Goal: Task Accomplishment & Management: Manage account settings

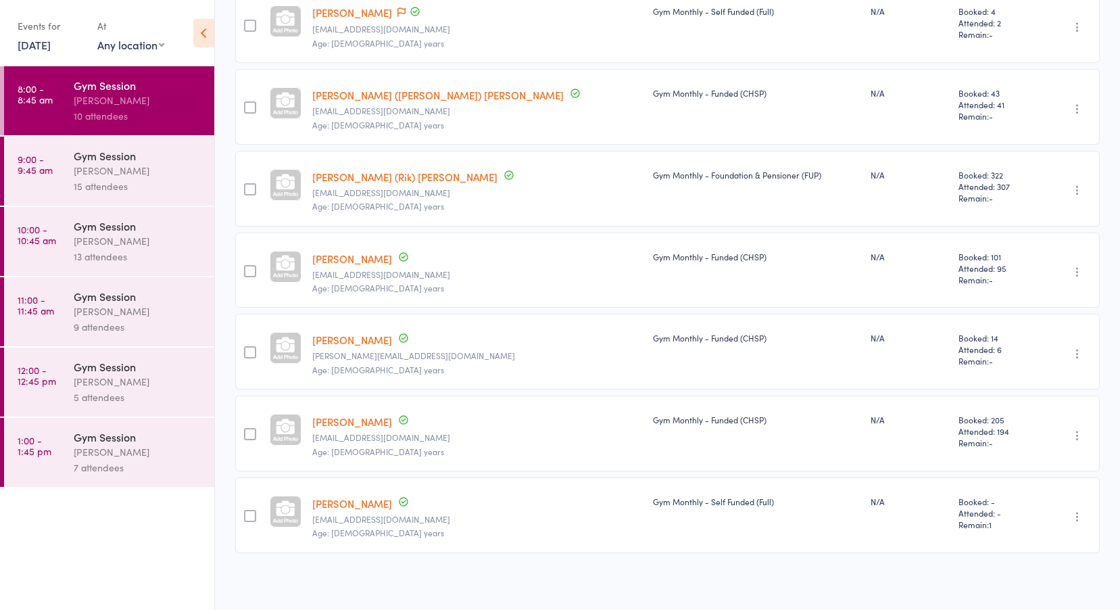
scroll to position [485, 0]
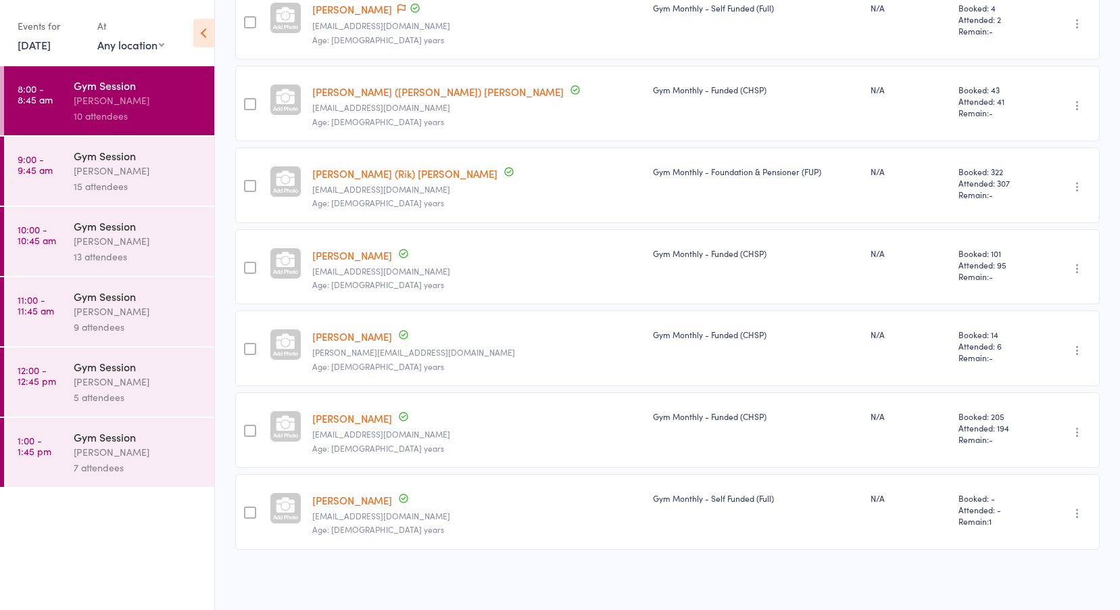
click at [89, 153] on div "Gym Session" at bounding box center [138, 155] width 129 height 15
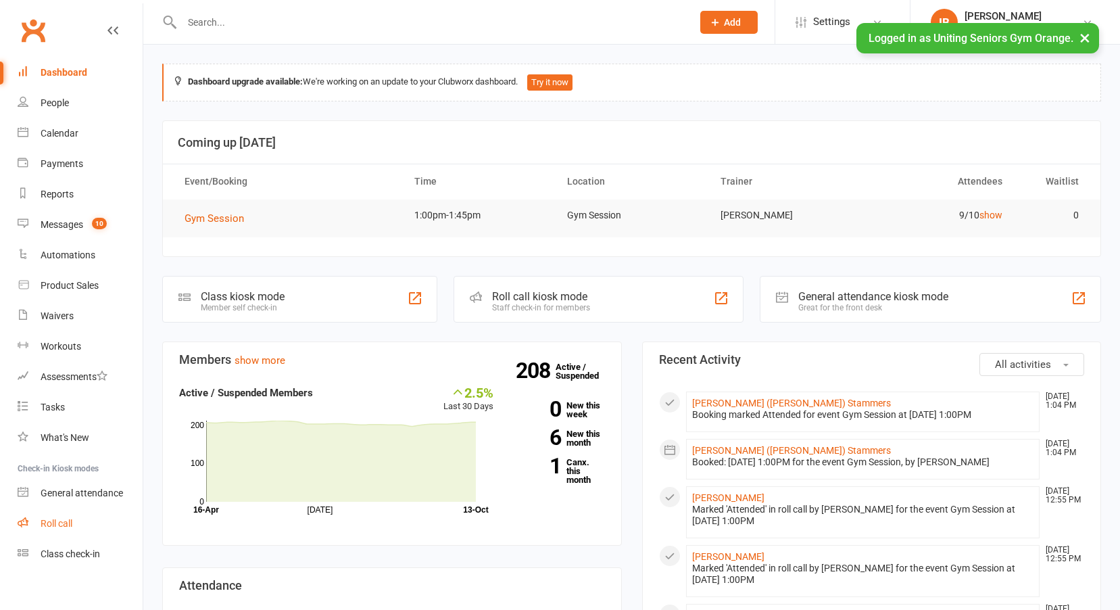
click at [45, 521] on div "Roll call" at bounding box center [57, 523] width 32 height 11
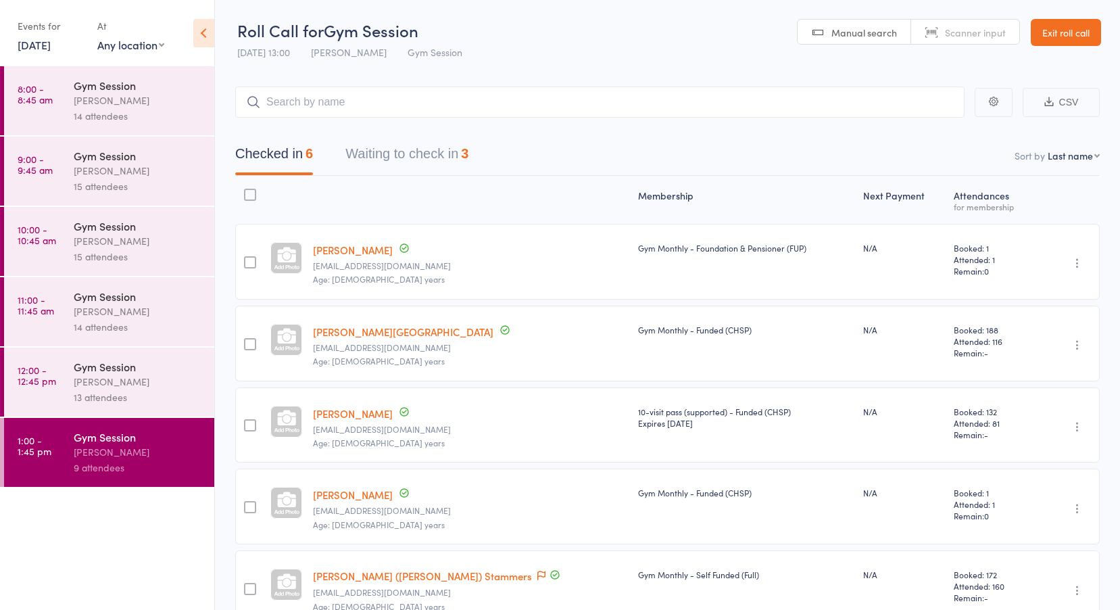
click at [51, 48] on link "13 Oct, 2025" at bounding box center [34, 44] width 33 height 15
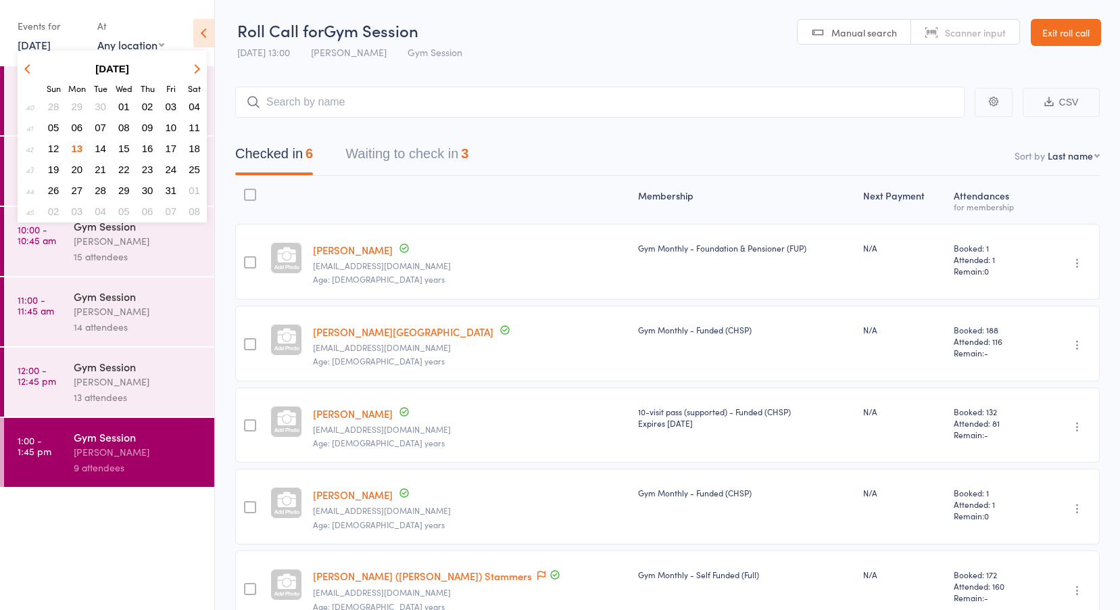
click at [150, 126] on span "09" at bounding box center [147, 127] width 11 height 11
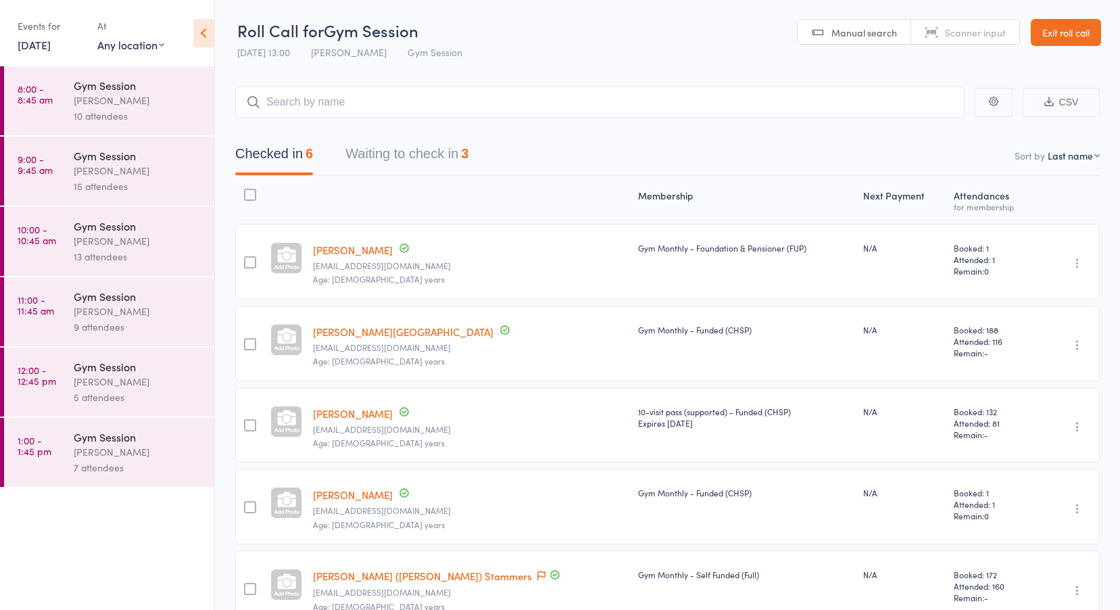
click at [105, 107] on div "[PERSON_NAME]" at bounding box center [138, 101] width 129 height 16
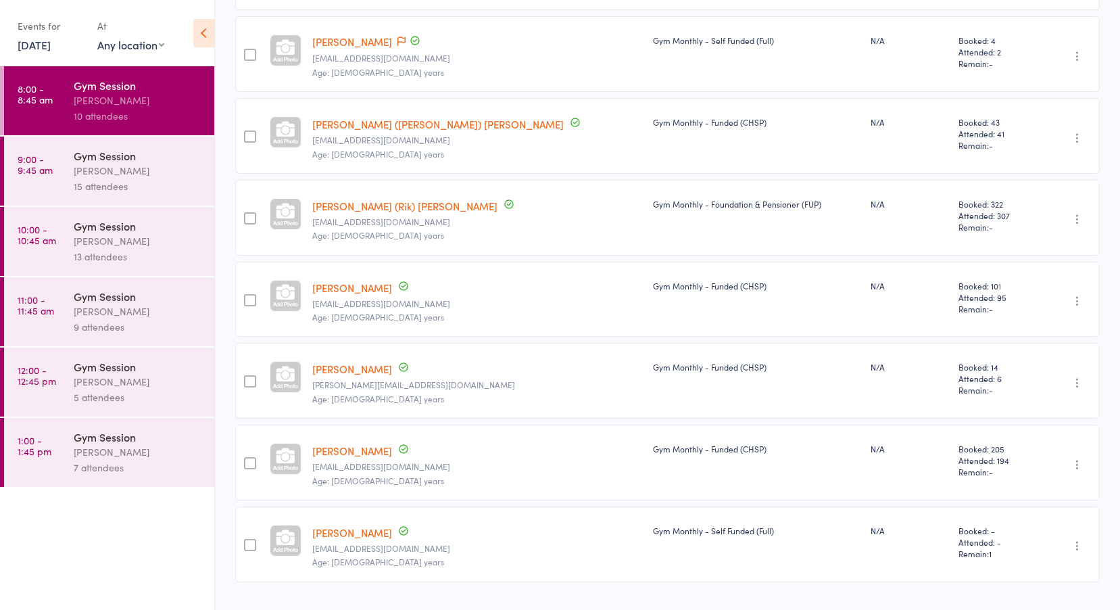
scroll to position [485, 0]
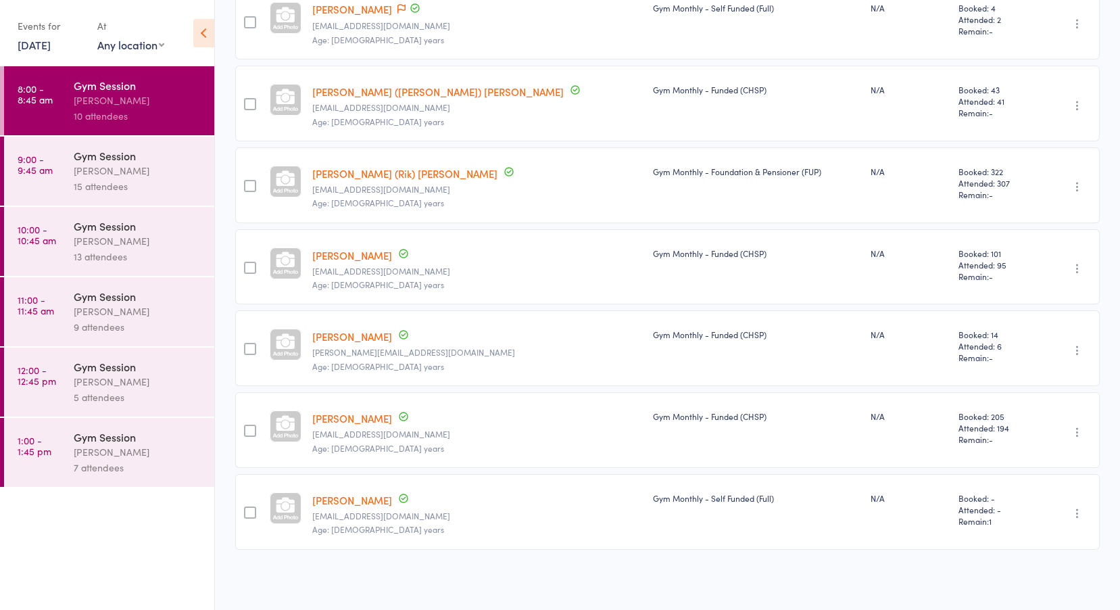
click at [110, 172] on div "Vanessa Gaynor" at bounding box center [138, 171] width 129 height 16
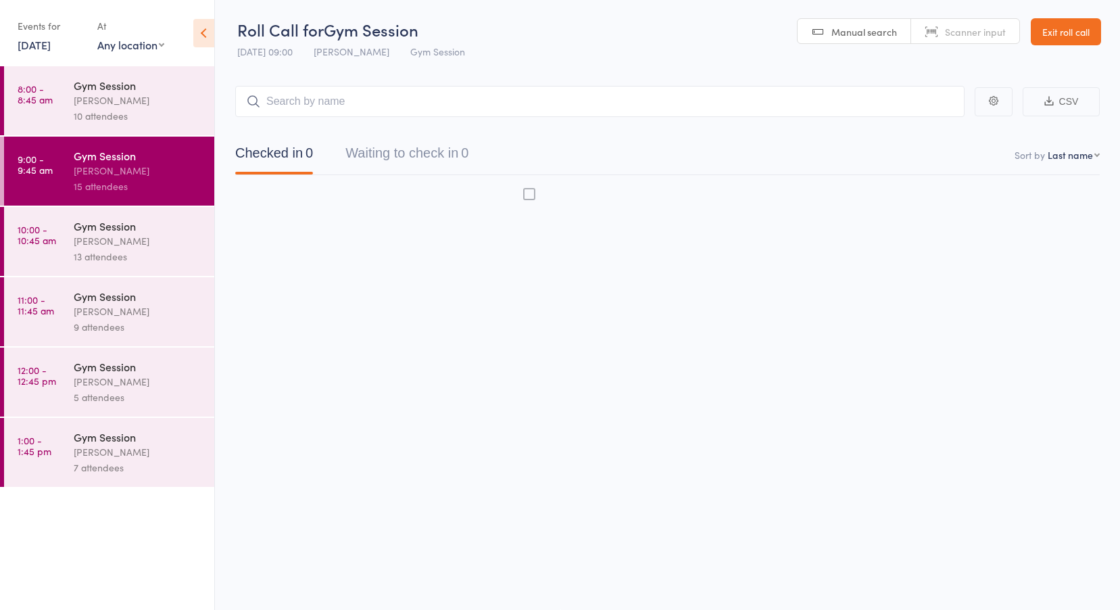
scroll to position [1, 0]
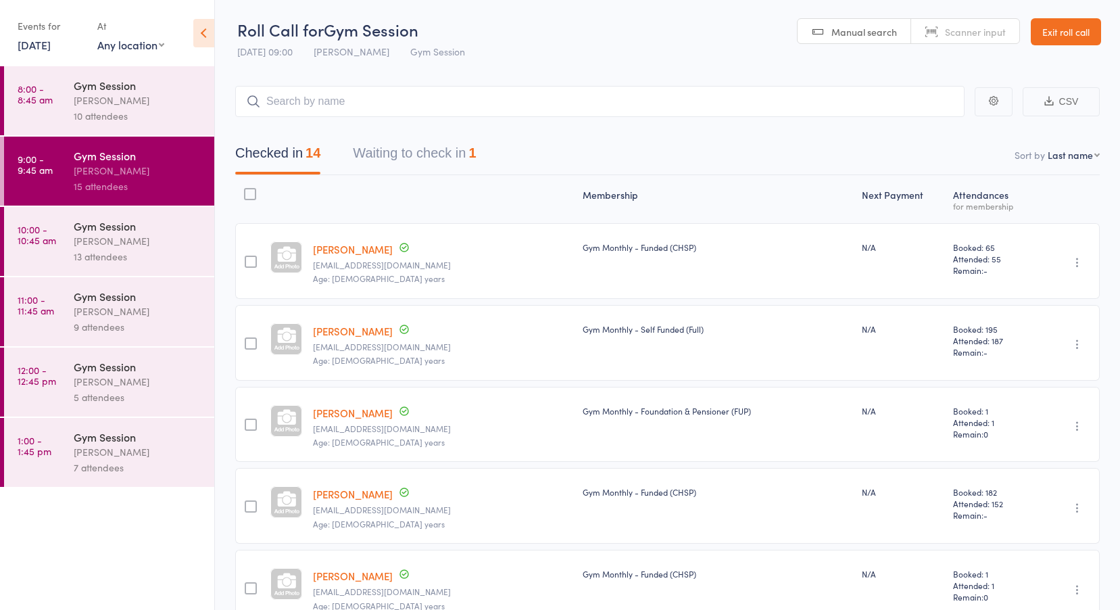
click at [429, 155] on button "Waiting to check in 1" at bounding box center [414, 157] width 123 height 36
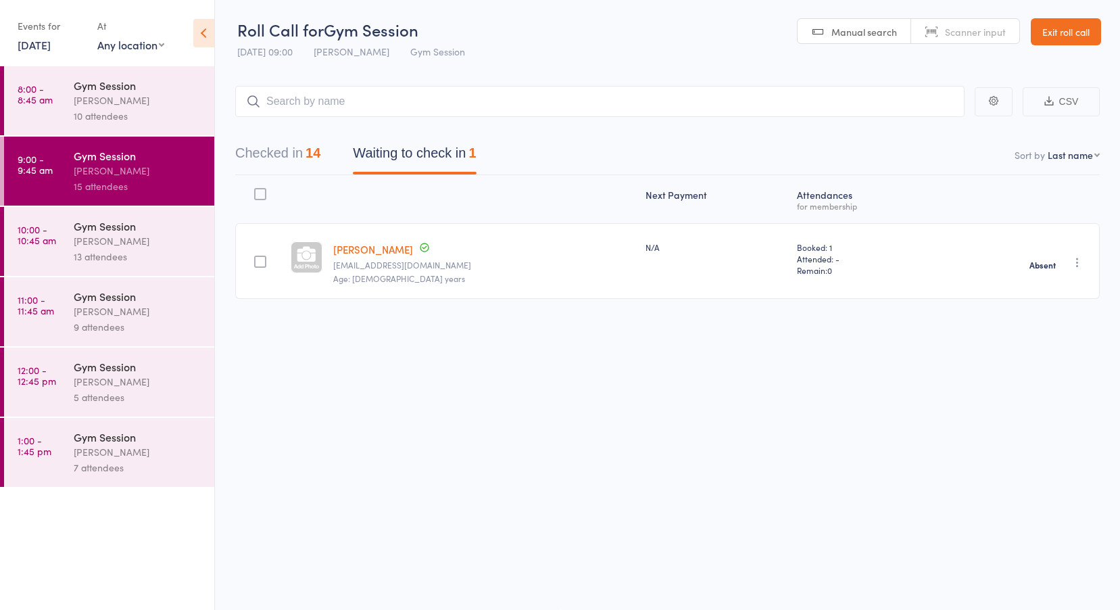
click at [243, 153] on button "Checked in 14" at bounding box center [277, 157] width 85 height 36
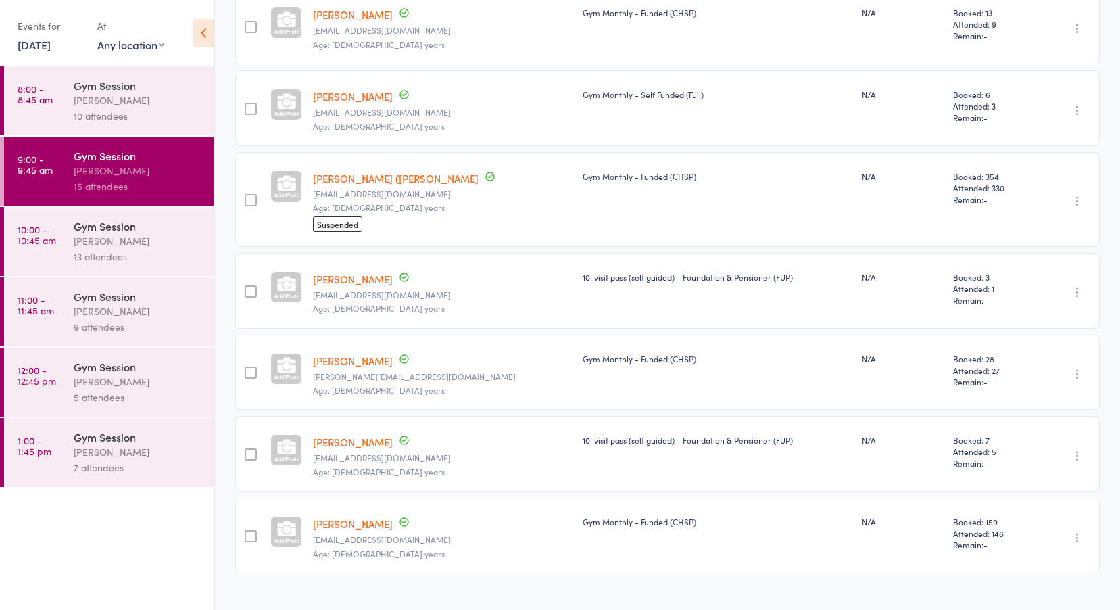
scroll to position [830, 0]
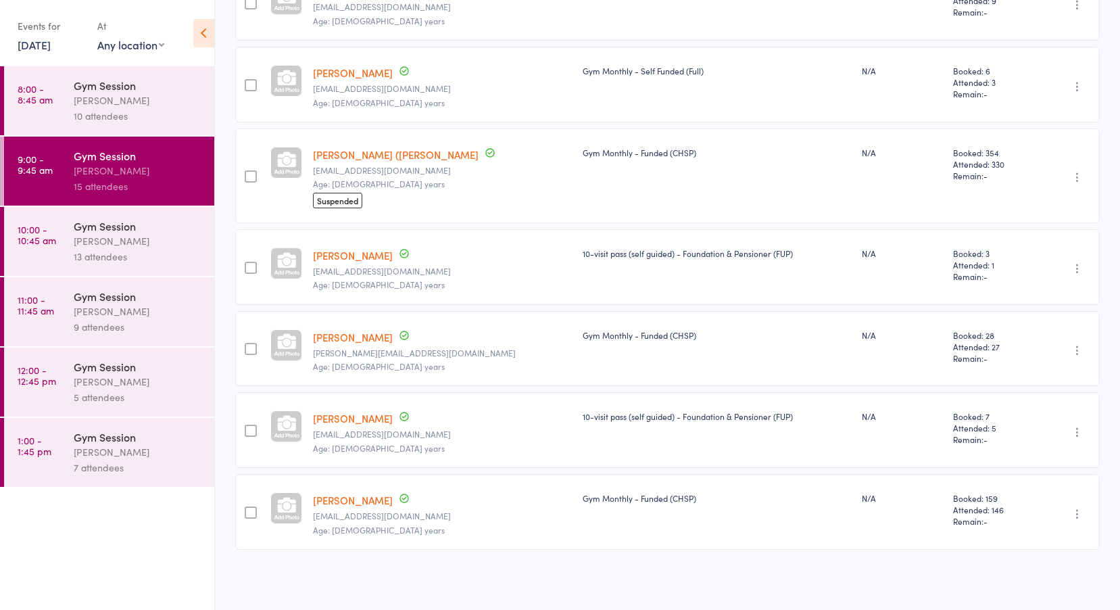
click at [78, 237] on div "Vanessa Gaynor" at bounding box center [138, 241] width 129 height 16
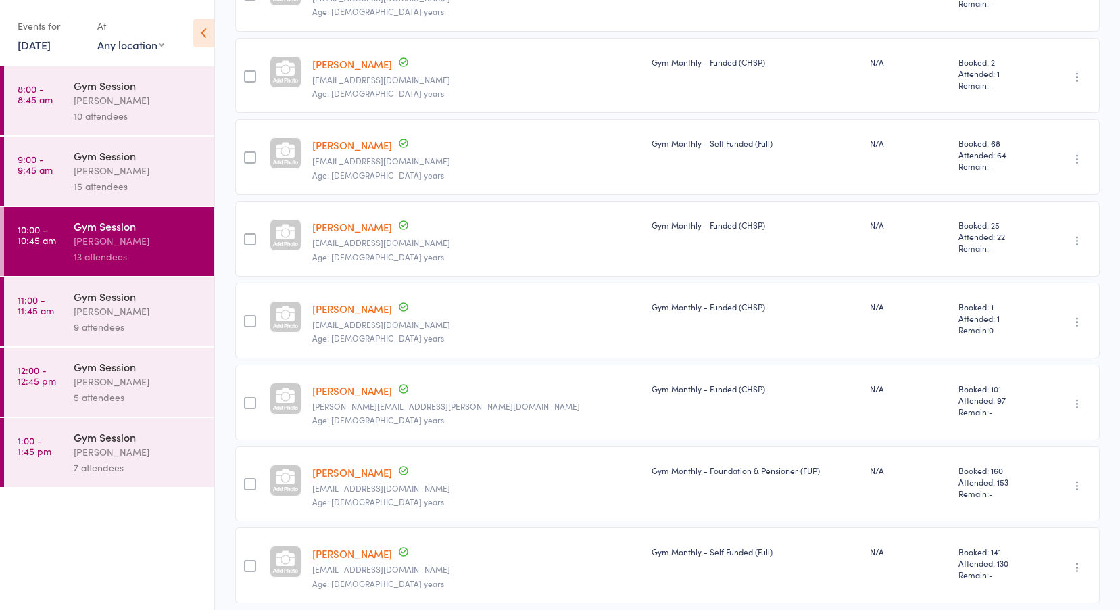
scroll to position [730, 0]
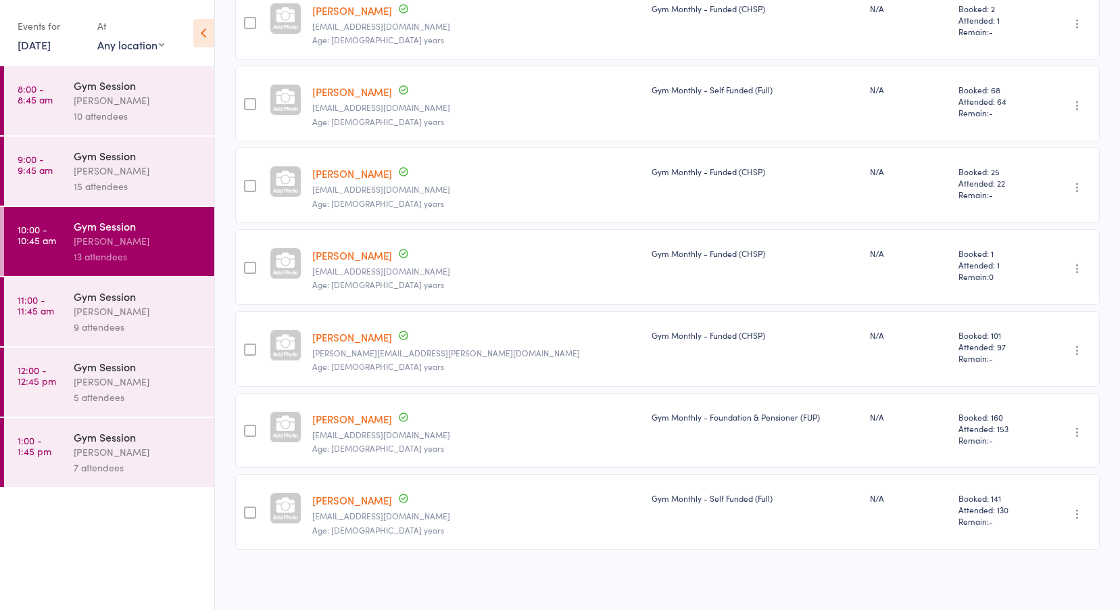
click at [109, 302] on div "Gym Session" at bounding box center [138, 296] width 129 height 15
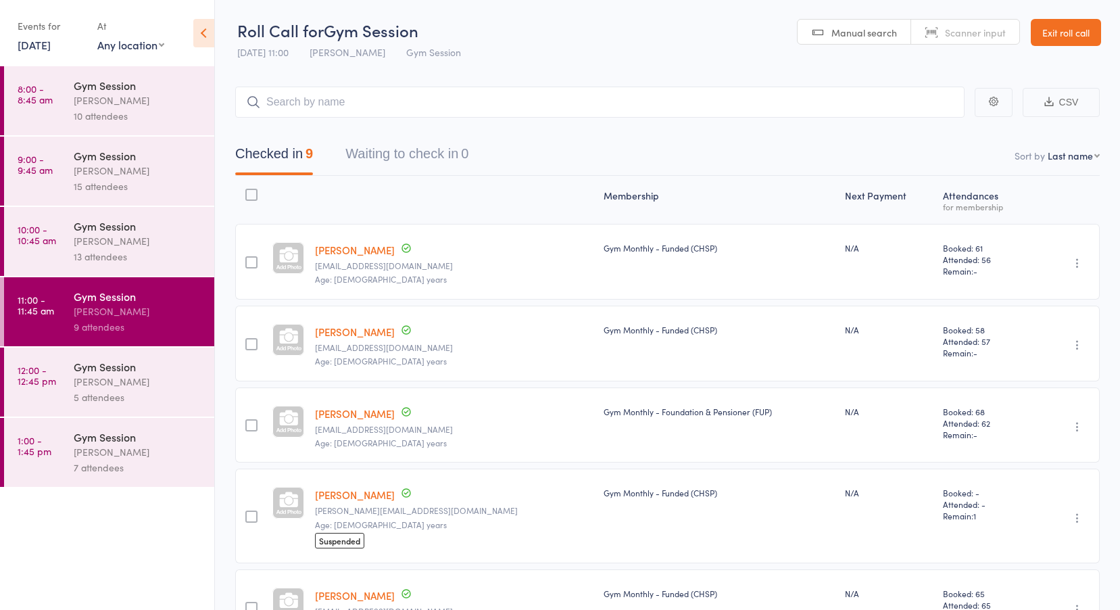
click at [49, 389] on link "12:00 - 12:45 pm Gym Session Vanessa Gaynor 5 attendees" at bounding box center [109, 382] width 210 height 69
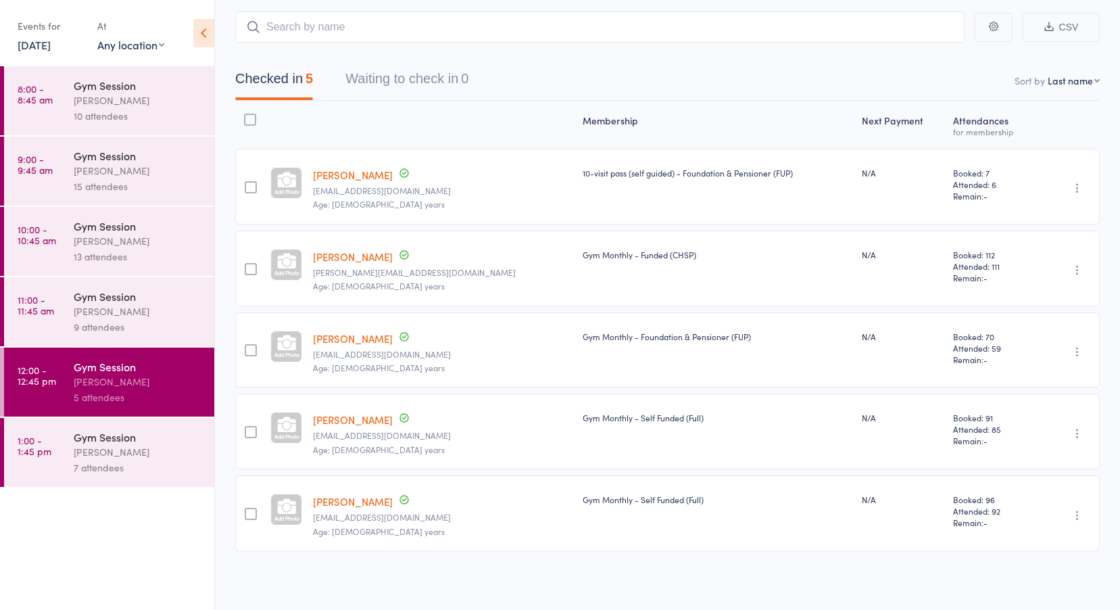
scroll to position [76, 0]
click at [100, 444] on div "Vanessa Gaynor" at bounding box center [138, 452] width 129 height 16
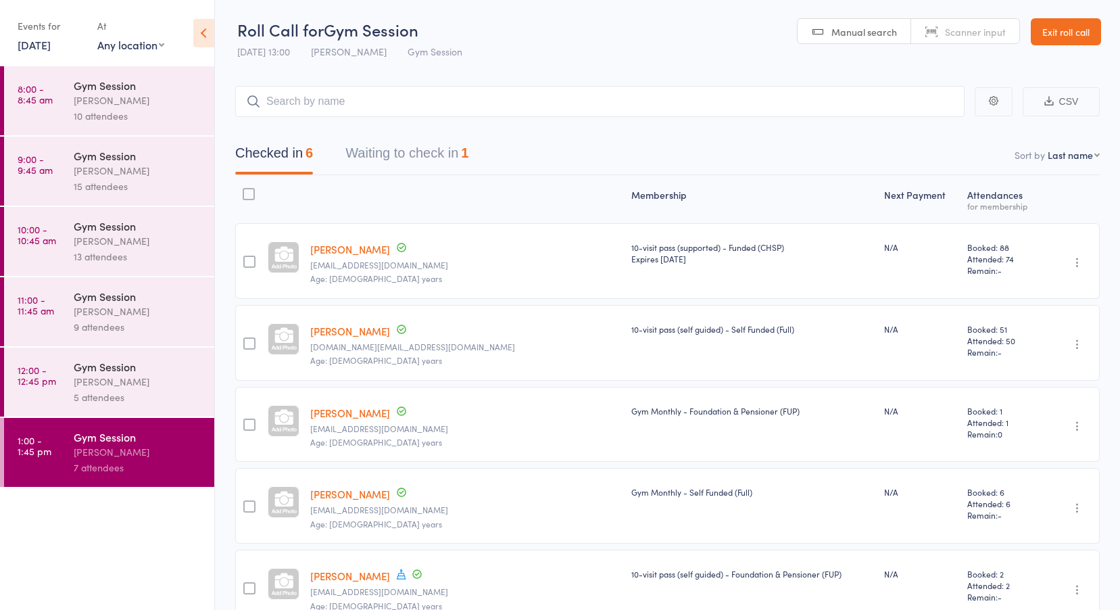
click at [393, 145] on button "Waiting to check in 1" at bounding box center [406, 157] width 123 height 36
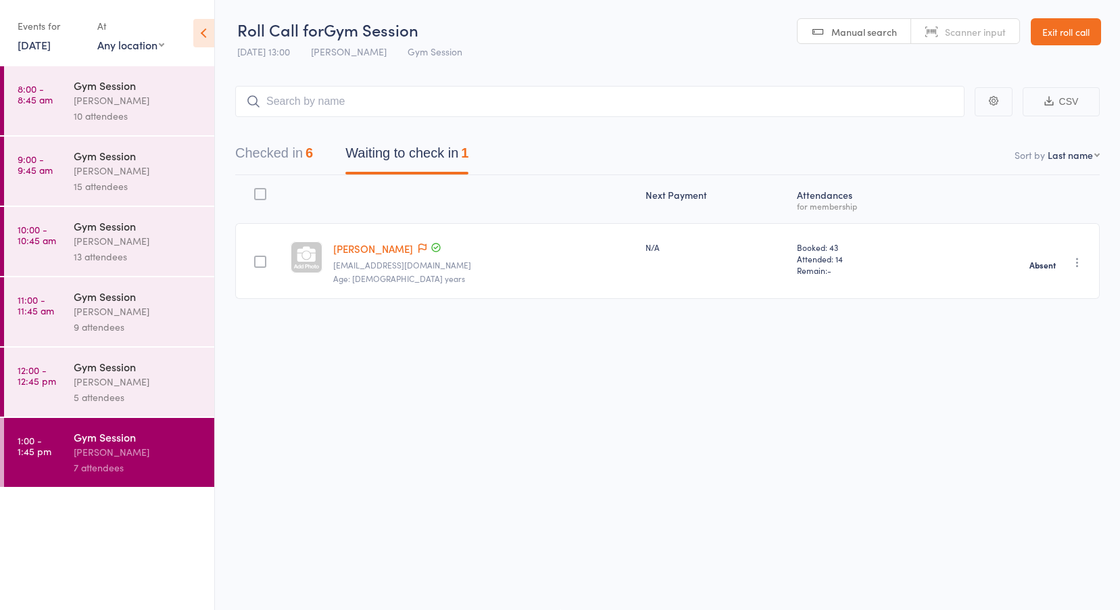
click at [279, 149] on button "Checked in 6" at bounding box center [274, 157] width 78 height 36
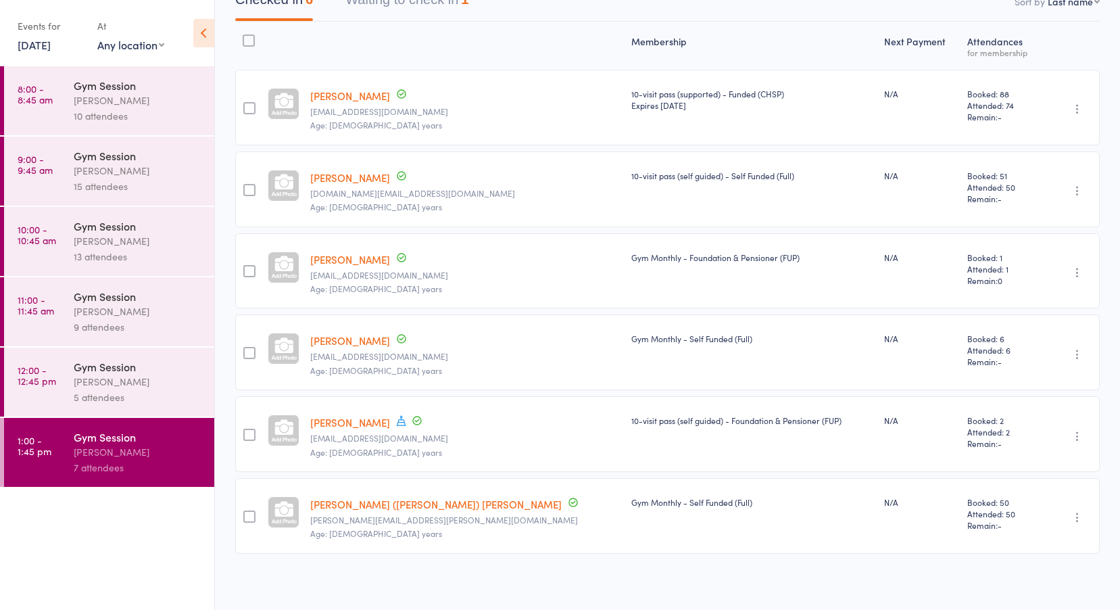
scroll to position [158, 0]
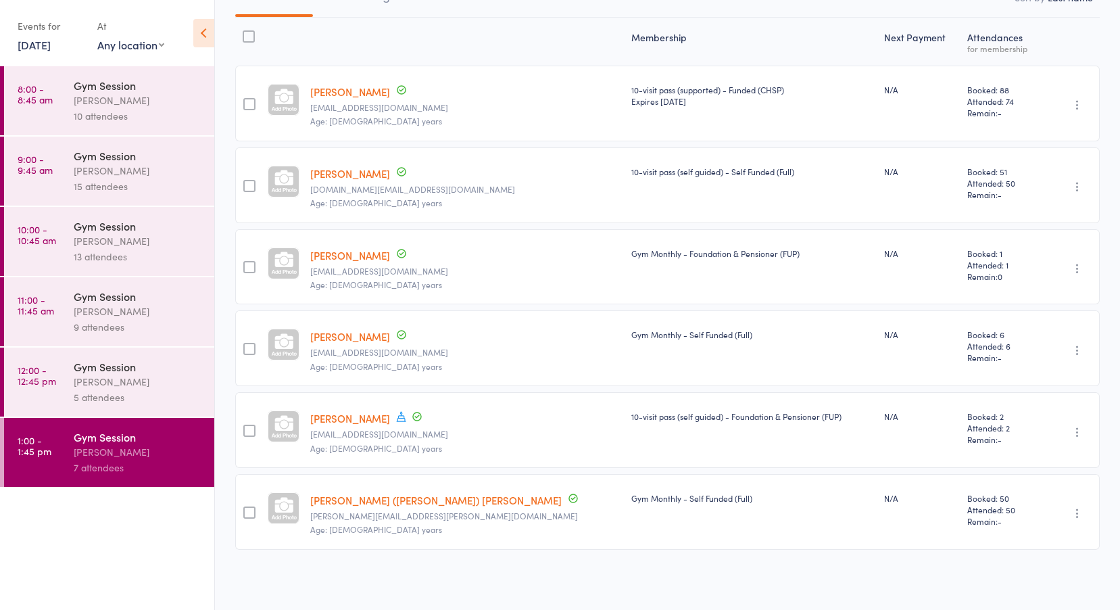
click at [51, 48] on link "9 Oct, 2025" at bounding box center [34, 44] width 33 height 15
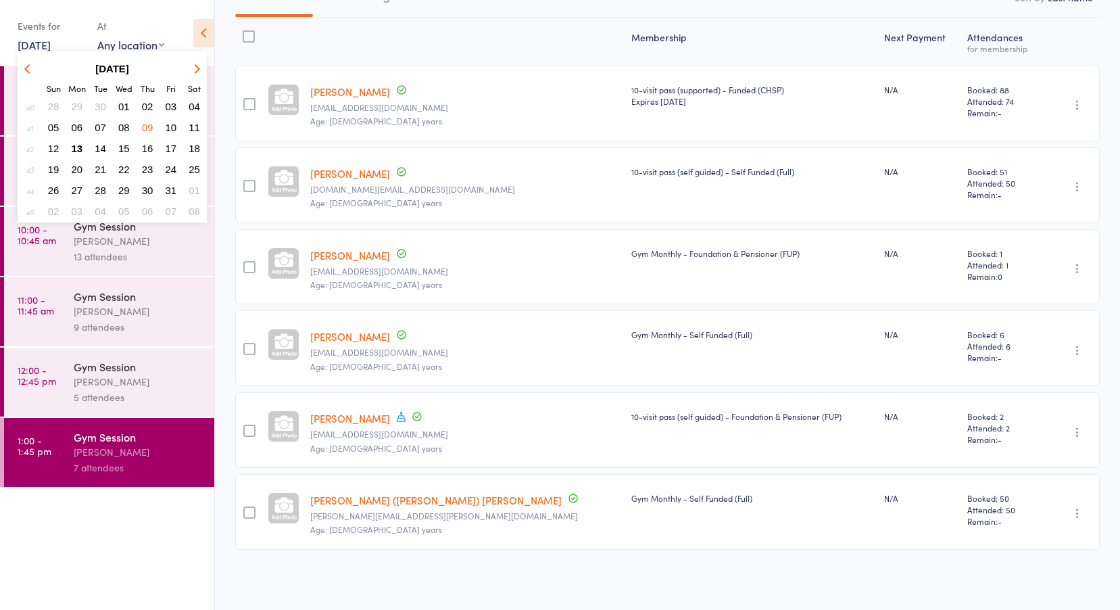
click at [168, 130] on span "10" at bounding box center [171, 127] width 11 height 11
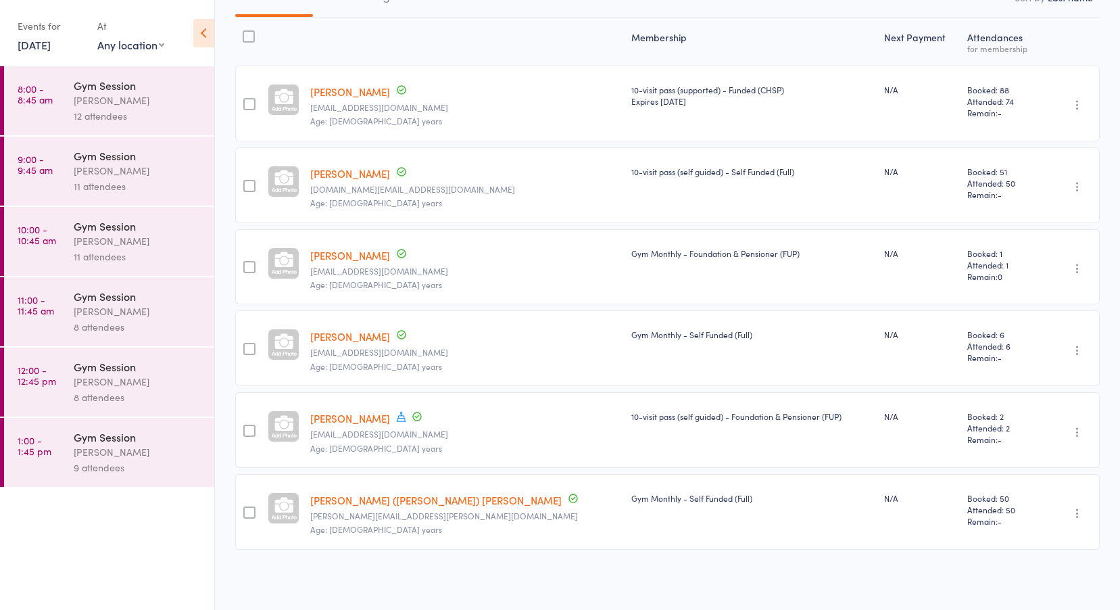
click at [44, 99] on time "8:00 - 8:45 am" at bounding box center [35, 94] width 35 height 22
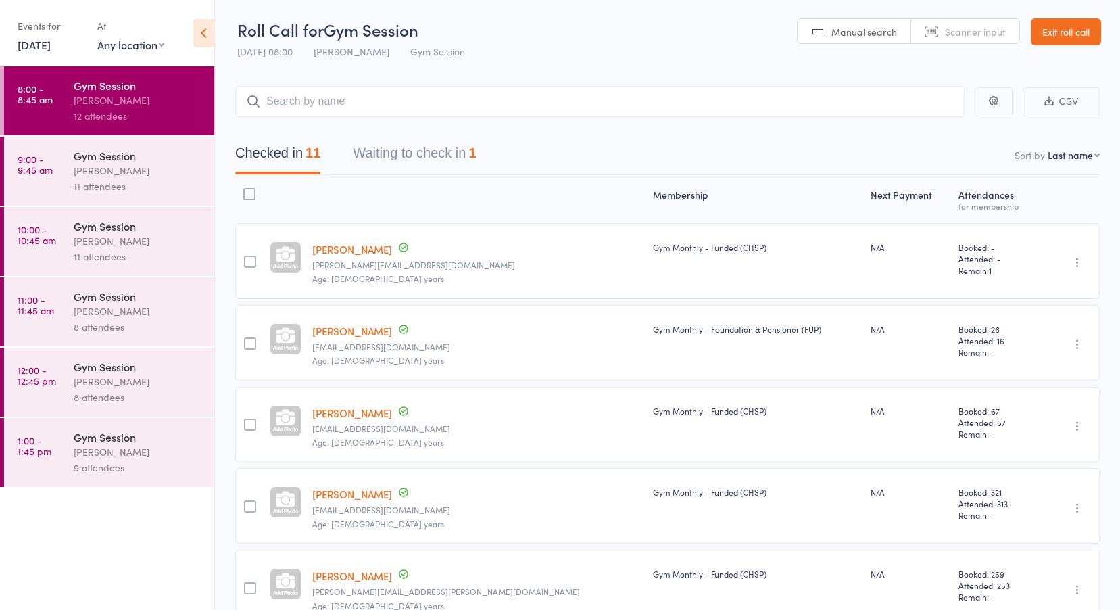
click at [107, 175] on div "Vanessa Gaynor" at bounding box center [138, 171] width 129 height 16
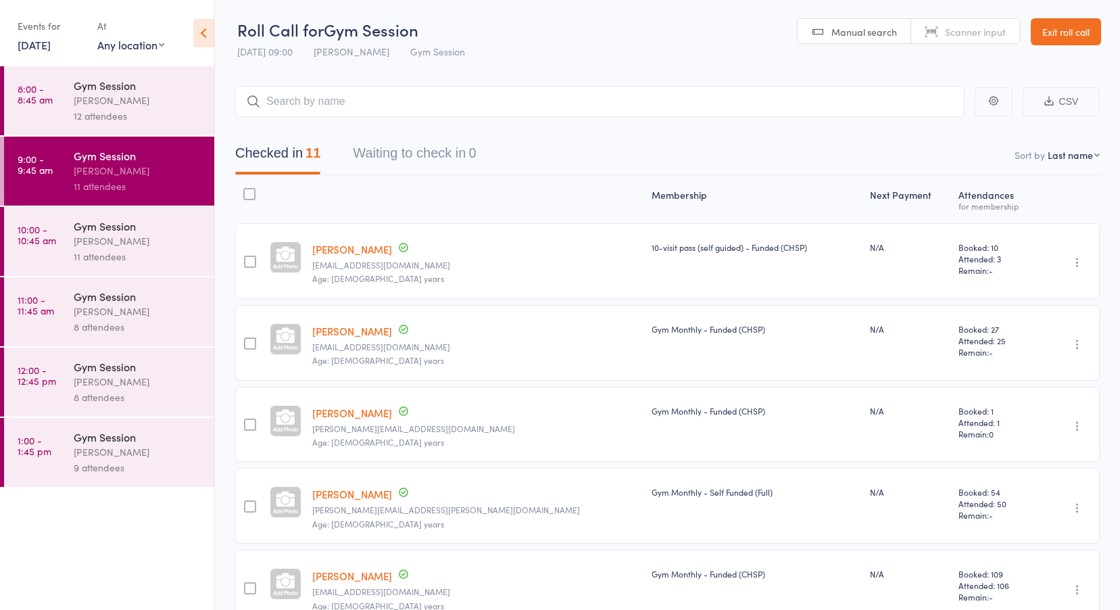
click at [91, 208] on div "Gym Session Vanessa Gaynor 11 attendees" at bounding box center [144, 241] width 141 height 69
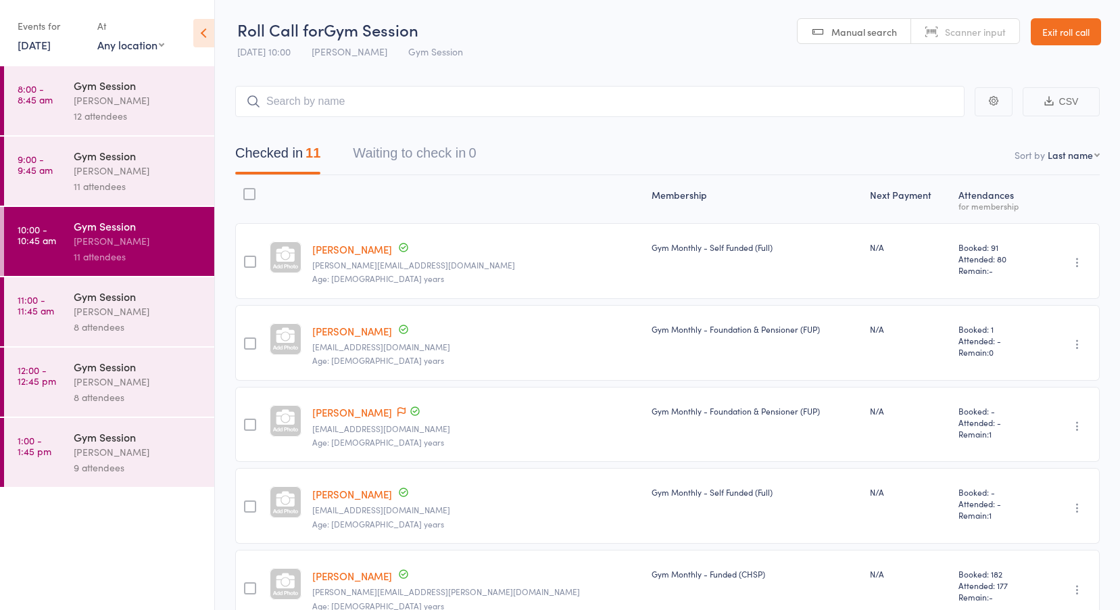
click at [57, 309] on link "11:00 - 11:45 am Gym Session Vanessa Gaynor 8 attendees" at bounding box center [109, 311] width 210 height 69
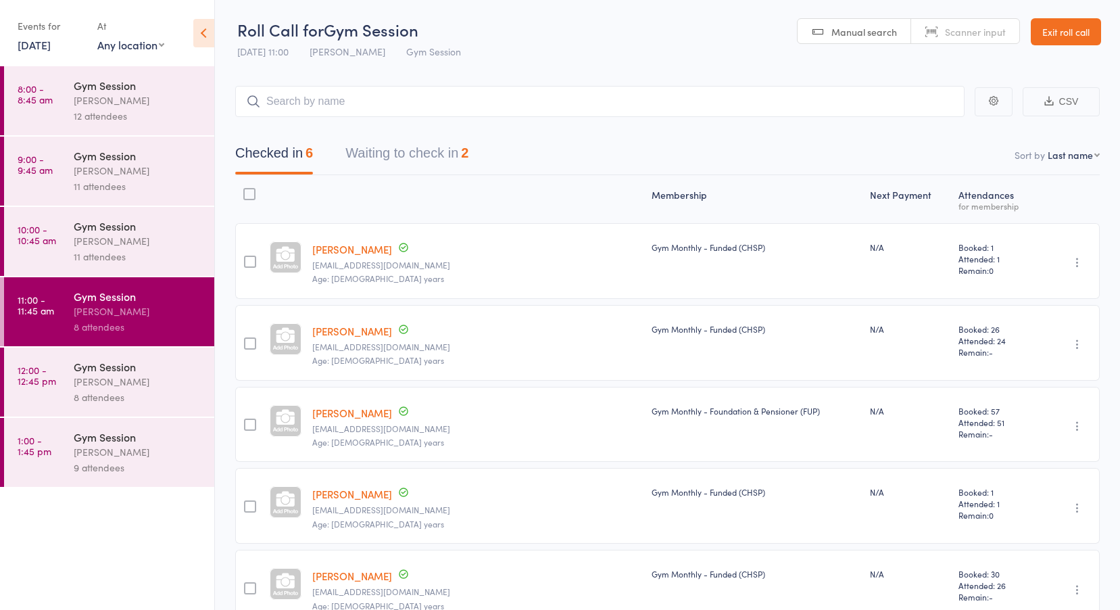
click at [379, 147] on button "Waiting to check in 2" at bounding box center [406, 157] width 123 height 36
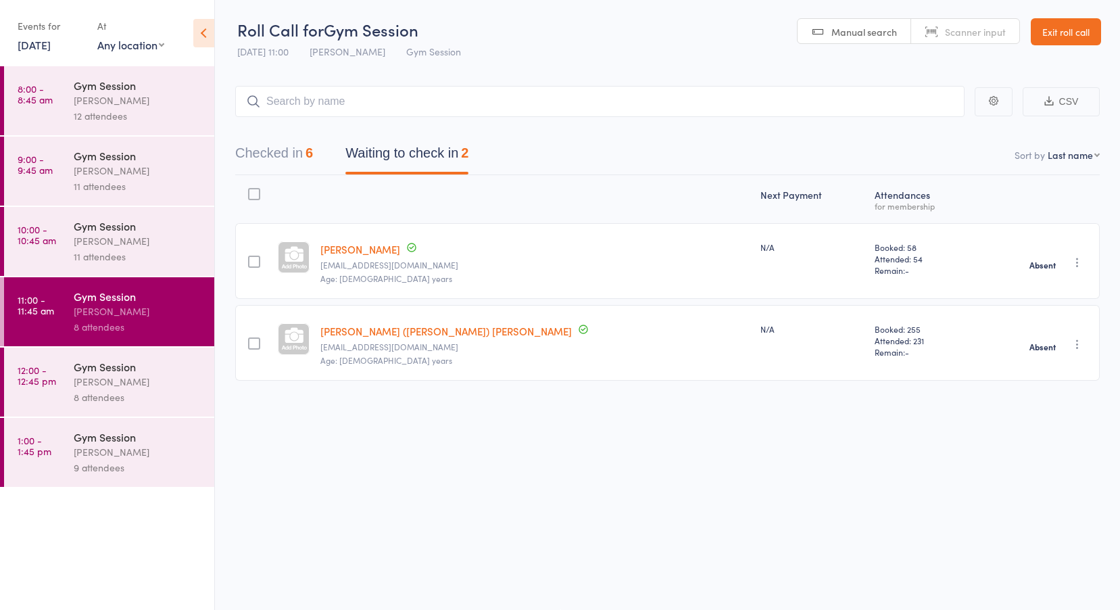
click at [31, 377] on time "12:00 - 12:45 pm" at bounding box center [37, 375] width 39 height 22
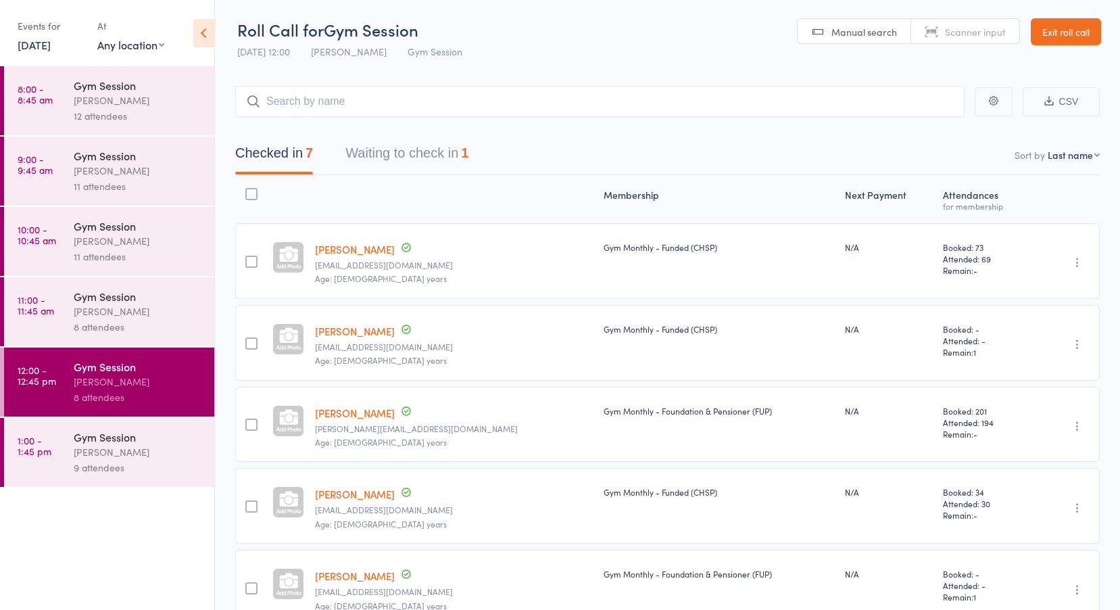
click at [412, 160] on button "Waiting to check in 1" at bounding box center [406, 157] width 123 height 36
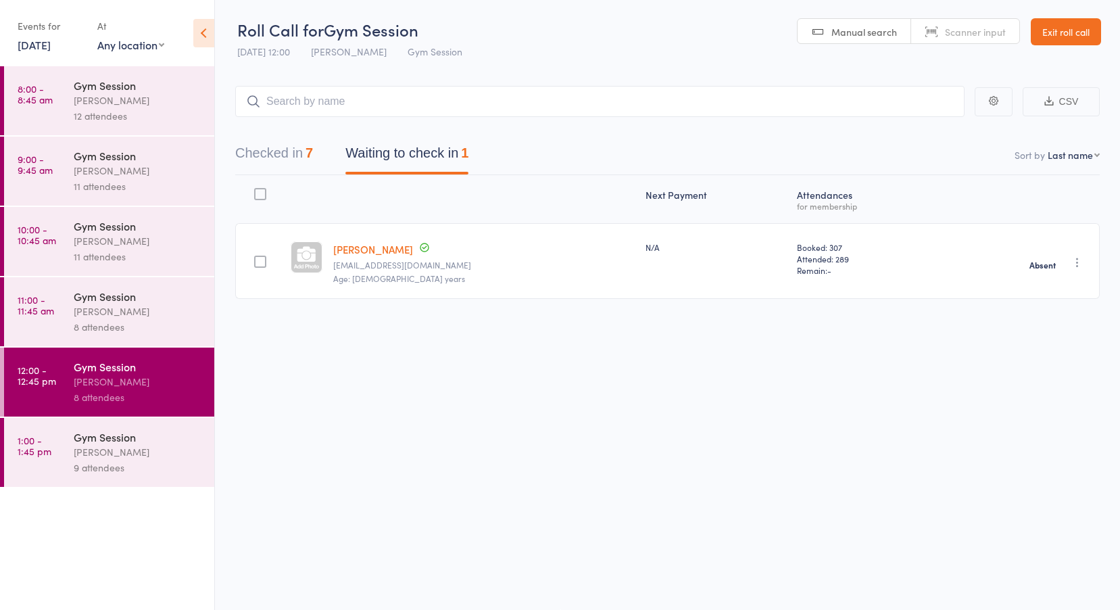
click at [105, 435] on div "Gym Session" at bounding box center [138, 436] width 129 height 15
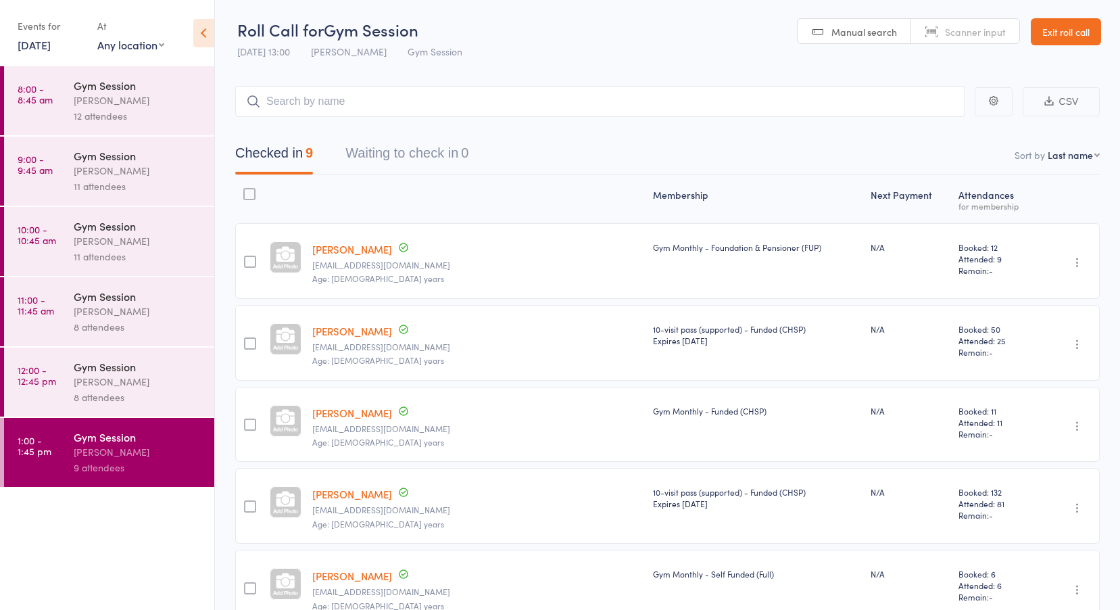
click at [62, 105] on link "8:00 - 8:45 am Gym Session Vanessa Gaynor 12 attendees" at bounding box center [109, 100] width 210 height 69
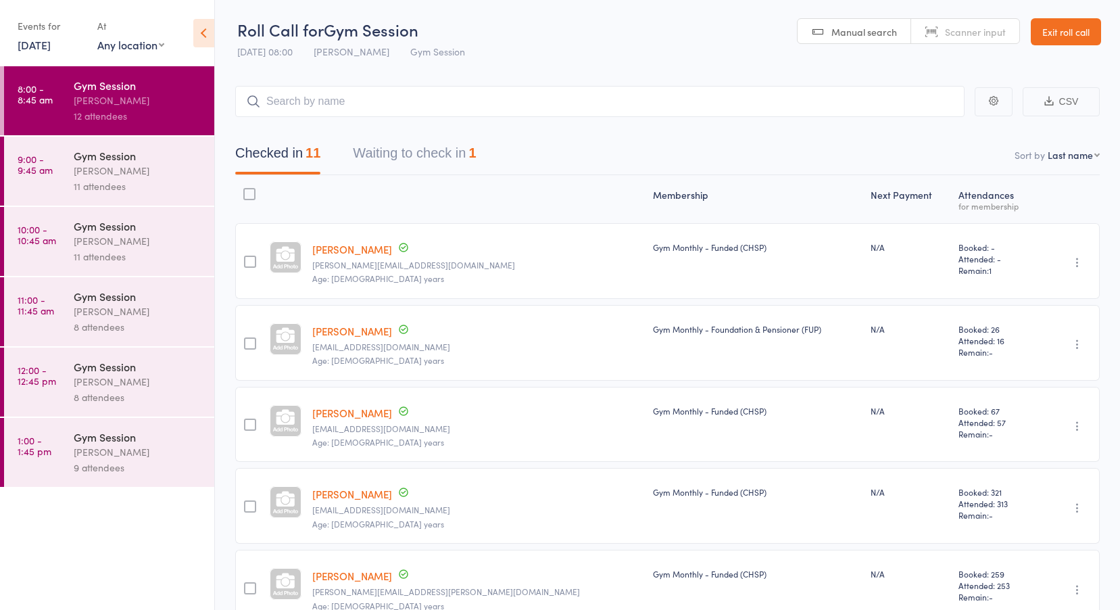
click at [412, 272] on div "David Agst Up to date david.agst@hotmail.com Age: 75 years" at bounding box center [477, 261] width 341 height 76
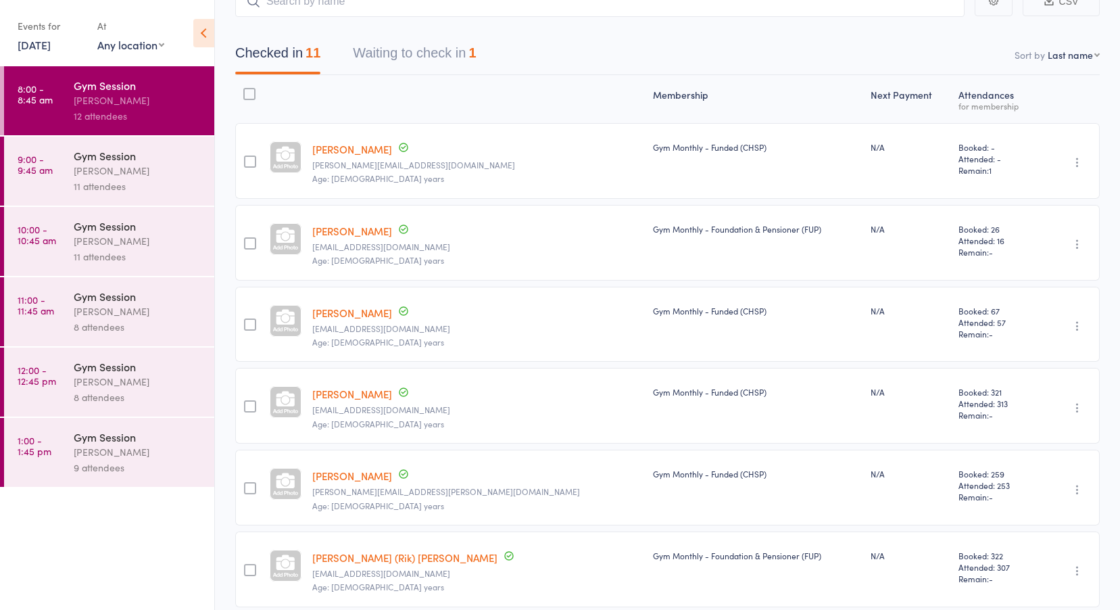
scroll to position [93, 0]
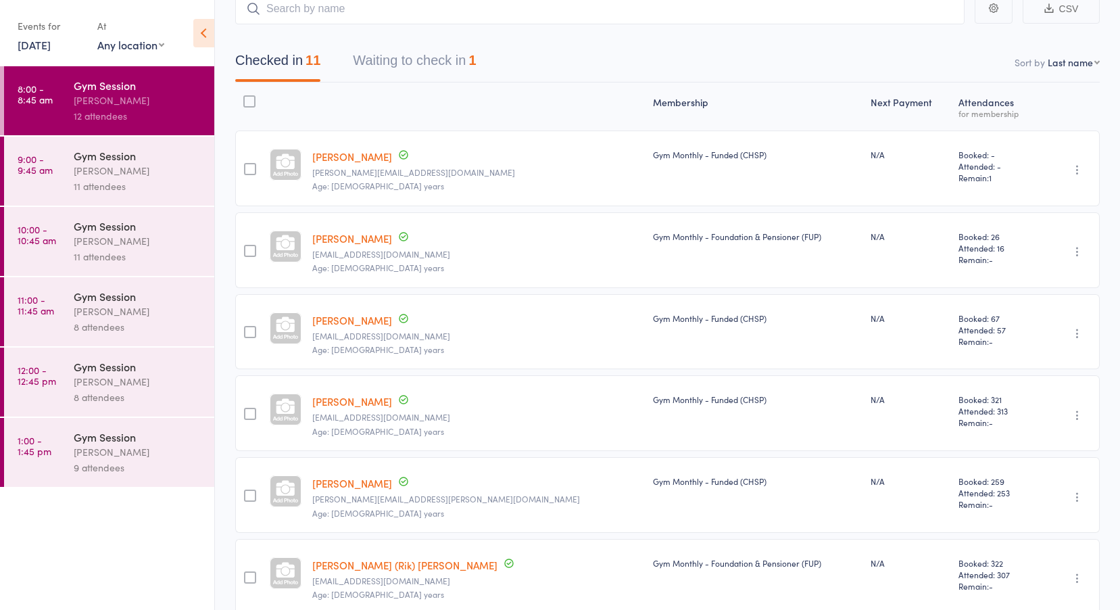
click at [79, 171] on div "Vanessa Gaynor" at bounding box center [138, 171] width 129 height 16
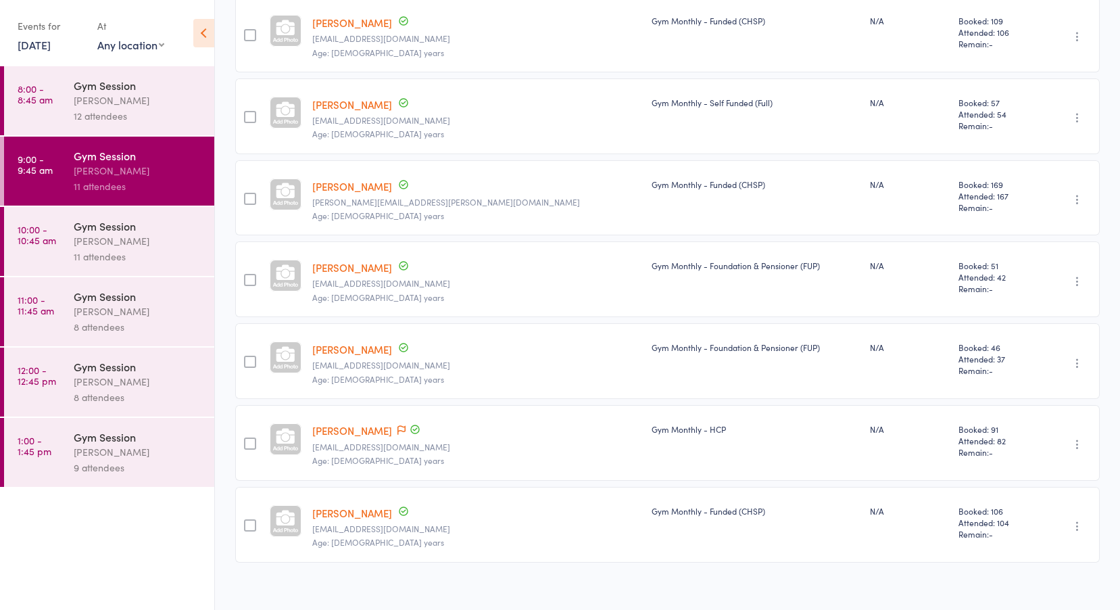
scroll to position [567, 0]
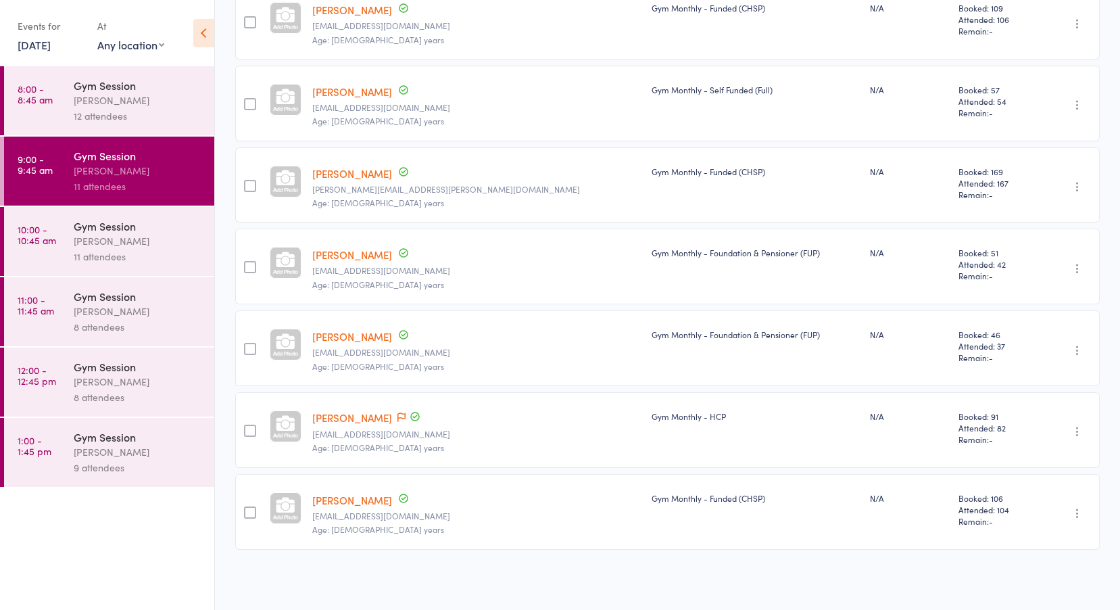
click at [110, 222] on div "Gym Session" at bounding box center [138, 225] width 129 height 15
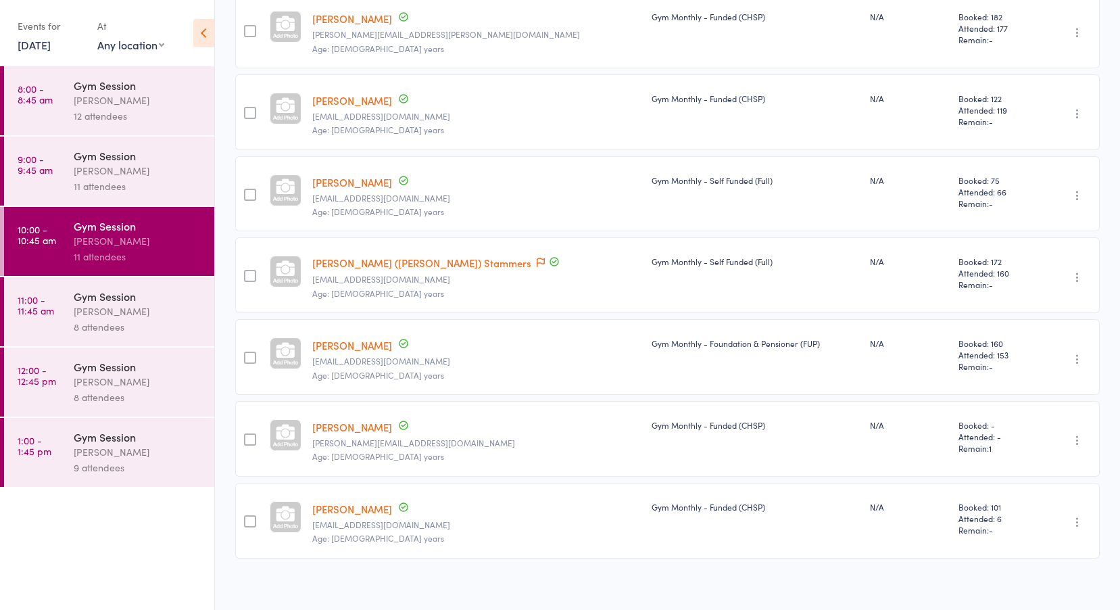
scroll to position [567, 0]
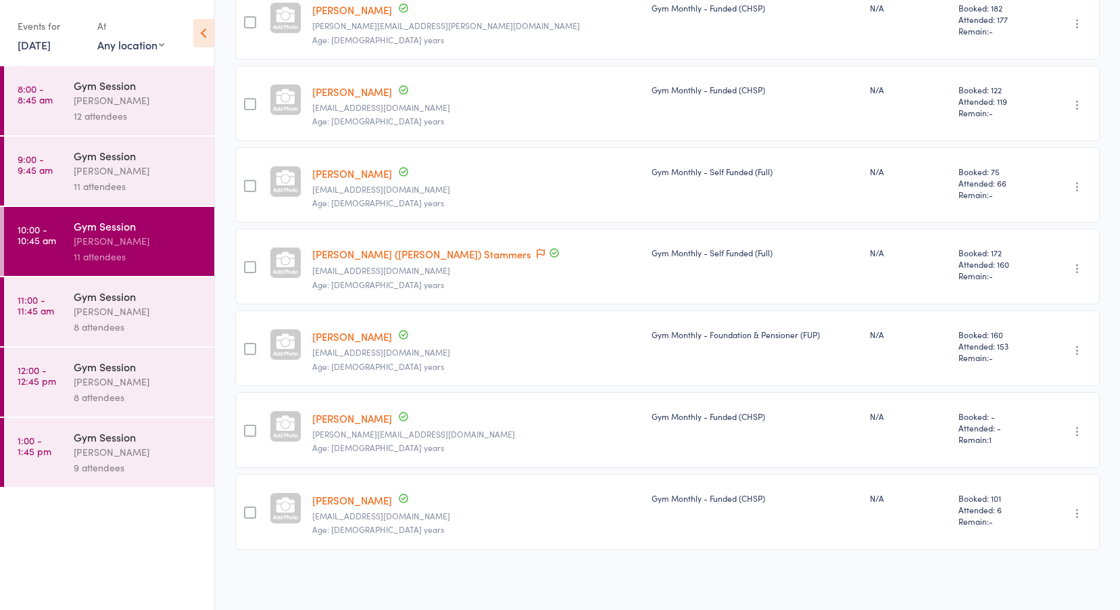
click at [81, 308] on div "Vanessa Gaynor" at bounding box center [138, 312] width 129 height 16
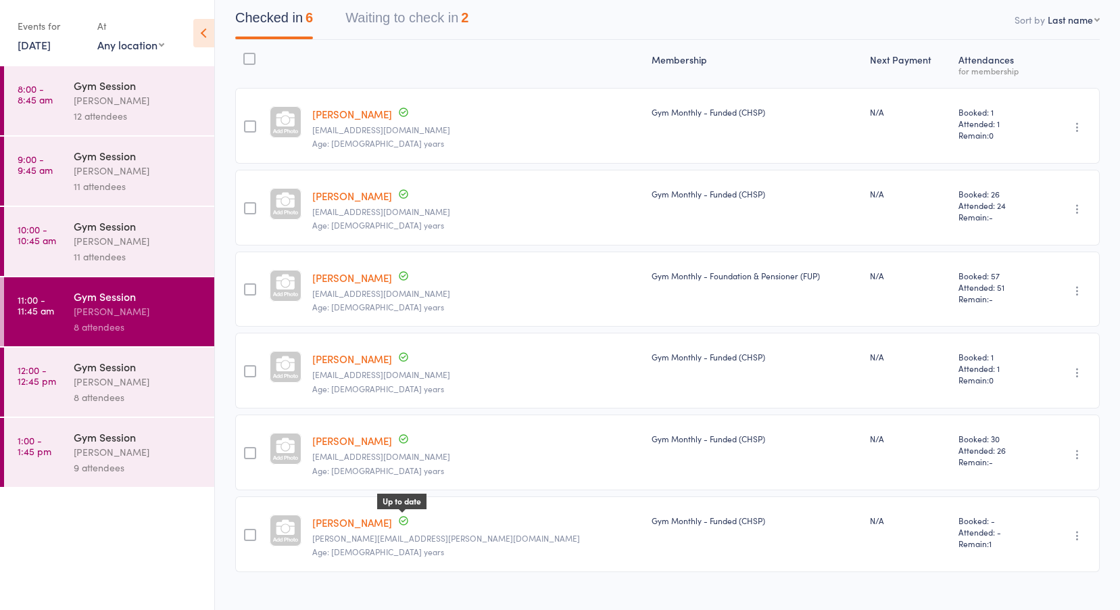
scroll to position [158, 0]
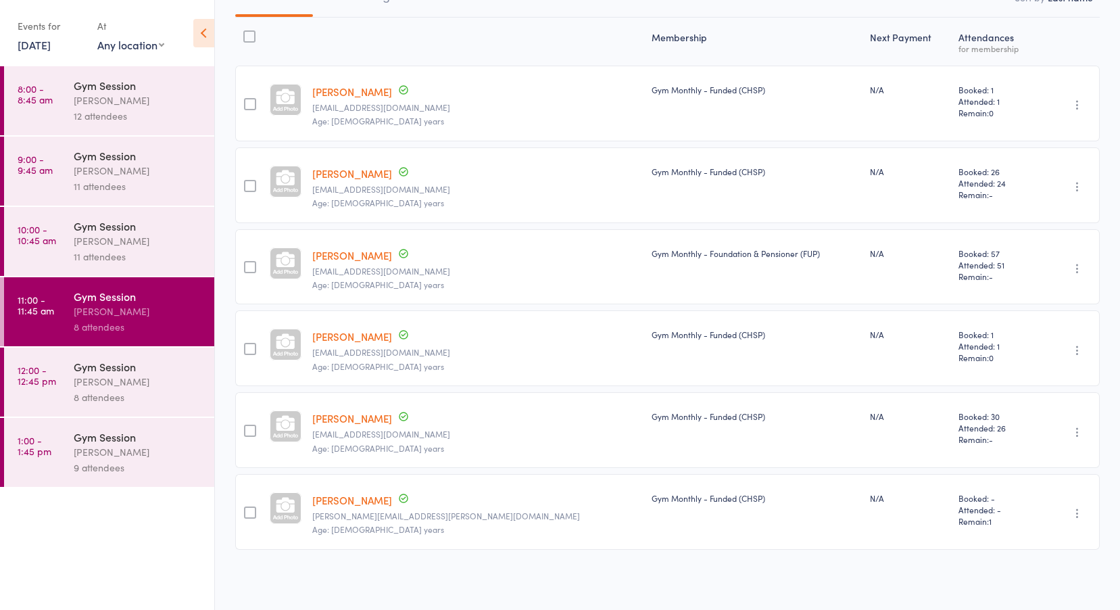
click at [120, 370] on div "Gym Session" at bounding box center [138, 366] width 129 height 15
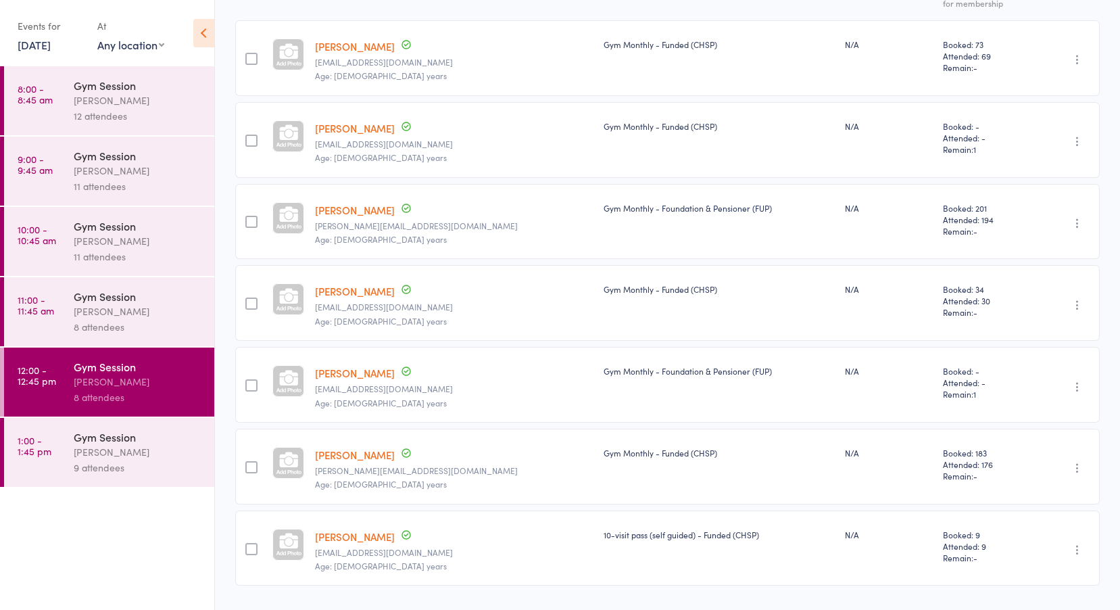
scroll to position [239, 0]
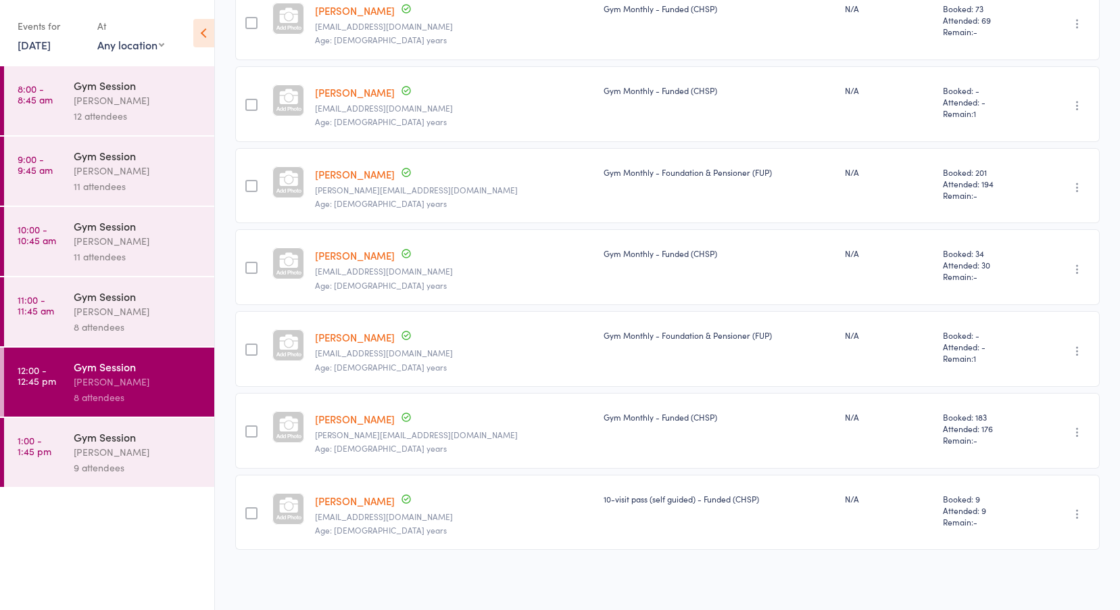
click at [107, 455] on div "Vanessa Gaynor" at bounding box center [138, 452] width 129 height 16
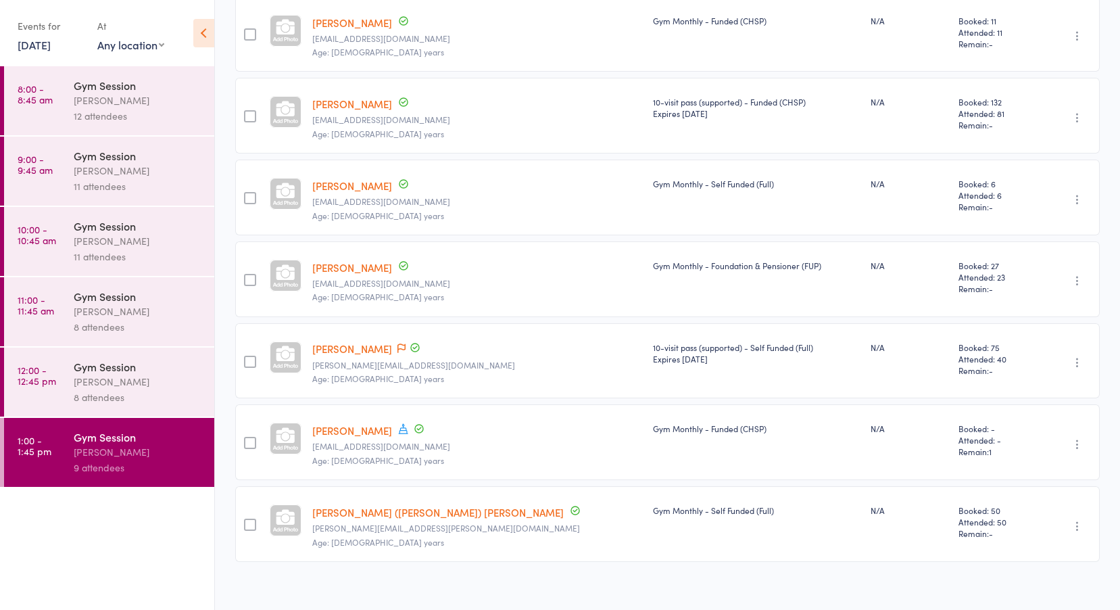
scroll to position [403, 0]
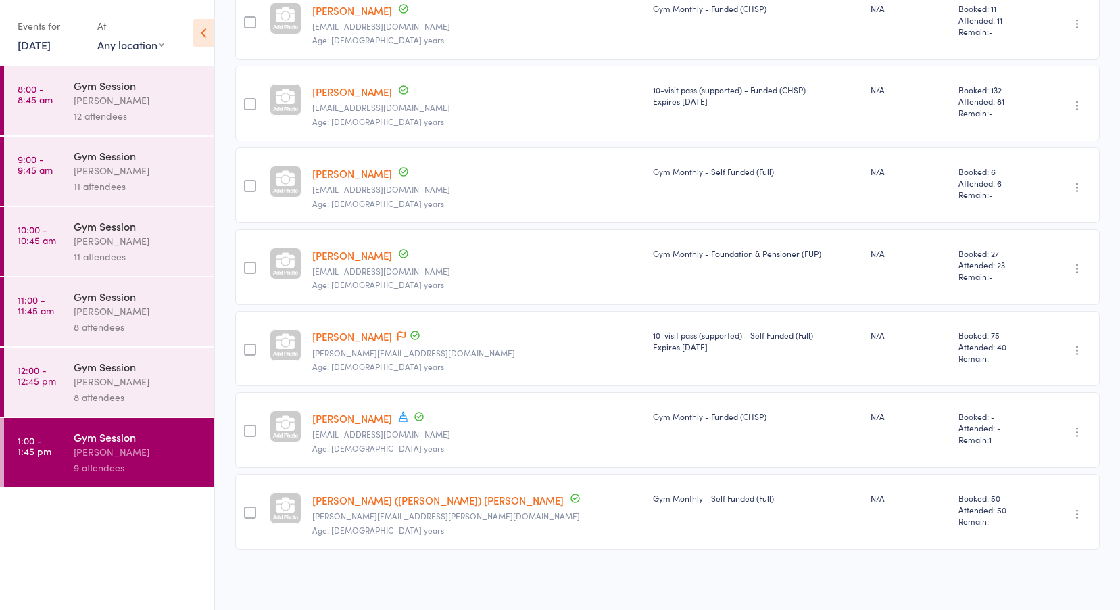
click at [92, 240] on div "Vanessa Gaynor" at bounding box center [138, 241] width 129 height 16
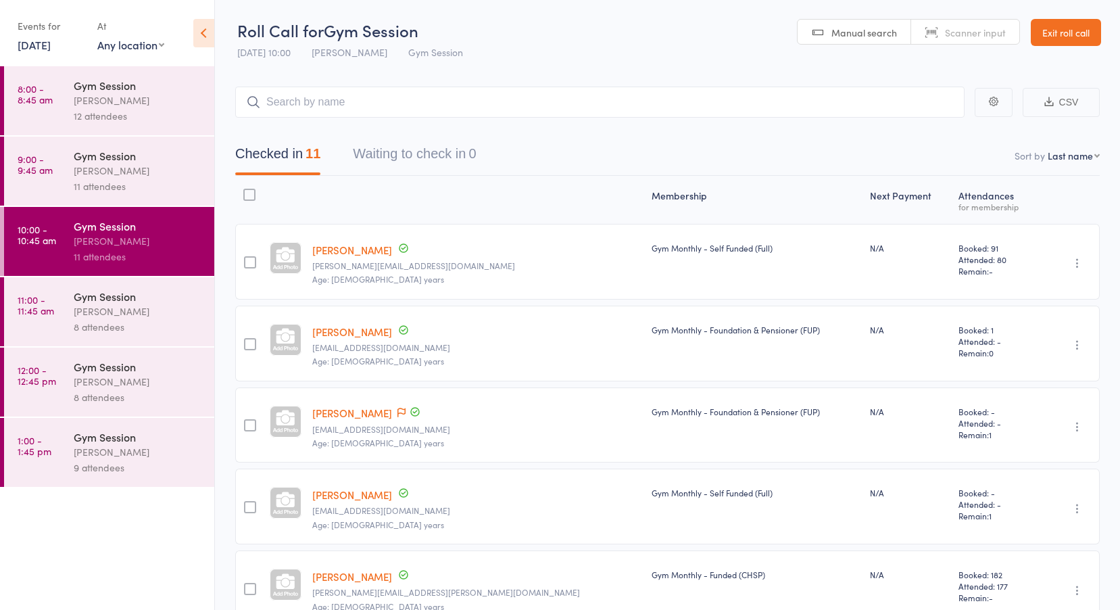
click at [1048, 30] on link "Exit roll call" at bounding box center [1066, 32] width 70 height 27
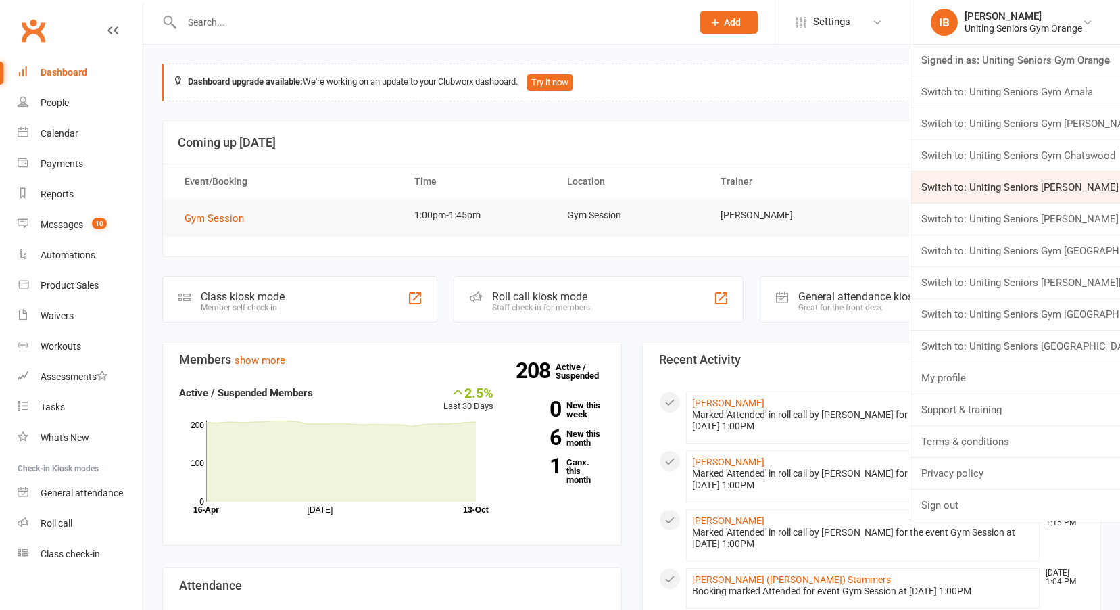
click at [1057, 189] on link "Switch to: Uniting Seniors Gym Gerringong" at bounding box center [1016, 187] width 210 height 31
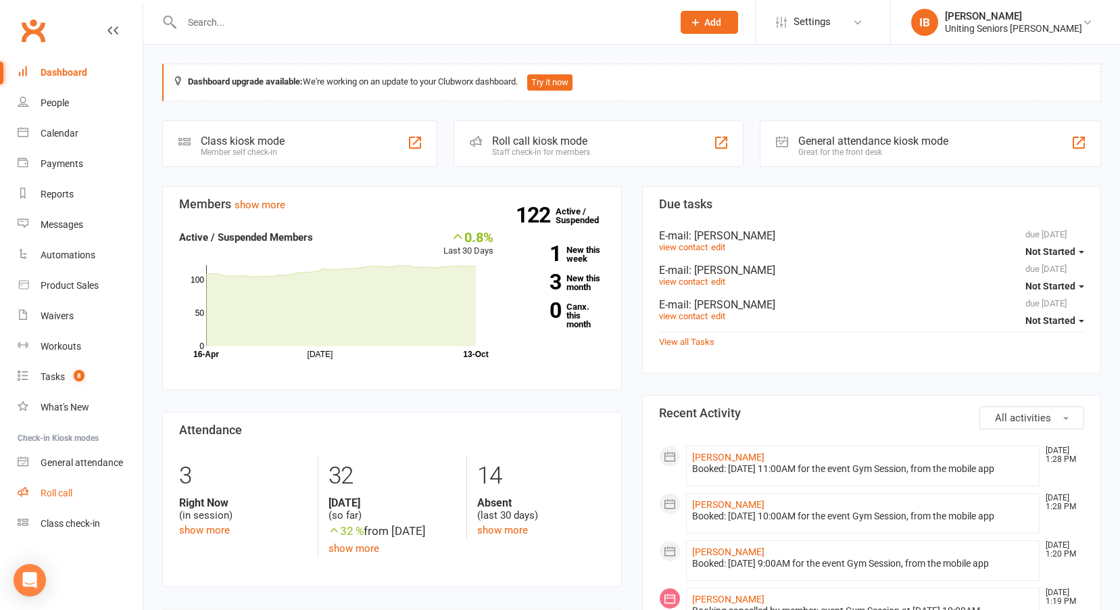
click at [58, 492] on div "Roll call" at bounding box center [57, 492] width 32 height 11
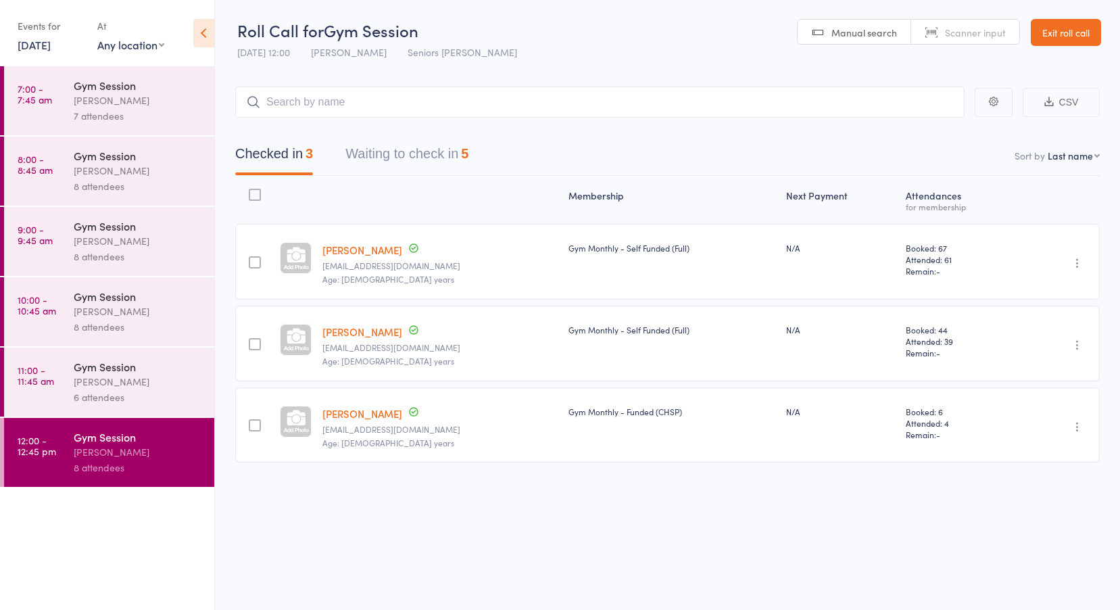
click at [51, 43] on link "13 Oct, 2025" at bounding box center [34, 44] width 33 height 15
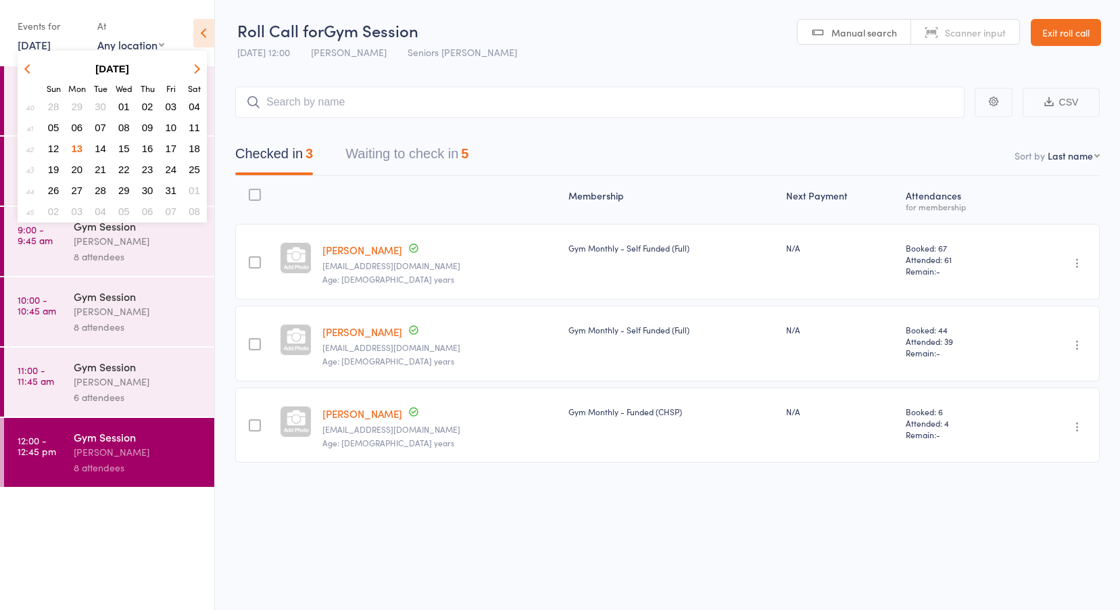
click at [147, 130] on span "09" at bounding box center [147, 127] width 11 height 11
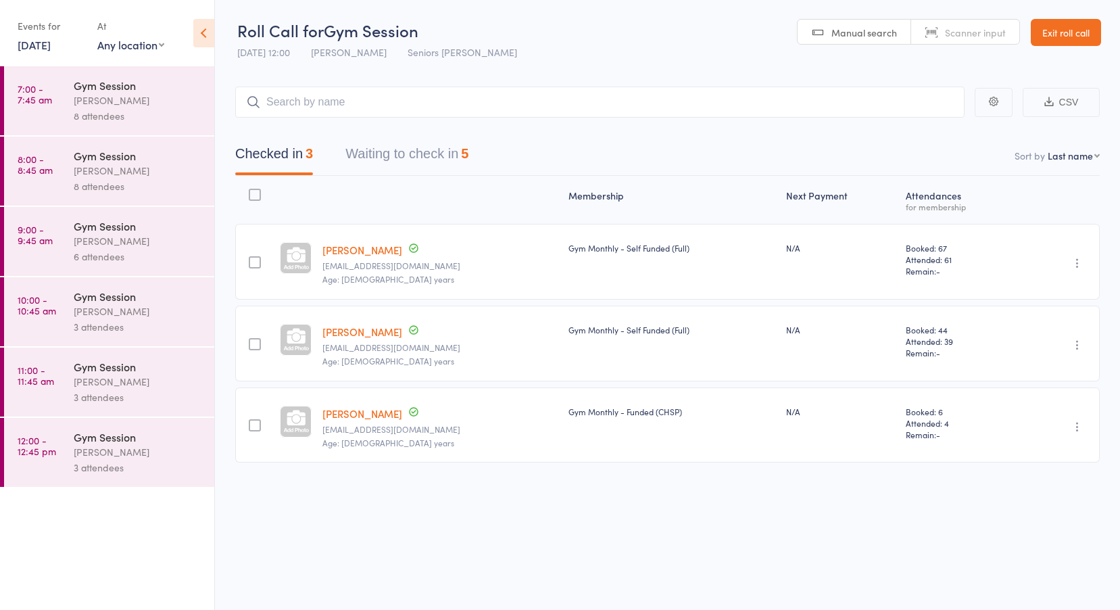
click at [90, 97] on div "Jess Hopkins" at bounding box center [138, 101] width 129 height 16
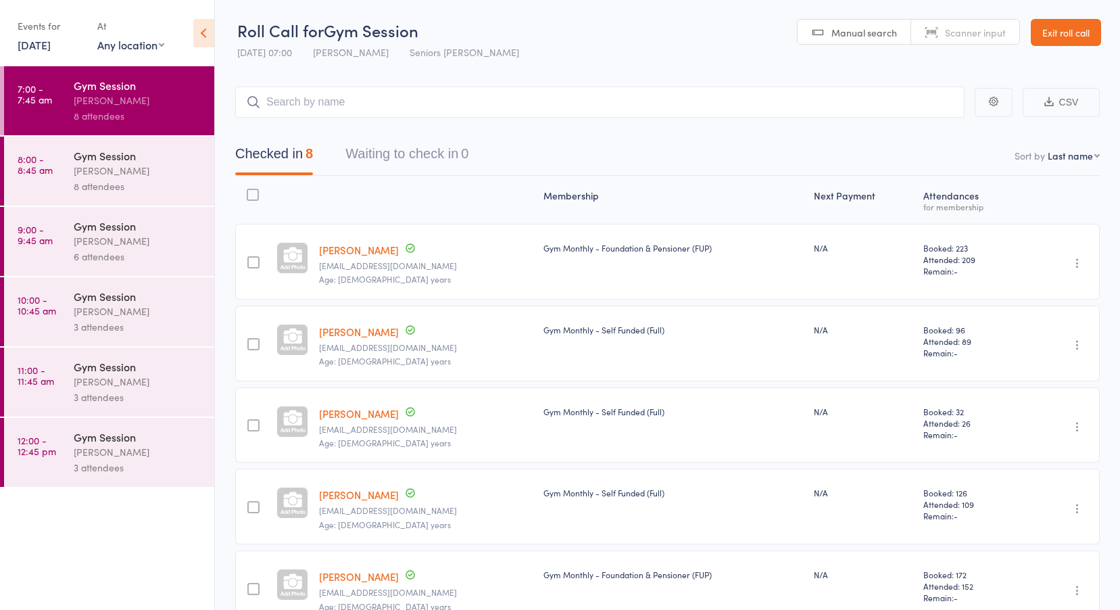
click at [59, 174] on link "8:00 - 8:45 am Gym Session Jess Hopkins 8 attendees" at bounding box center [109, 171] width 210 height 69
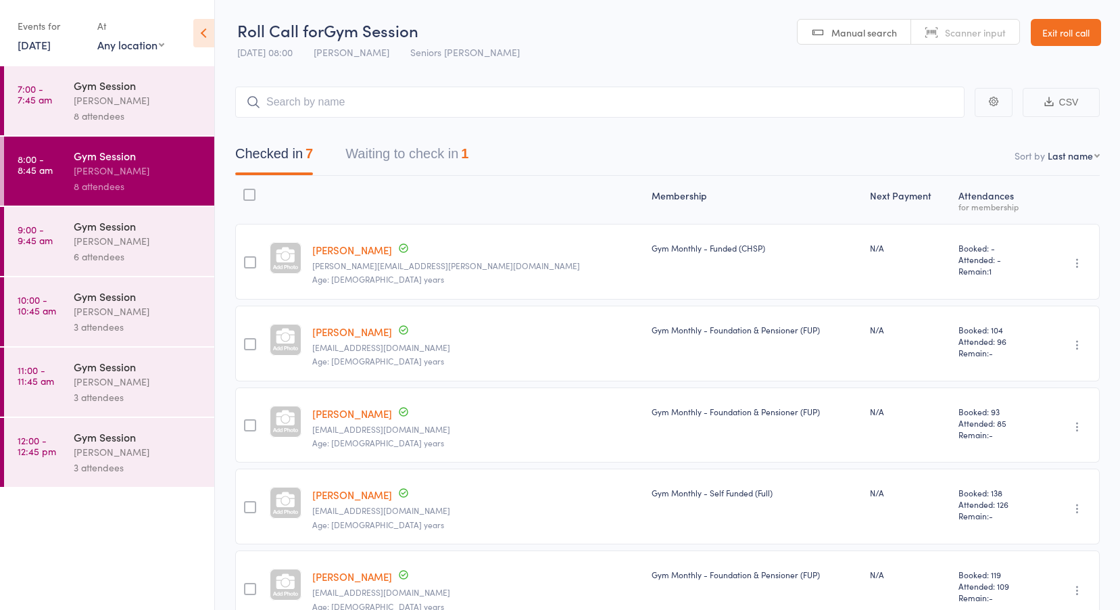
click at [366, 149] on button "Waiting to check in 1" at bounding box center [406, 157] width 123 height 36
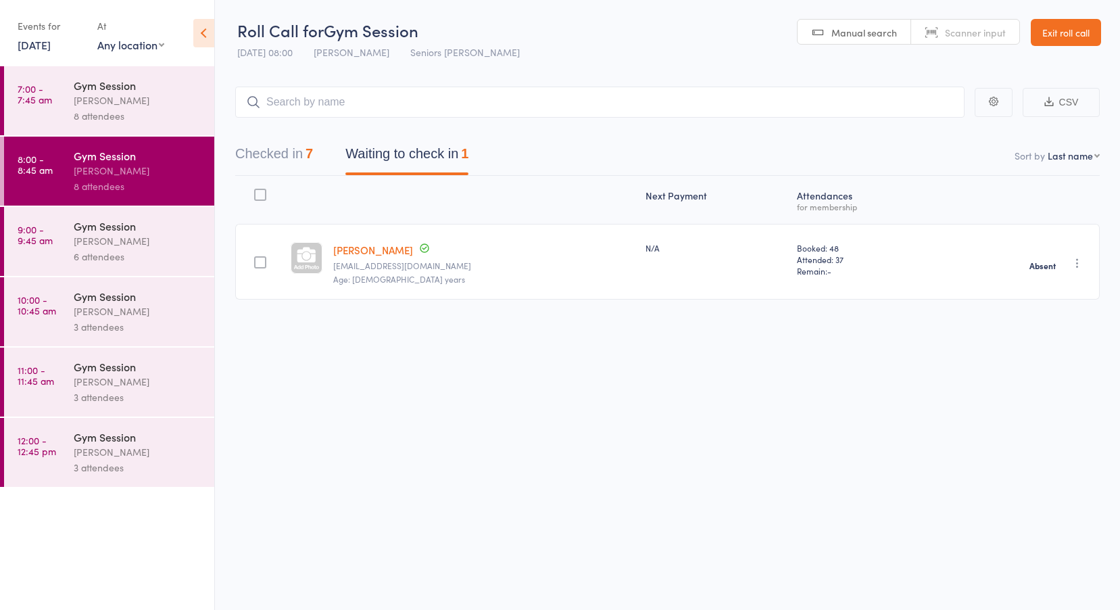
click at [37, 242] on time "9:00 - 9:45 am" at bounding box center [35, 235] width 35 height 22
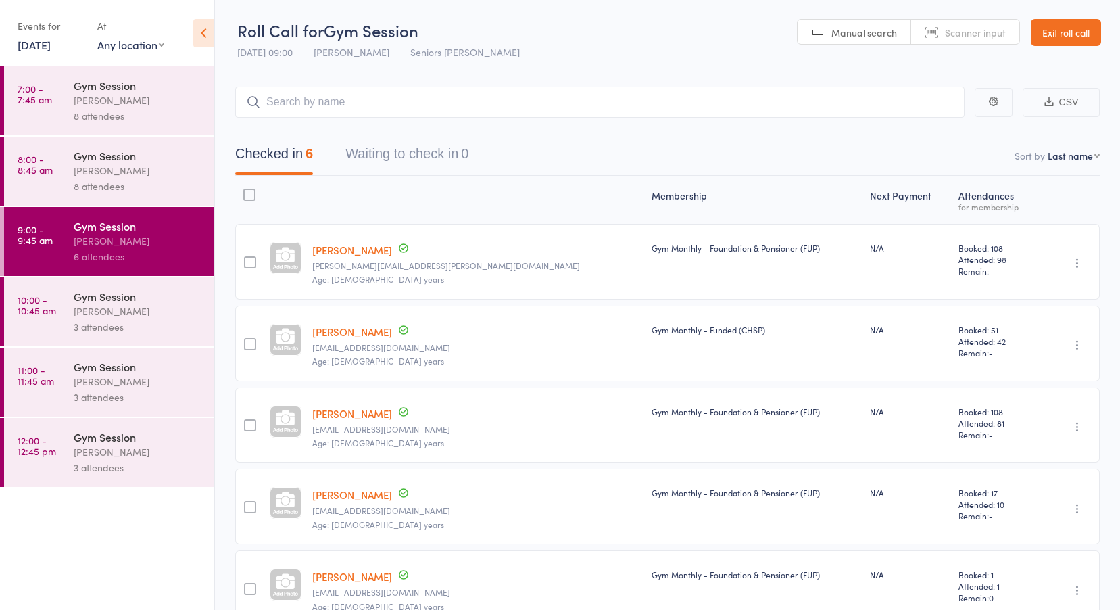
click at [57, 312] on link "10:00 - 10:45 am Gym Session Jess Hopkins 3 attendees" at bounding box center [109, 311] width 210 height 69
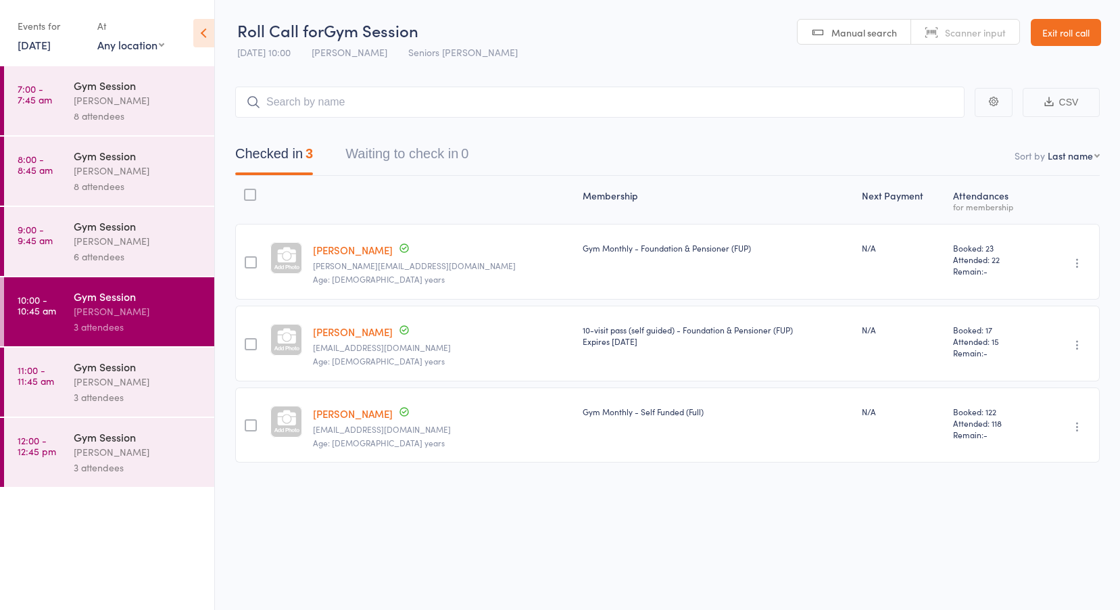
click at [68, 382] on link "11:00 - 11:45 am Gym Session Jess Hopkins 3 attendees" at bounding box center [109, 382] width 210 height 69
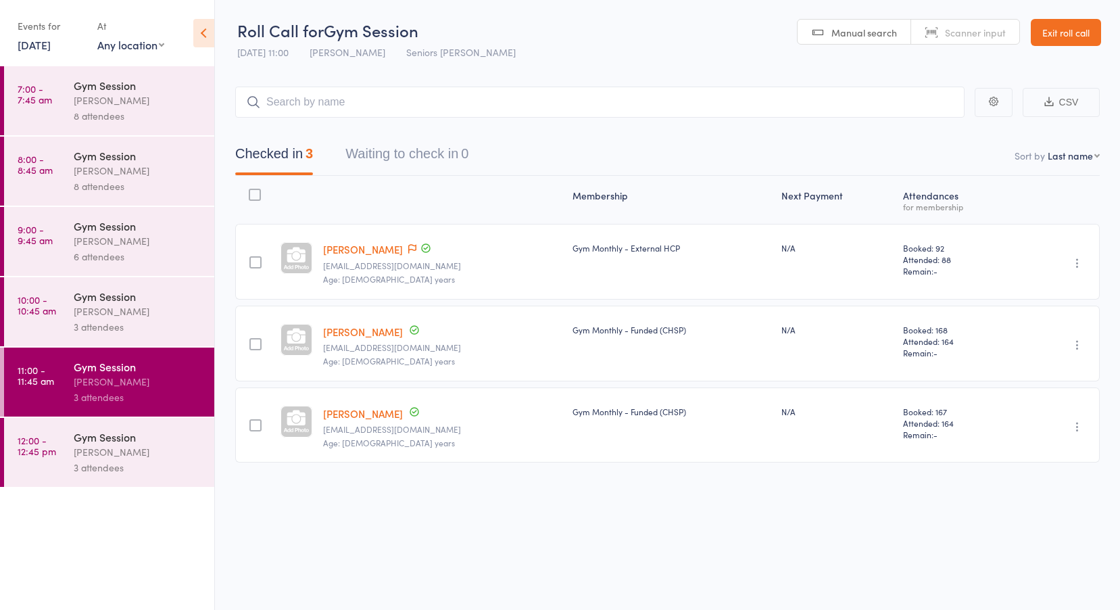
click at [62, 441] on link "12:00 - 12:45 pm Gym Session Jess Hopkins 3 attendees" at bounding box center [109, 452] width 210 height 69
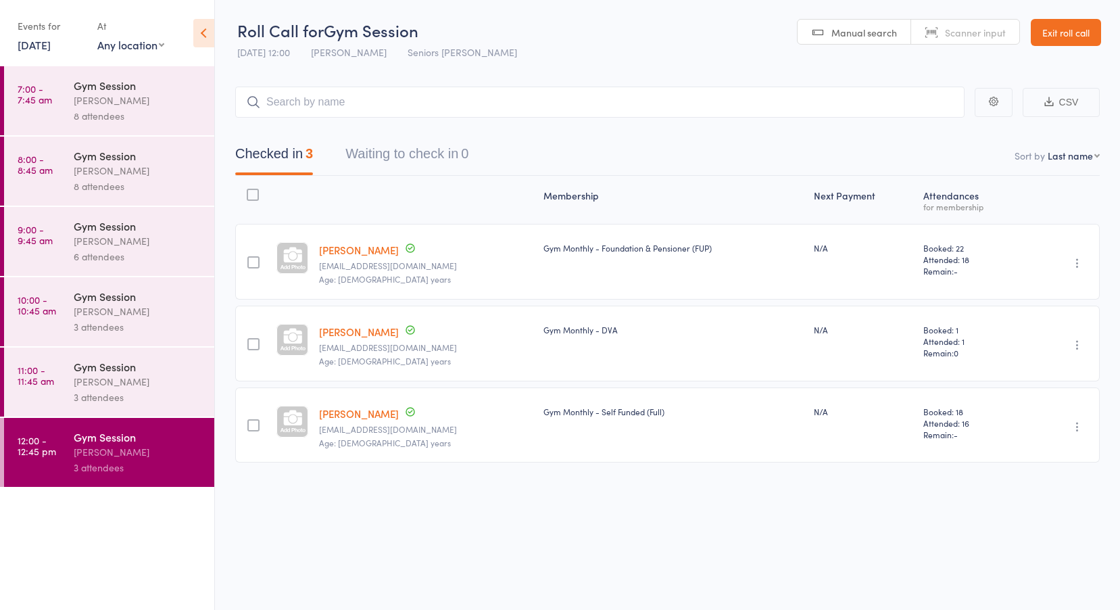
click at [116, 47] on select "Any location Seniors Gym Gerringong" at bounding box center [130, 44] width 67 height 15
click at [51, 43] on link "9 Oct, 2025" at bounding box center [34, 44] width 33 height 15
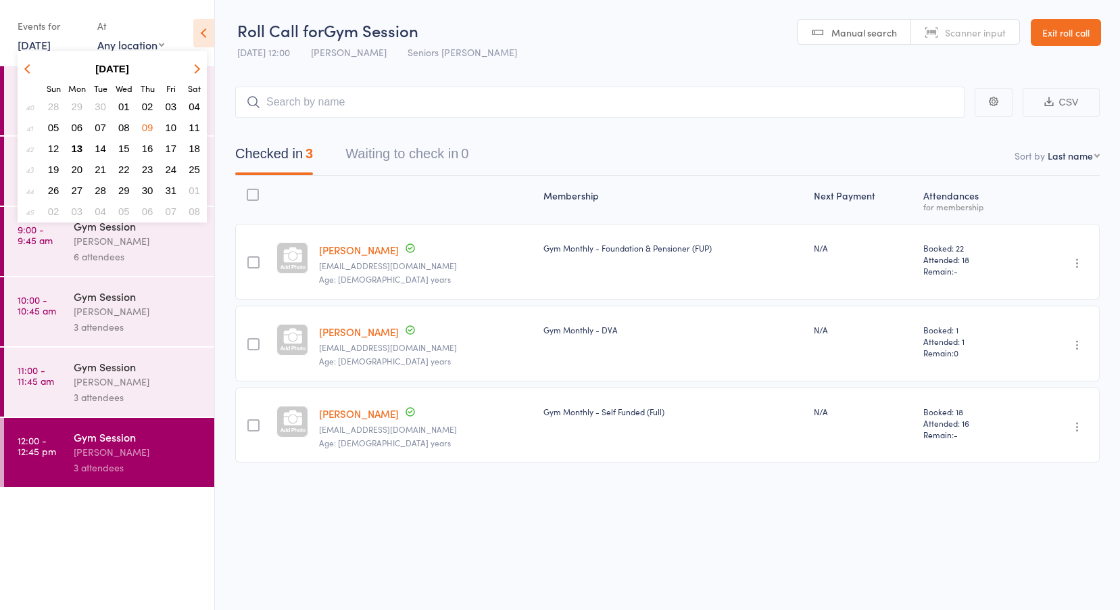
click at [172, 131] on span "10" at bounding box center [171, 127] width 11 height 11
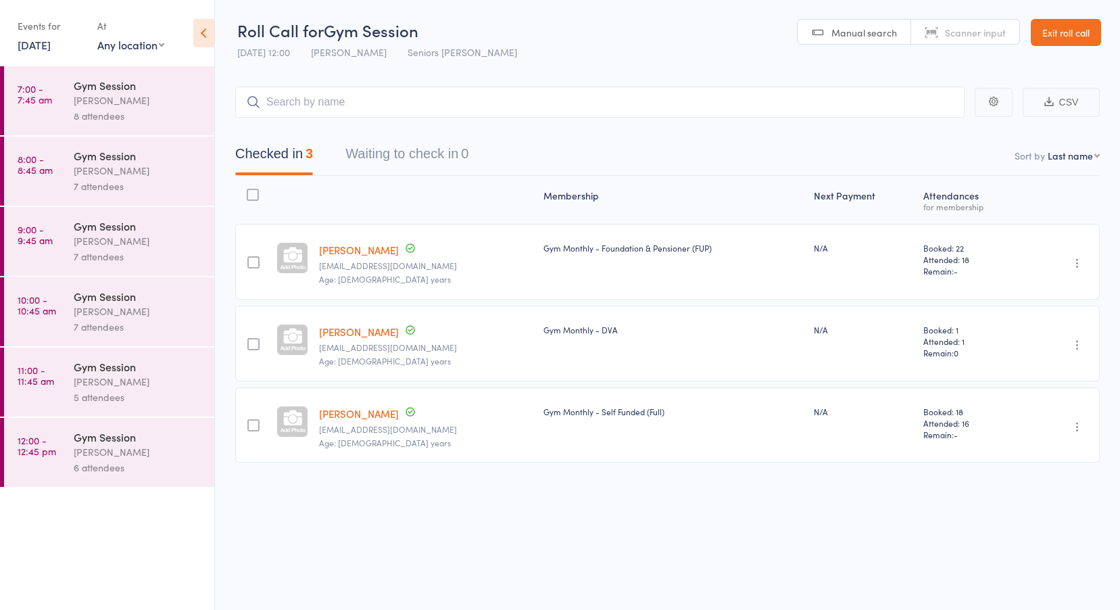
click at [57, 85] on link "7:00 - 7:45 am Gym Session Jess Hopkins 8 attendees" at bounding box center [109, 100] width 210 height 69
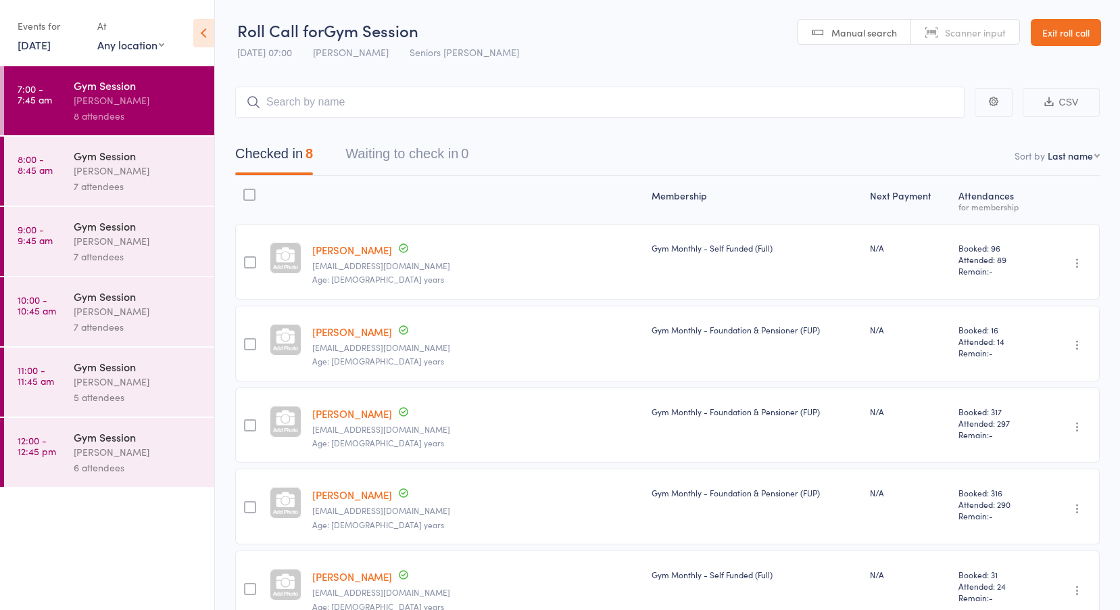
click at [79, 171] on div "Jess Hopkins" at bounding box center [138, 171] width 129 height 16
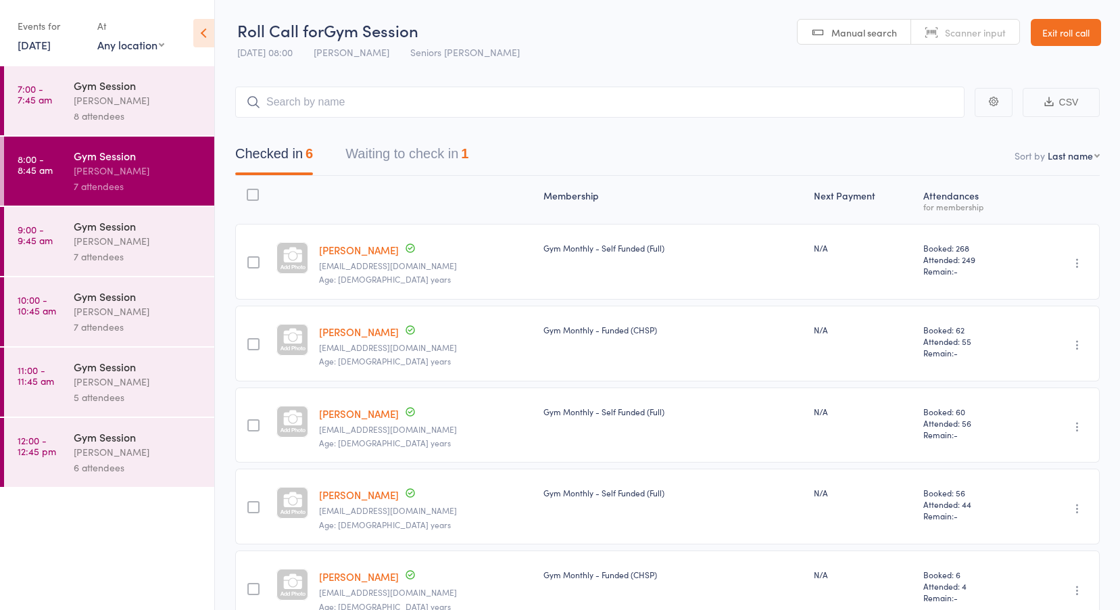
click at [398, 149] on button "Waiting to check in 1" at bounding box center [406, 157] width 123 height 36
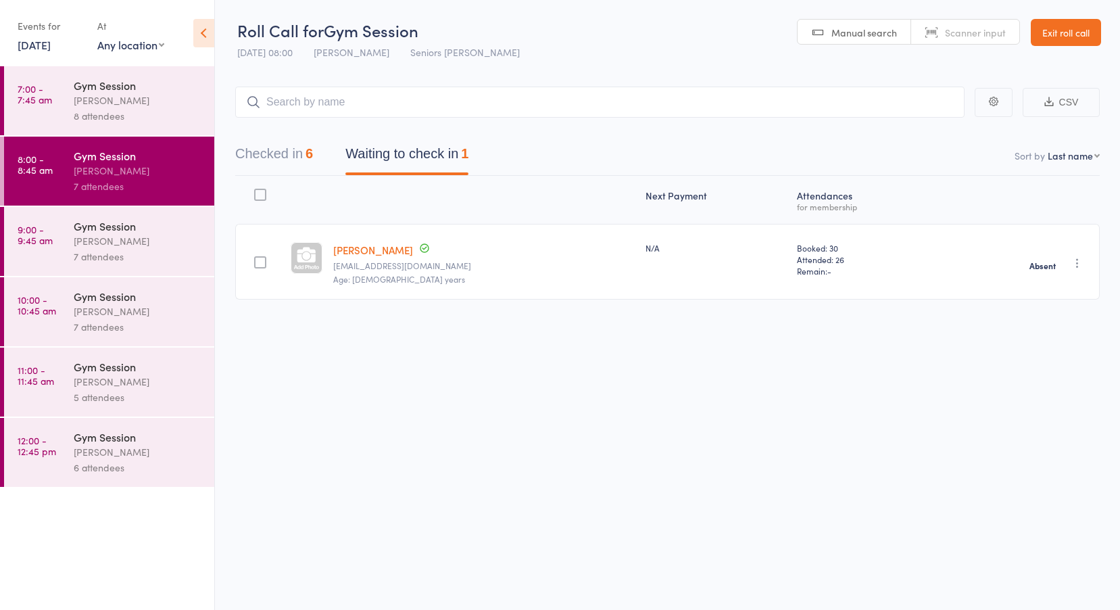
click at [45, 243] on time "9:00 - 9:45 am" at bounding box center [35, 235] width 35 height 22
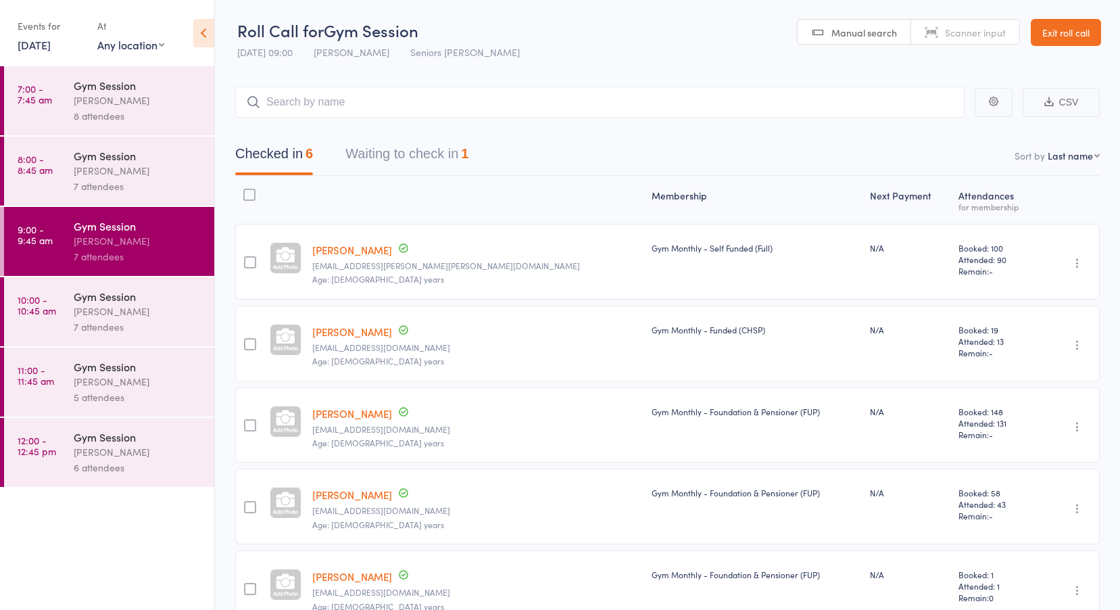
click at [400, 151] on button "Waiting to check in 1" at bounding box center [406, 157] width 123 height 36
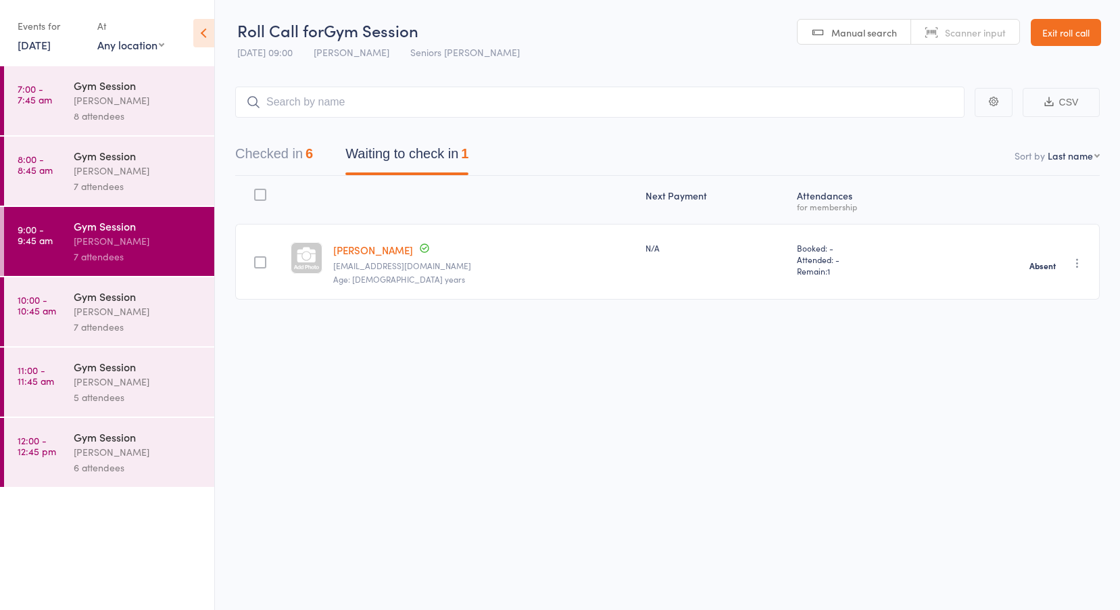
click at [47, 303] on time "10:00 - 10:45 am" at bounding box center [37, 305] width 39 height 22
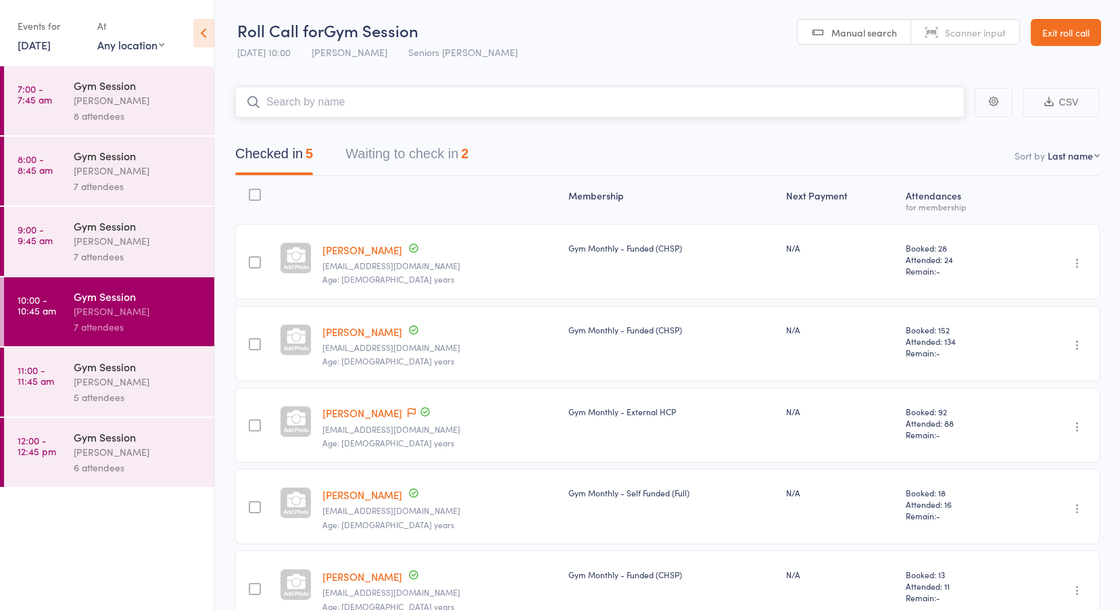
click at [382, 160] on button "Waiting to check in 2" at bounding box center [406, 157] width 123 height 36
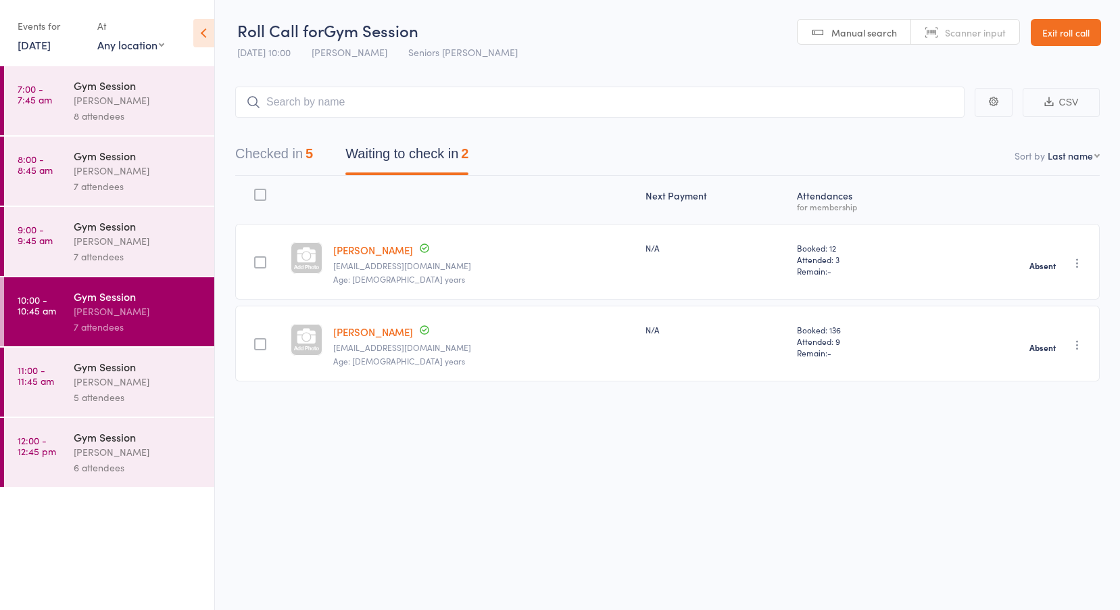
click at [41, 389] on link "11:00 - 11:45 am Gym Session Jess Hopkins 5 attendees" at bounding box center [109, 382] width 210 height 69
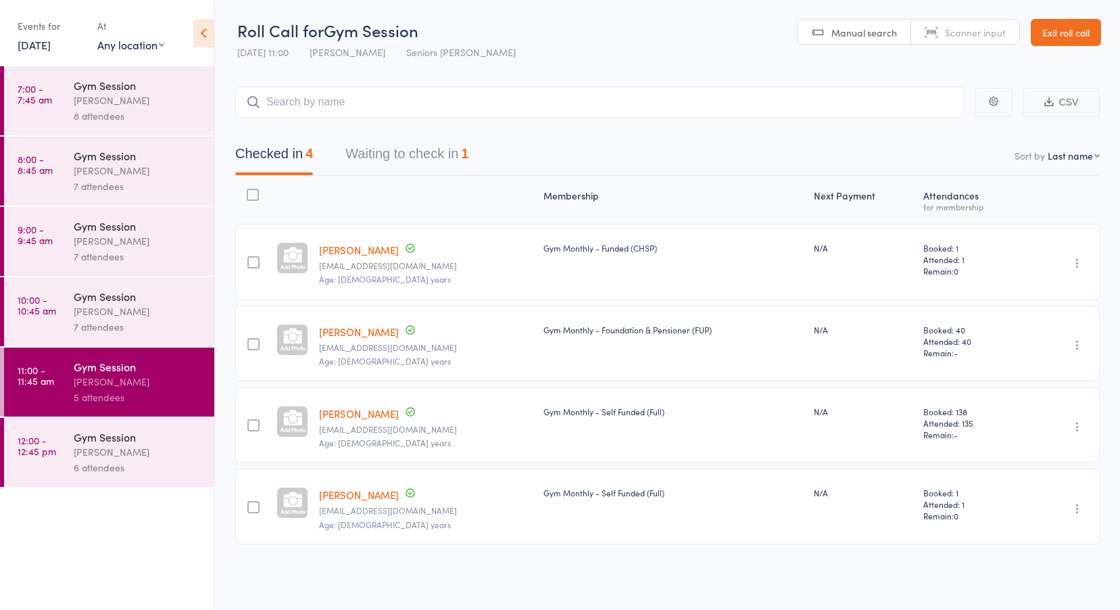
click at [411, 156] on button "Waiting to check in 1" at bounding box center [406, 157] width 123 height 36
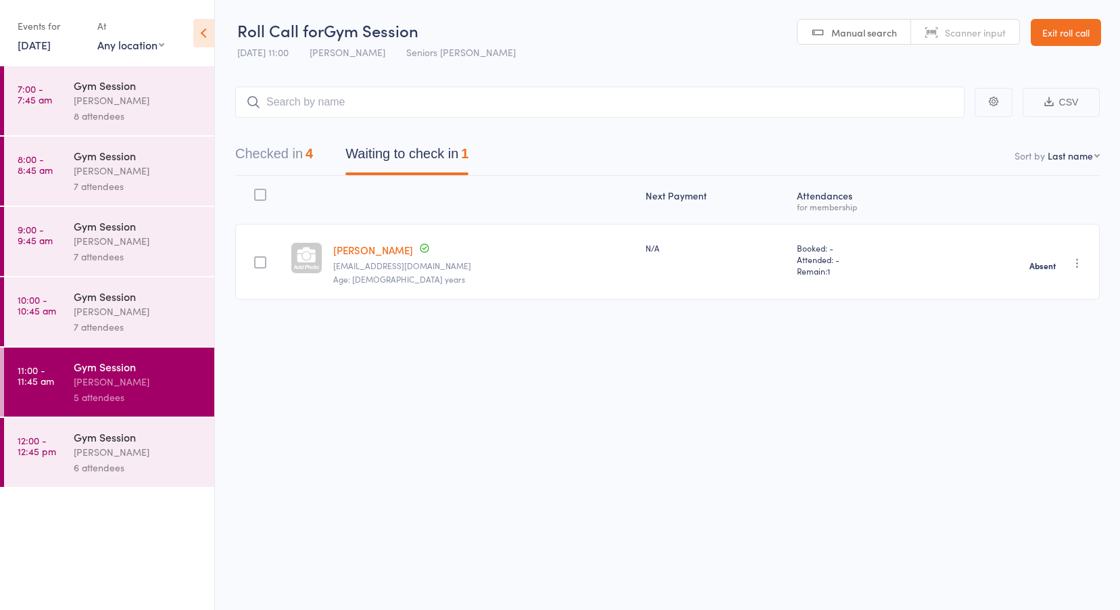
click at [61, 449] on link "12:00 - 12:45 pm Gym Session Jess Hopkins 6 attendees" at bounding box center [109, 452] width 210 height 69
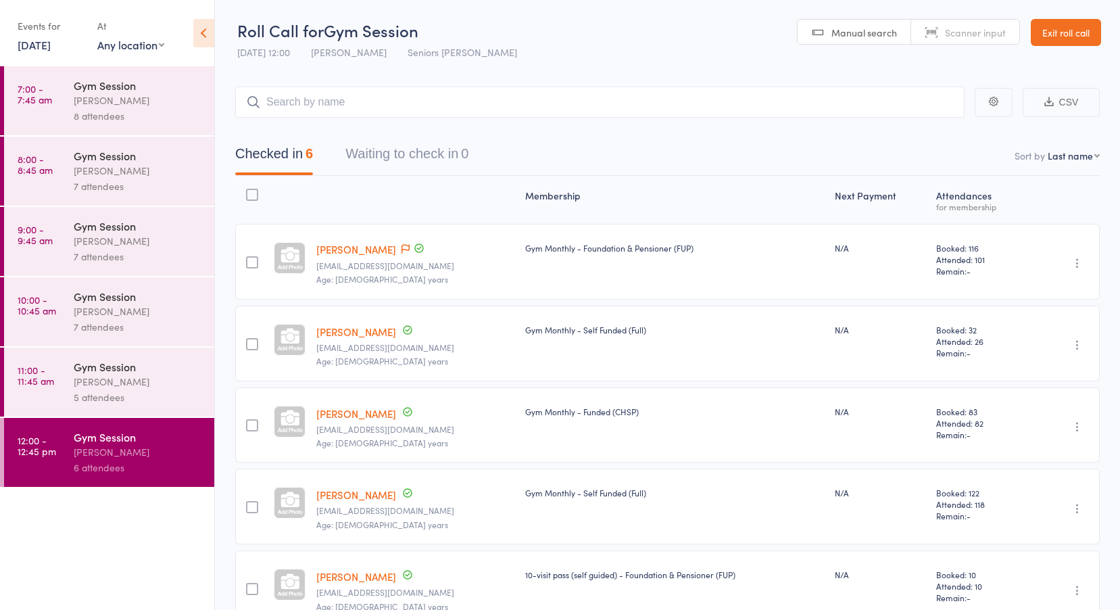
drag, startPoint x: 51, startPoint y: 48, endPoint x: 60, endPoint y: 66, distance: 20.0
click at [51, 49] on link "10 Oct, 2025" at bounding box center [34, 44] width 33 height 15
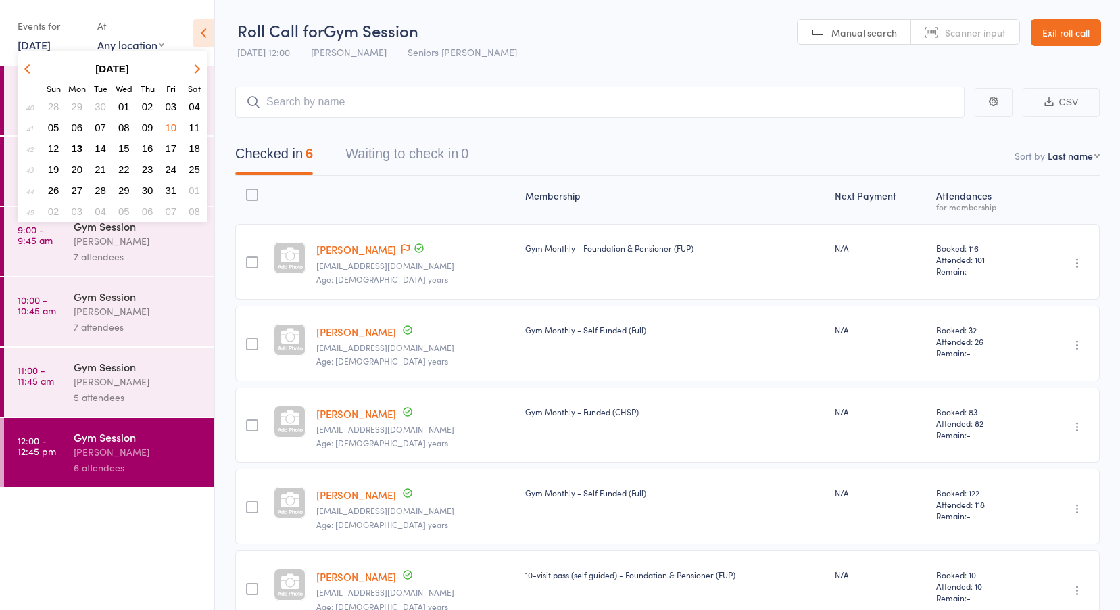
click at [143, 126] on span "09" at bounding box center [147, 127] width 11 height 11
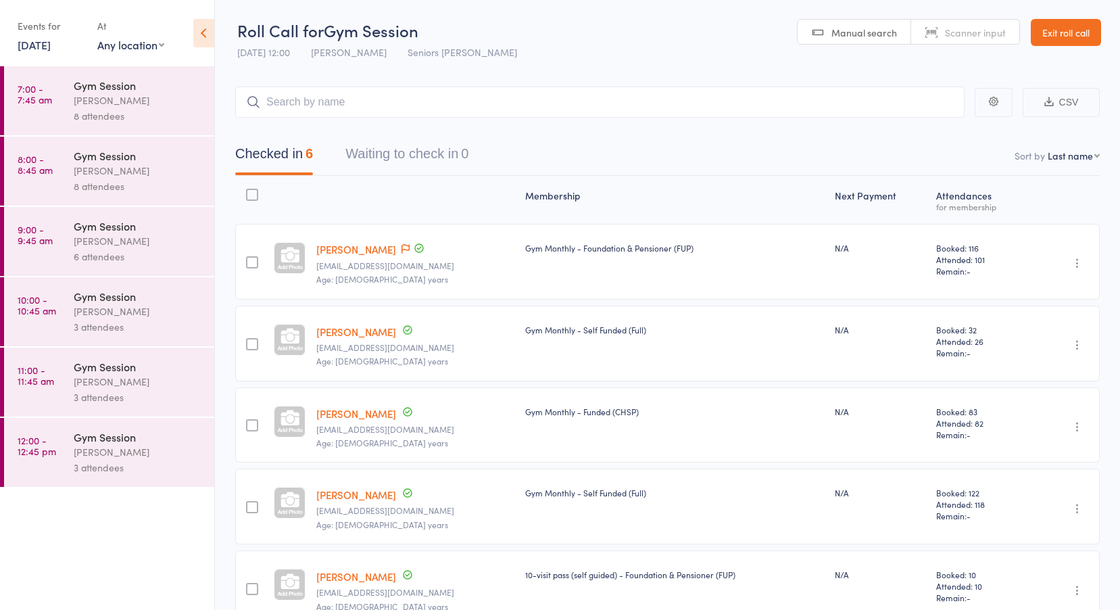
click at [70, 107] on link "7:00 - 7:45 am Gym Session Jess Hopkins 8 attendees" at bounding box center [109, 100] width 210 height 69
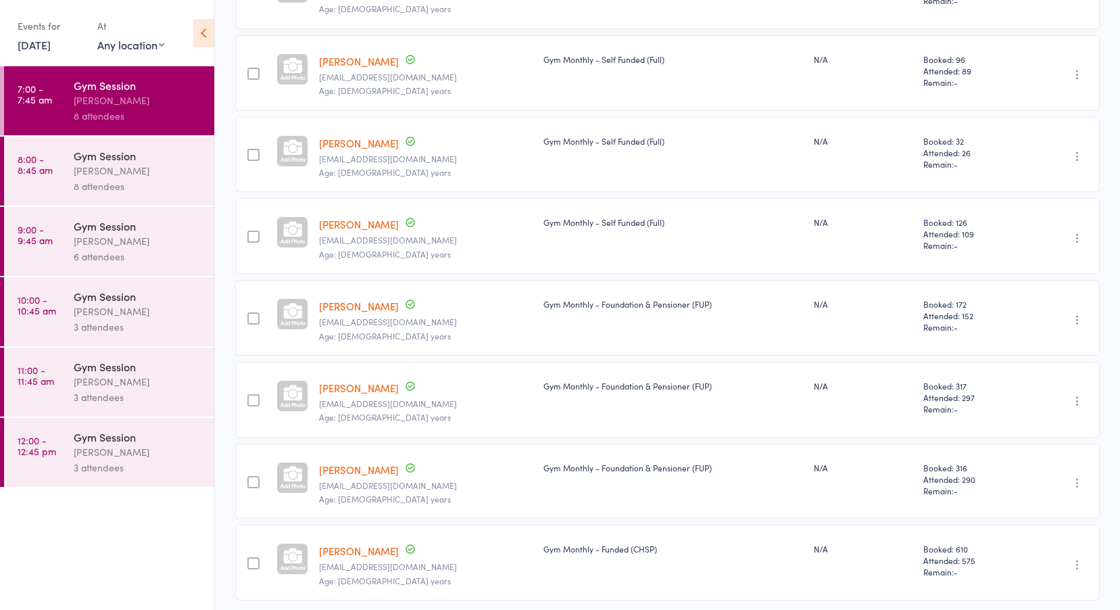
scroll to position [321, 0]
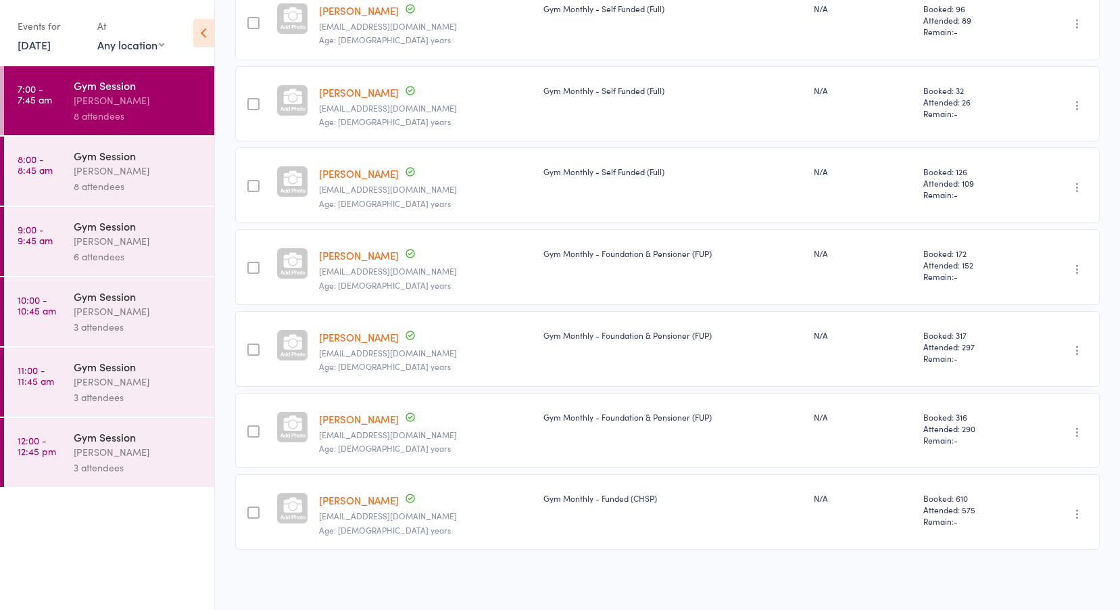
click at [102, 172] on div "Jess Hopkins" at bounding box center [138, 171] width 129 height 16
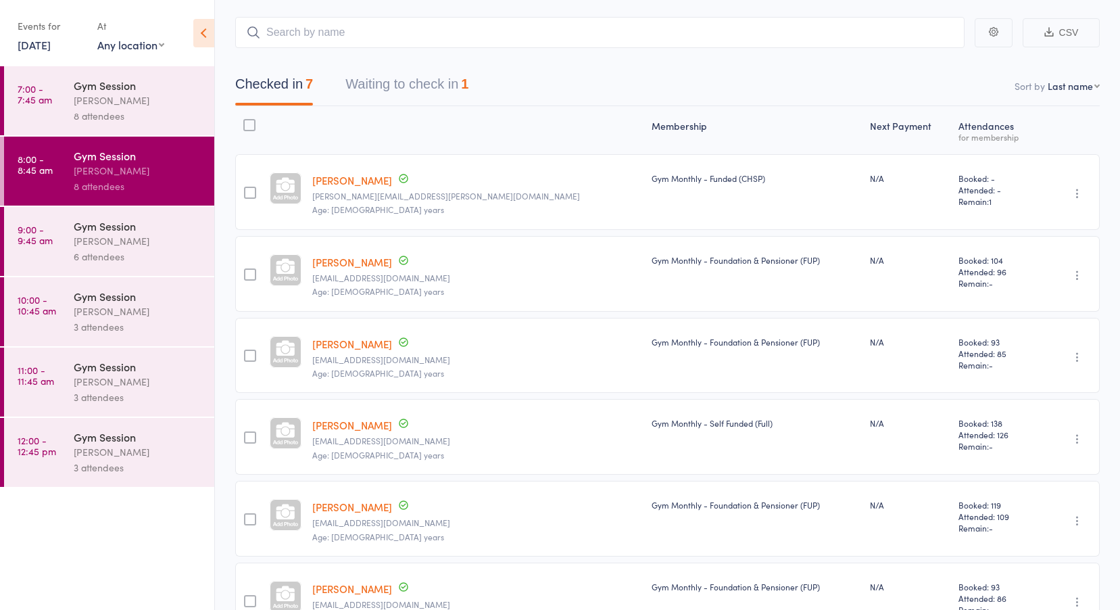
scroll to position [37, 0]
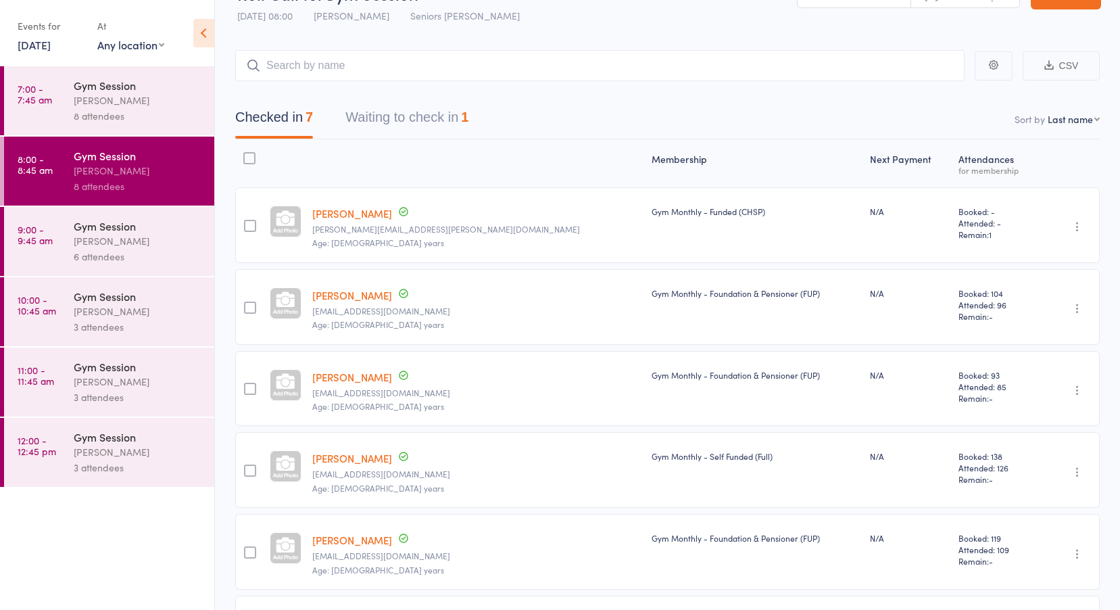
click at [103, 237] on div "Jess Hopkins" at bounding box center [138, 241] width 129 height 16
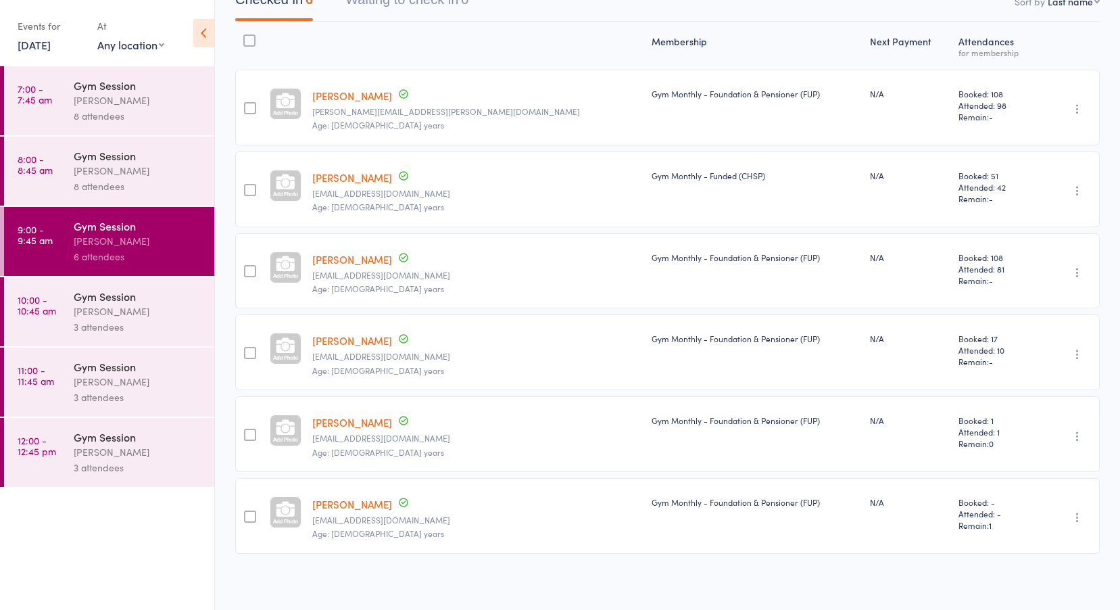
scroll to position [158, 0]
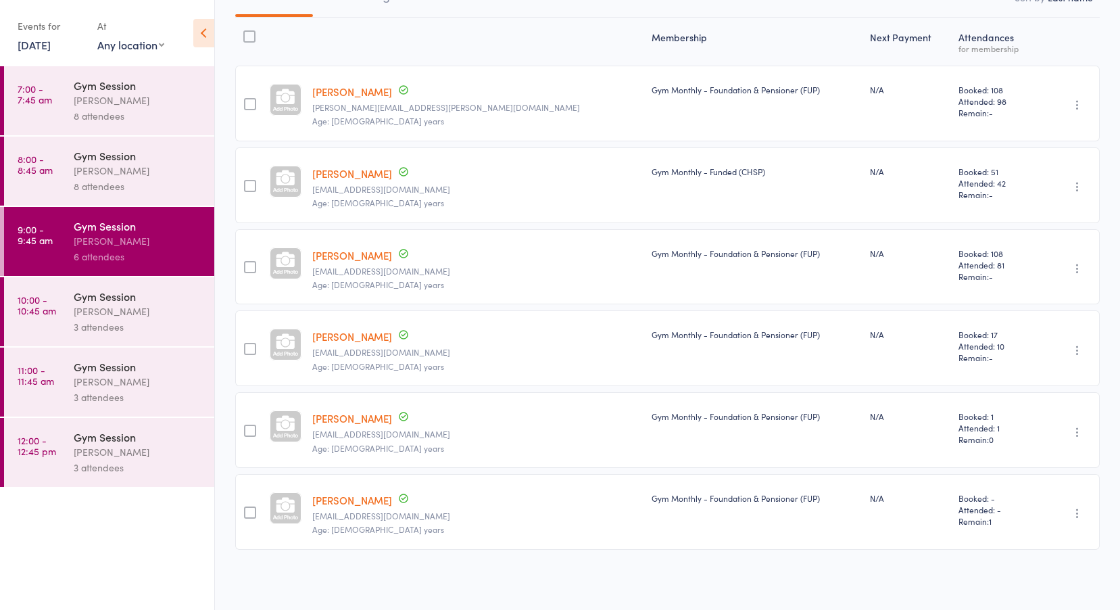
click at [118, 307] on div "Jess Hopkins" at bounding box center [138, 312] width 129 height 16
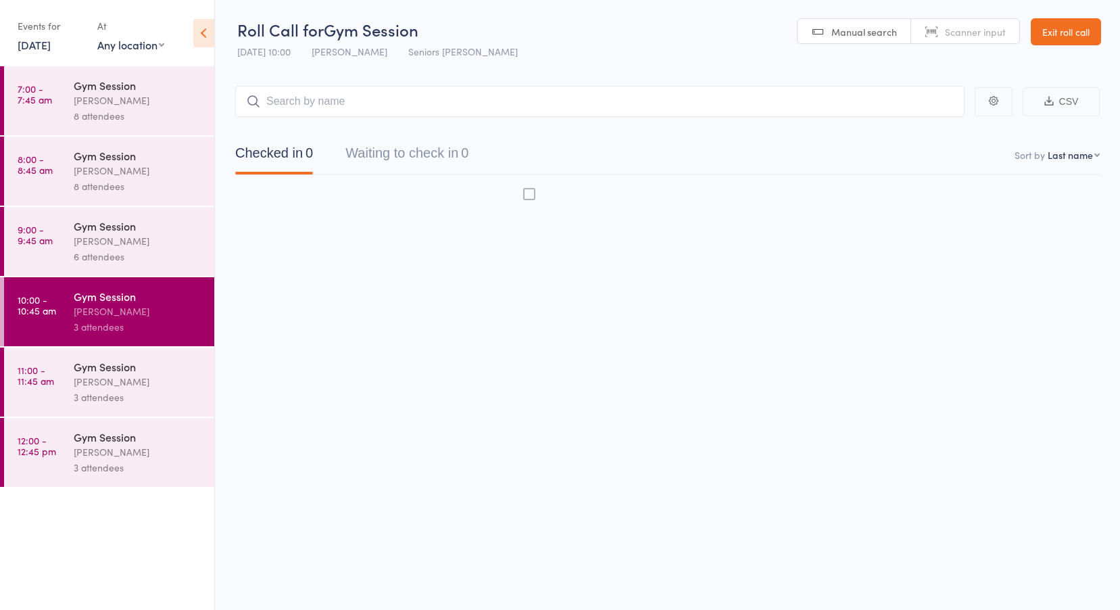
scroll to position [1, 0]
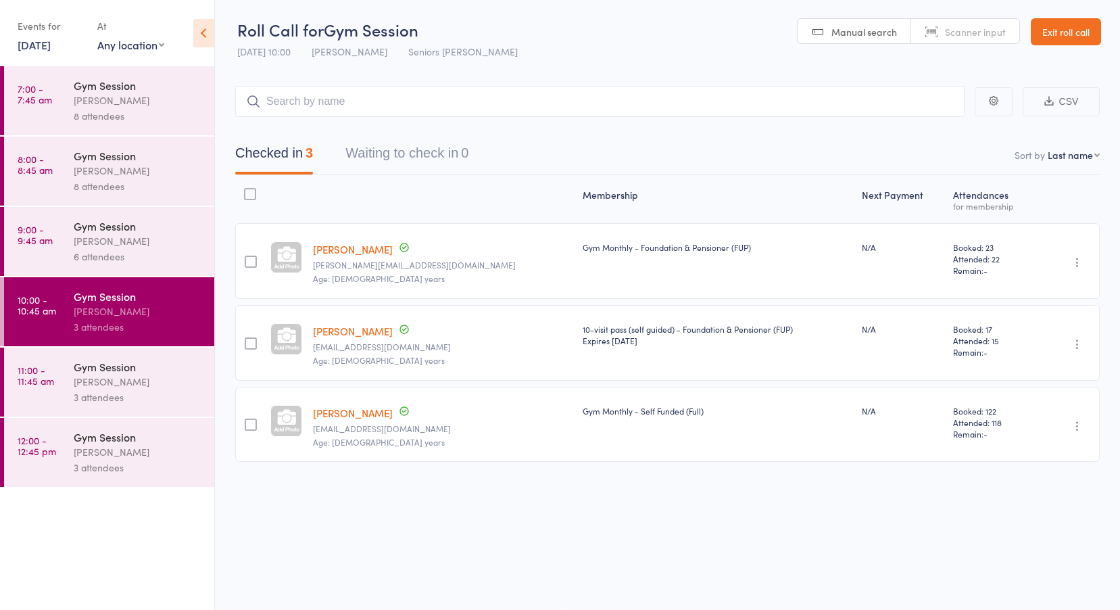
click at [98, 381] on div "Jess Hopkins" at bounding box center [138, 382] width 129 height 16
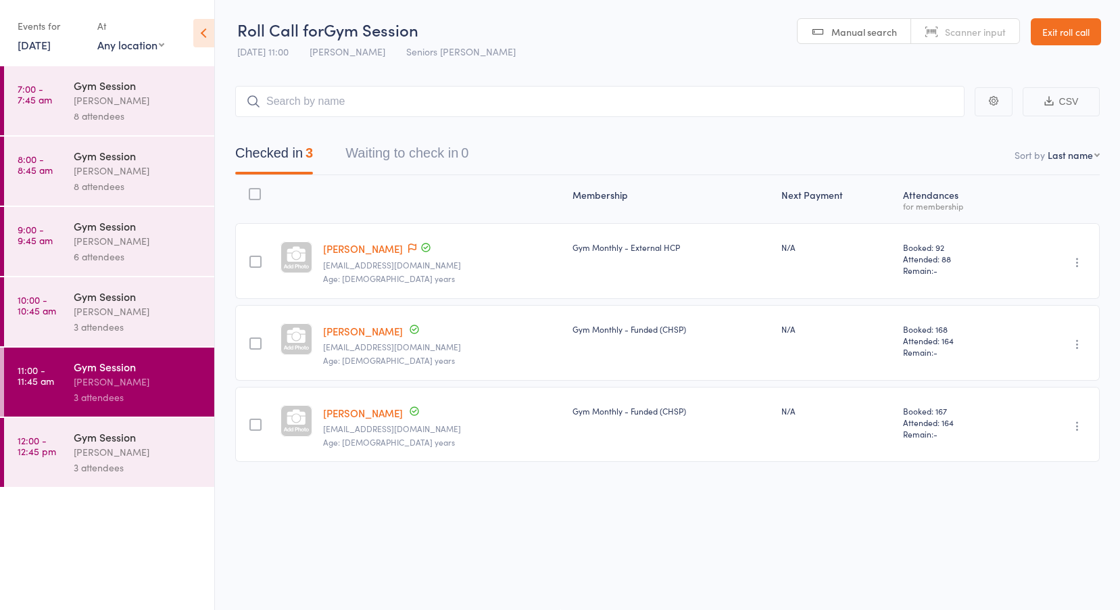
click at [78, 434] on div "Gym Session" at bounding box center [138, 436] width 129 height 15
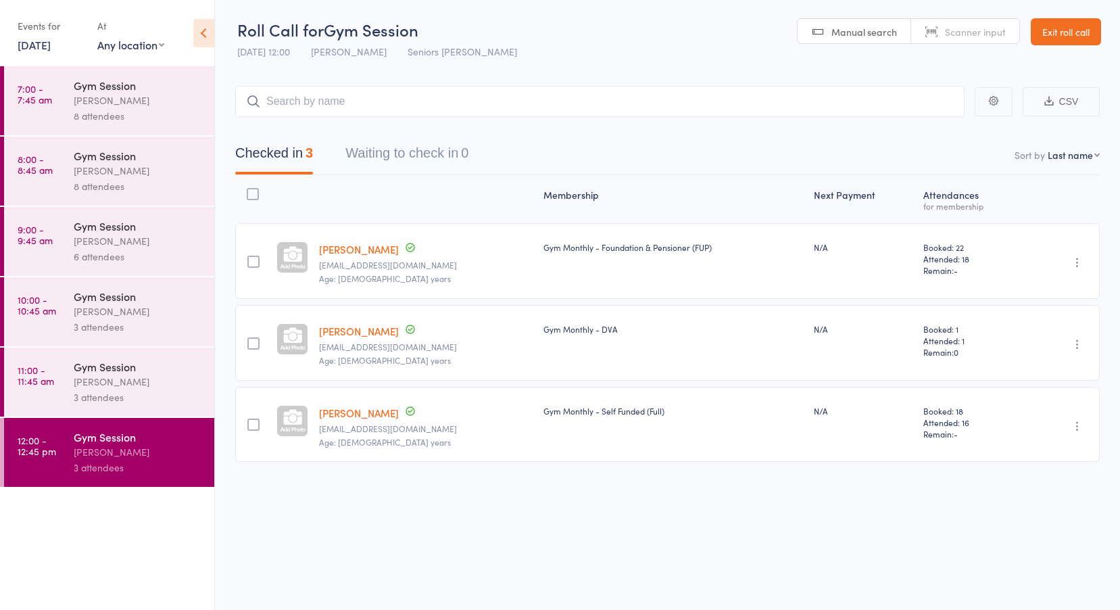
click at [40, 44] on link "[DATE]" at bounding box center [34, 44] width 33 height 15
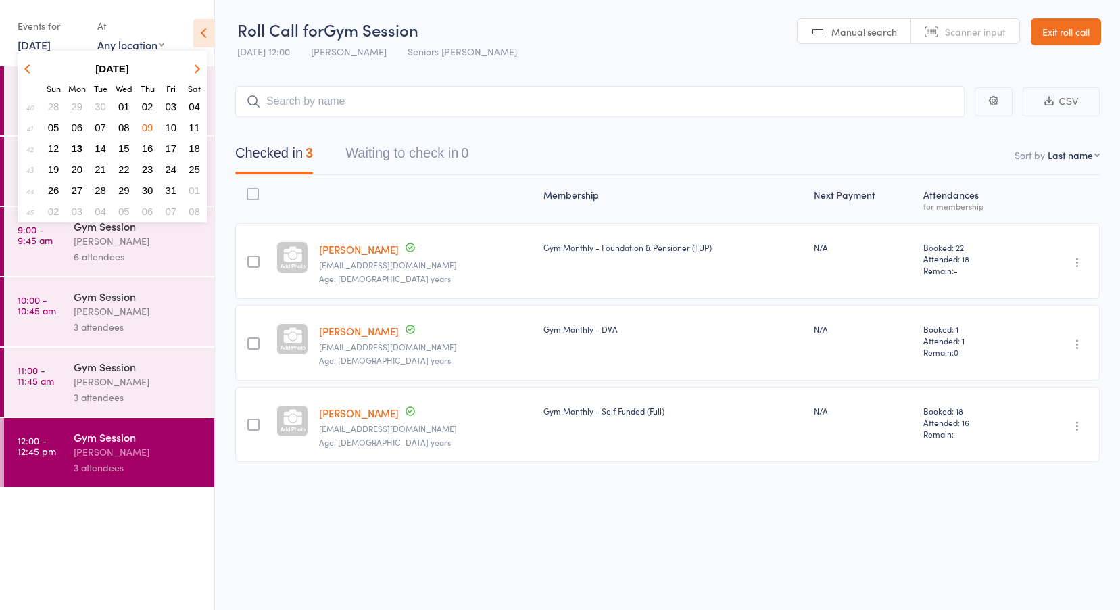
click at [172, 130] on span "10" at bounding box center [171, 127] width 11 height 11
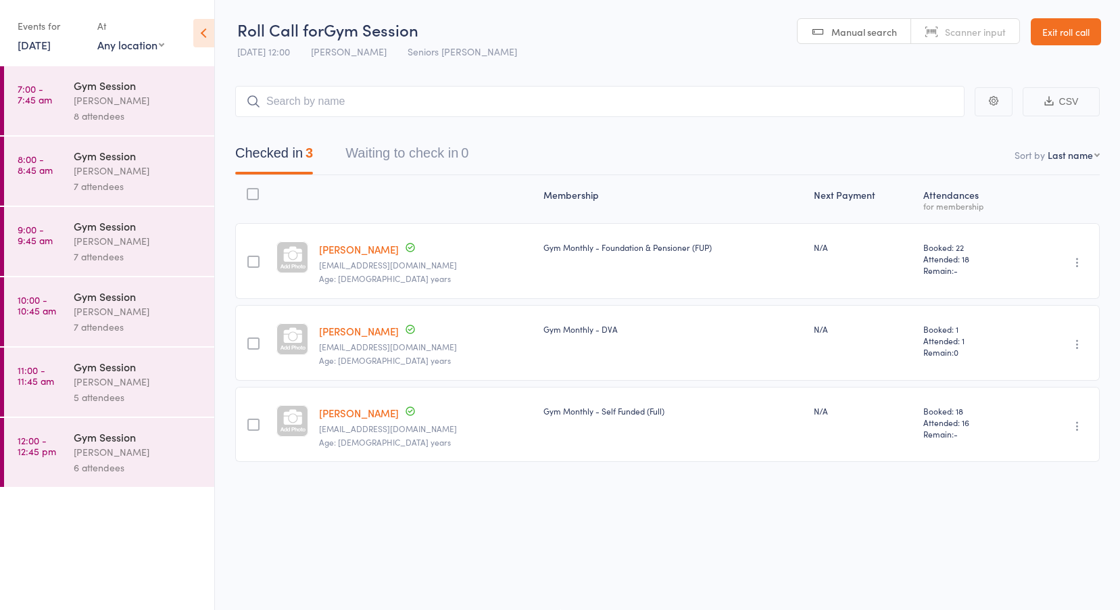
click at [72, 97] on link "7:00 - 7:45 am Gym Session Jess Hopkins 8 attendees" at bounding box center [109, 100] width 210 height 69
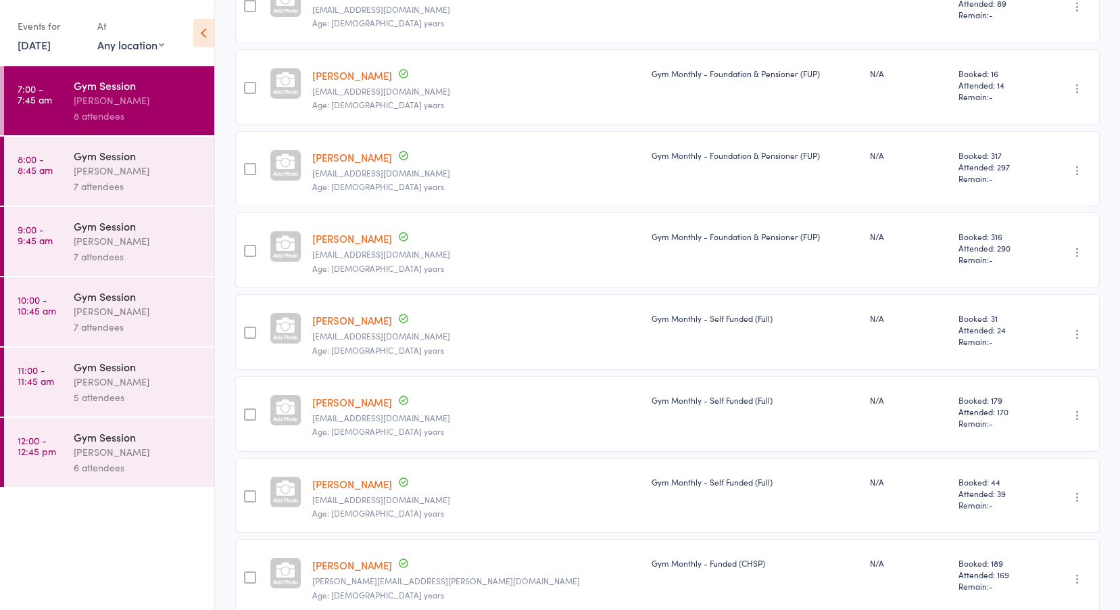
scroll to position [321, 0]
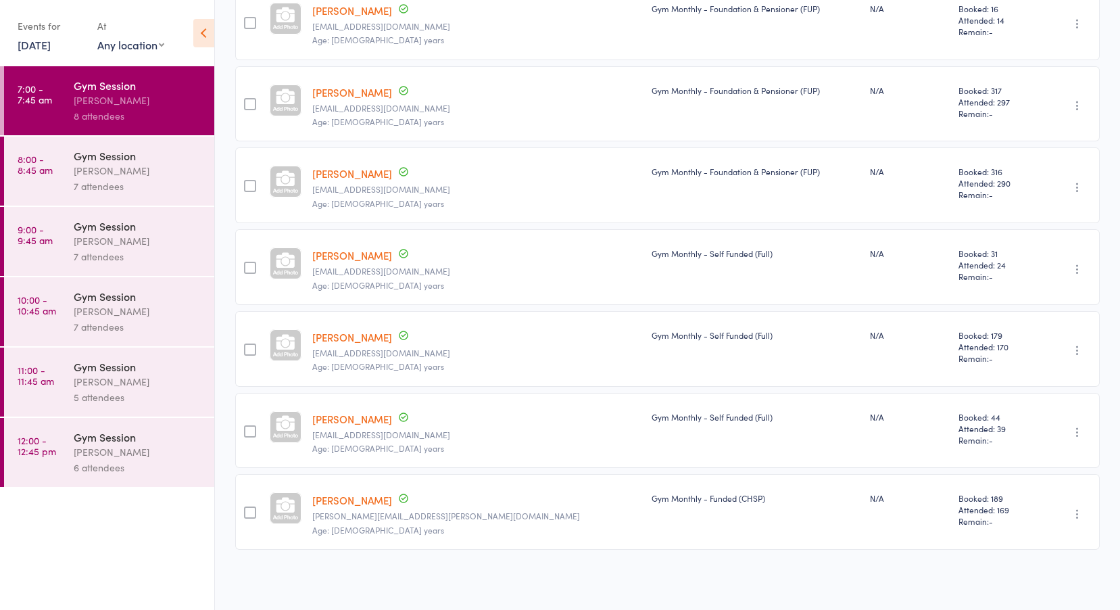
click at [89, 177] on div "Jess Hopkins" at bounding box center [138, 171] width 129 height 16
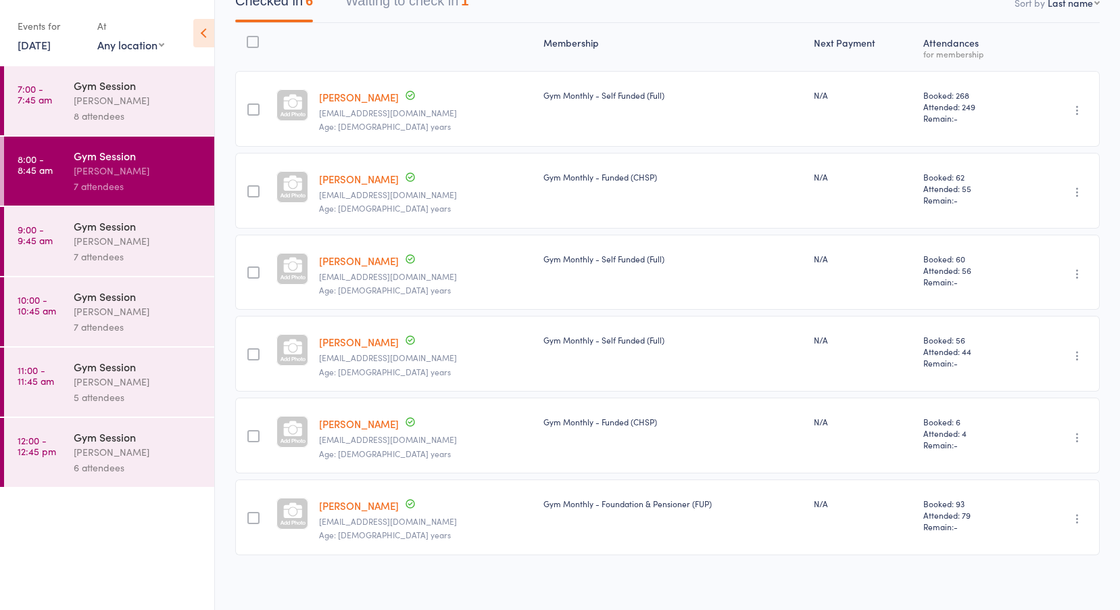
scroll to position [158, 0]
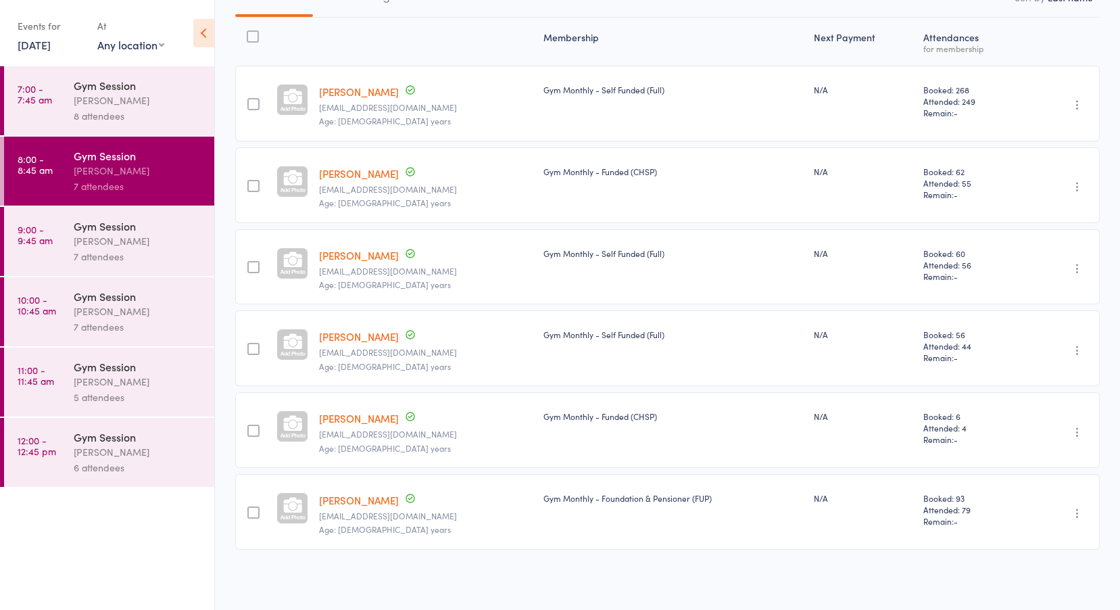
click at [131, 235] on div "Jess Hopkins" at bounding box center [138, 241] width 129 height 16
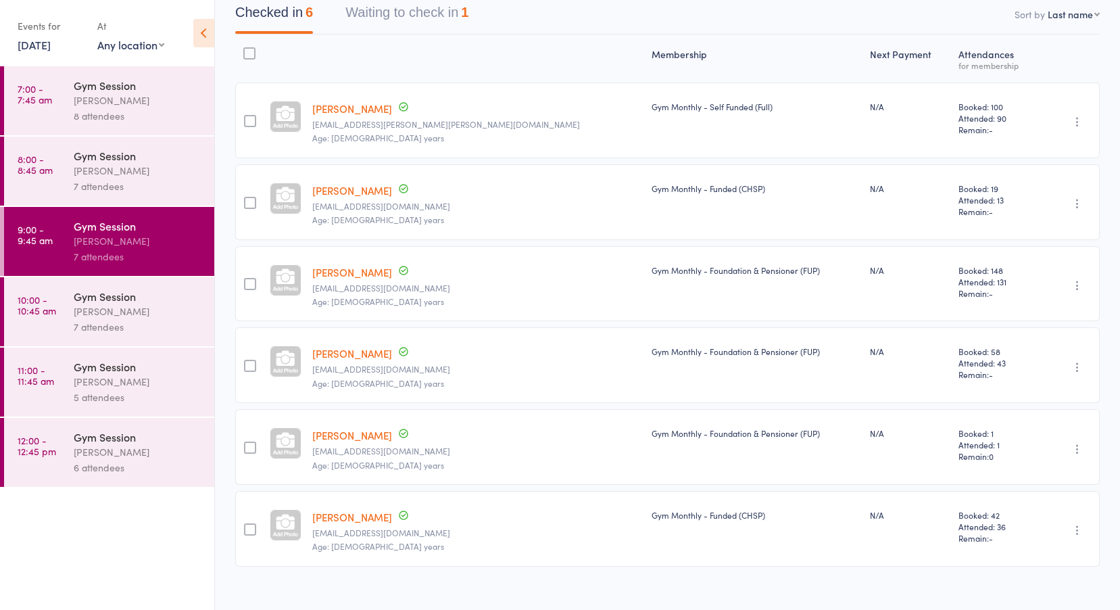
scroll to position [158, 0]
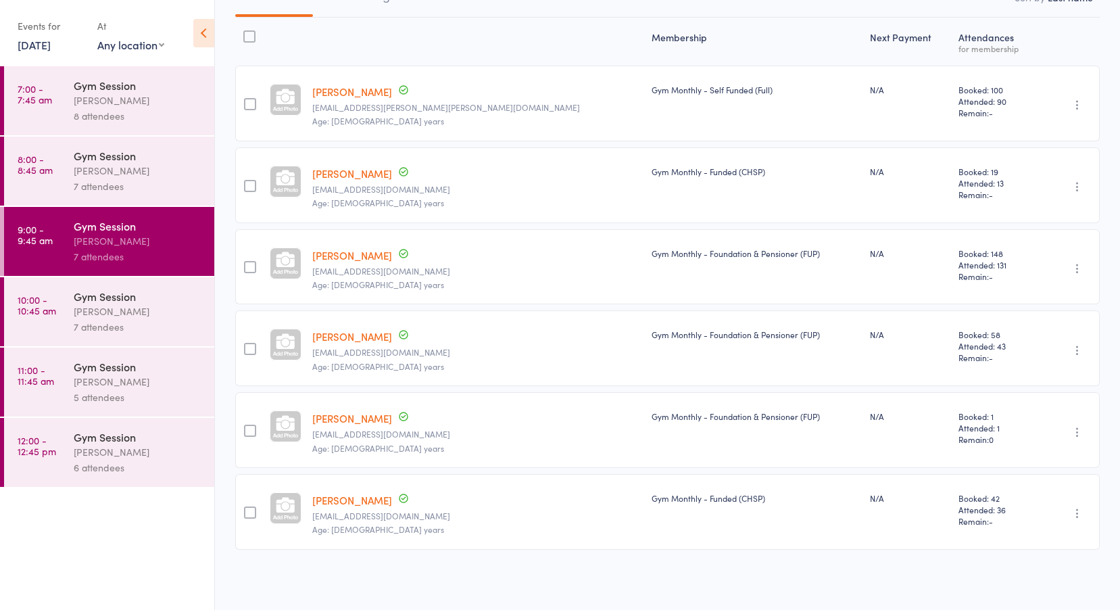
click at [95, 319] on div "7 attendees" at bounding box center [138, 327] width 129 height 16
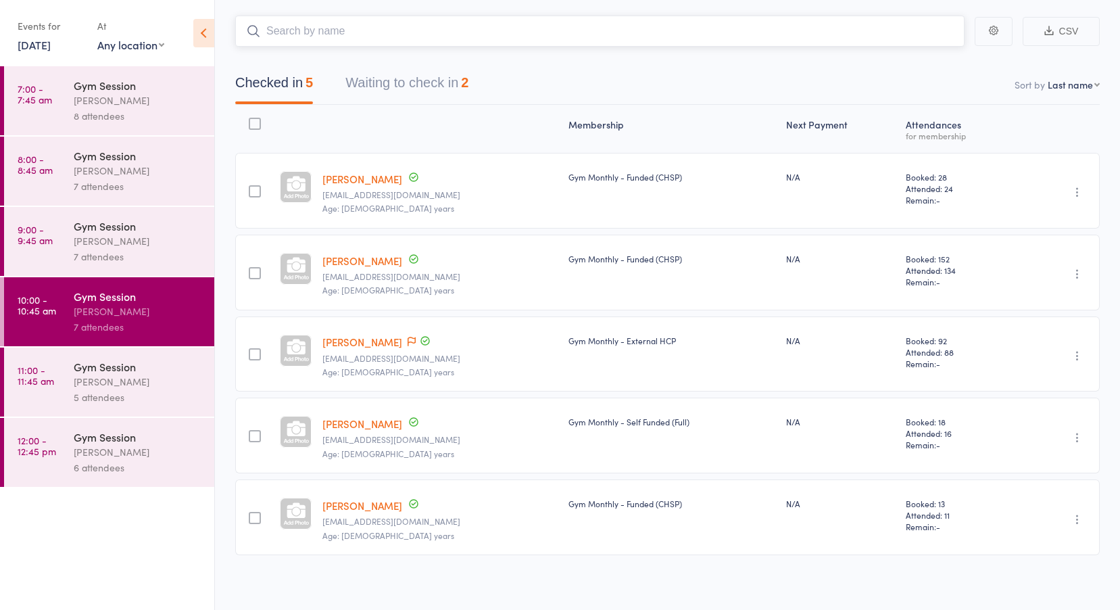
scroll to position [76, 0]
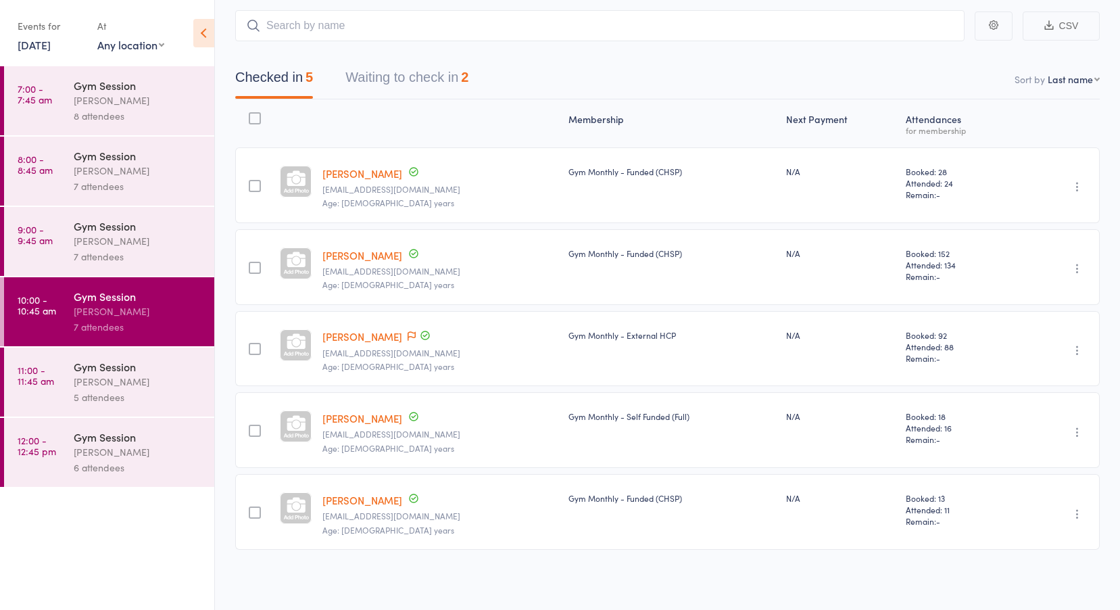
click at [66, 379] on link "11:00 - 11:45 am Gym Session Jess Hopkins 5 attendees" at bounding box center [109, 382] width 210 height 69
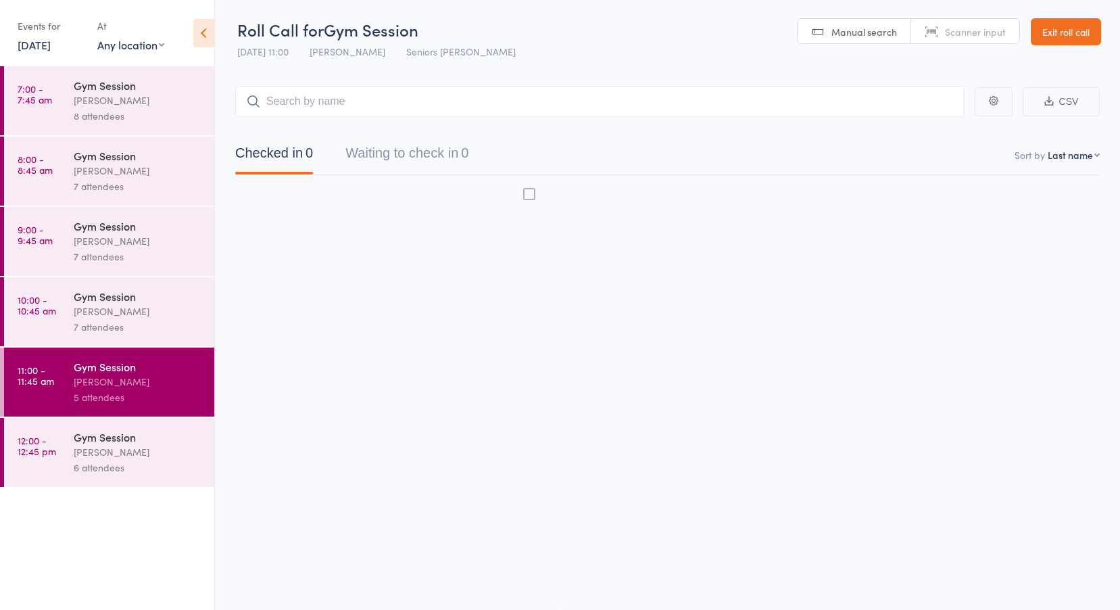
scroll to position [1, 0]
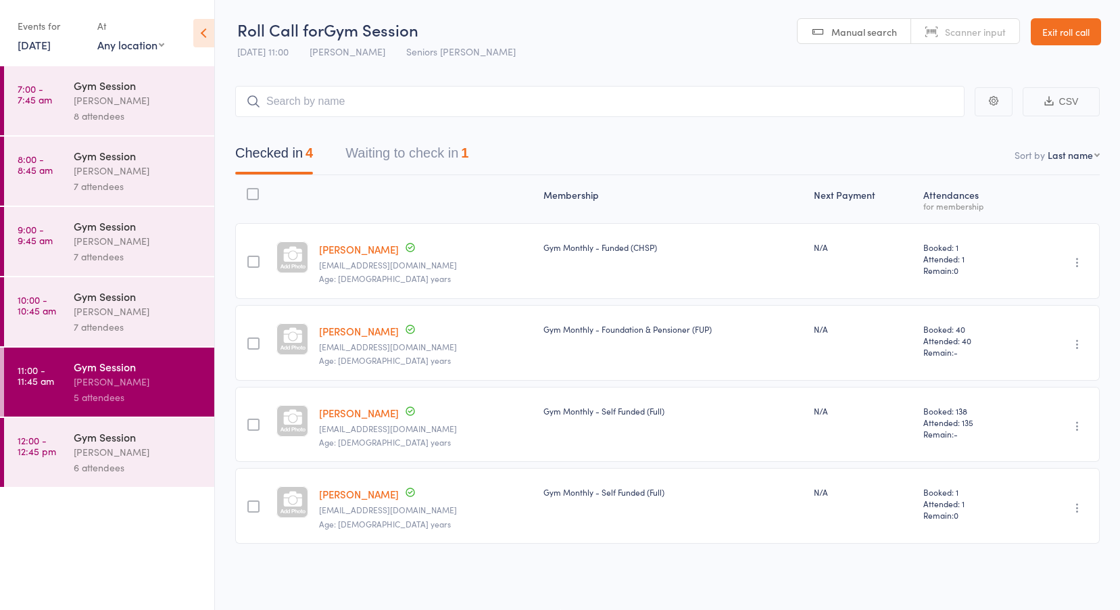
click at [62, 442] on link "12:00 - 12:45 pm Gym Session Jess Hopkins 6 attendees" at bounding box center [109, 452] width 210 height 69
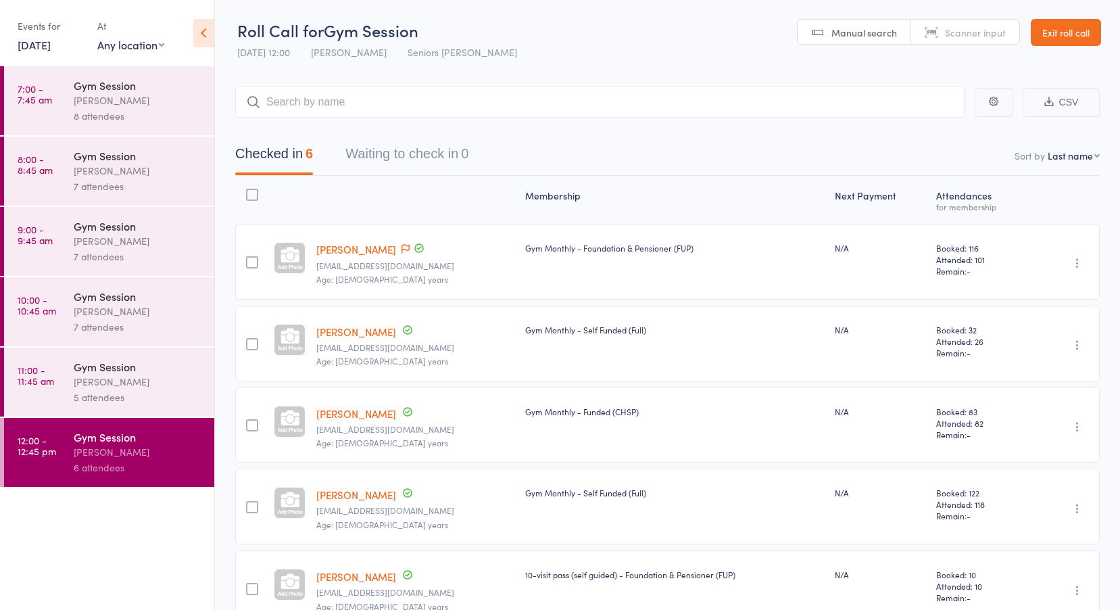
click at [1047, 32] on link "Exit roll call" at bounding box center [1066, 32] width 70 height 27
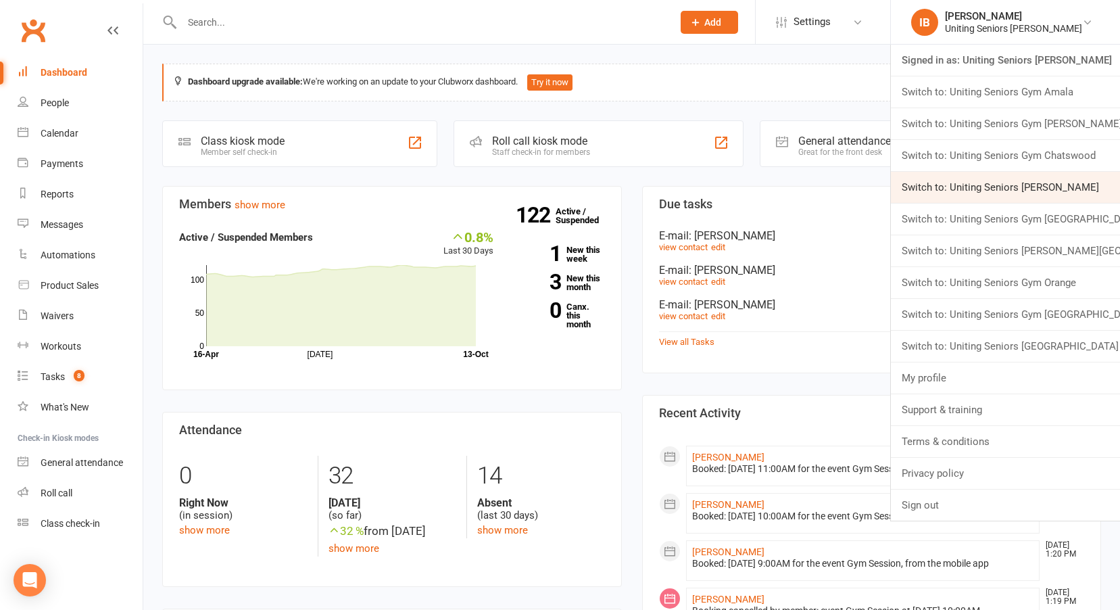
click at [1026, 184] on link "Switch to: Uniting Seniors Gym Leichhardt" at bounding box center [1005, 187] width 229 height 31
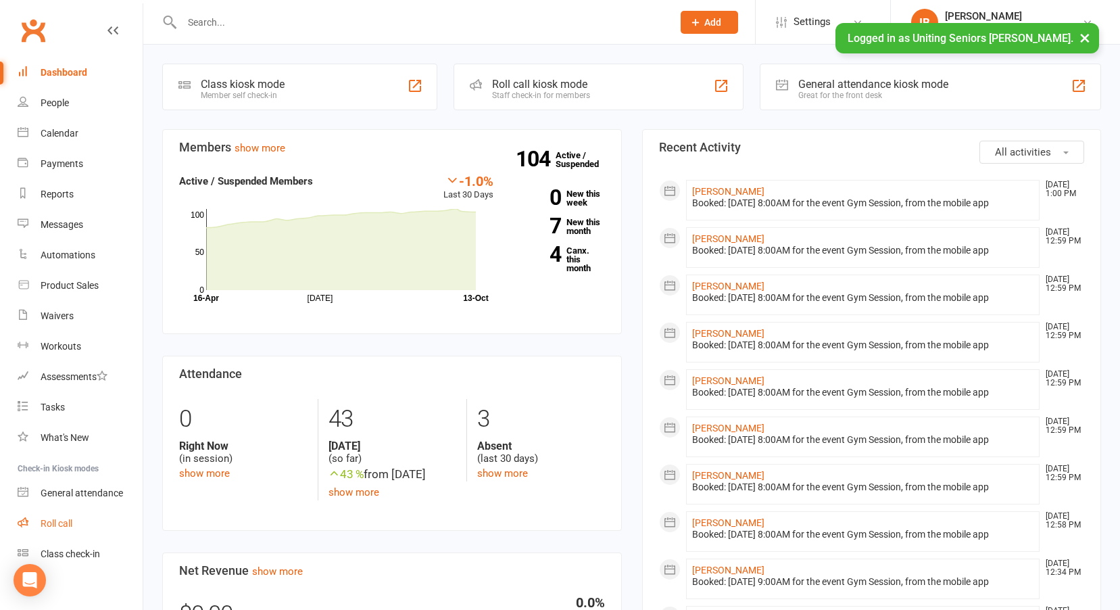
click at [58, 525] on div "Roll call" at bounding box center [57, 523] width 32 height 11
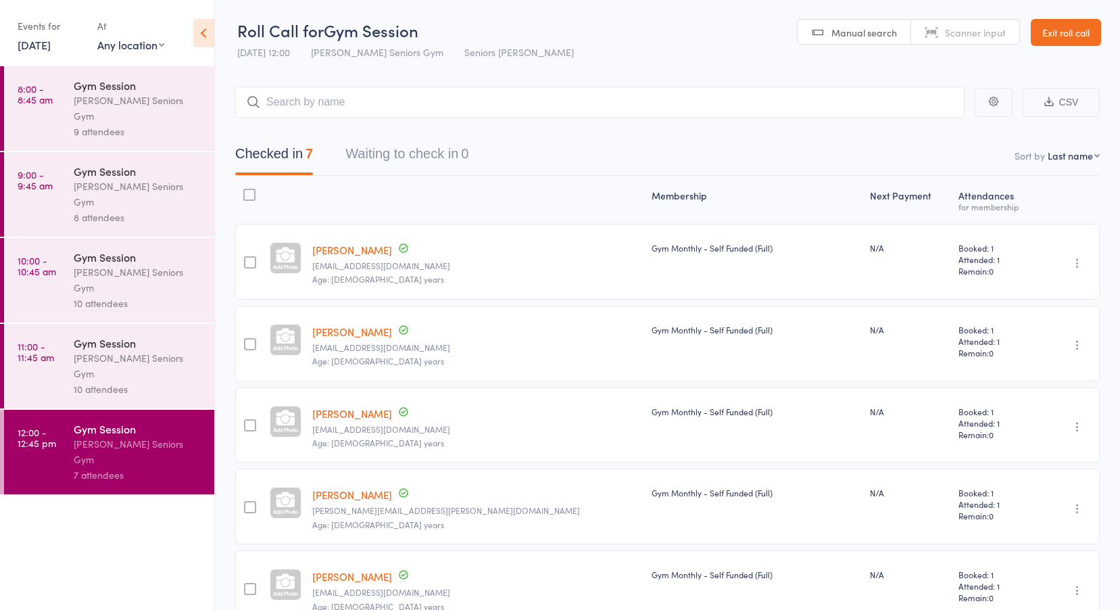
click at [51, 46] on link "13 Oct, 2025" at bounding box center [34, 44] width 33 height 15
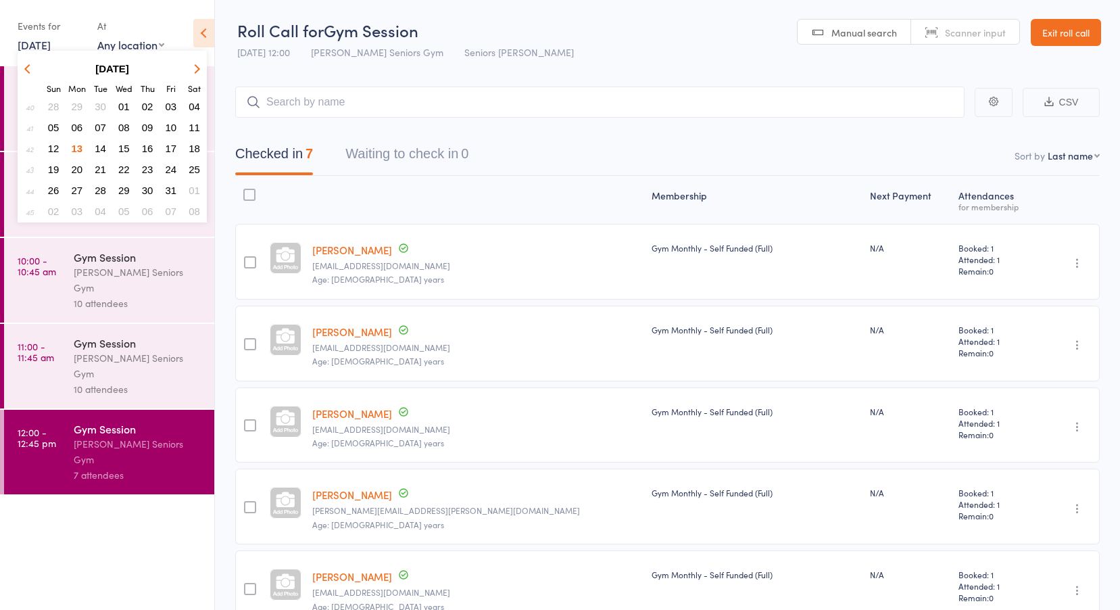
click at [150, 130] on span "09" at bounding box center [147, 127] width 11 height 11
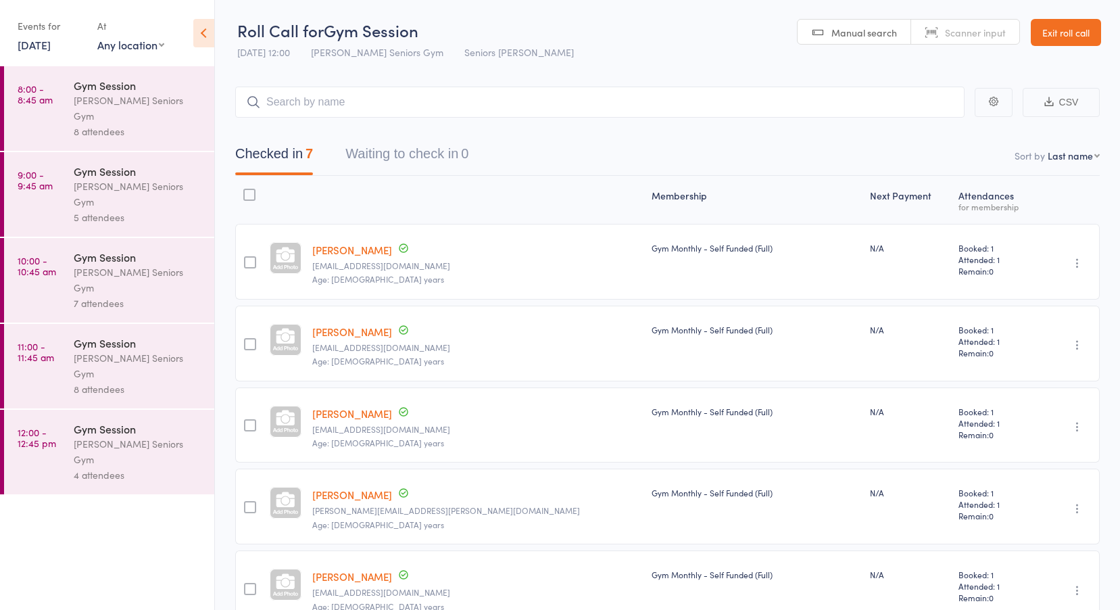
click at [53, 99] on link "8:00 - 8:45 am Gym Session Leichhardt Seniors Gym 8 attendees" at bounding box center [109, 108] width 210 height 85
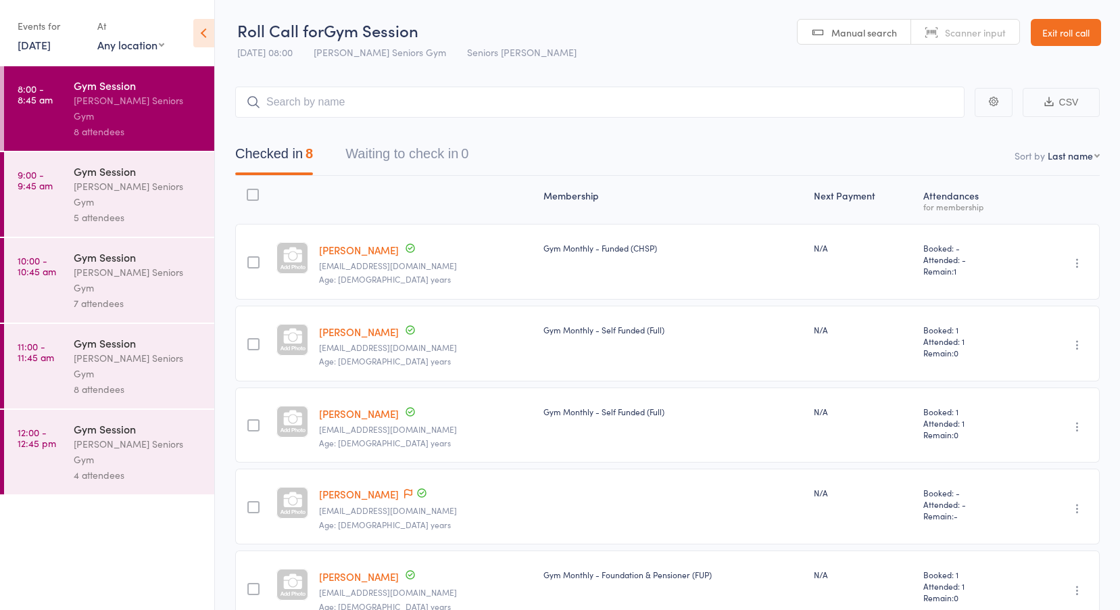
click at [45, 41] on link "9 Oct, 2025" at bounding box center [34, 44] width 33 height 15
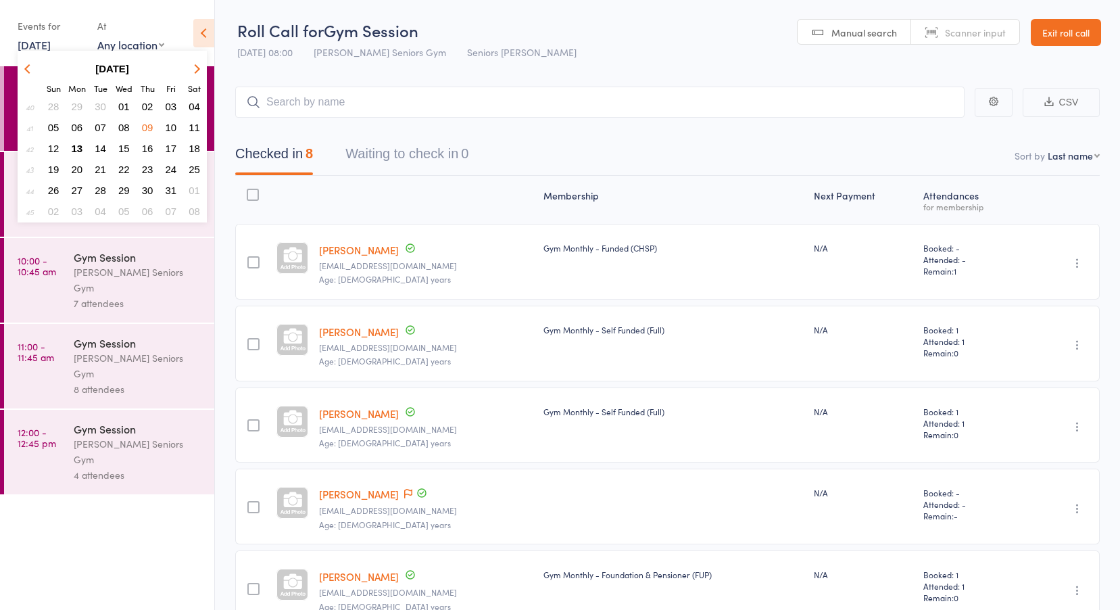
click at [169, 126] on span "10" at bounding box center [171, 127] width 11 height 11
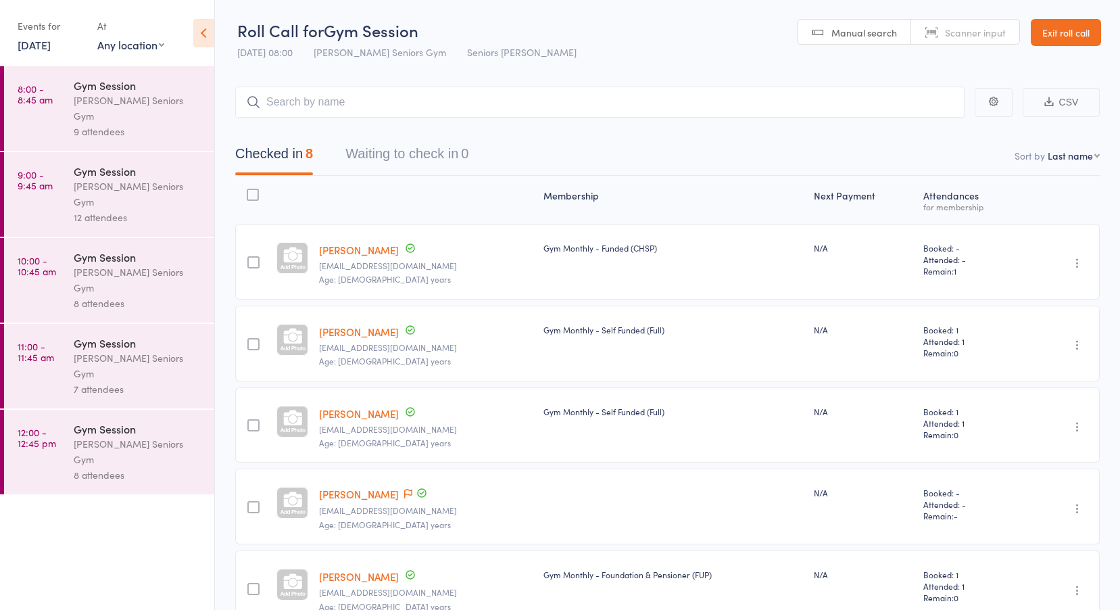
click at [80, 350] on div "Leichhardt Seniors Gym" at bounding box center [138, 365] width 129 height 31
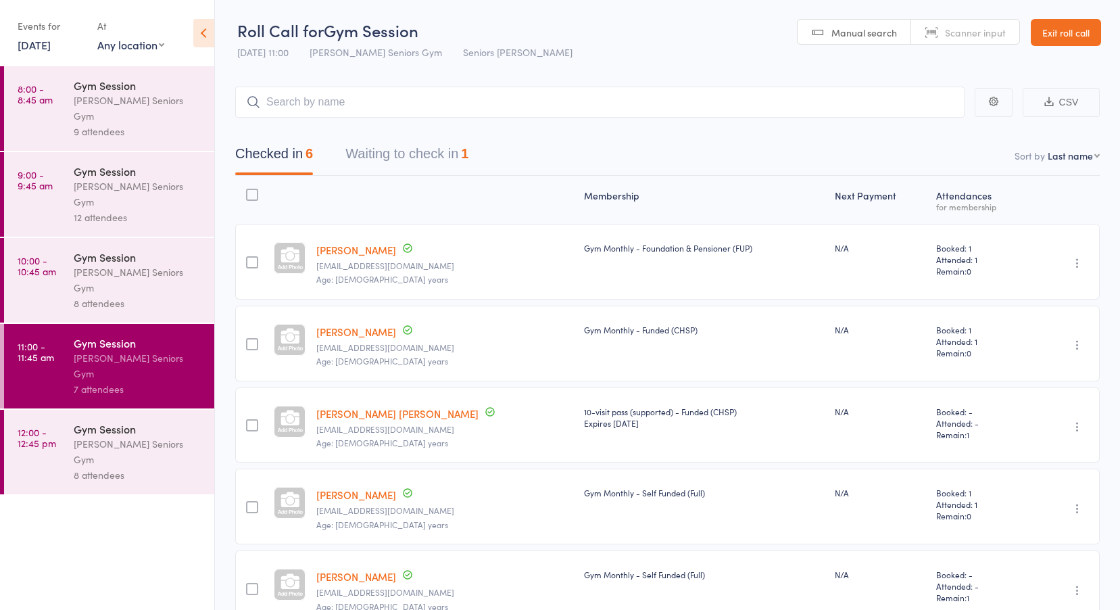
click at [95, 421] on div "Gym Session" at bounding box center [138, 428] width 129 height 15
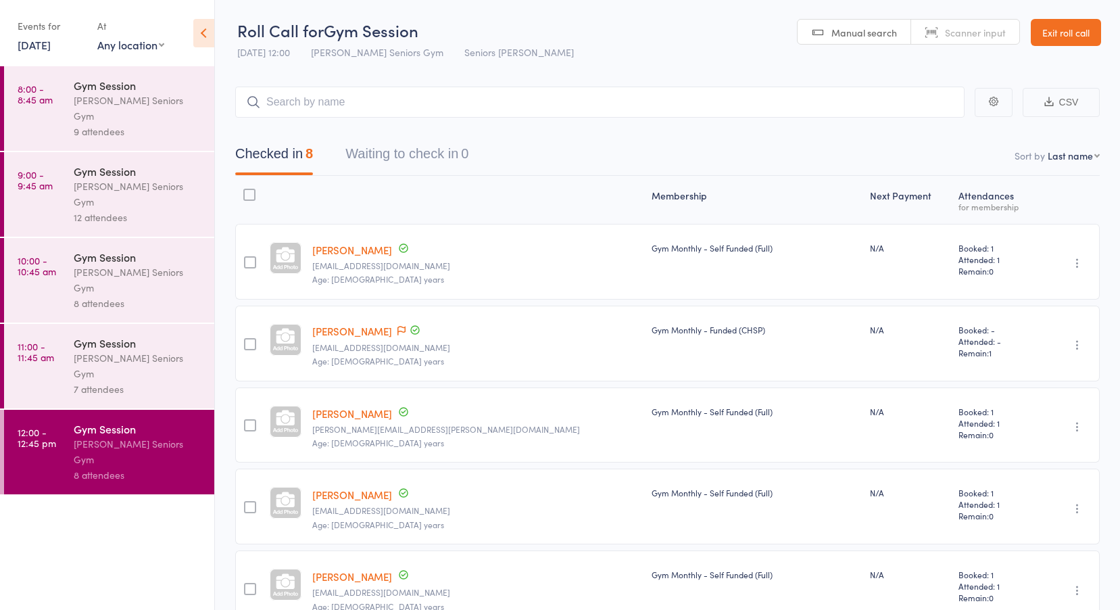
click at [102, 264] on div "Leichhardt Seniors Gym" at bounding box center [138, 279] width 129 height 31
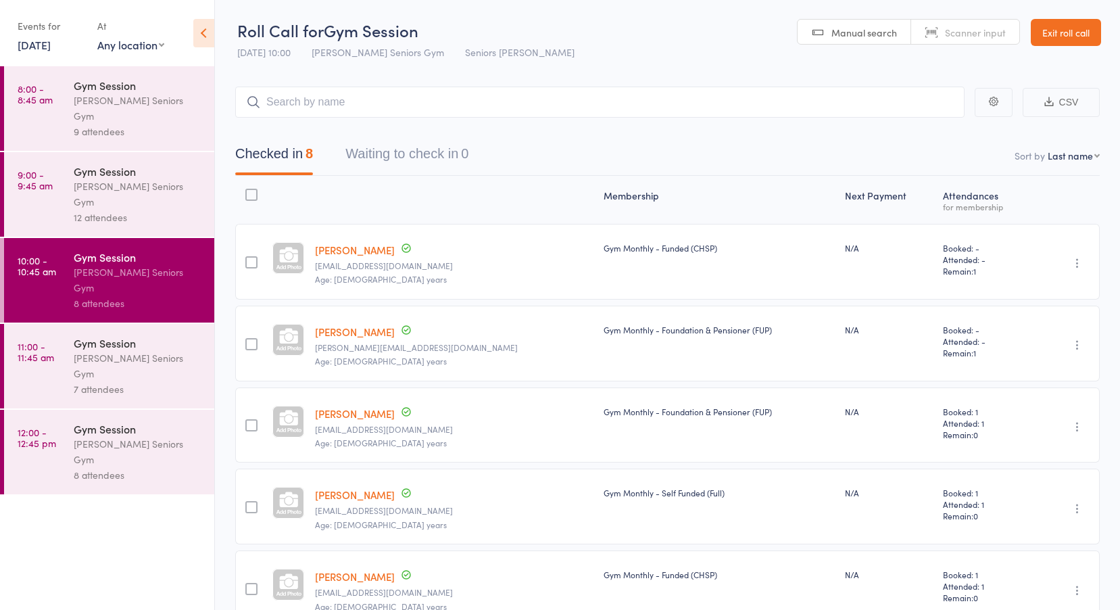
click at [354, 249] on link "[PERSON_NAME]" at bounding box center [355, 250] width 80 height 14
click at [51, 49] on link "10 Oct, 2025" at bounding box center [34, 44] width 33 height 15
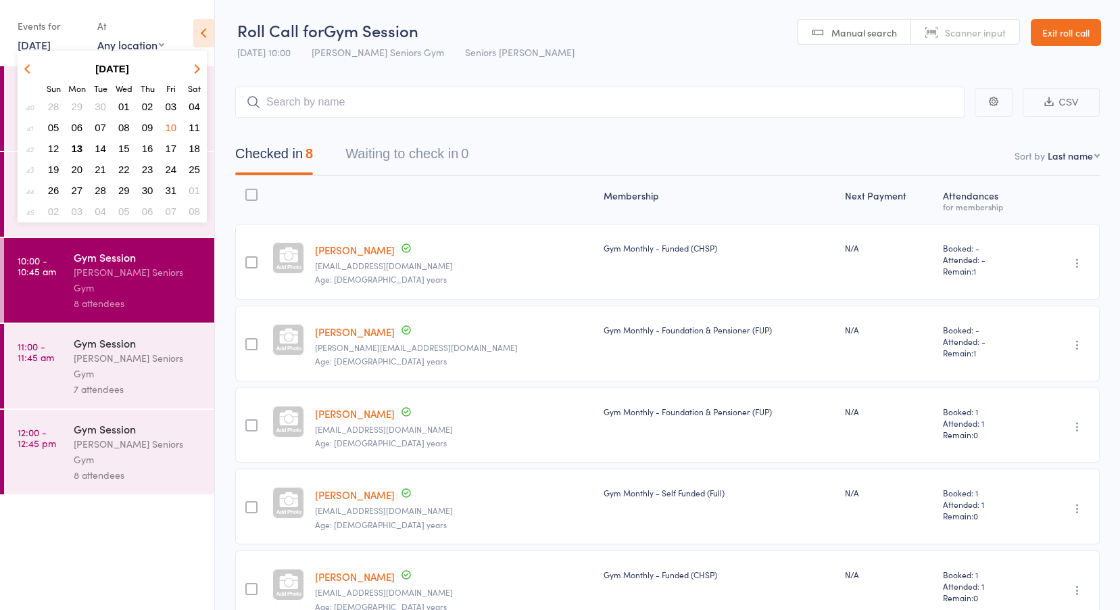
click at [151, 124] on span "09" at bounding box center [147, 127] width 11 height 11
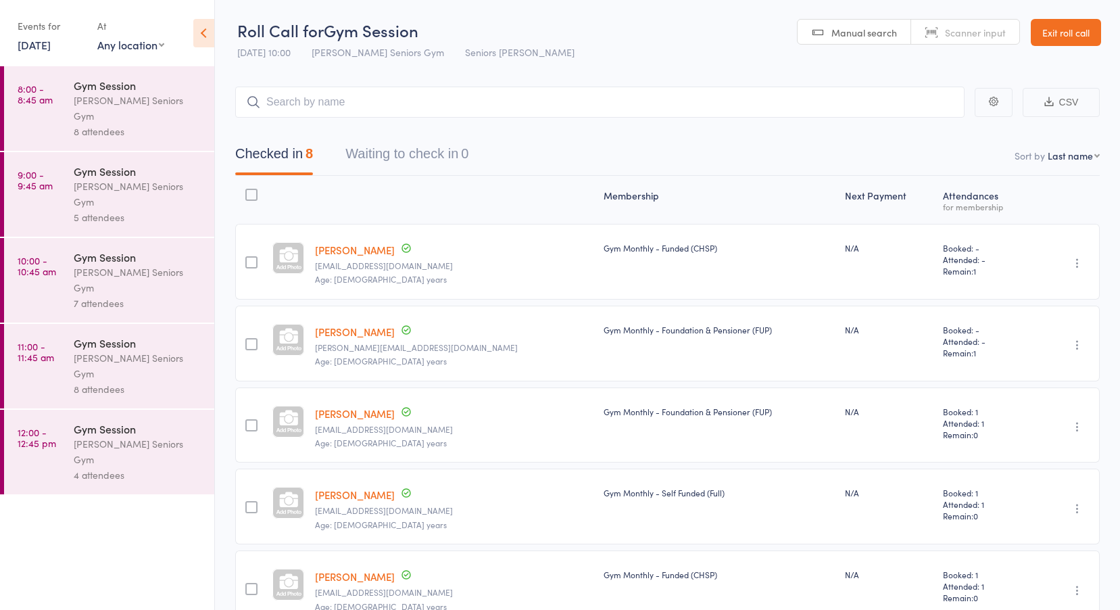
click at [134, 107] on div "Leichhardt Seniors Gym" at bounding box center [138, 108] width 129 height 31
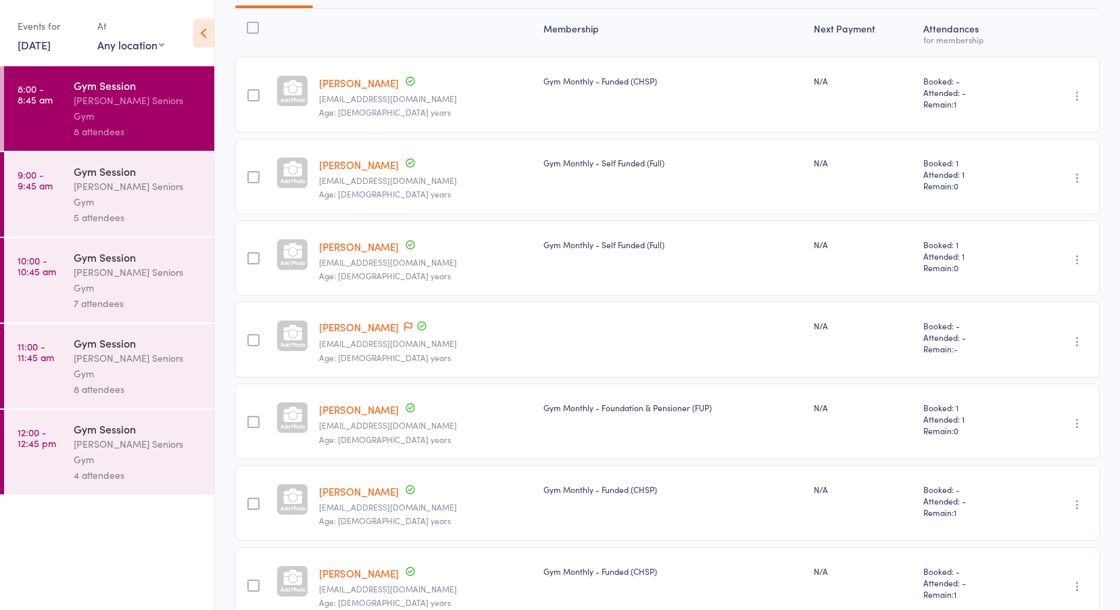
scroll to position [203, 0]
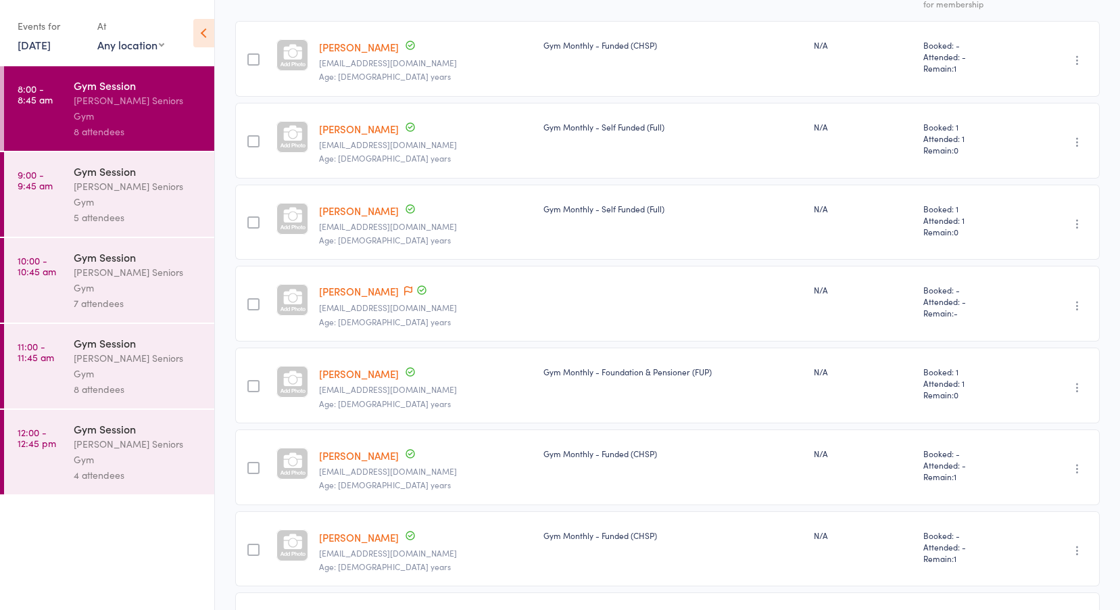
click at [345, 289] on link "[PERSON_NAME]" at bounding box center [359, 291] width 80 height 14
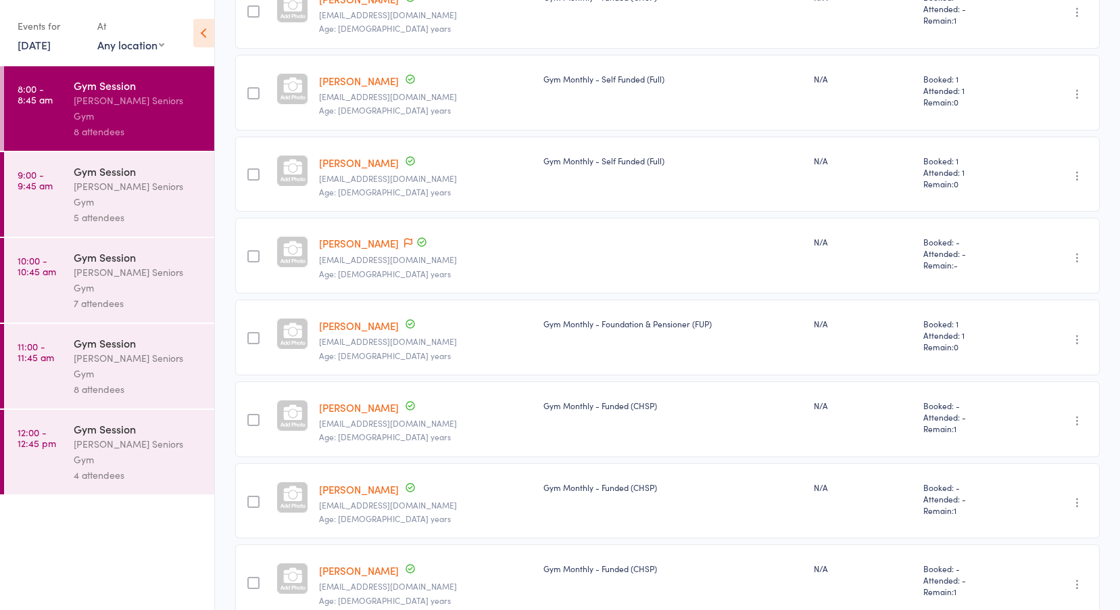
scroll to position [321, 0]
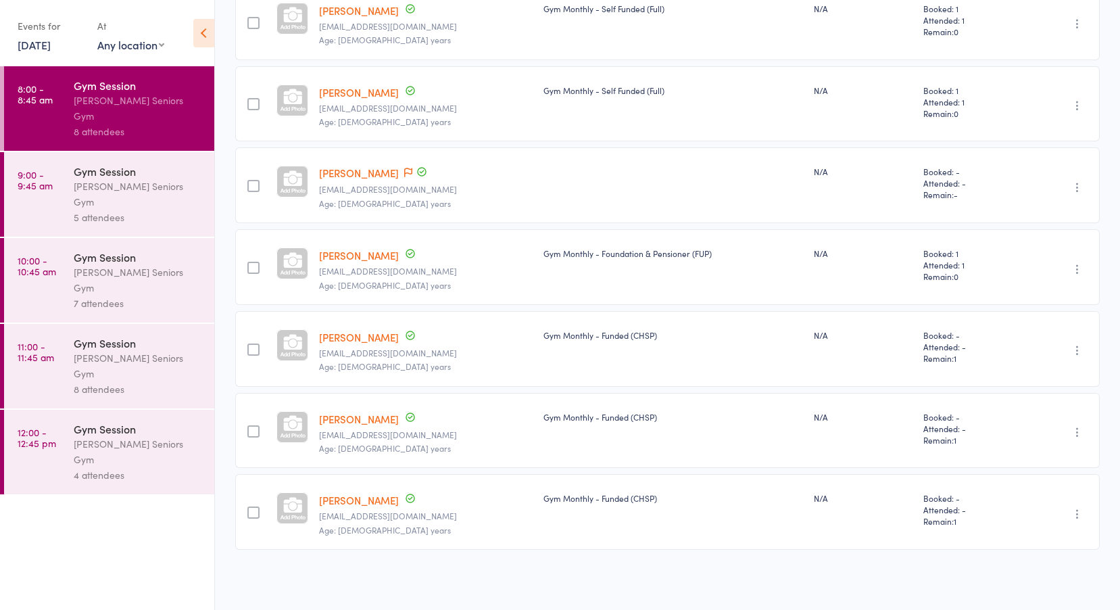
click at [115, 164] on div "Gym Session" at bounding box center [138, 171] width 129 height 15
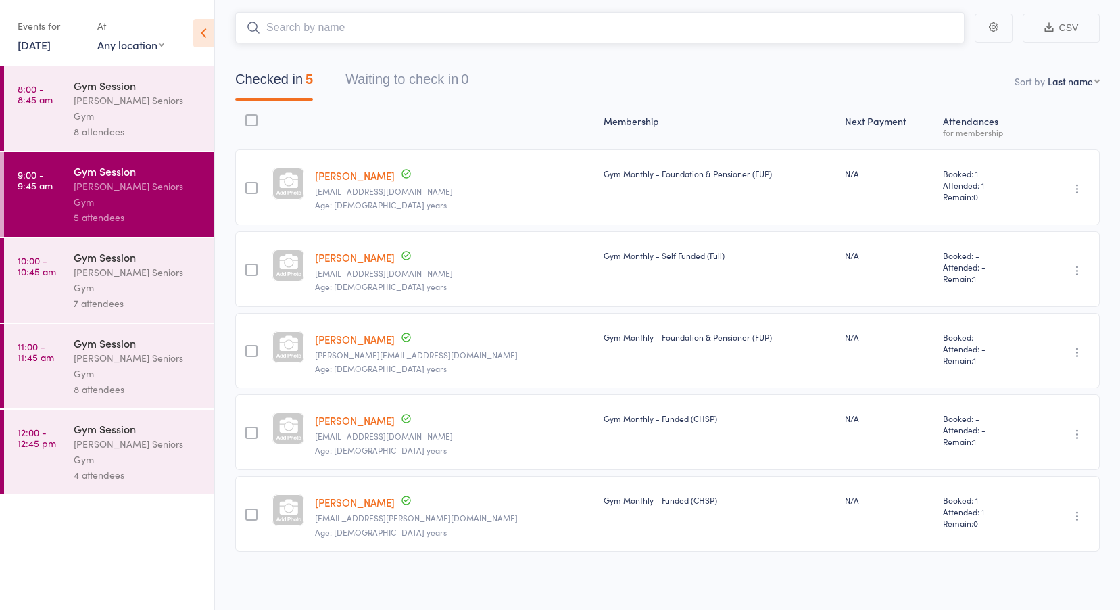
scroll to position [76, 0]
click at [127, 264] on div "Leichhardt Seniors Gym" at bounding box center [138, 279] width 129 height 31
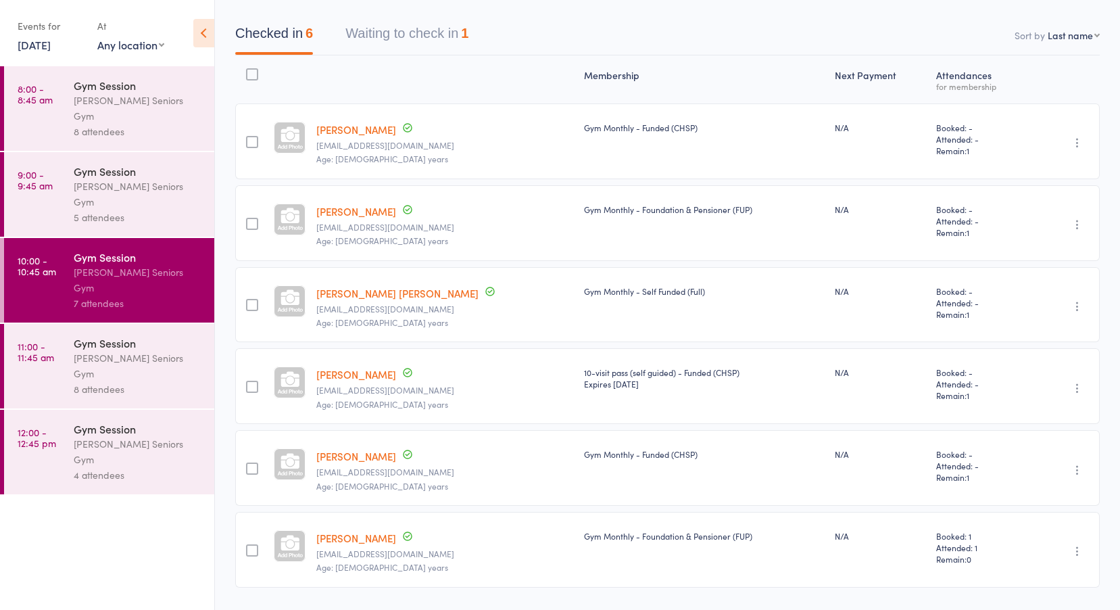
scroll to position [136, 0]
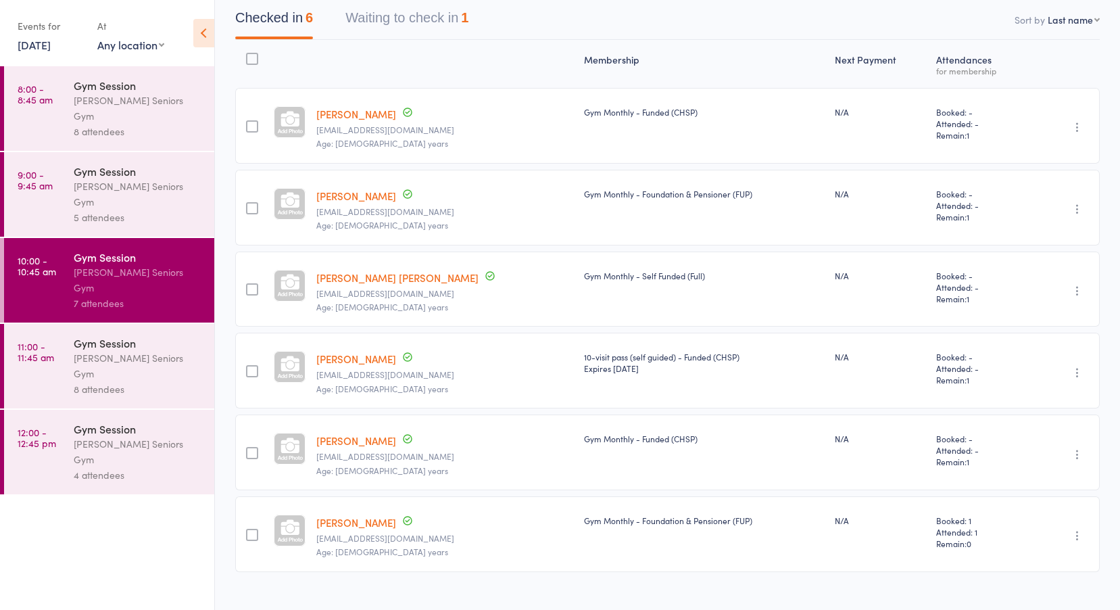
click at [95, 335] on div "Gym Session" at bounding box center [138, 342] width 129 height 15
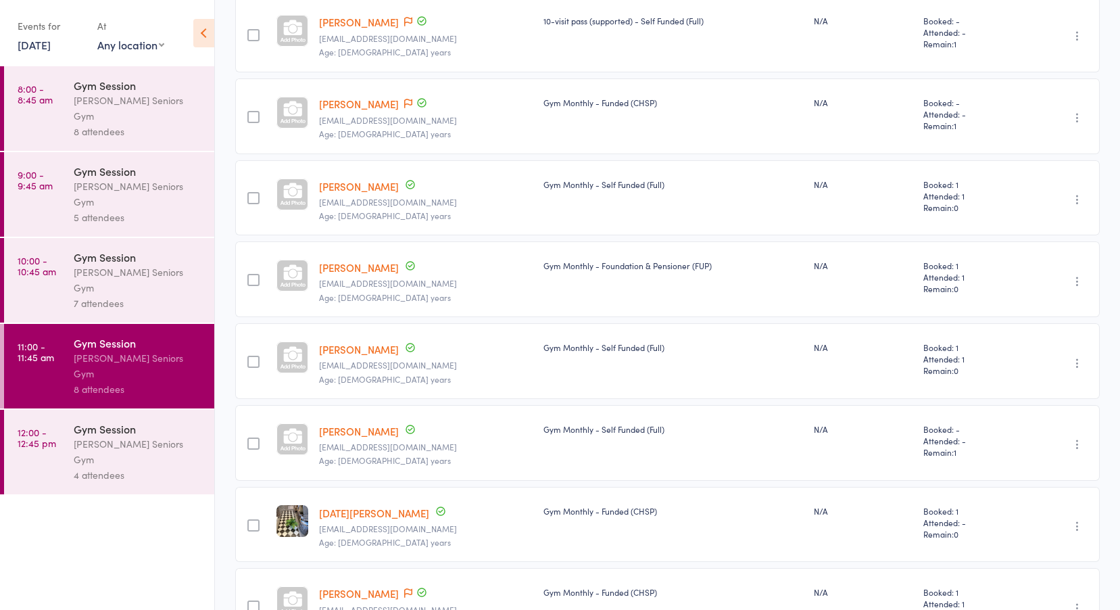
scroll to position [204, 0]
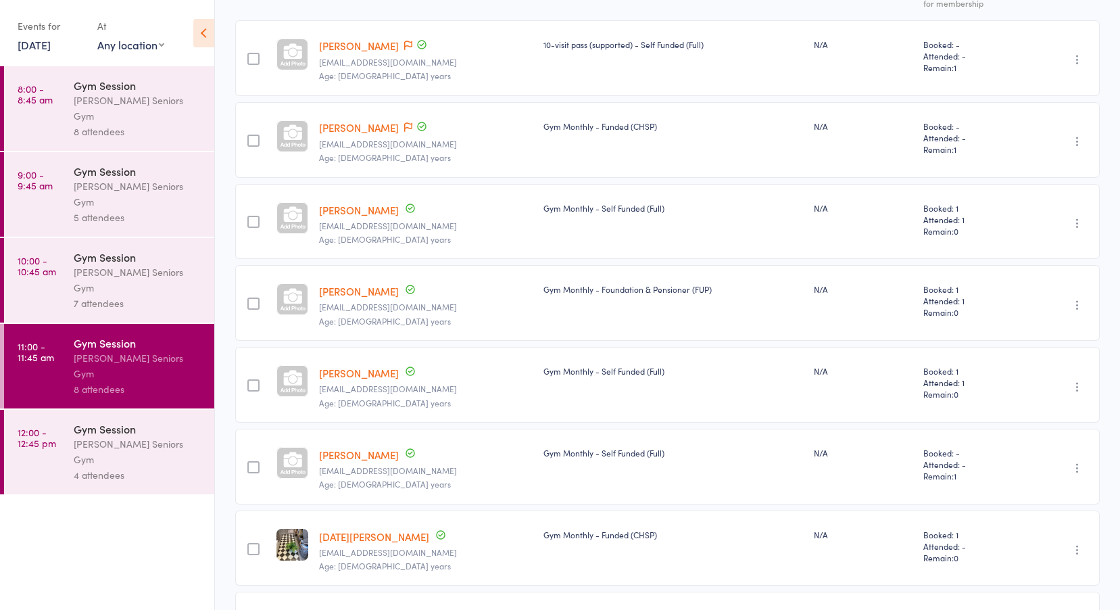
click at [179, 103] on div "Leichhardt Seniors Gym" at bounding box center [138, 108] width 129 height 31
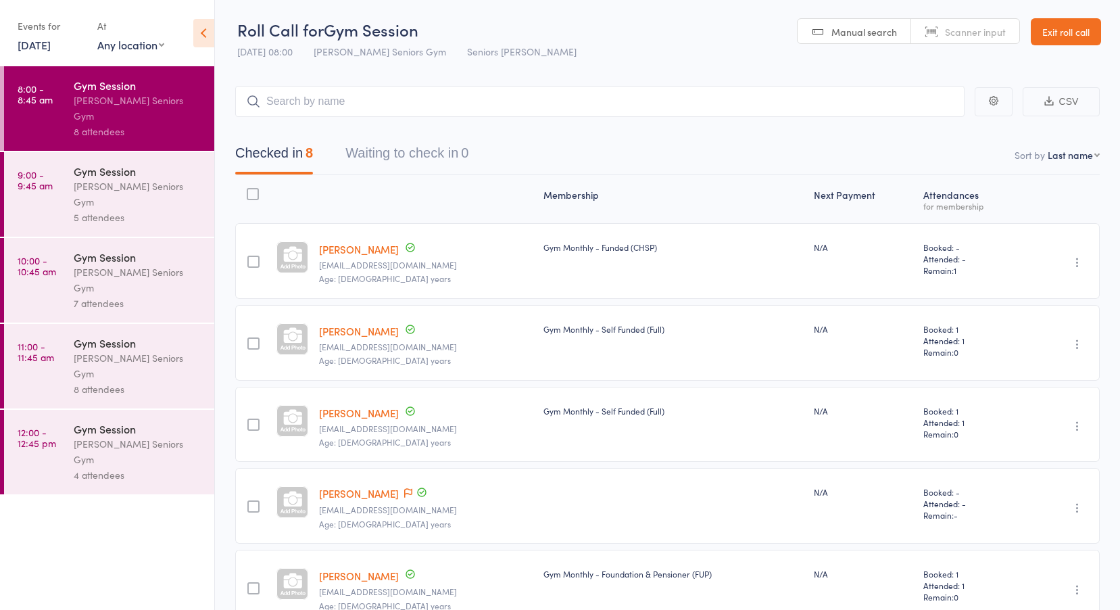
click at [358, 495] on link "Ann Fenton" at bounding box center [359, 493] width 80 height 14
click at [100, 264] on div "Leichhardt Seniors Gym" at bounding box center [138, 279] width 129 height 31
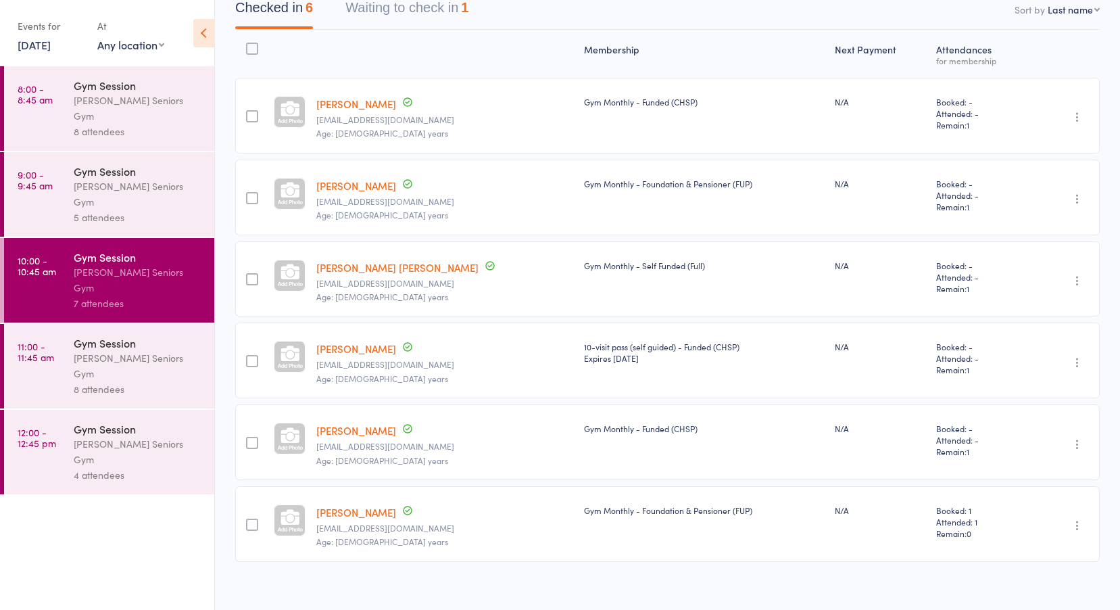
scroll to position [158, 0]
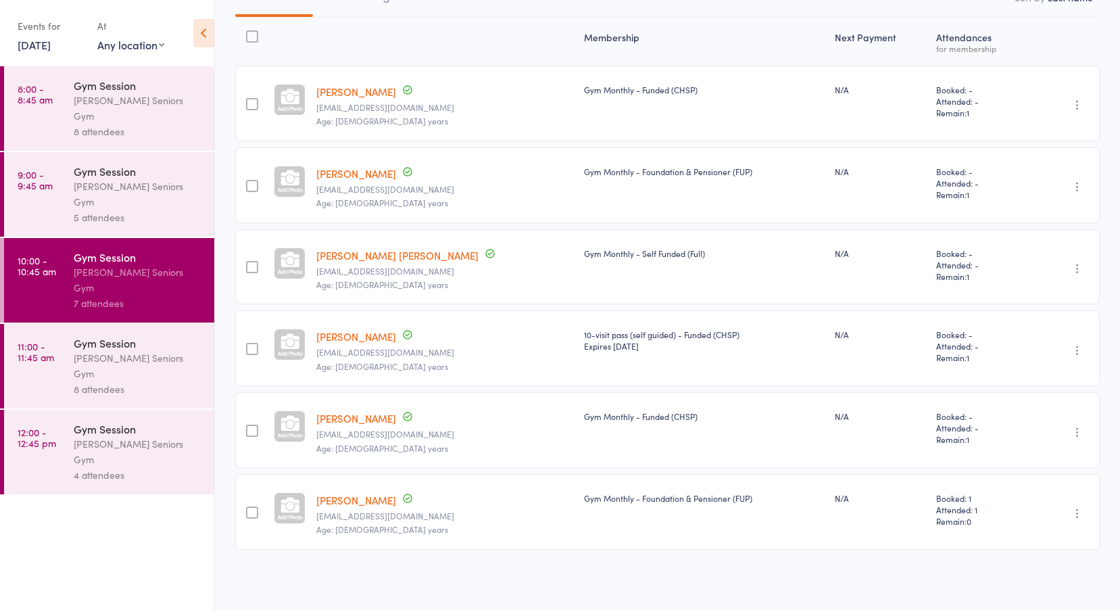
click at [93, 335] on div "Gym Session" at bounding box center [138, 342] width 129 height 15
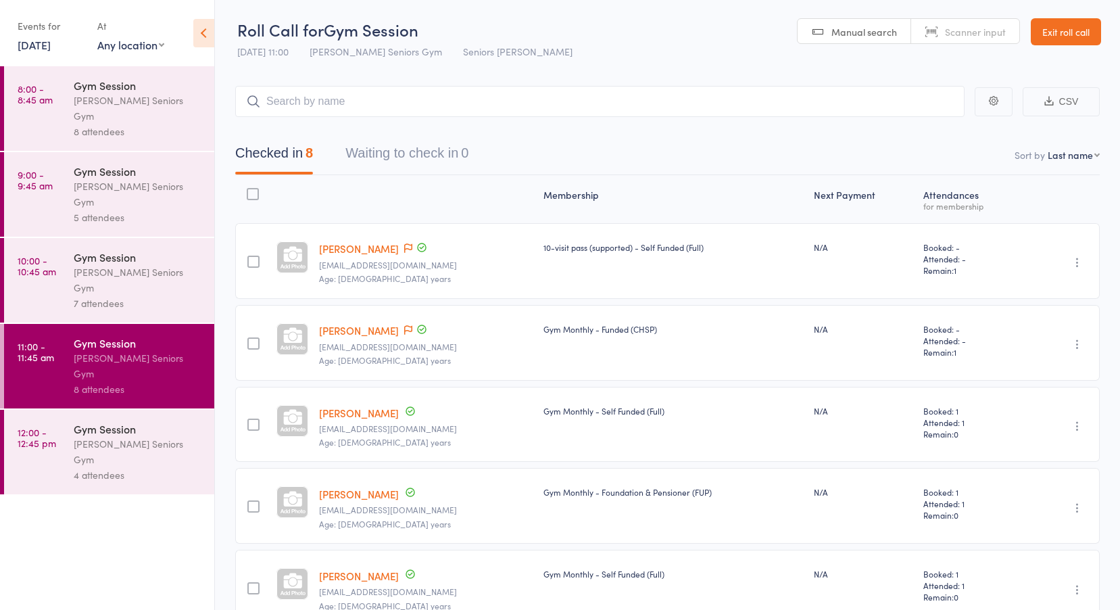
click at [347, 328] on link "Ann Fenton" at bounding box center [359, 330] width 80 height 14
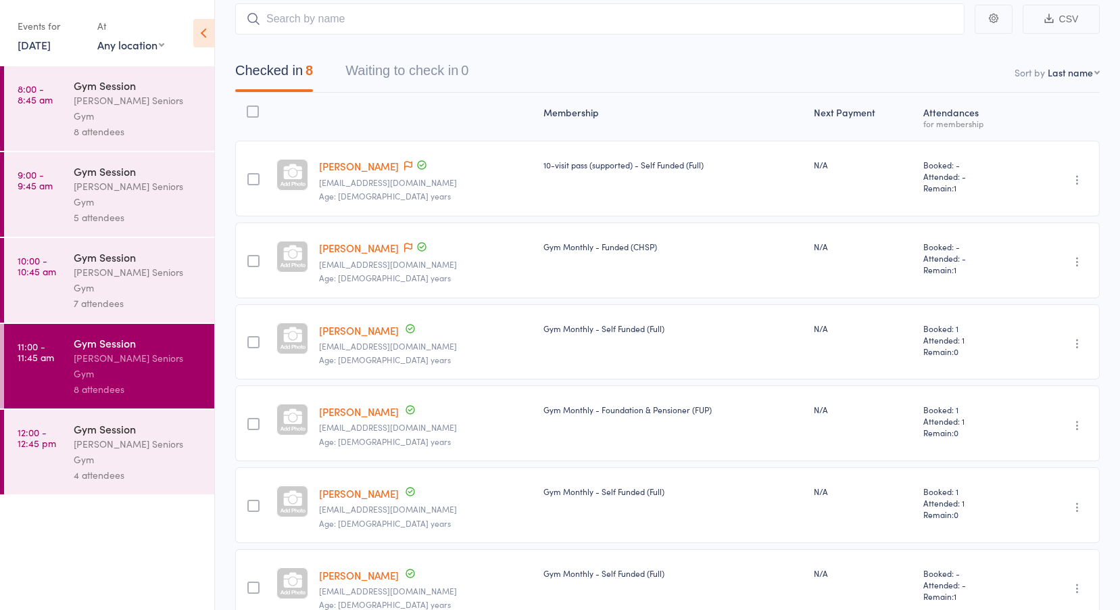
scroll to position [68, 0]
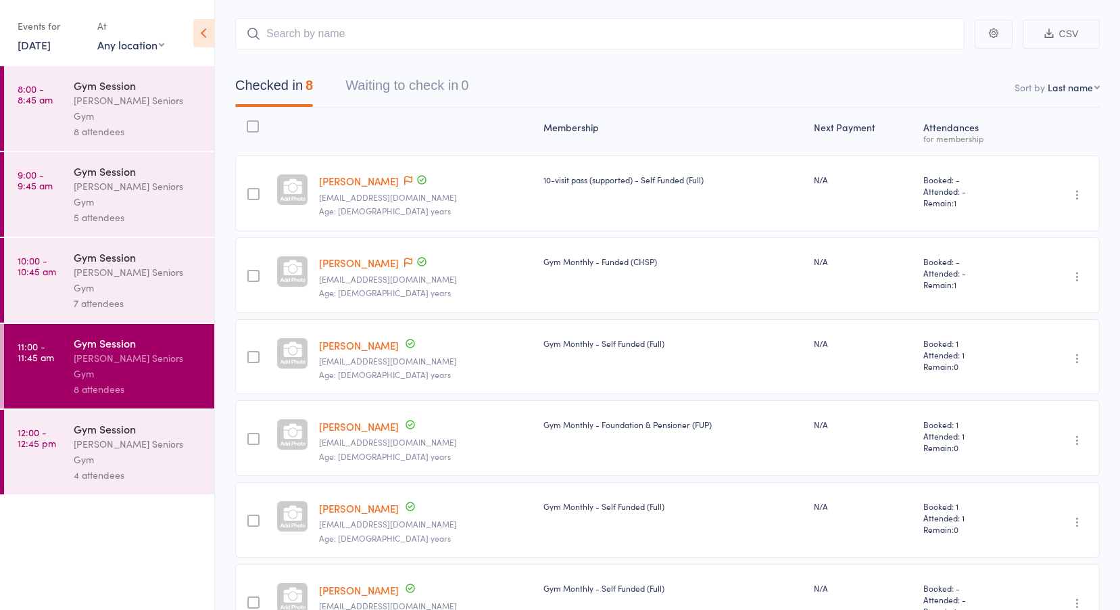
click at [115, 436] on div "Leichhardt Seniors Gym" at bounding box center [138, 451] width 129 height 31
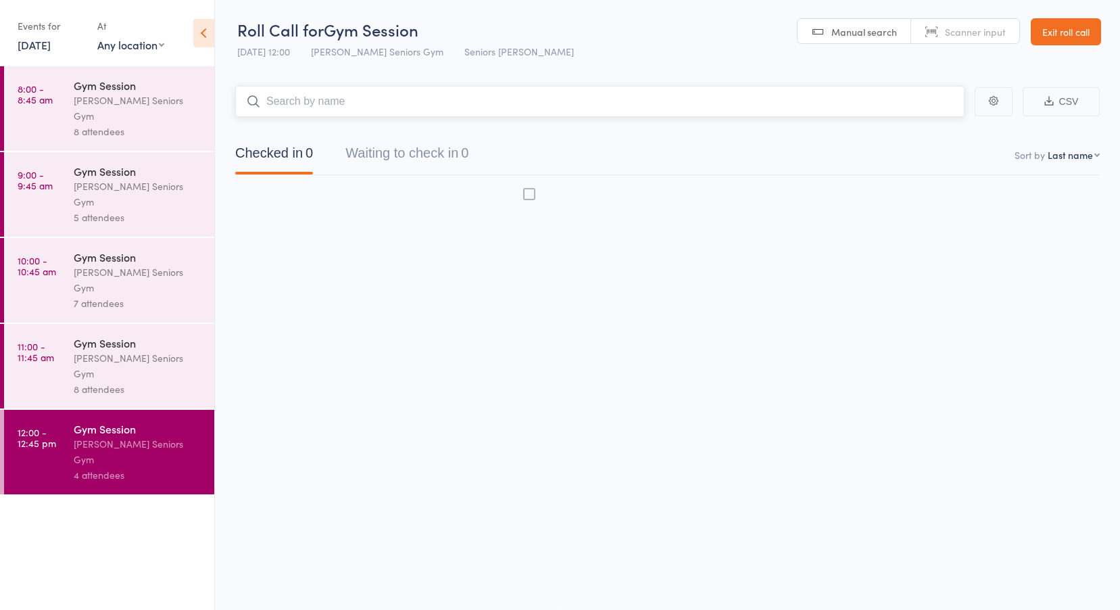
scroll to position [1, 0]
click at [105, 335] on div "Gym Session" at bounding box center [138, 342] width 129 height 15
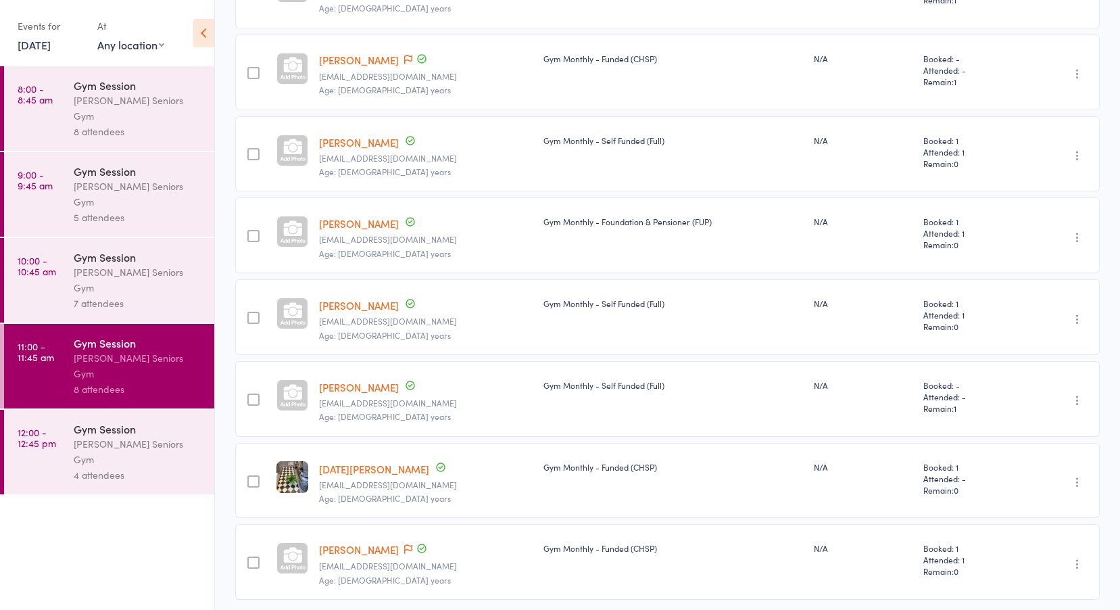
scroll to position [321, 0]
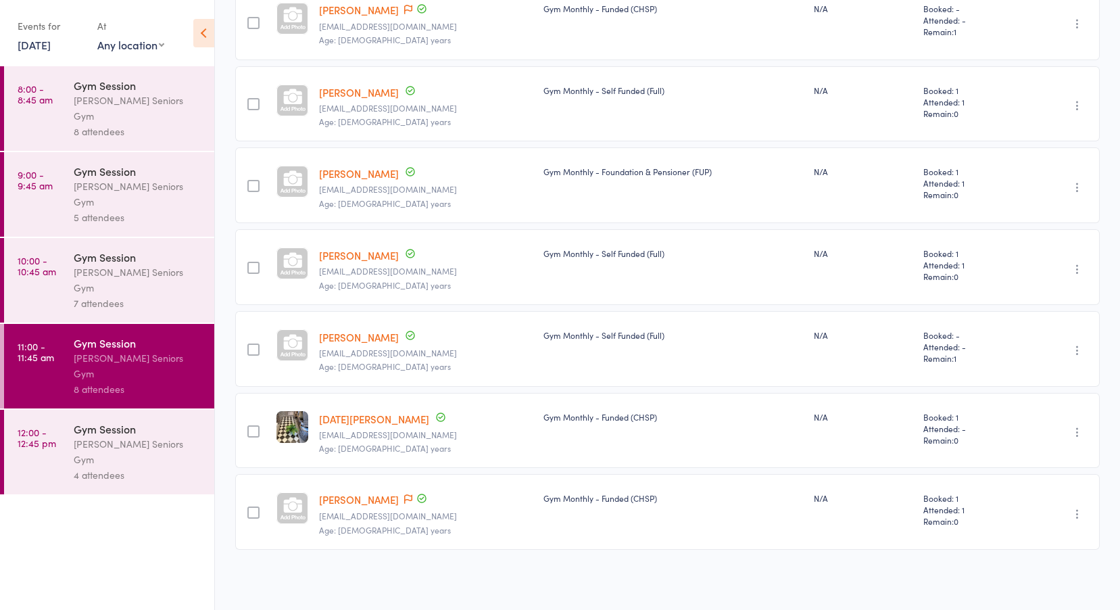
click at [100, 436] on div "Leichhardt Seniors Gym" at bounding box center [138, 451] width 129 height 31
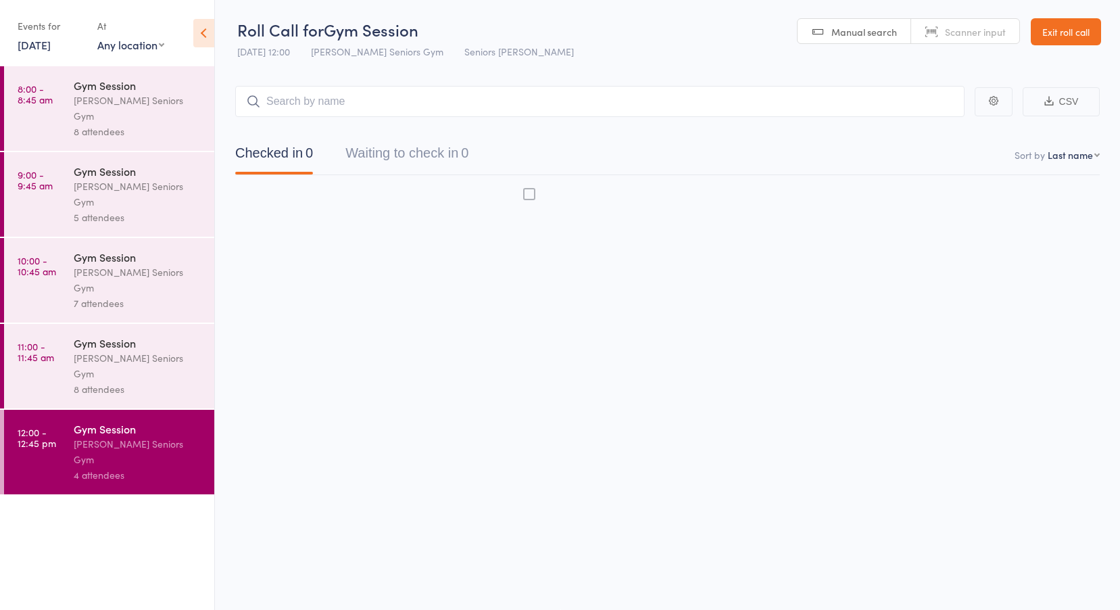
scroll to position [1, 0]
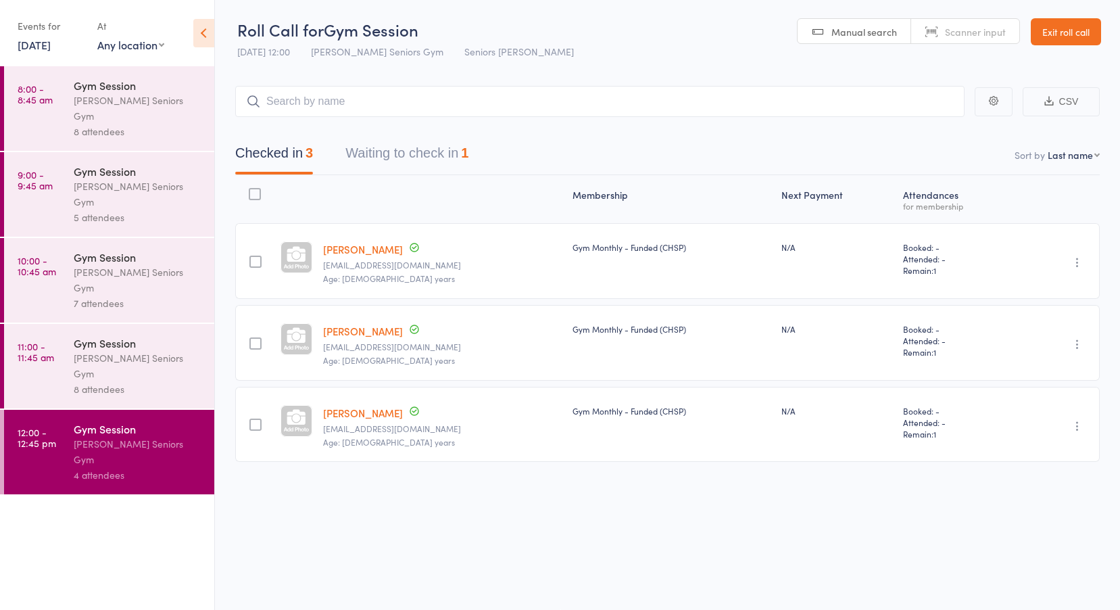
click at [41, 48] on link "[DATE]" at bounding box center [34, 44] width 33 height 15
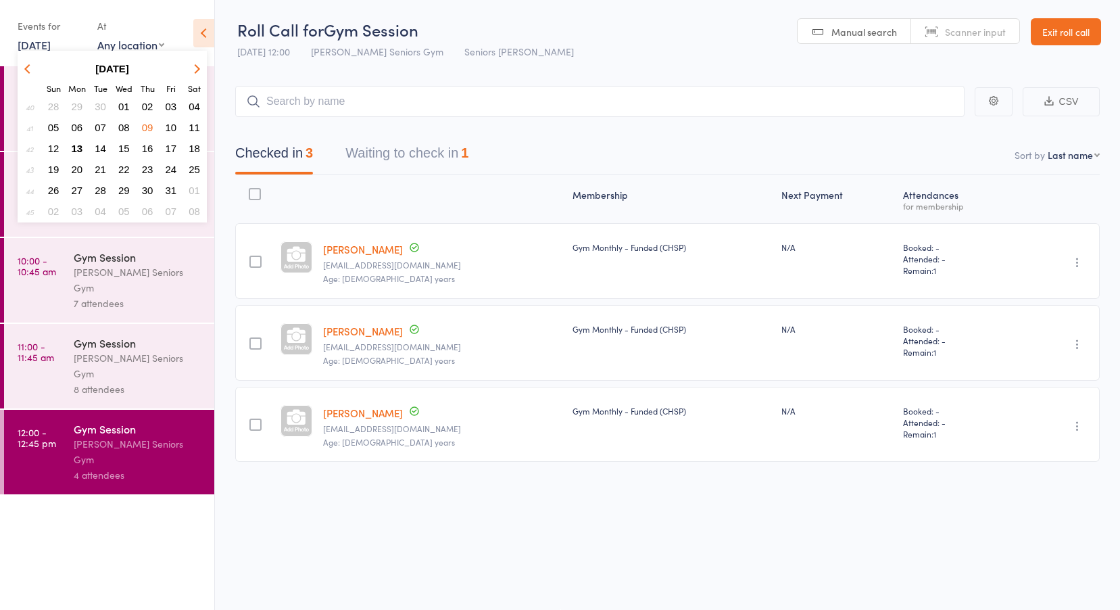
click at [168, 129] on span "10" at bounding box center [171, 127] width 11 height 11
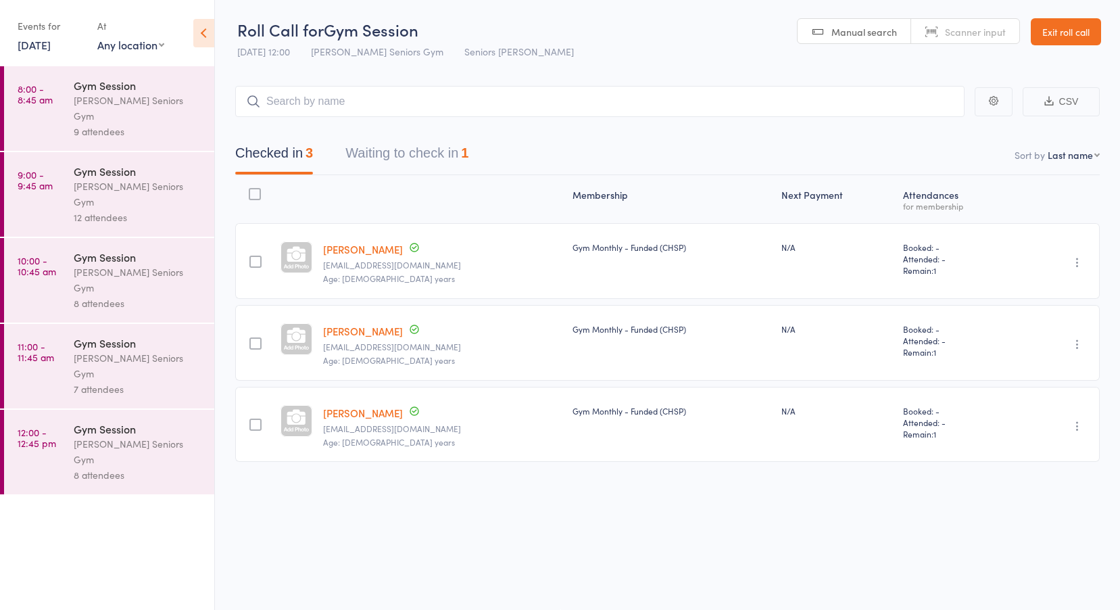
click at [78, 106] on div "Leichhardt Seniors Gym" at bounding box center [138, 108] width 129 height 31
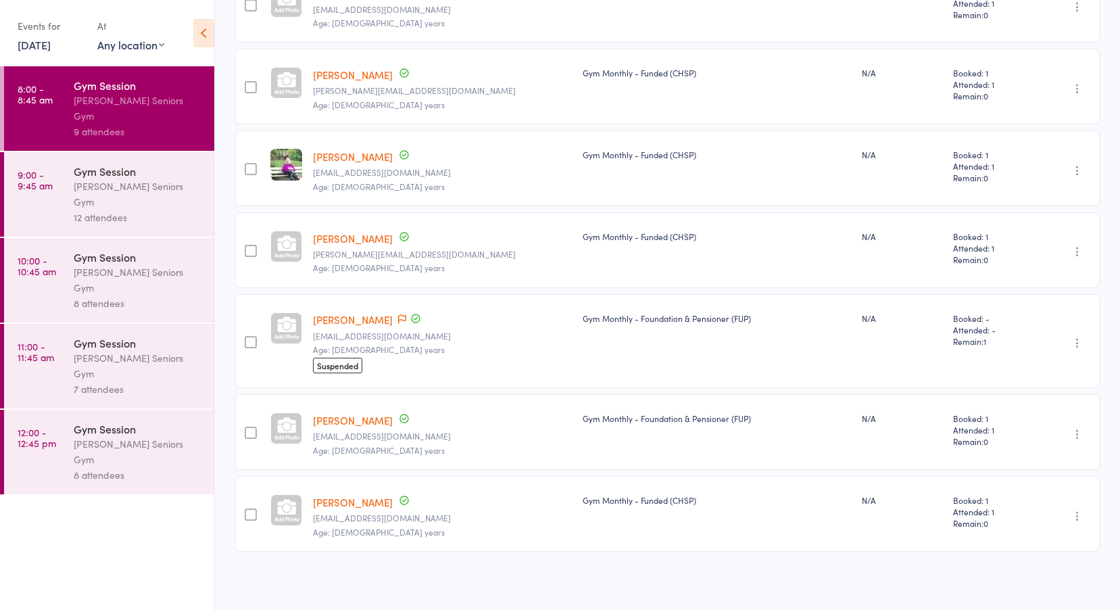
scroll to position [422, 0]
click at [119, 164] on div "Gym Session" at bounding box center [138, 171] width 129 height 15
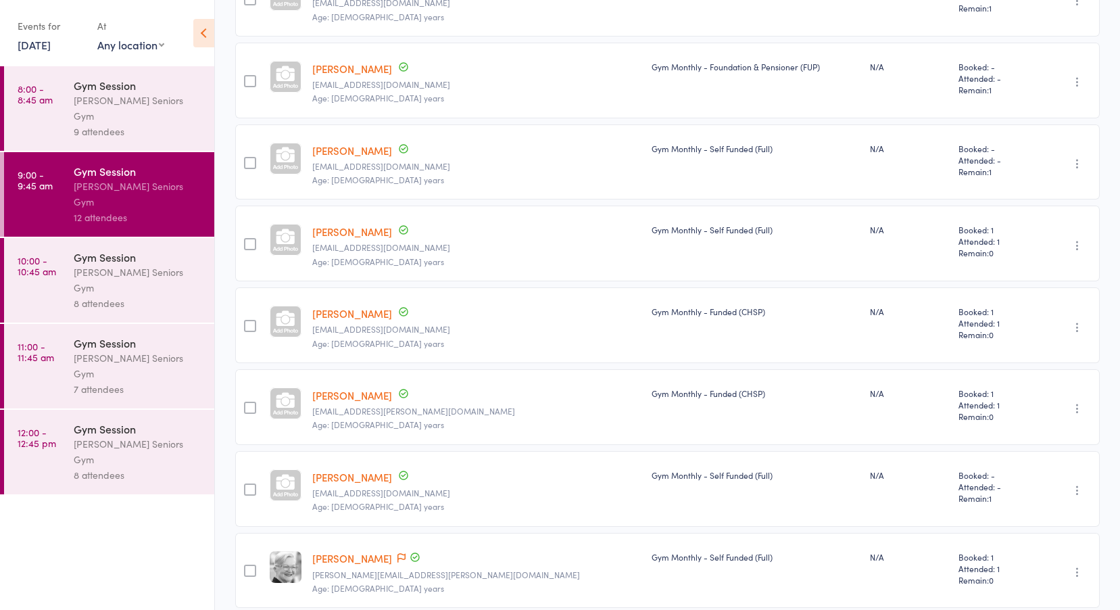
scroll to position [648, 0]
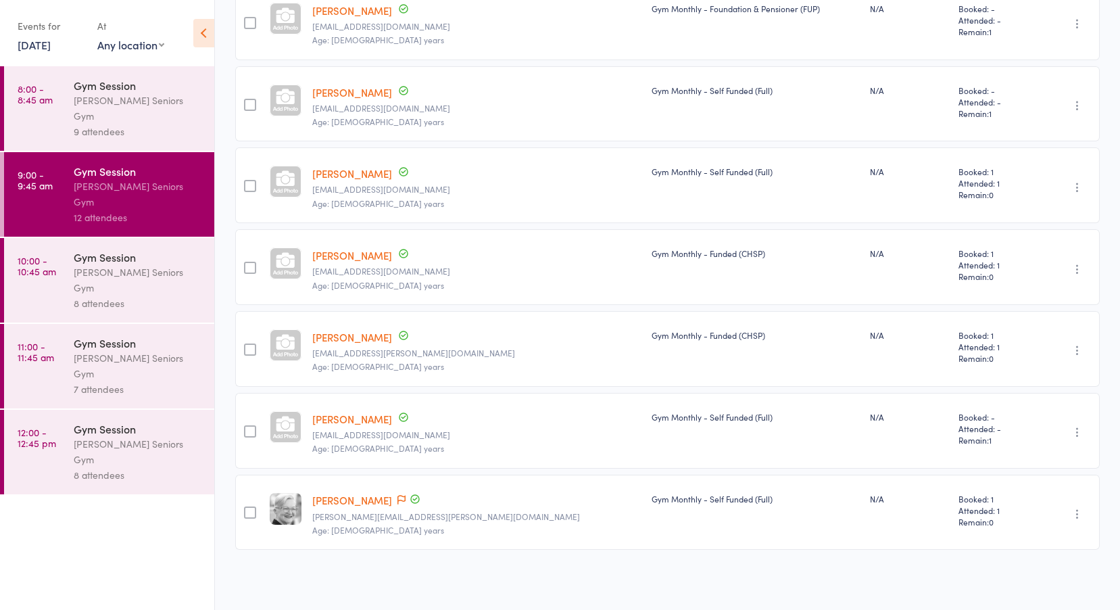
click at [104, 295] on div "8 attendees" at bounding box center [138, 303] width 129 height 16
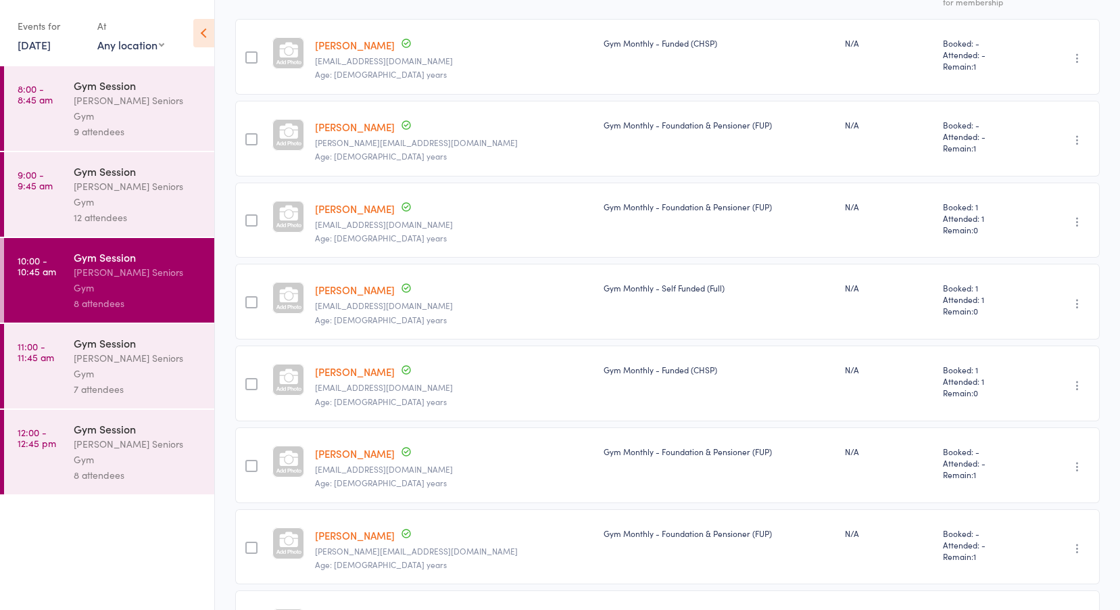
scroll to position [321, 0]
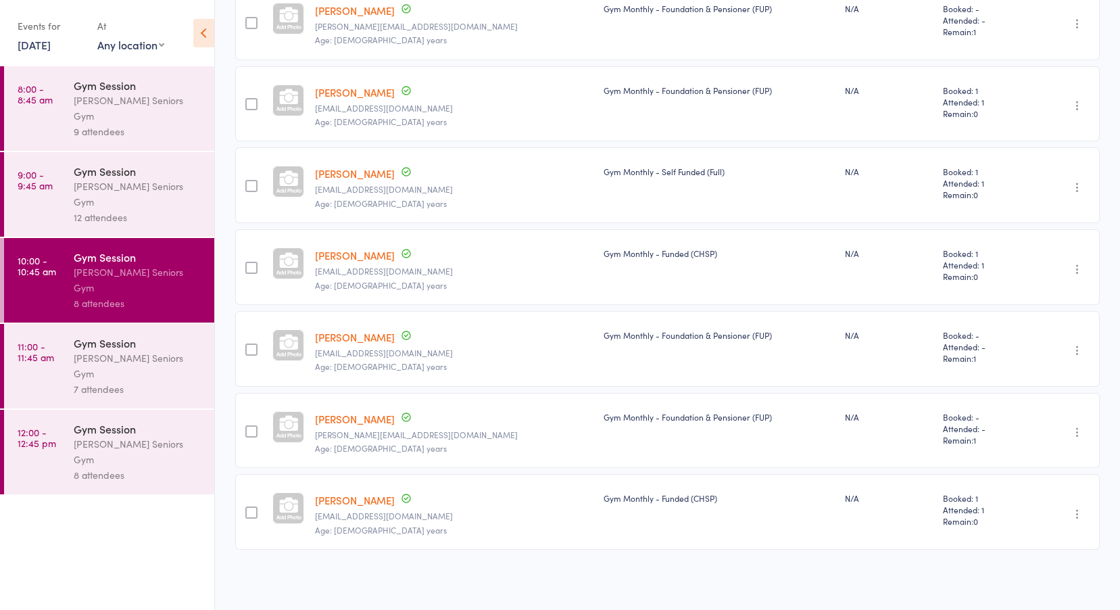
click at [132, 350] on div "Leichhardt Seniors Gym" at bounding box center [138, 365] width 129 height 31
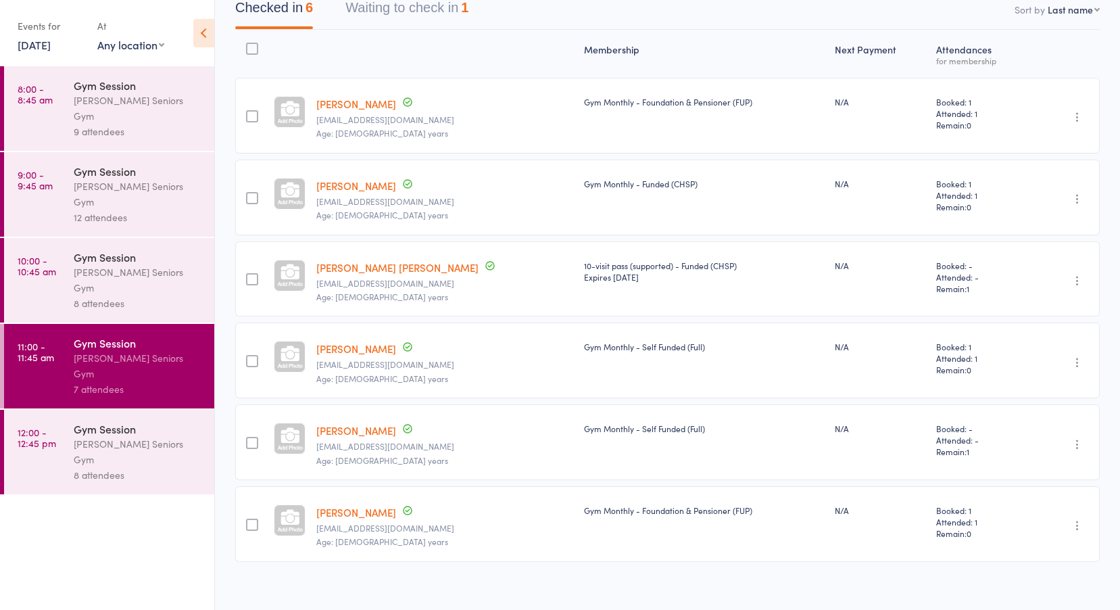
scroll to position [158, 0]
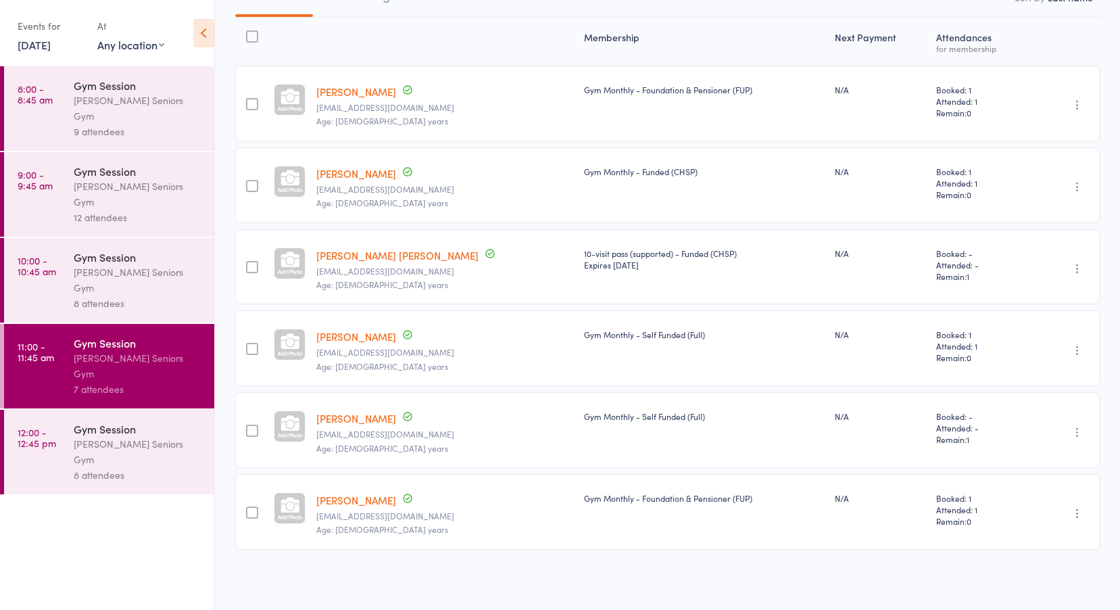
click at [96, 436] on div "Leichhardt Seniors Gym" at bounding box center [138, 451] width 129 height 31
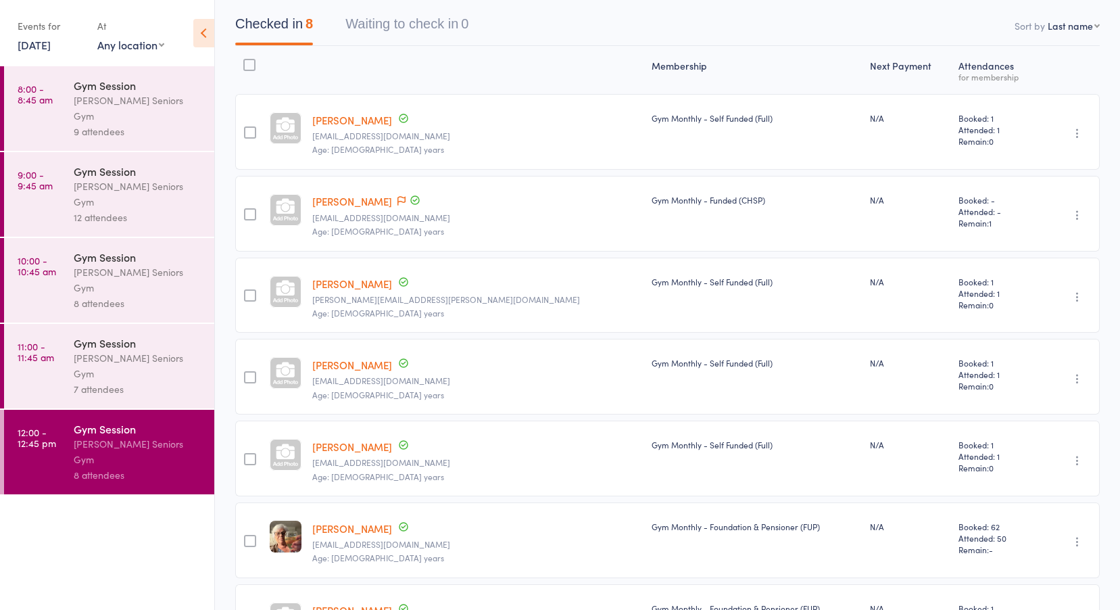
scroll to position [118, 0]
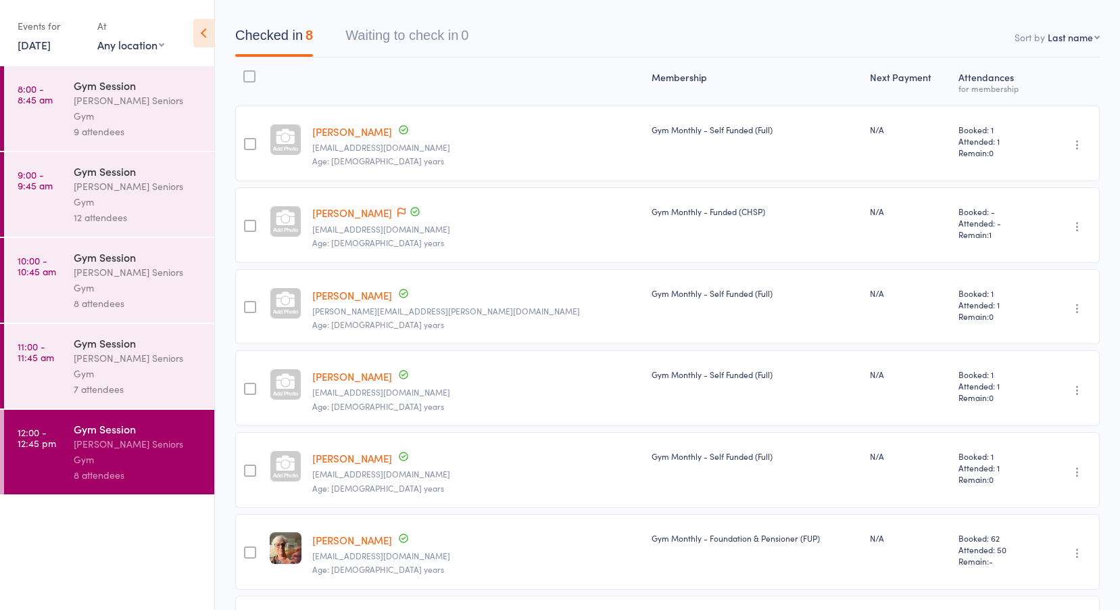
click at [352, 213] on link "Ann Fenton" at bounding box center [352, 213] width 80 height 14
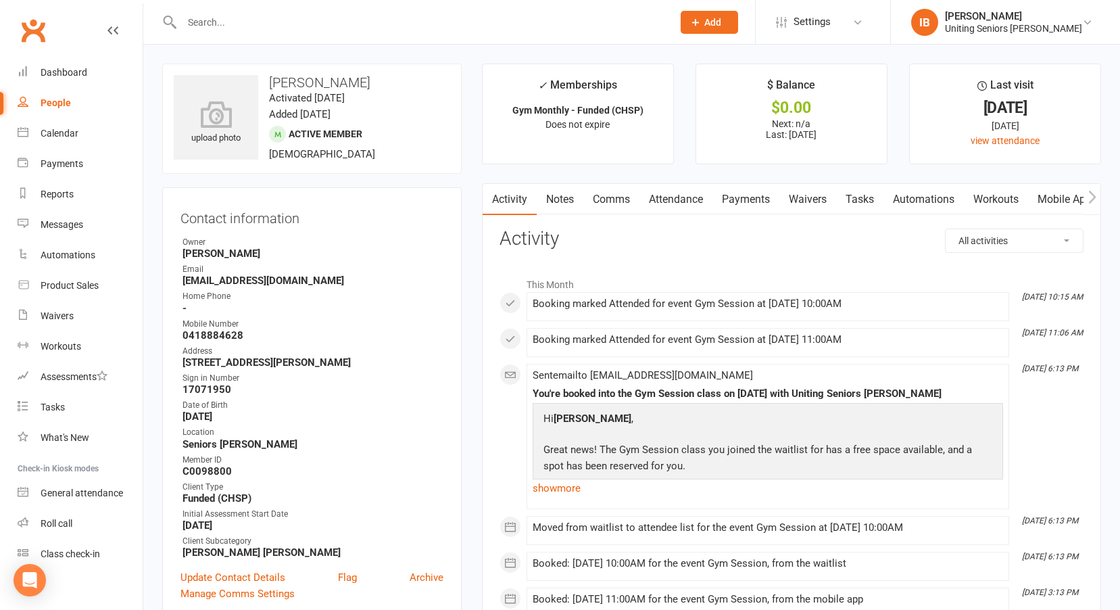
click at [689, 201] on link "Attendance" at bounding box center [676, 199] width 73 height 31
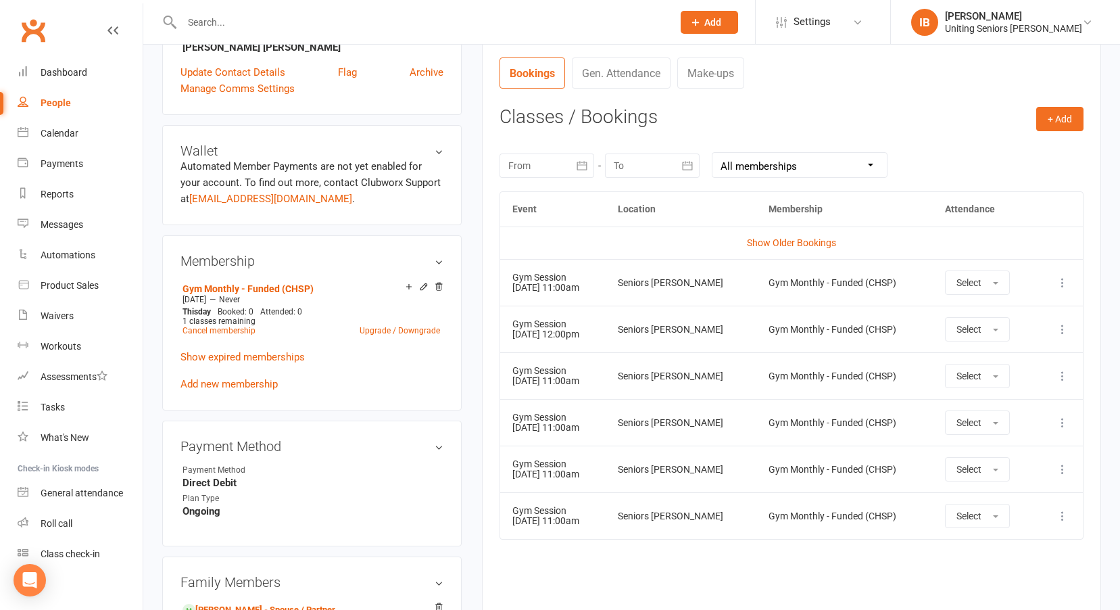
scroll to position [541, 0]
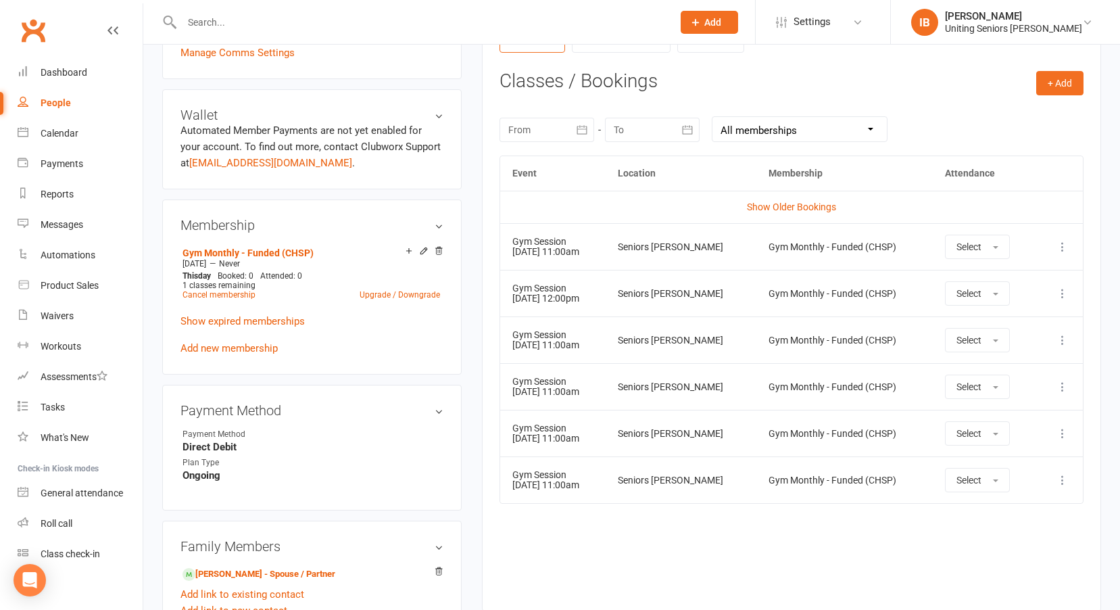
click at [872, 122] on select "All memberships From other Members Gym Monthly - Funded (CHSP) Gym Monthly - Se…" at bounding box center [800, 129] width 174 height 24
click at [943, 92] on div "+ Add Book Event Add Appointment Book a Friend Classes / Bookings [DATE] Sun Mo…" at bounding box center [792, 331] width 584 height 520
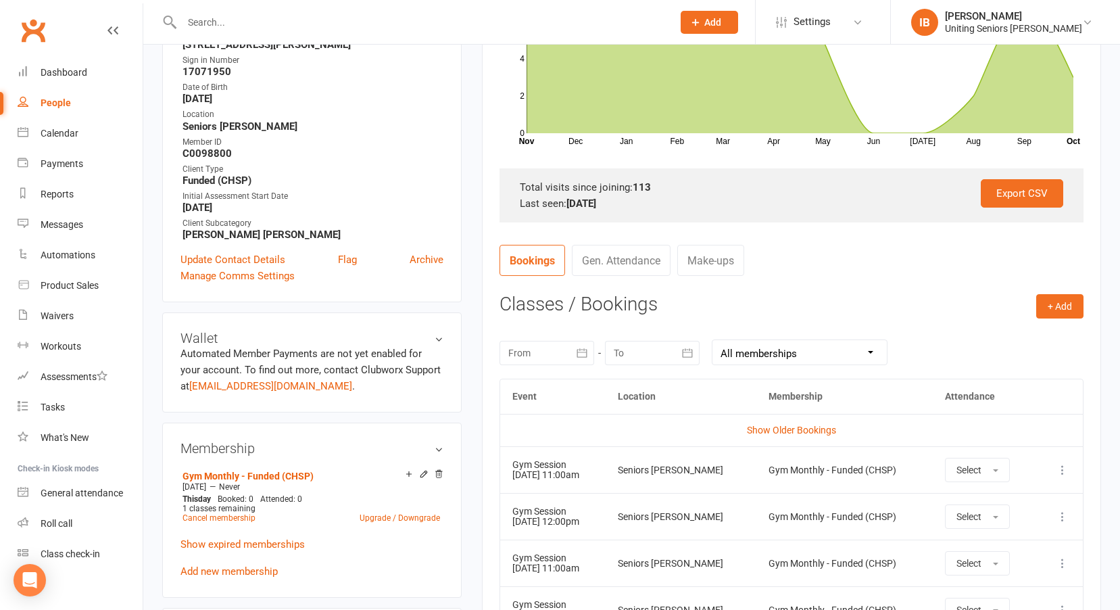
scroll to position [270, 0]
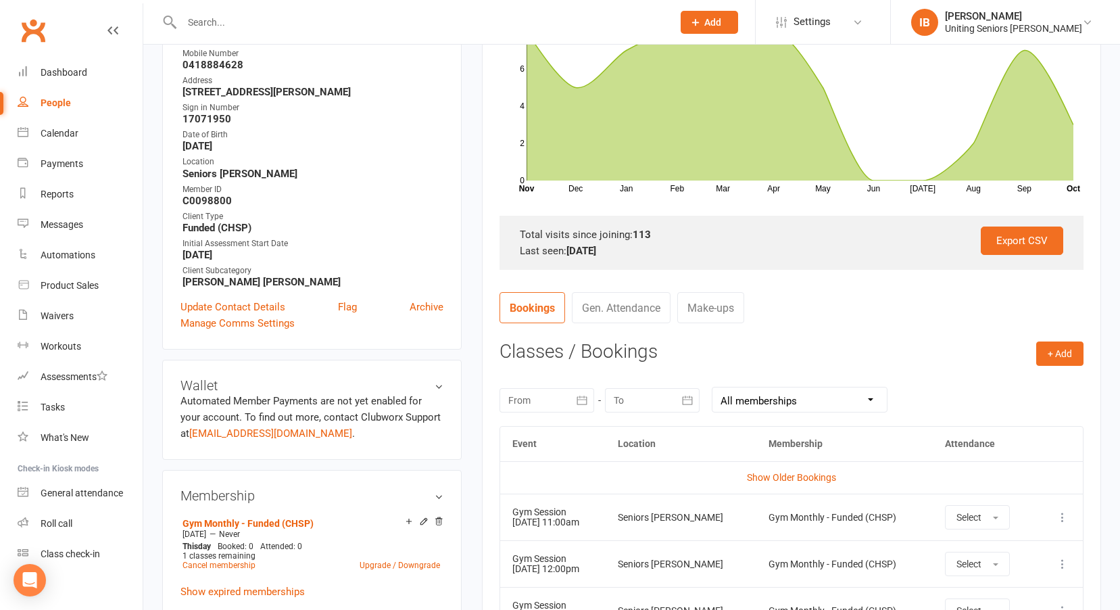
click at [647, 305] on link "Gen. Attendance" at bounding box center [621, 307] width 99 height 31
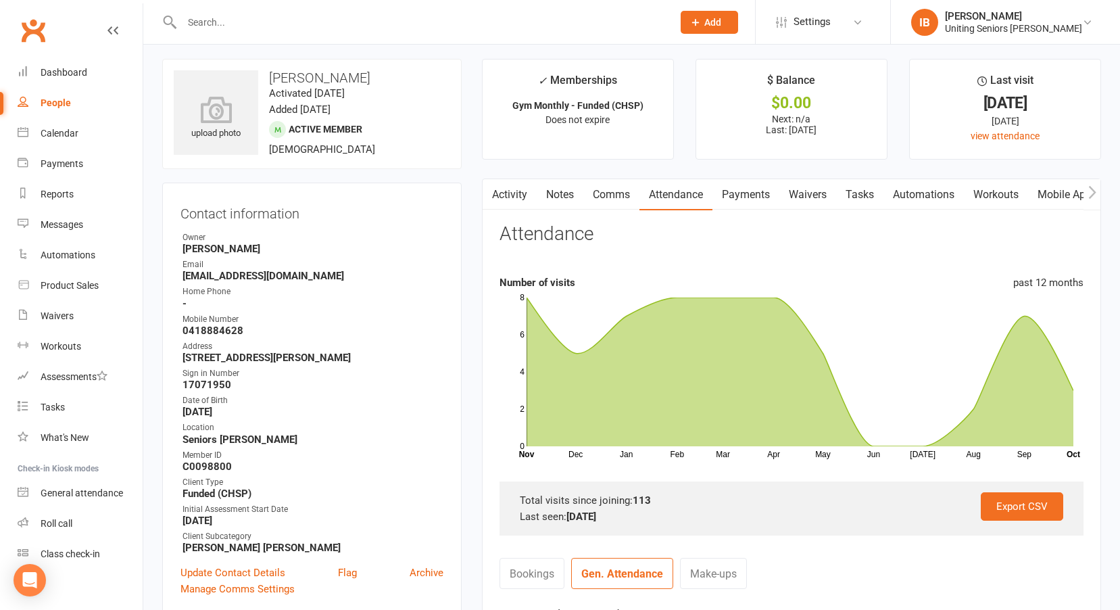
scroll to position [0, 0]
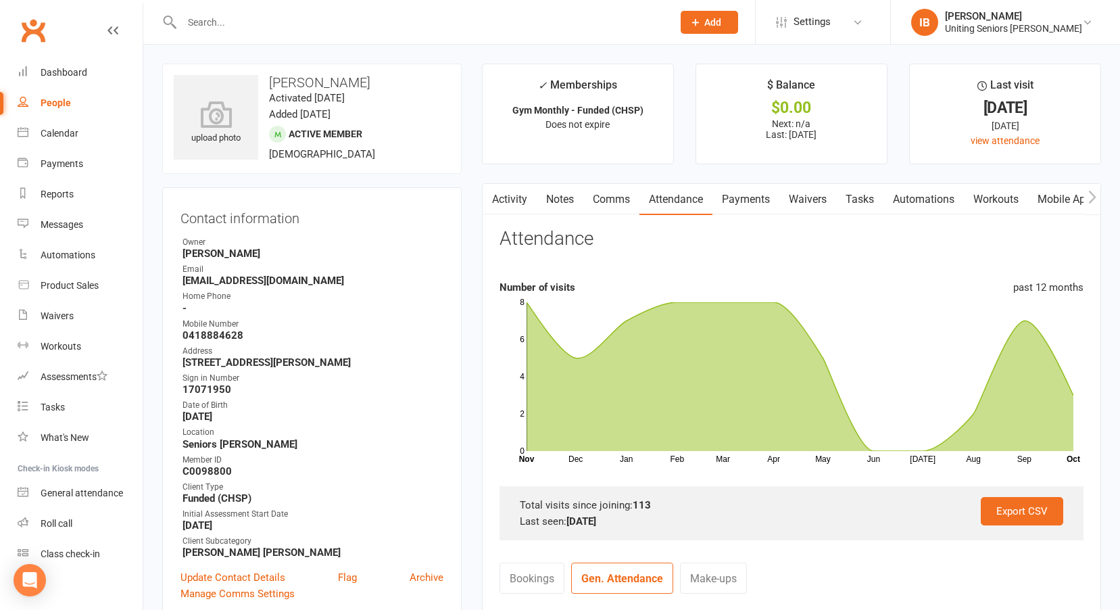
click at [498, 197] on button "button" at bounding box center [491, 199] width 17 height 30
click at [511, 195] on link "Activity" at bounding box center [510, 199] width 54 height 31
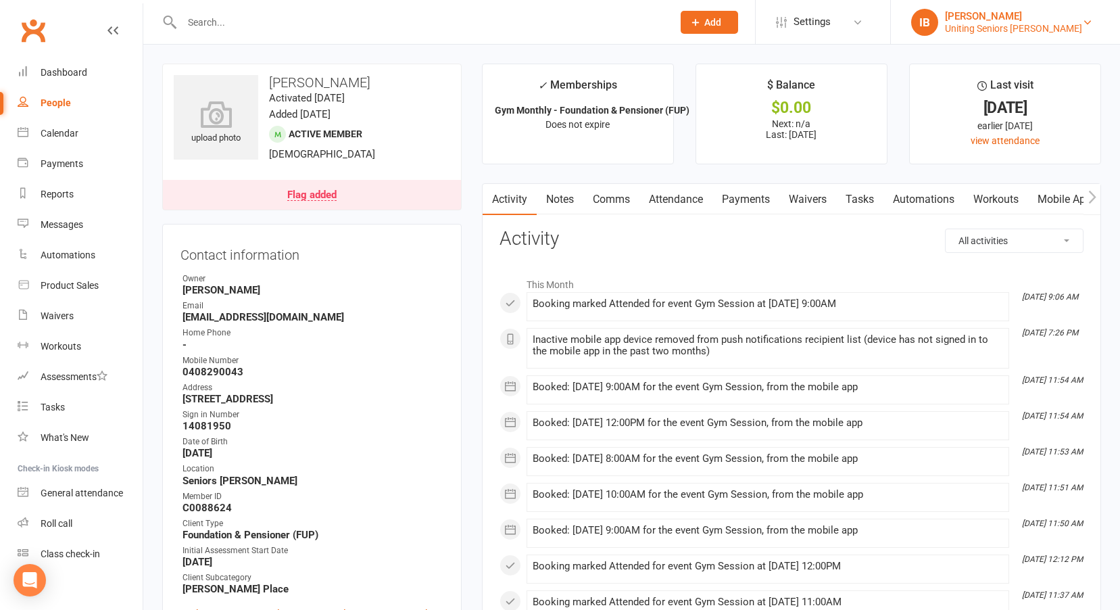
click at [1051, 27] on div "Uniting Seniors Gym Leichhardt" at bounding box center [1013, 28] width 137 height 12
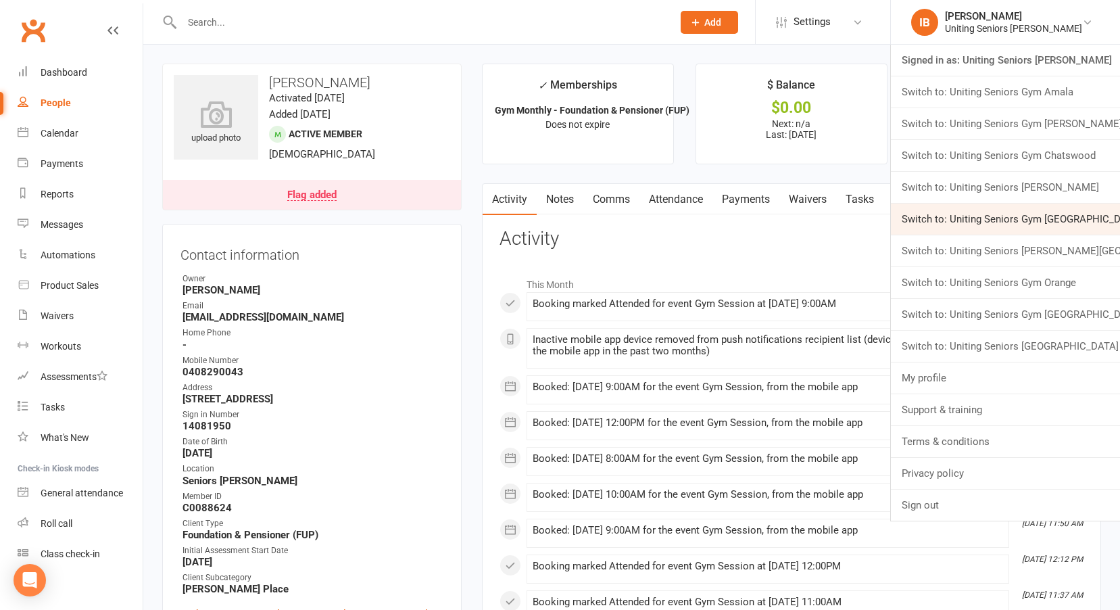
click at [1040, 218] on link "Switch to: Uniting Seniors Gym Lilyfield" at bounding box center [1005, 219] width 229 height 31
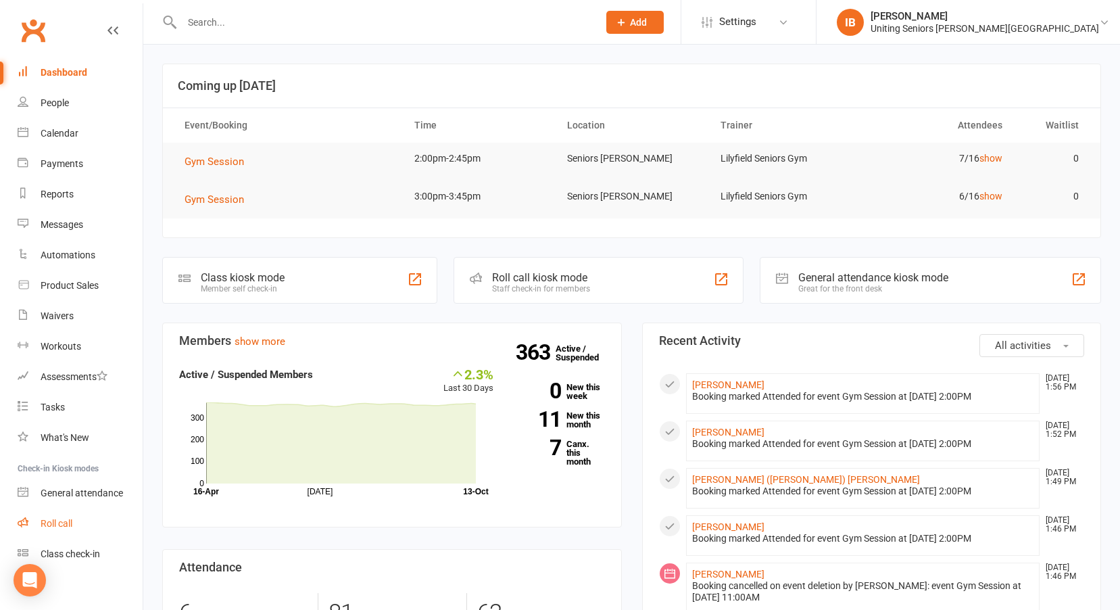
click at [56, 521] on div "Roll call" at bounding box center [57, 523] width 32 height 11
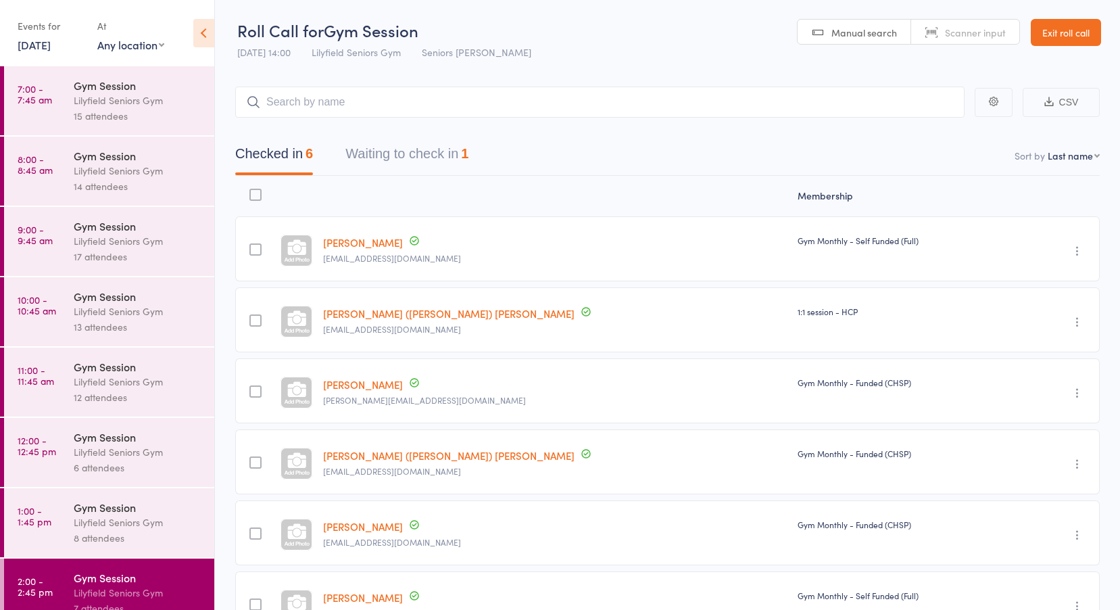
click at [37, 45] on link "13 Oct, 2025" at bounding box center [34, 44] width 33 height 15
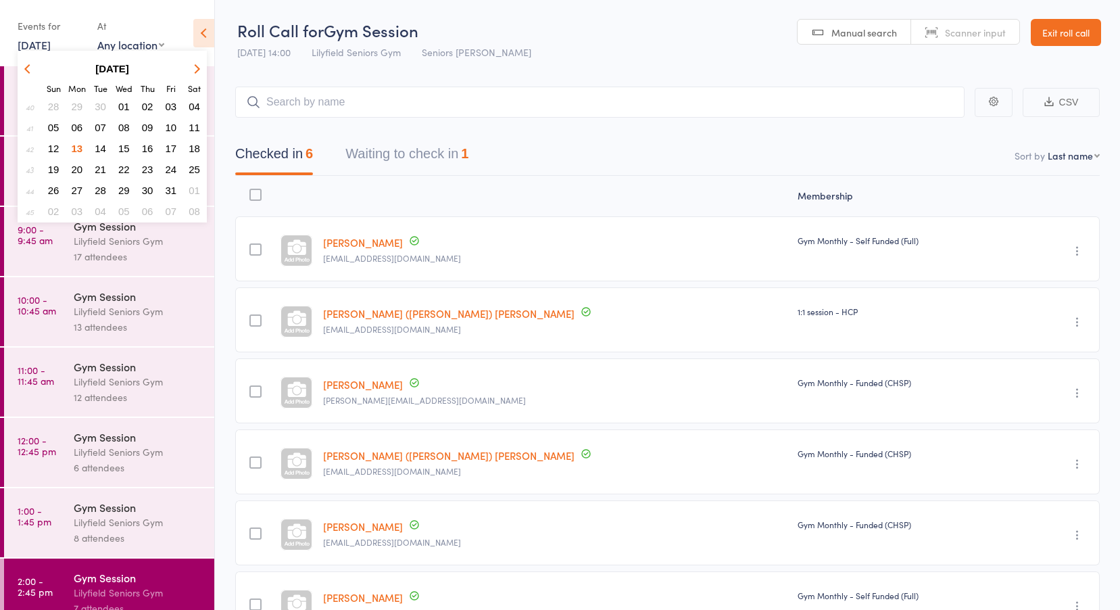
click at [145, 130] on span "09" at bounding box center [147, 127] width 11 height 11
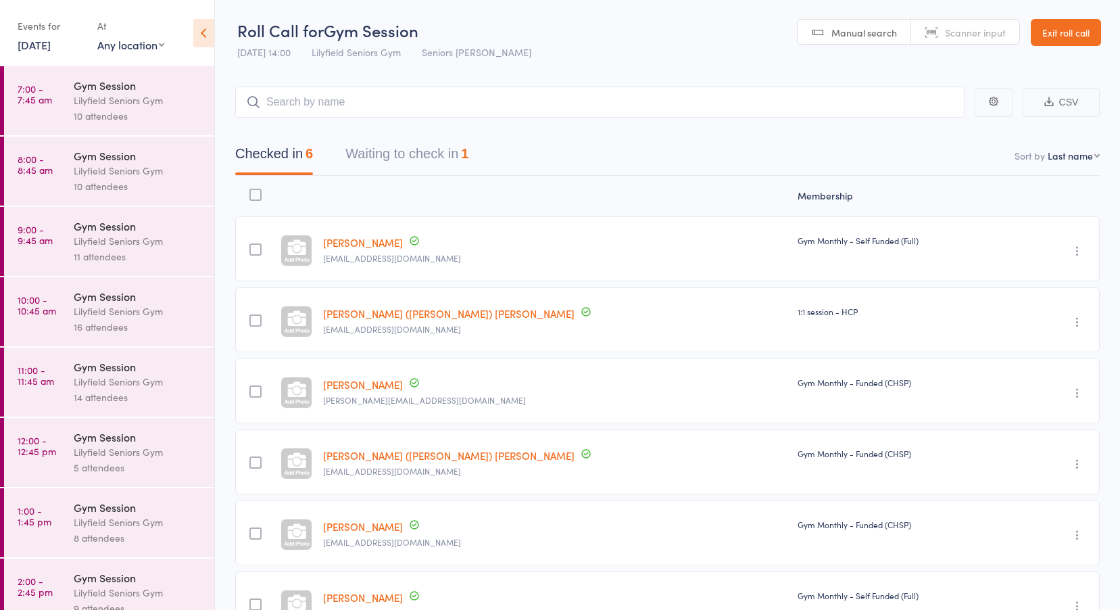
click at [61, 108] on link "7:00 - 7:45 am Gym Session Lilyfield Seniors Gym 10 attendees" at bounding box center [109, 100] width 210 height 69
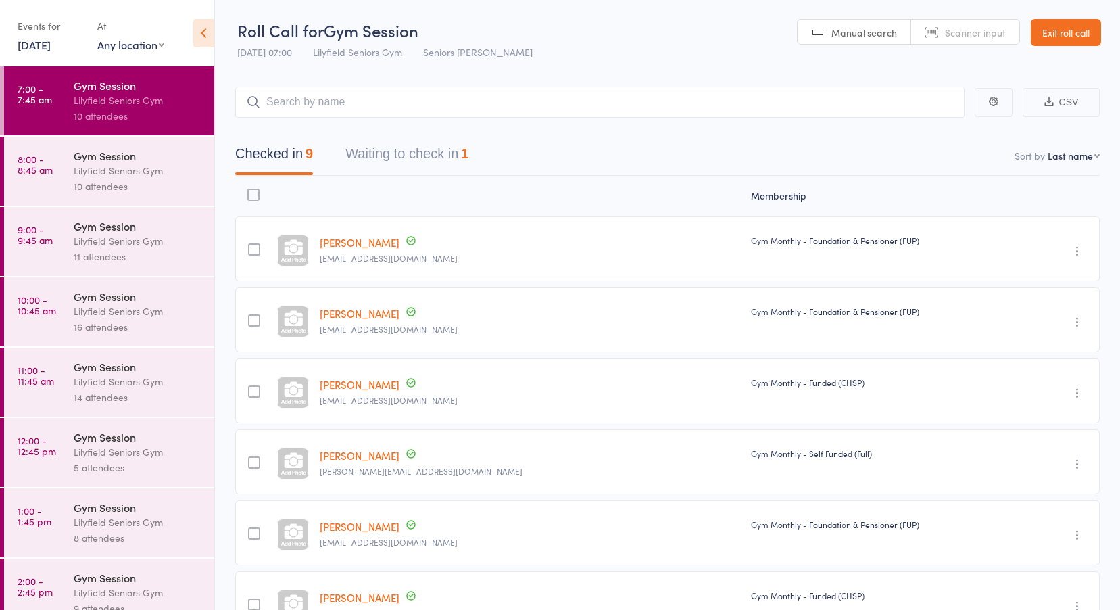
click at [413, 152] on button "Waiting to check in 1" at bounding box center [406, 157] width 123 height 36
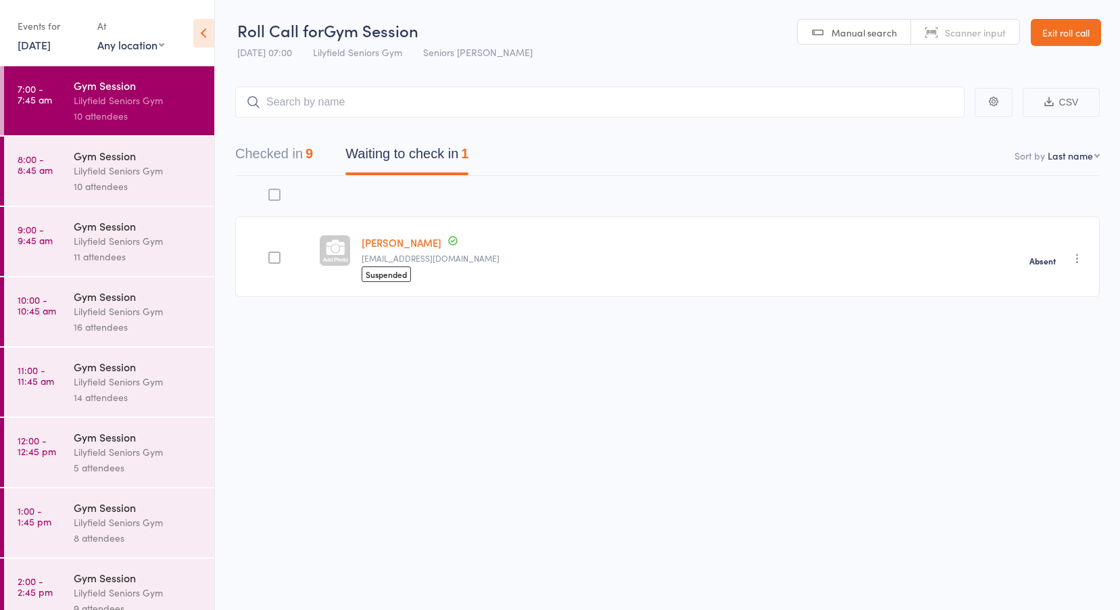
click at [50, 174] on time "8:00 - 8:45 am" at bounding box center [35, 164] width 35 height 22
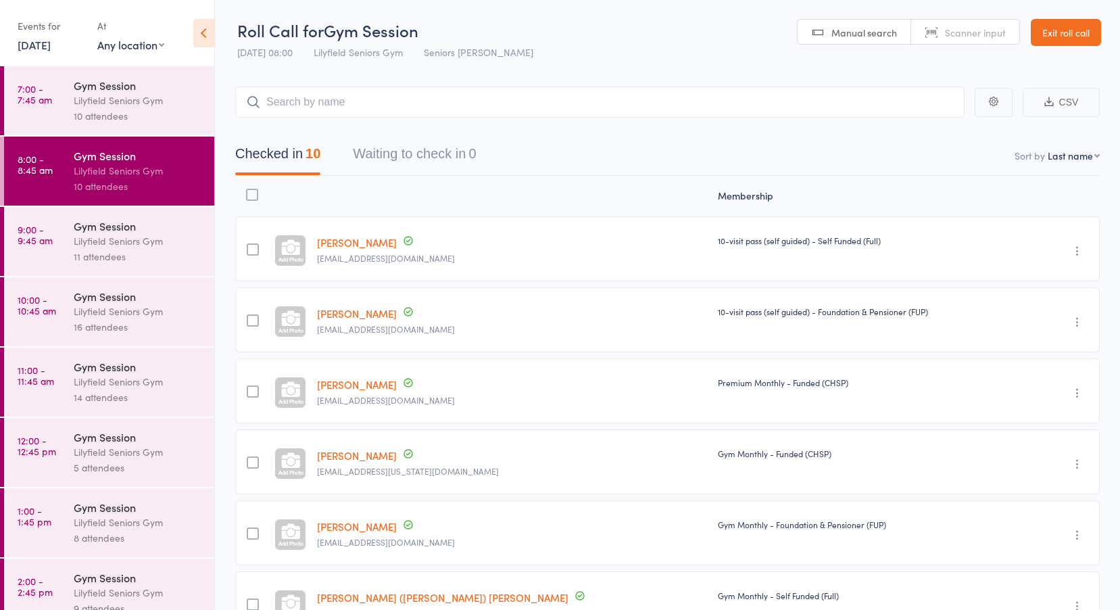
click at [55, 233] on link "9:00 - 9:45 am Gym Session Lilyfield Seniors Gym 11 attendees" at bounding box center [109, 241] width 210 height 69
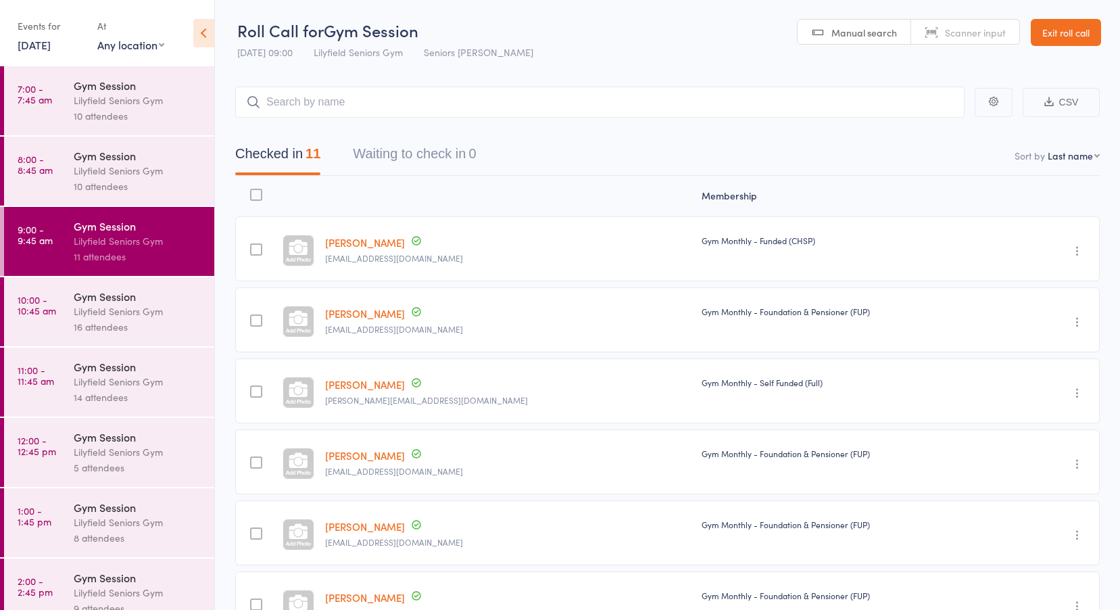
click at [53, 299] on time "10:00 - 10:45 am" at bounding box center [37, 305] width 39 height 22
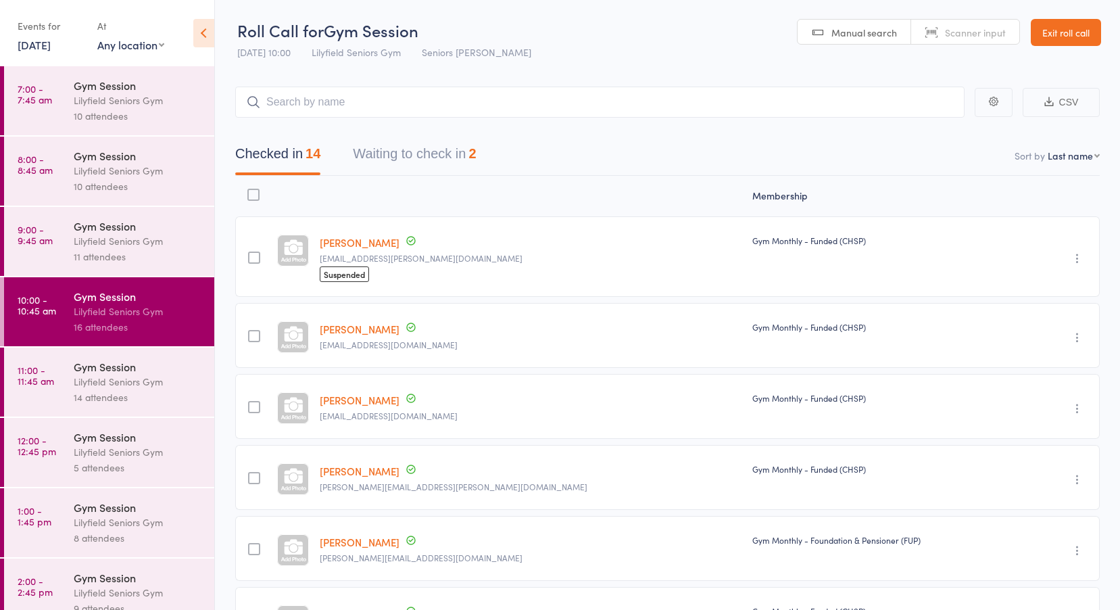
click at [426, 156] on button "Waiting to check in 2" at bounding box center [414, 157] width 123 height 36
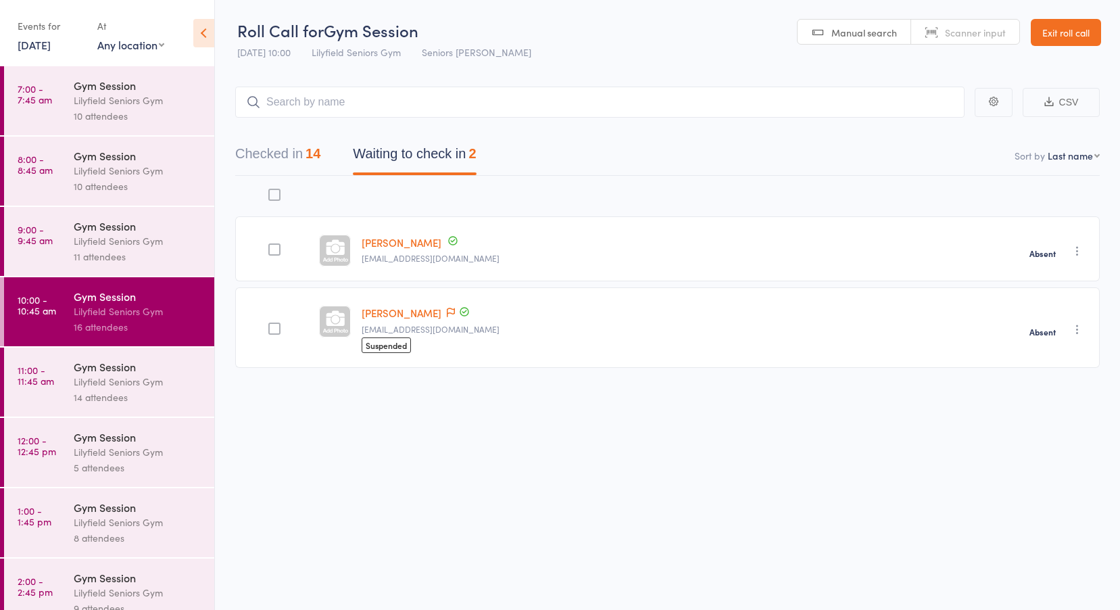
click at [53, 377] on time "11:00 - 11:45 am" at bounding box center [36, 375] width 37 height 22
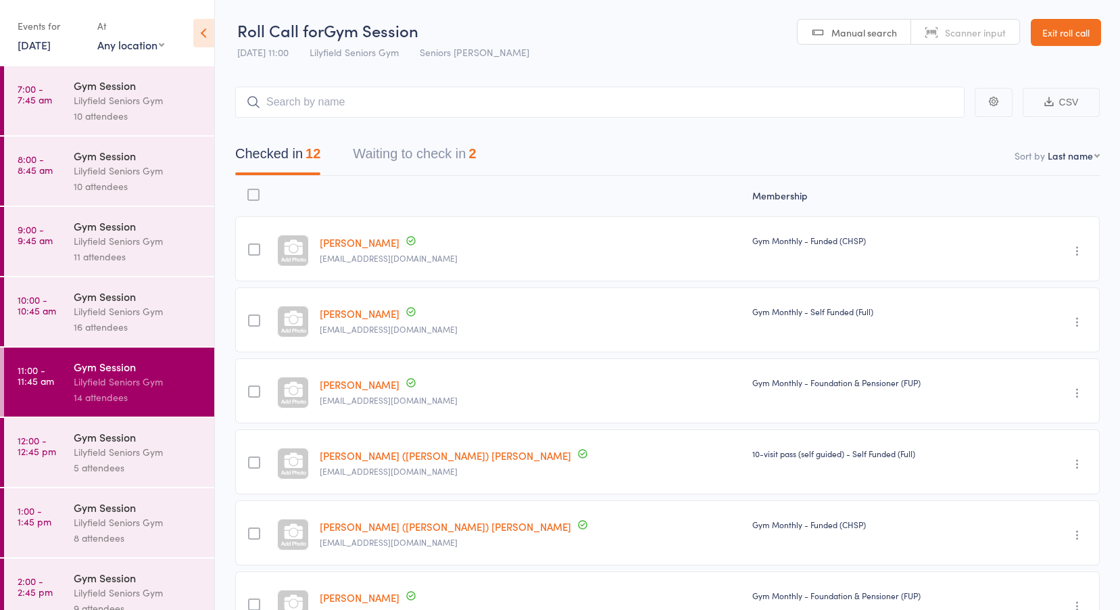
click at [410, 153] on button "Waiting to check in 2" at bounding box center [414, 157] width 123 height 36
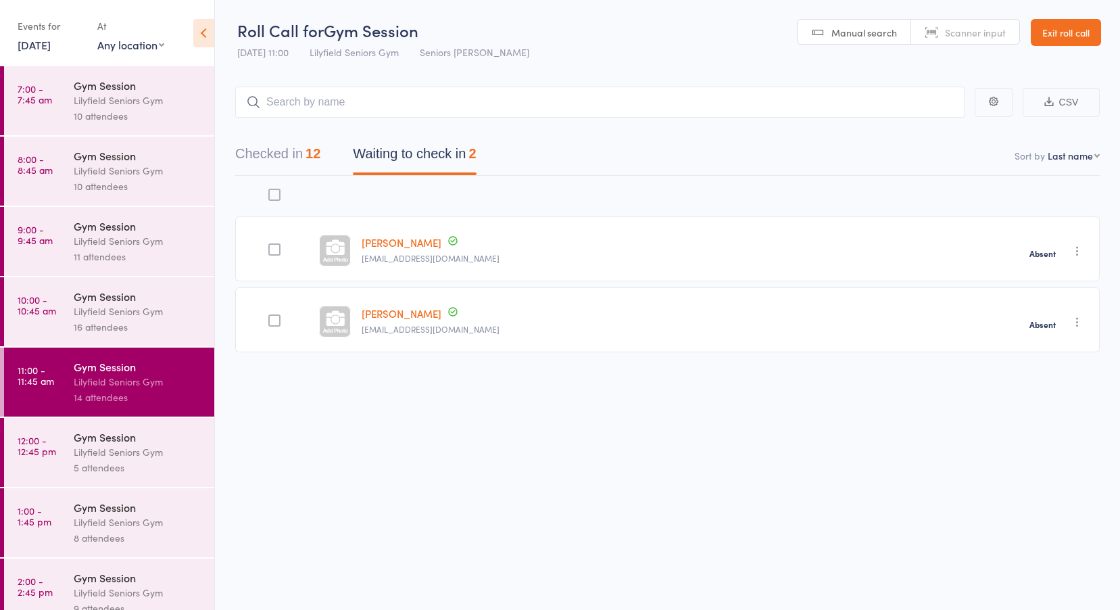
click at [27, 444] on time "12:00 - 12:45 pm" at bounding box center [37, 446] width 39 height 22
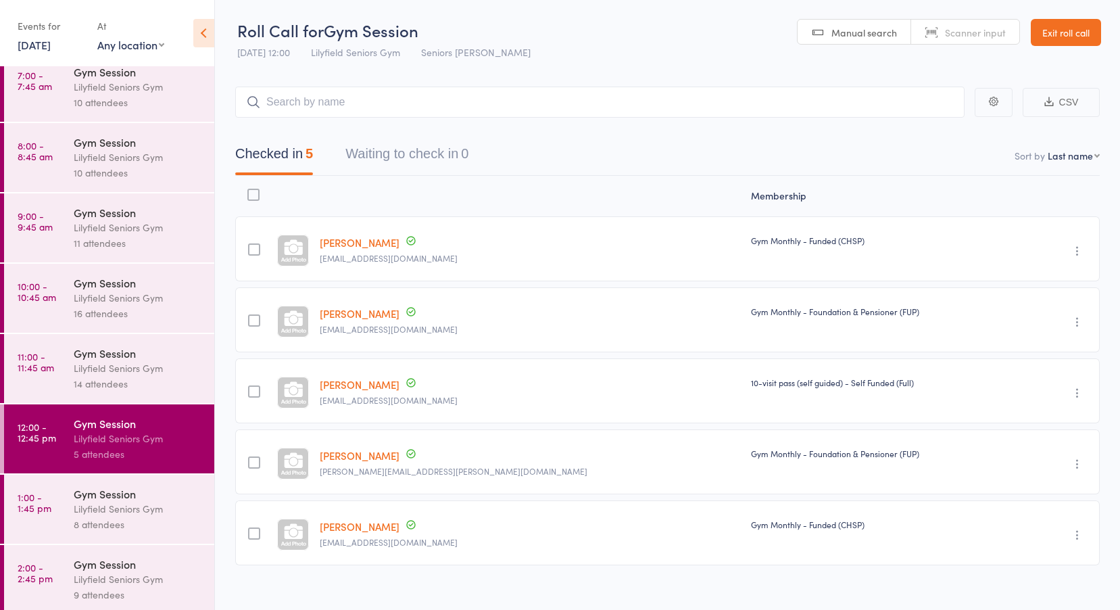
scroll to position [19, 0]
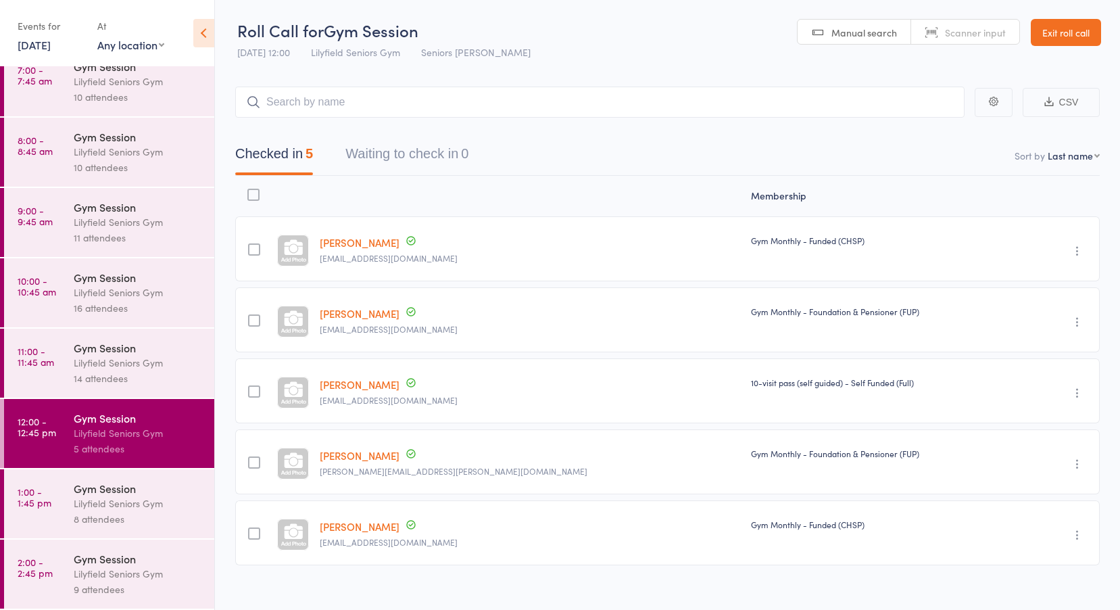
click at [34, 492] on time "1:00 - 1:45 pm" at bounding box center [35, 497] width 34 height 22
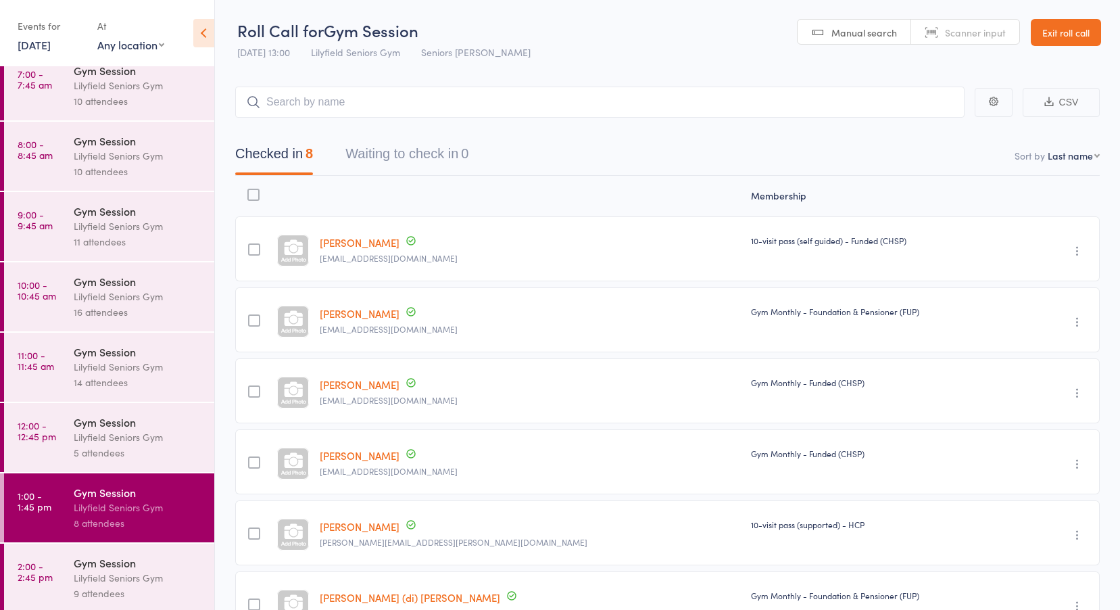
scroll to position [19, 0]
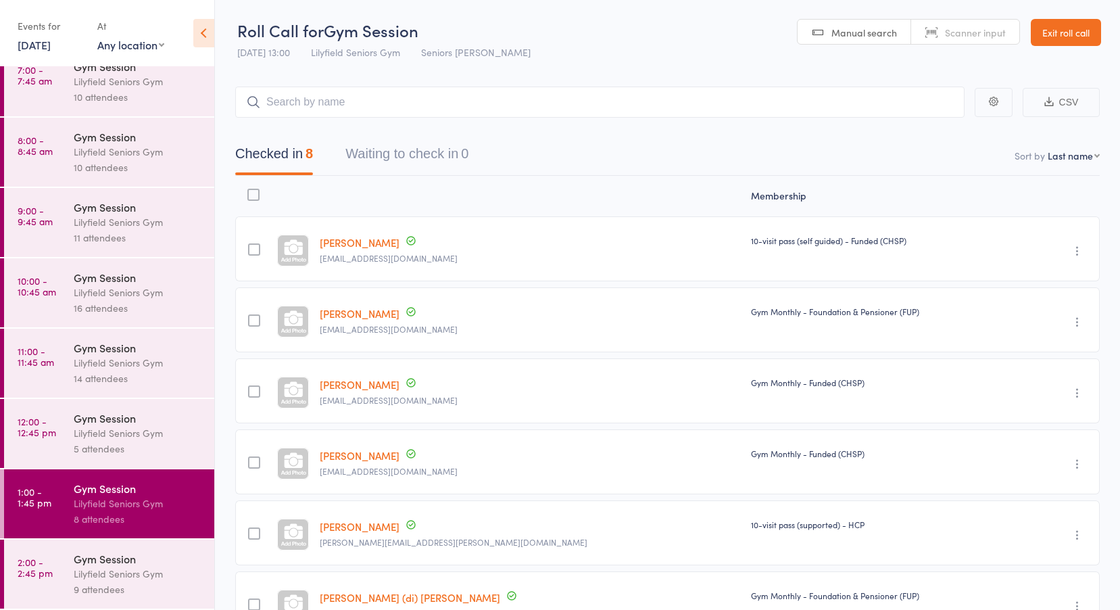
click at [76, 575] on div "Lilyfield Seniors Gym" at bounding box center [138, 574] width 129 height 16
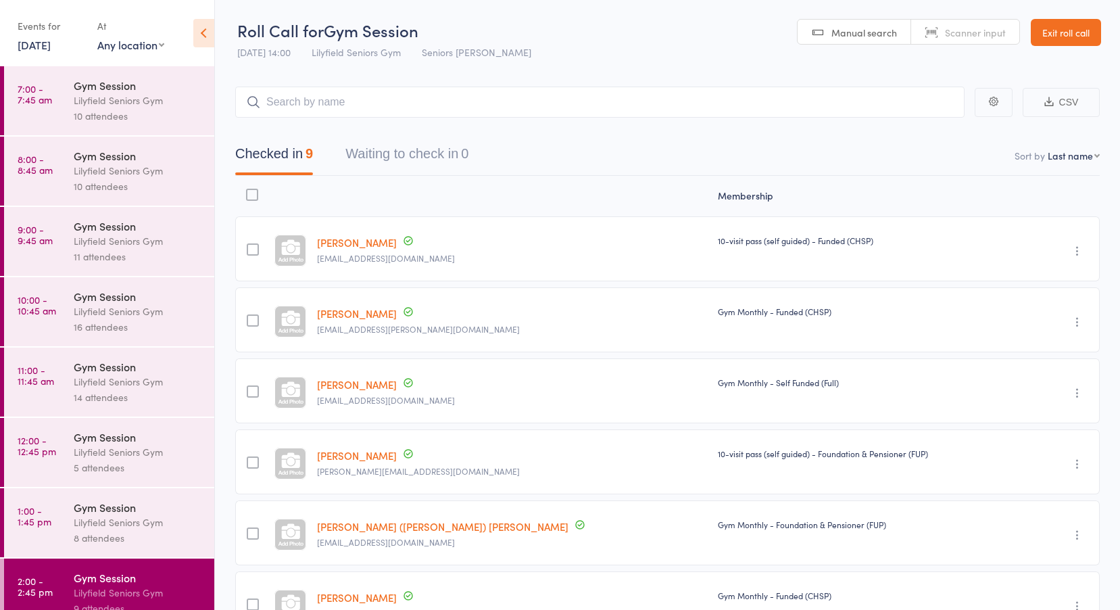
click at [51, 47] on link "[DATE]" at bounding box center [34, 44] width 33 height 15
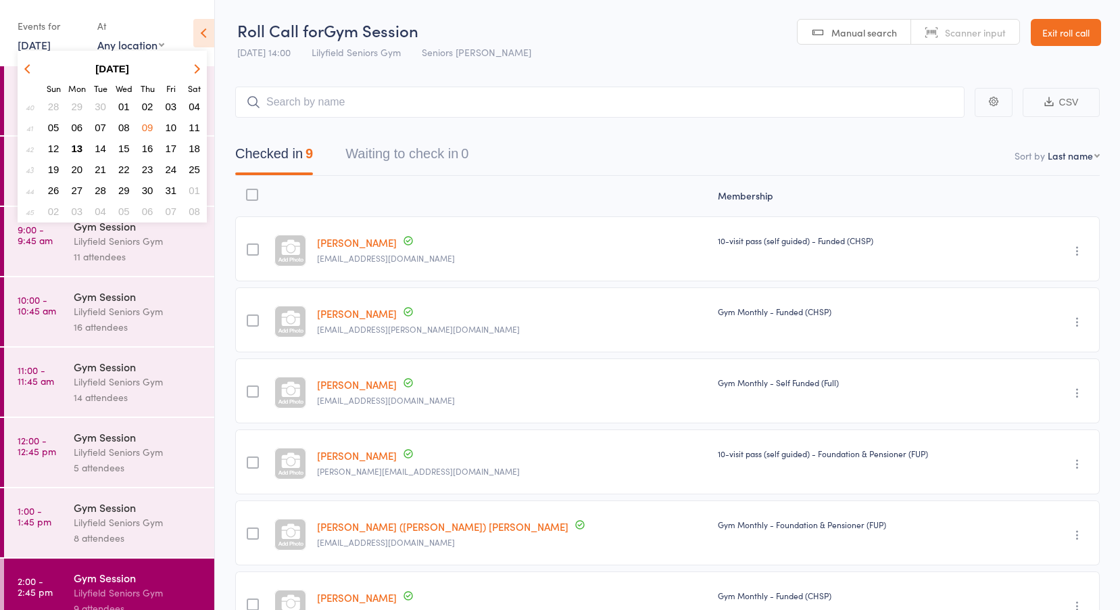
click at [172, 129] on span "10" at bounding box center [171, 127] width 11 height 11
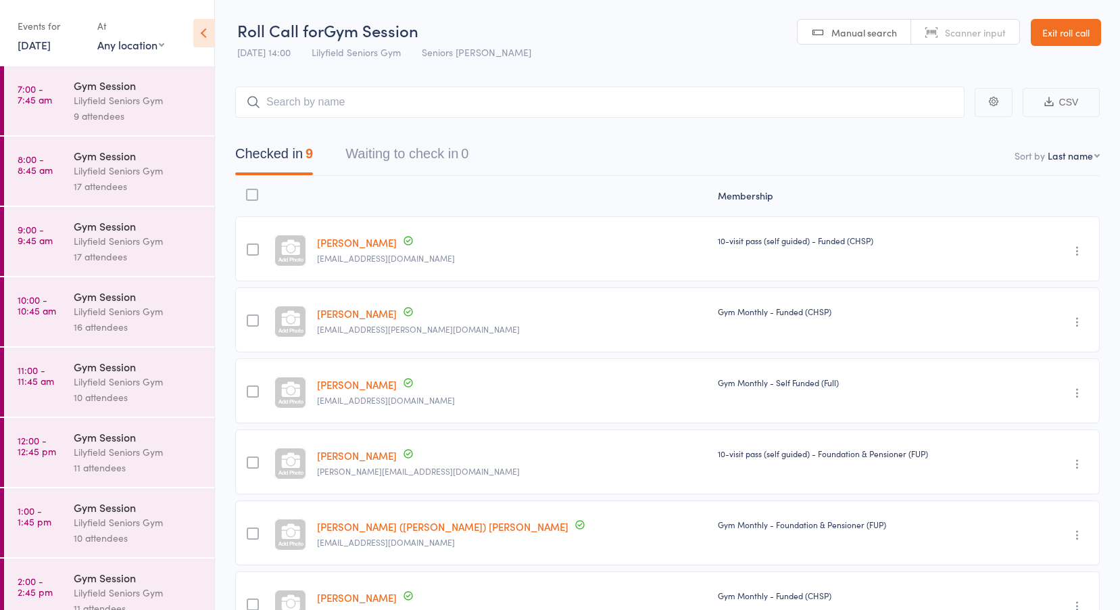
click at [47, 98] on time "7:00 - 7:45 am" at bounding box center [35, 94] width 34 height 22
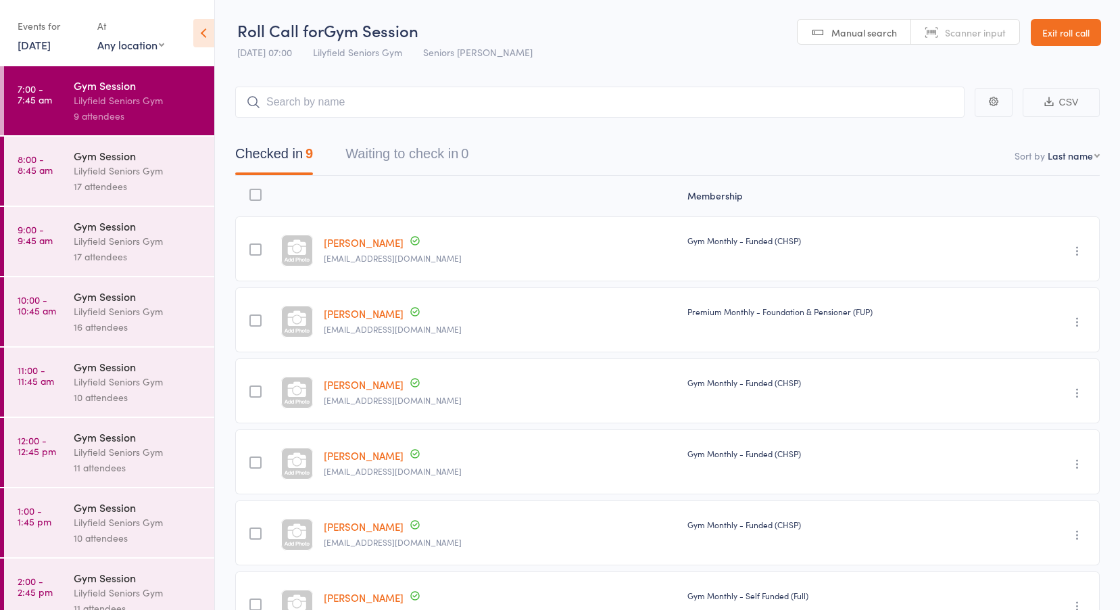
click at [41, 163] on time "8:00 - 8:45 am" at bounding box center [35, 164] width 35 height 22
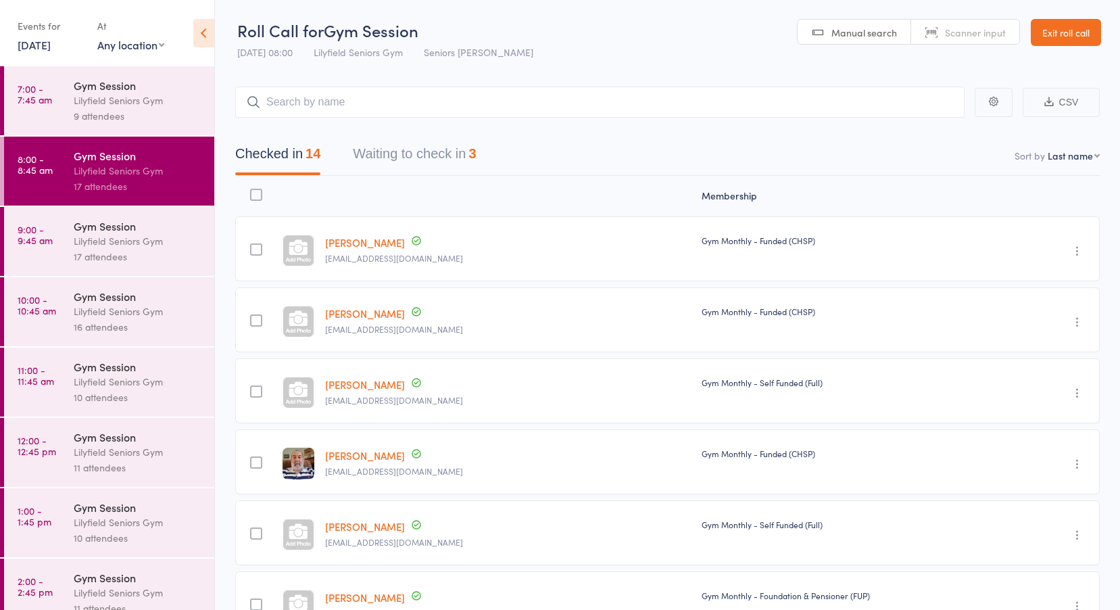
click at [440, 155] on button "Waiting to check in 3" at bounding box center [414, 157] width 123 height 36
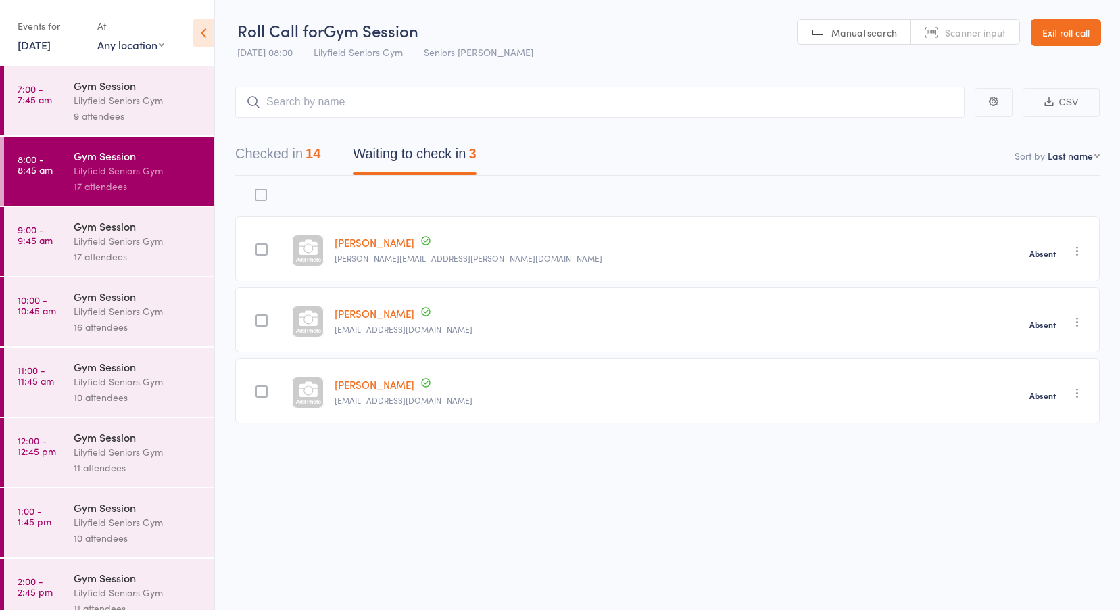
click at [50, 243] on time "9:00 - 9:45 am" at bounding box center [35, 235] width 35 height 22
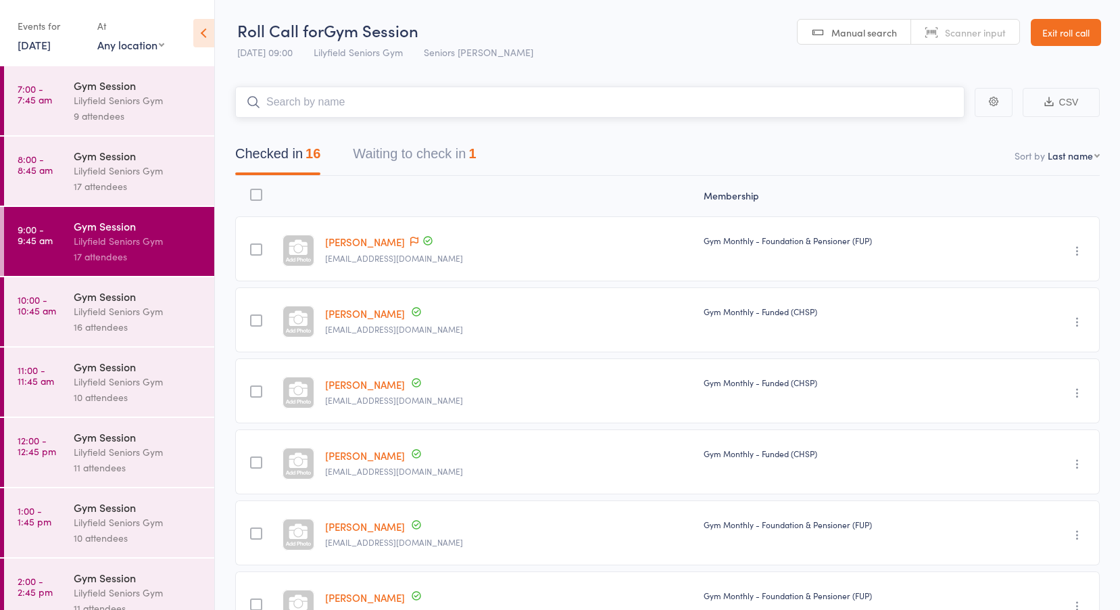
click at [395, 153] on button "Waiting to check in 1" at bounding box center [414, 157] width 123 height 36
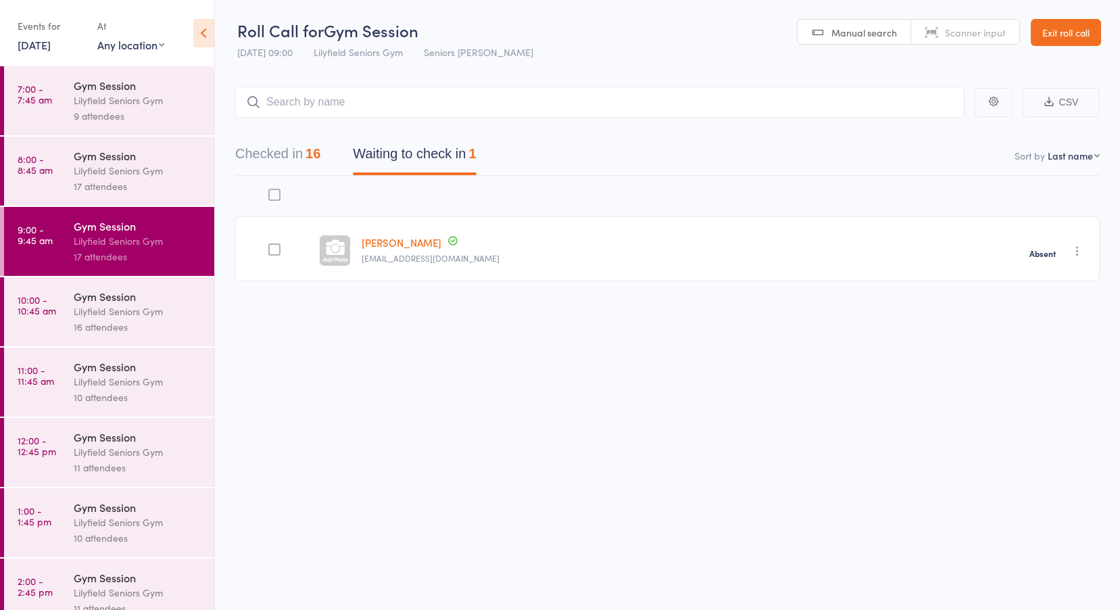
click at [48, 305] on time "10:00 - 10:45 am" at bounding box center [37, 305] width 39 height 22
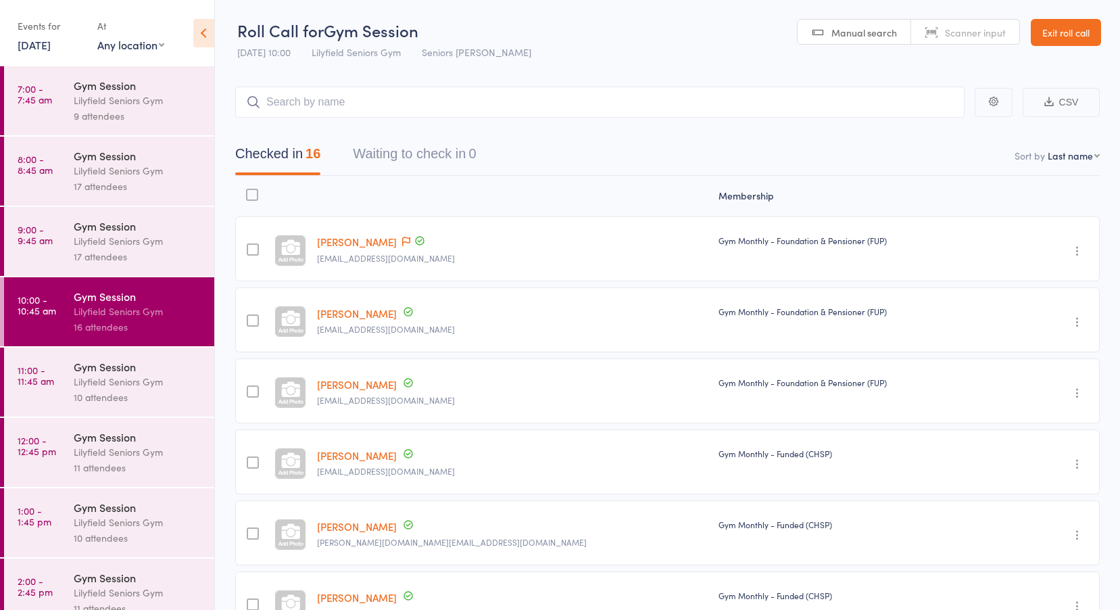
click at [55, 388] on link "11:00 - 11:45 am Gym Session Lilyfield Seniors Gym 10 attendees" at bounding box center [109, 382] width 210 height 69
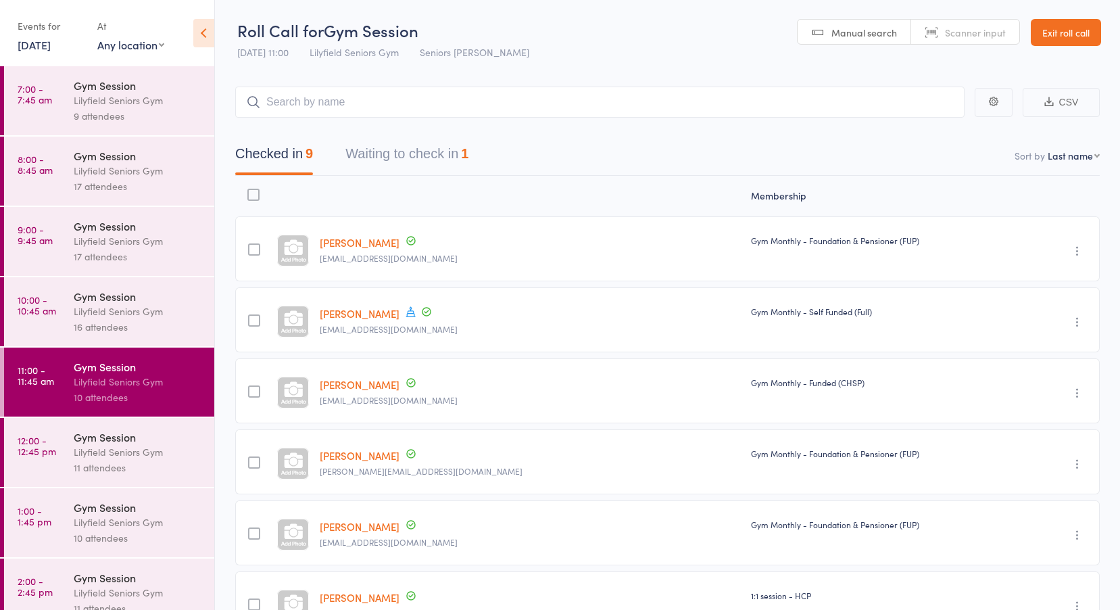
click at [394, 157] on button "Waiting to check in 1" at bounding box center [406, 157] width 123 height 36
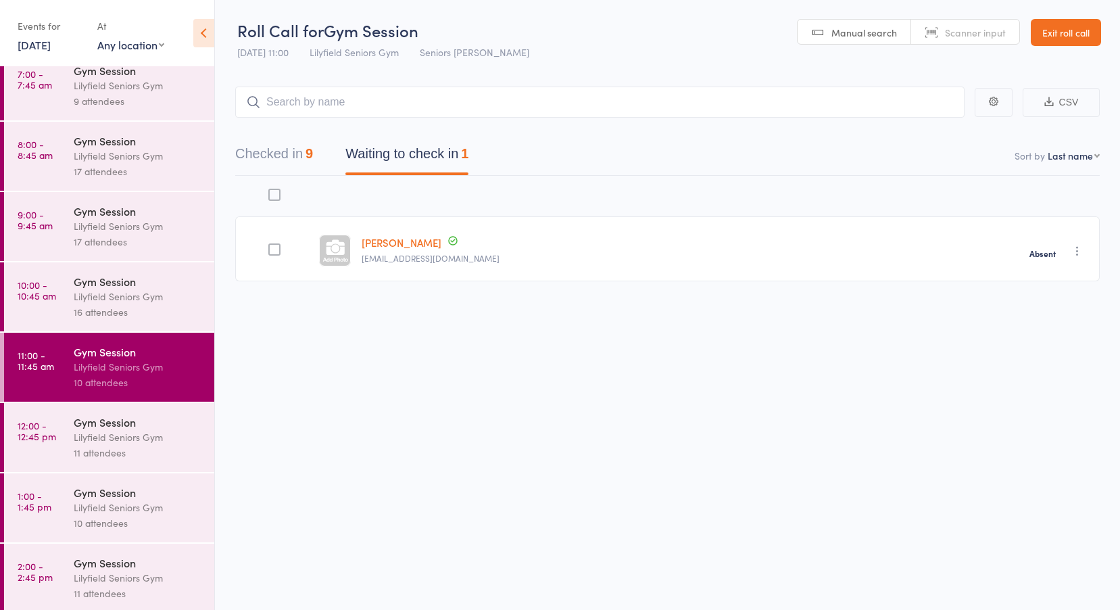
scroll to position [19, 0]
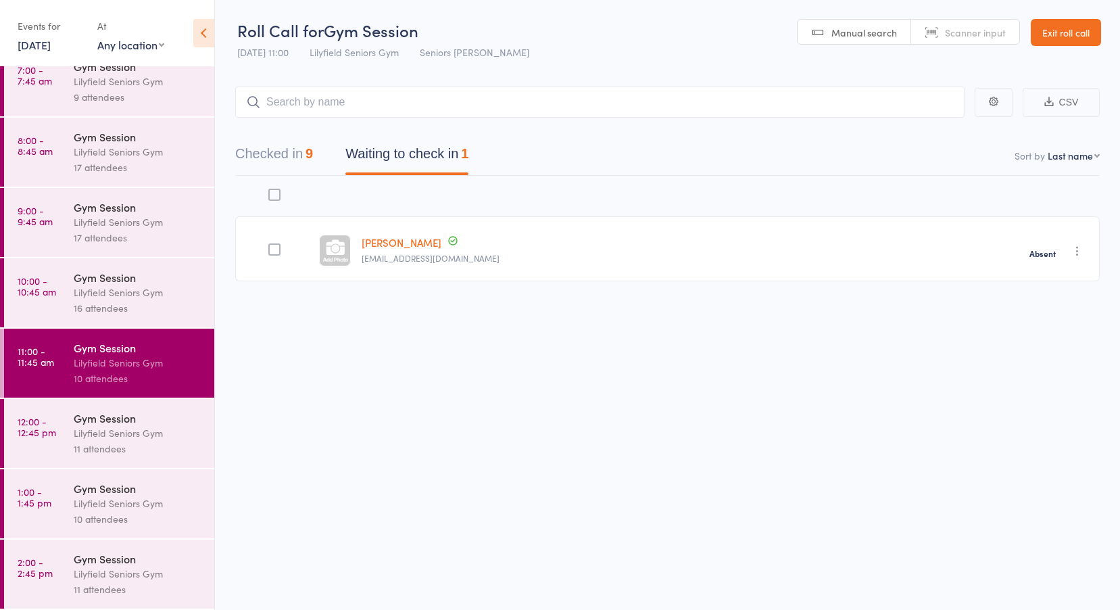
click at [43, 437] on time "12:00 - 12:45 pm" at bounding box center [37, 427] width 39 height 22
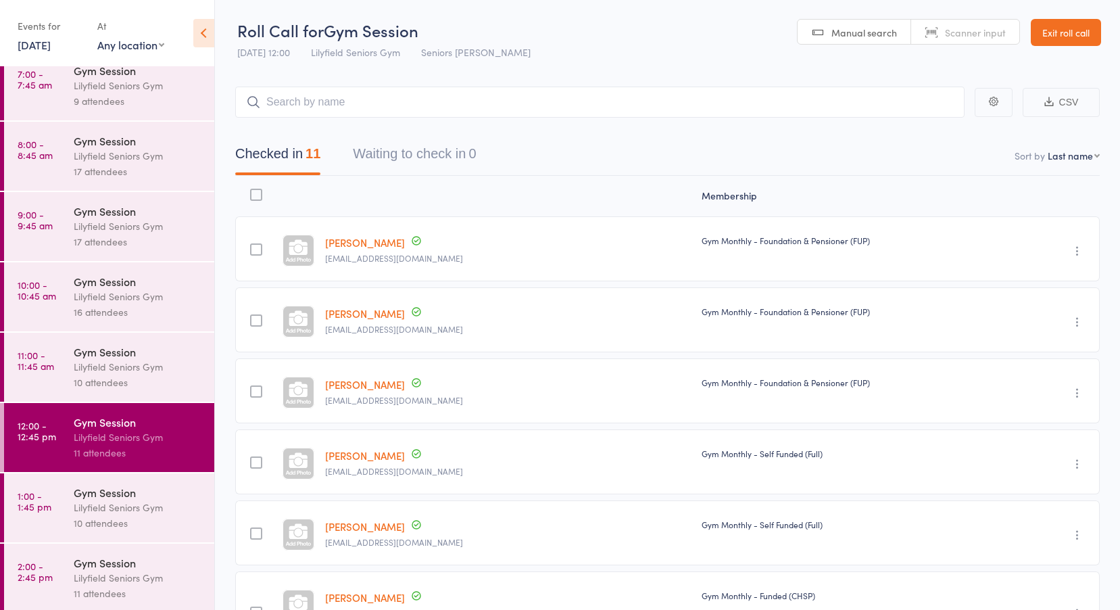
scroll to position [19, 0]
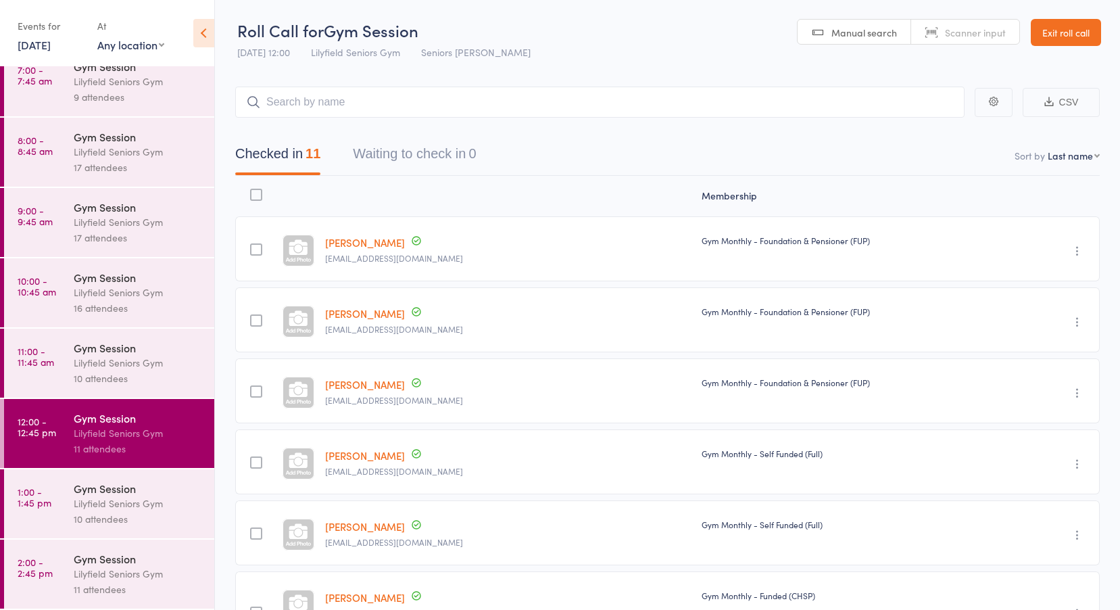
click at [50, 485] on link "1:00 - 1:45 pm Gym Session Lilyfield Seniors Gym 10 attendees" at bounding box center [109, 503] width 210 height 69
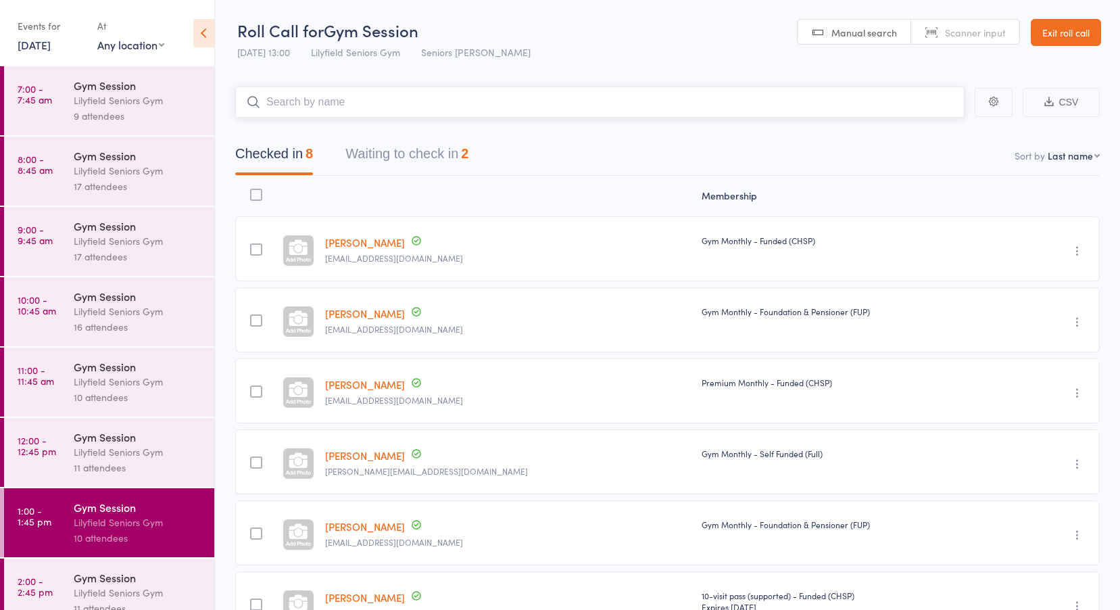
click at [423, 155] on button "Waiting to check in 2" at bounding box center [406, 157] width 123 height 36
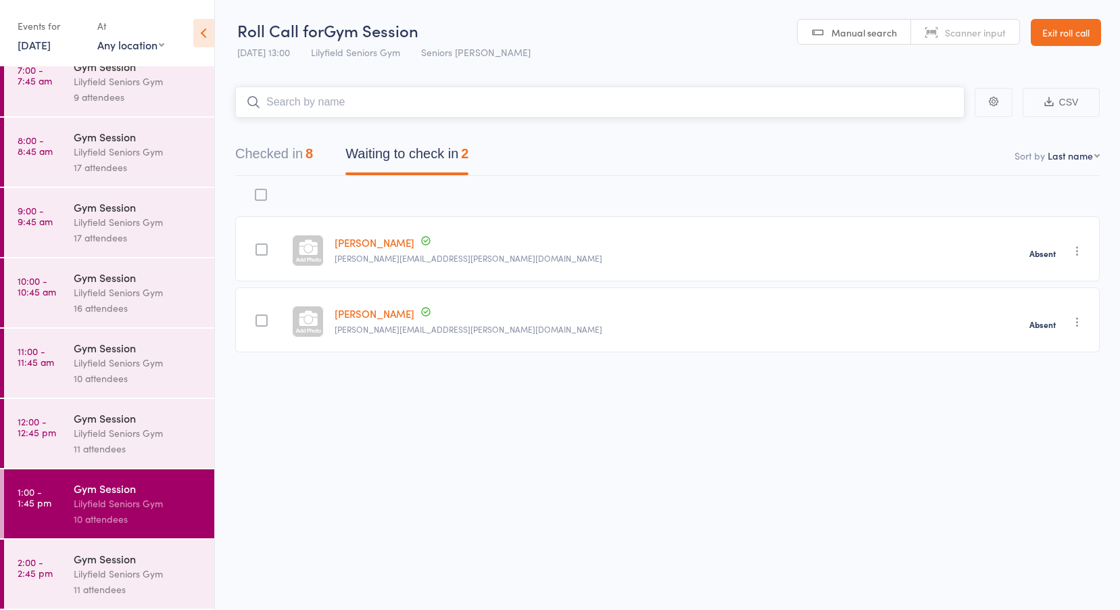
scroll to position [1, 0]
click at [112, 553] on div "Gym Session" at bounding box center [138, 558] width 129 height 15
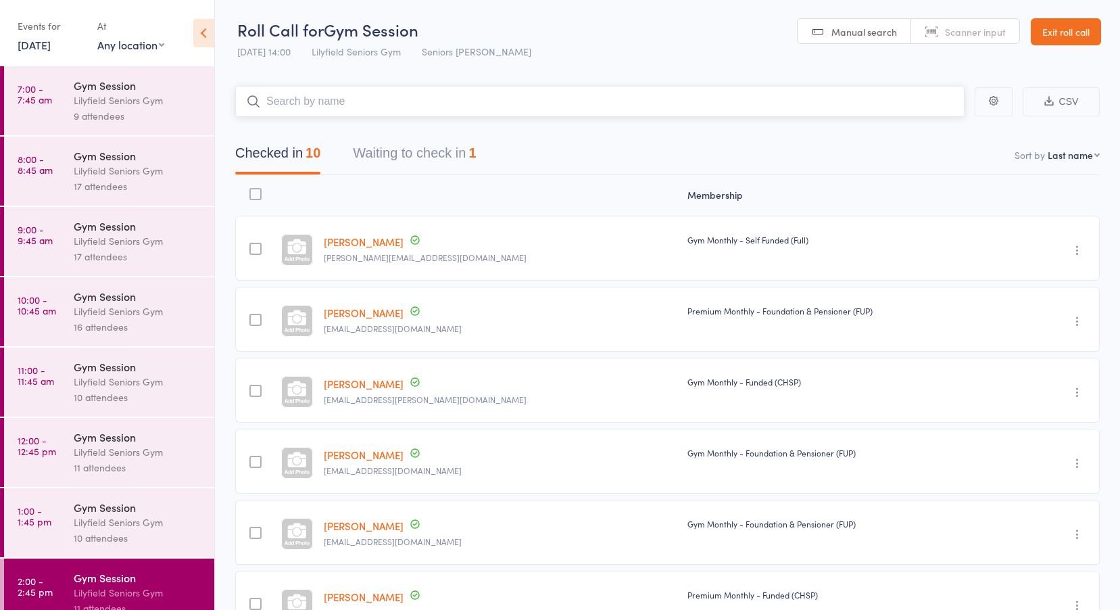
click at [396, 153] on button "Waiting to check in 1" at bounding box center [414, 157] width 123 height 36
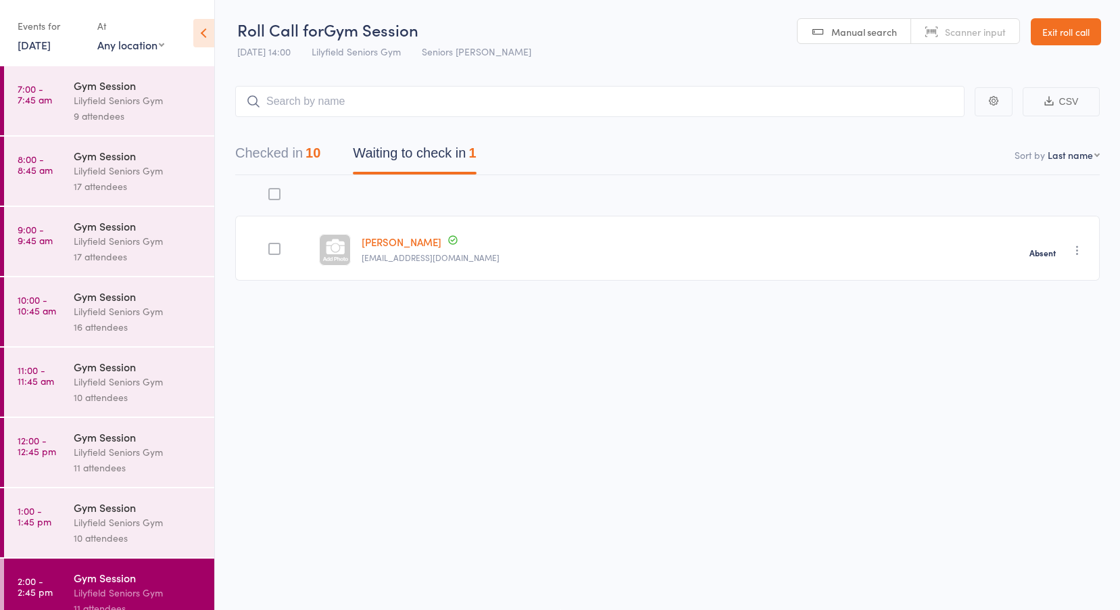
click at [51, 48] on link "10 Oct, 2025" at bounding box center [34, 44] width 33 height 15
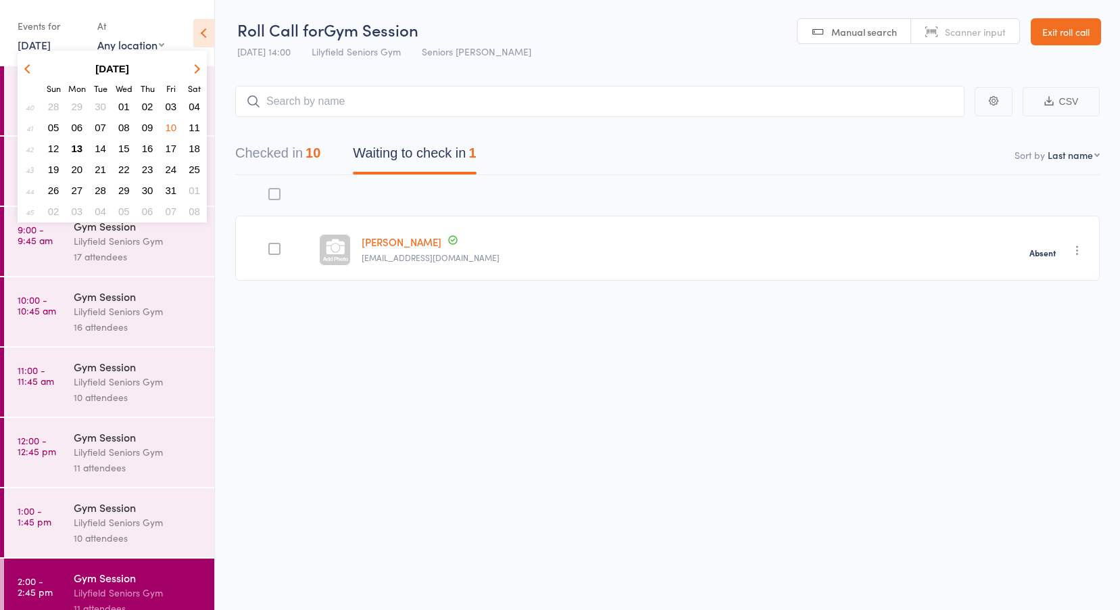
click at [146, 129] on span "09" at bounding box center [147, 127] width 11 height 11
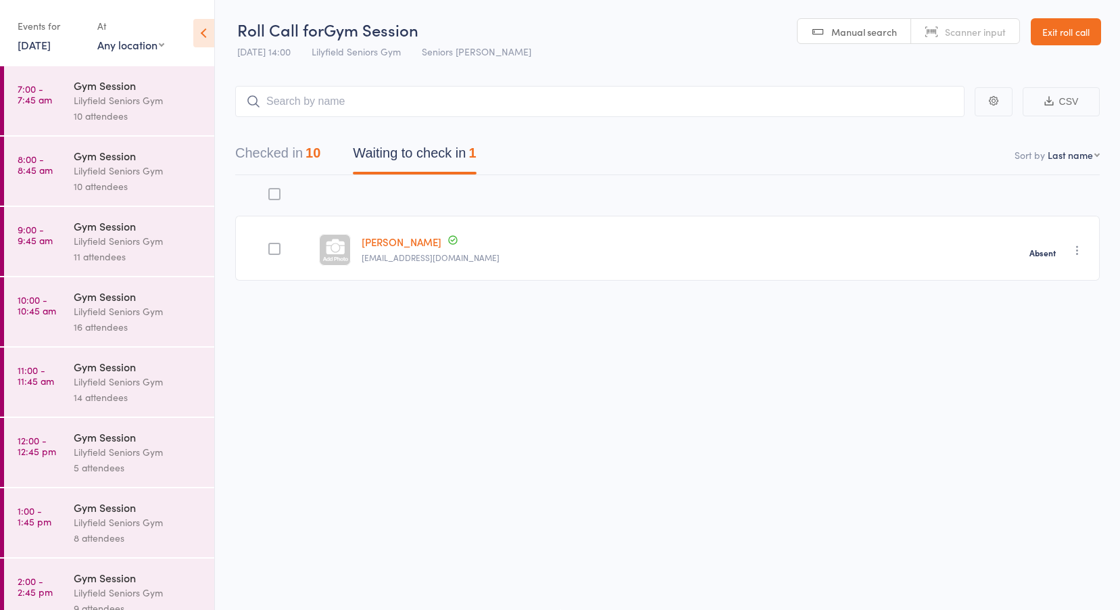
click at [41, 103] on time "7:00 - 7:45 am" at bounding box center [35, 94] width 34 height 22
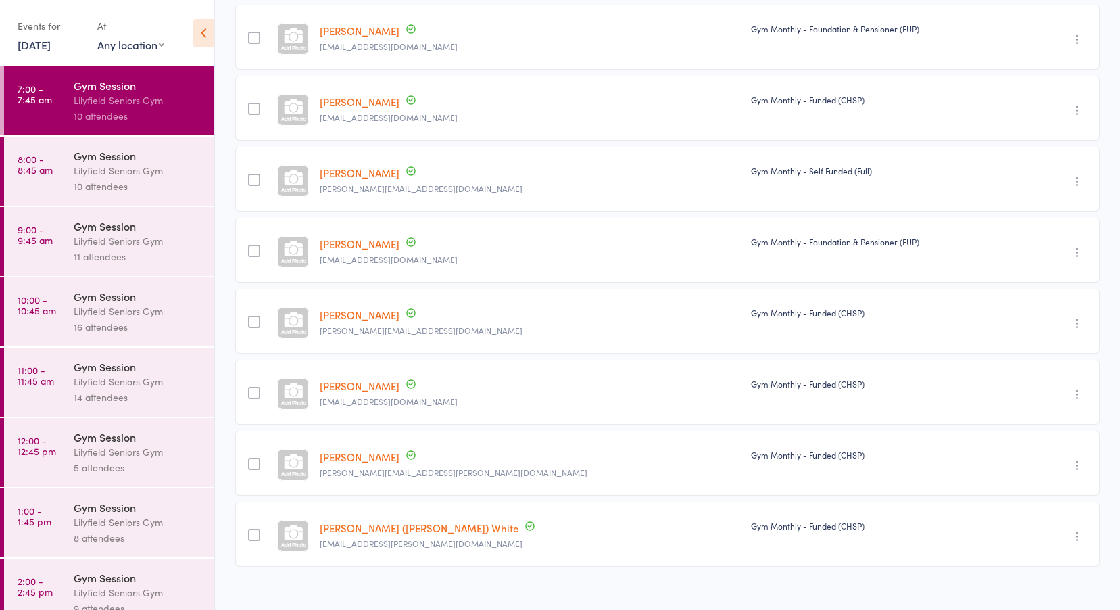
scroll to position [300, 0]
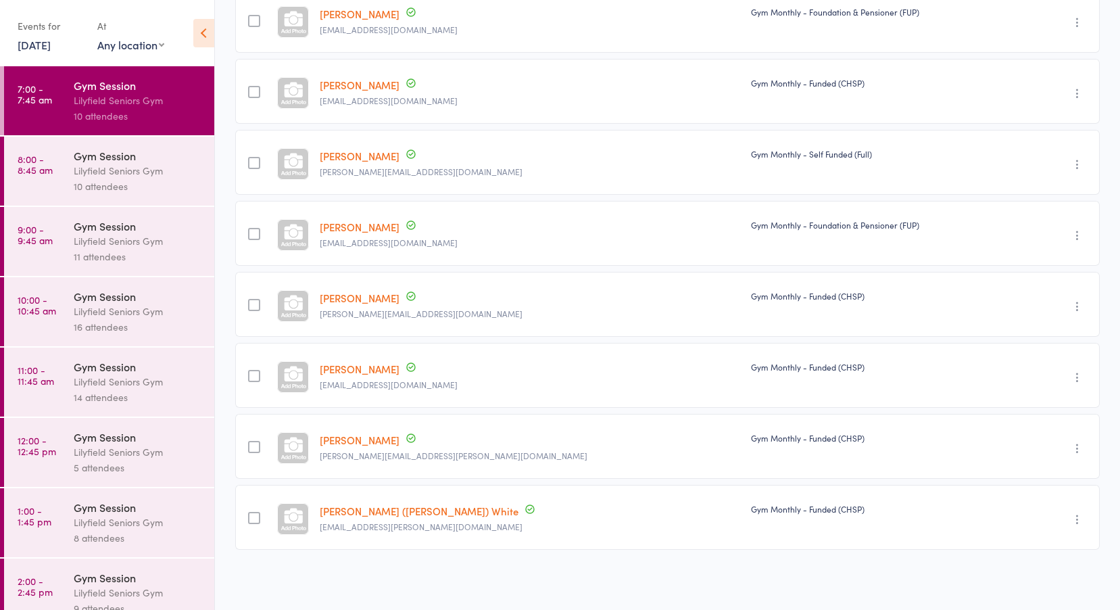
click at [138, 156] on div "Gym Session" at bounding box center [138, 155] width 129 height 15
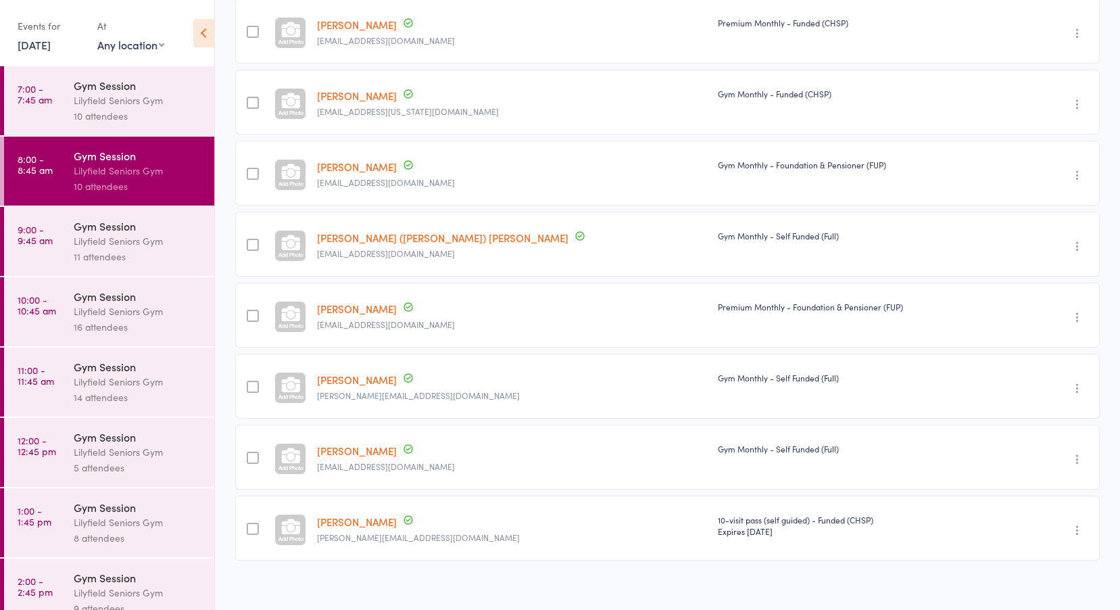
scroll to position [371, 0]
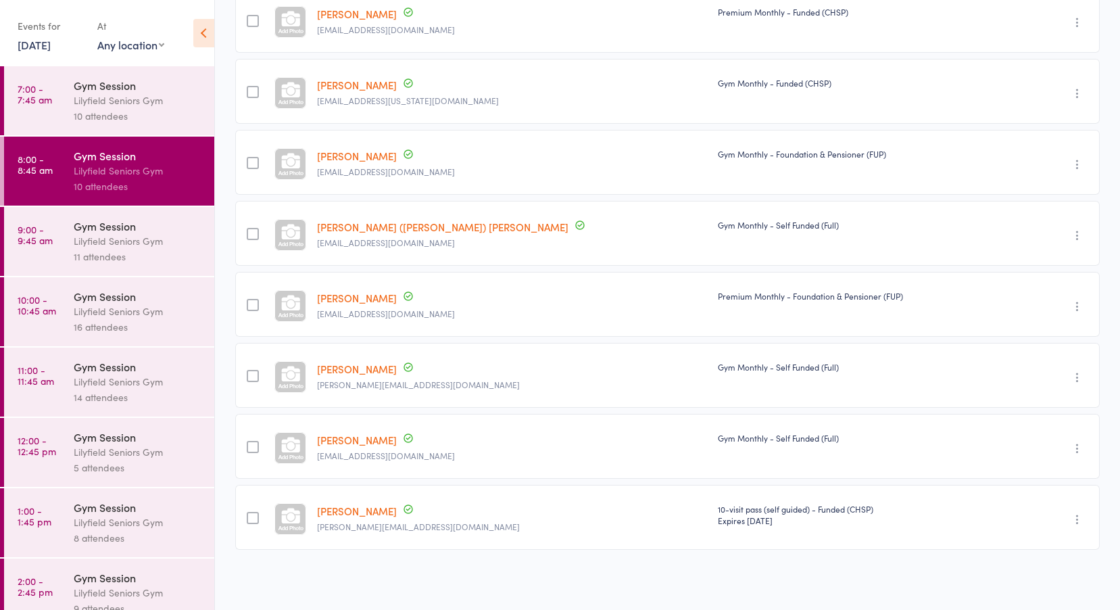
click at [125, 261] on div "11 attendees" at bounding box center [138, 257] width 129 height 16
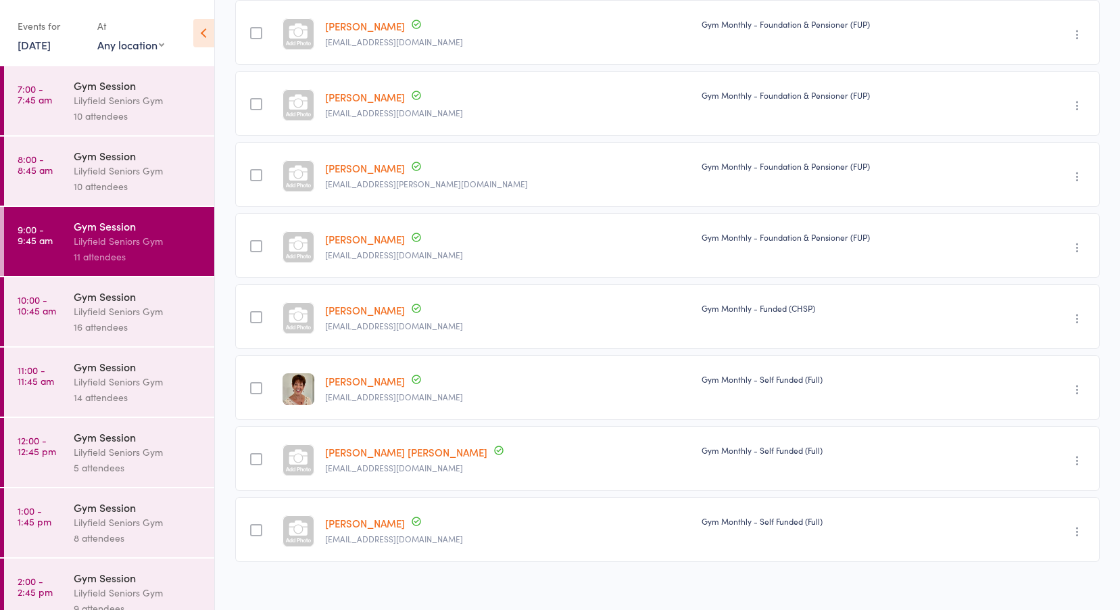
scroll to position [441, 0]
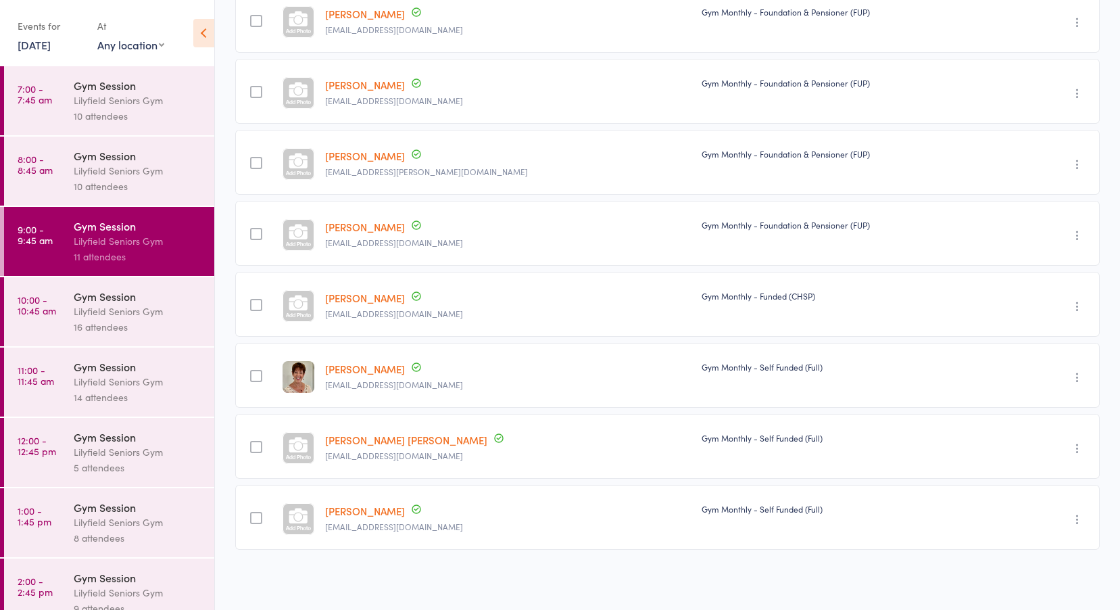
click at [105, 293] on div "Gym Session" at bounding box center [138, 296] width 129 height 15
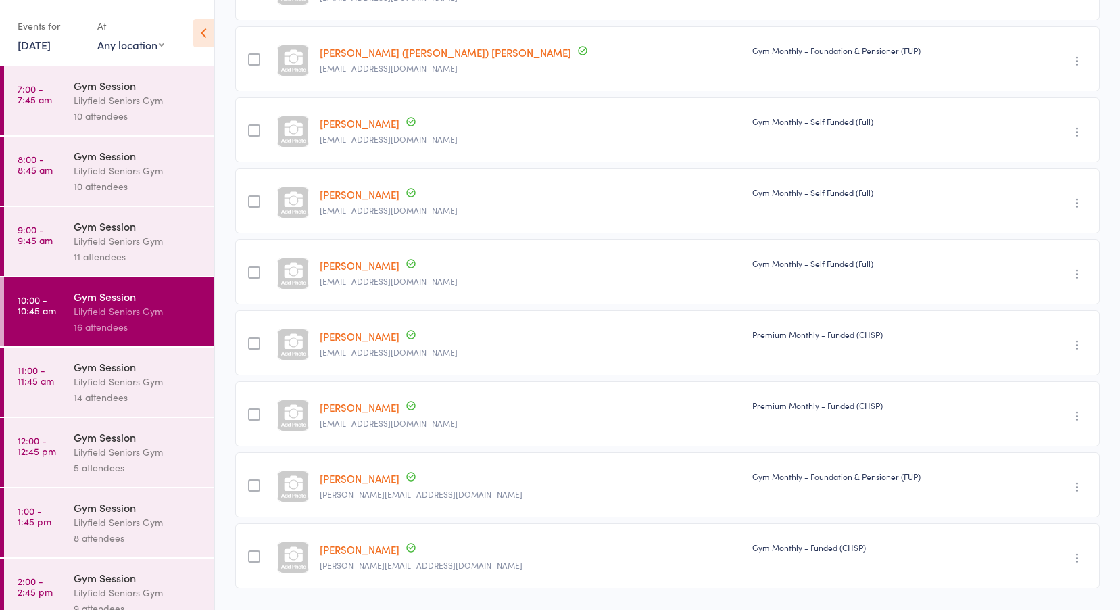
scroll to position [670, 0]
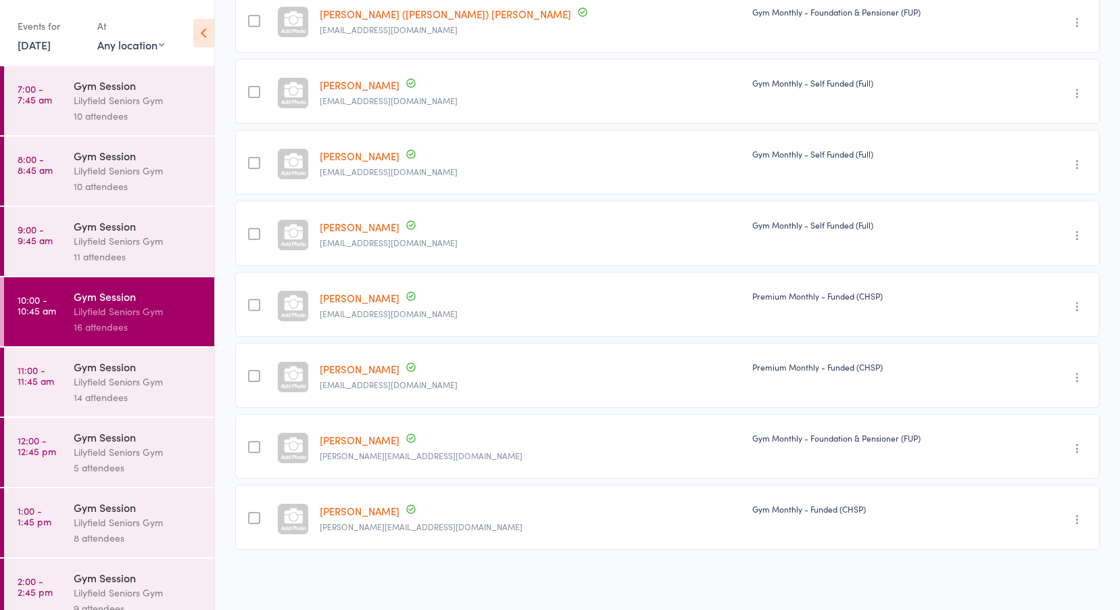
click at [121, 372] on div "Gym Session" at bounding box center [138, 366] width 129 height 15
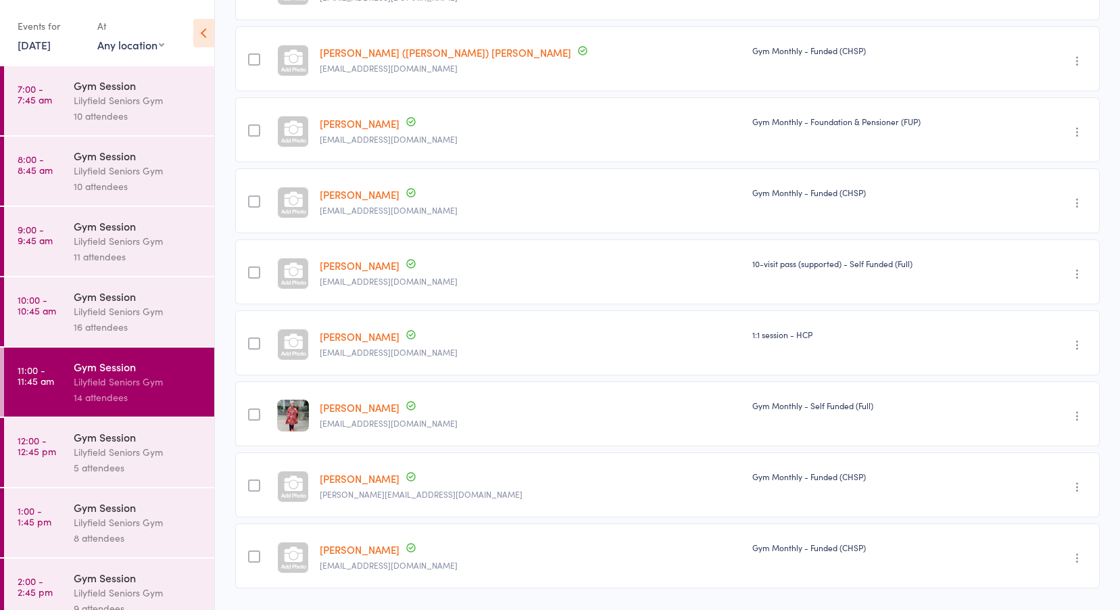
scroll to position [512, 0]
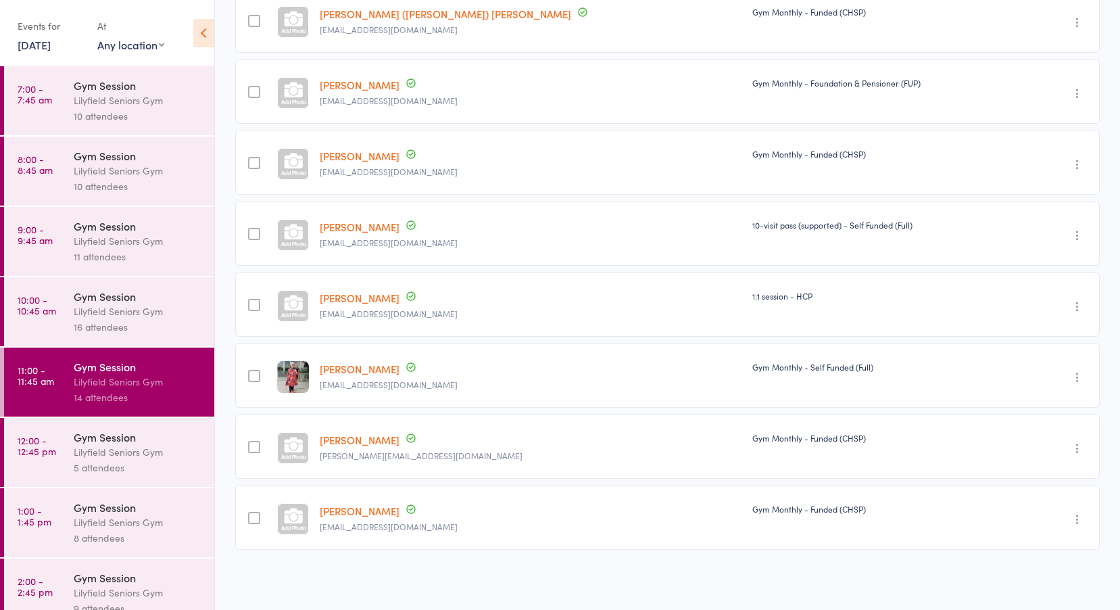
click at [124, 446] on div "Lilyfield Seniors Gym" at bounding box center [138, 452] width 129 height 16
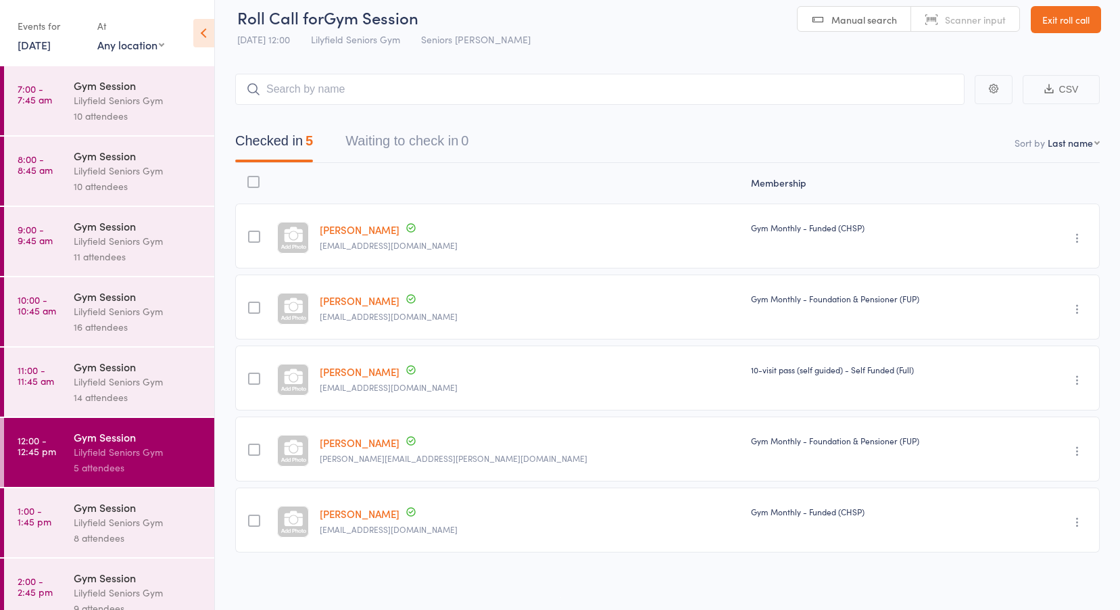
scroll to position [16, 0]
click at [93, 516] on div "Lilyfield Seniors Gym" at bounding box center [138, 523] width 129 height 16
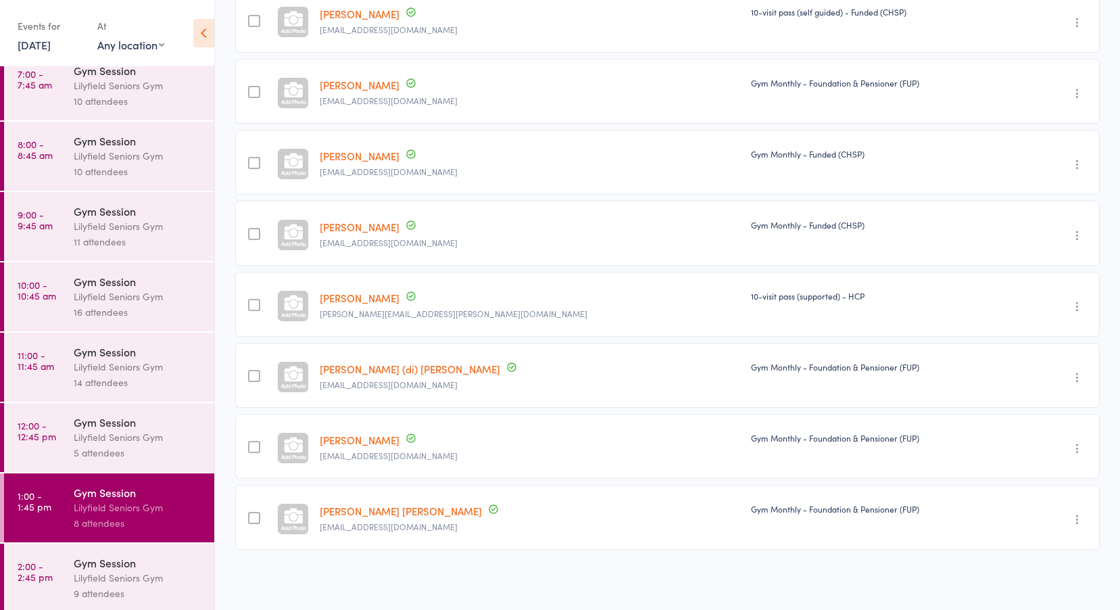
scroll to position [19, 0]
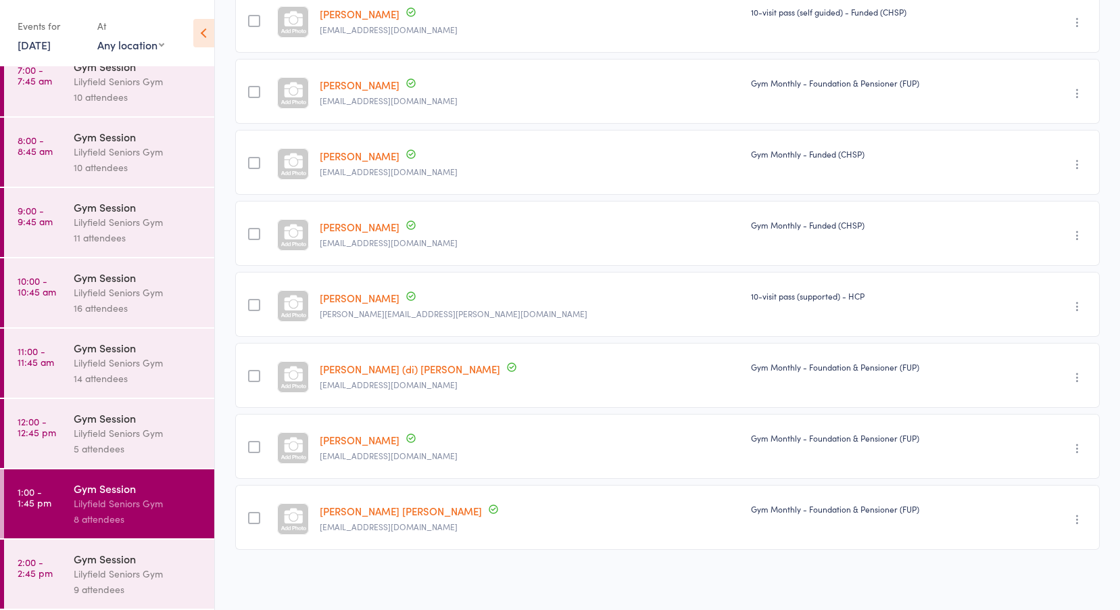
click at [89, 559] on div "Gym Session" at bounding box center [138, 558] width 129 height 15
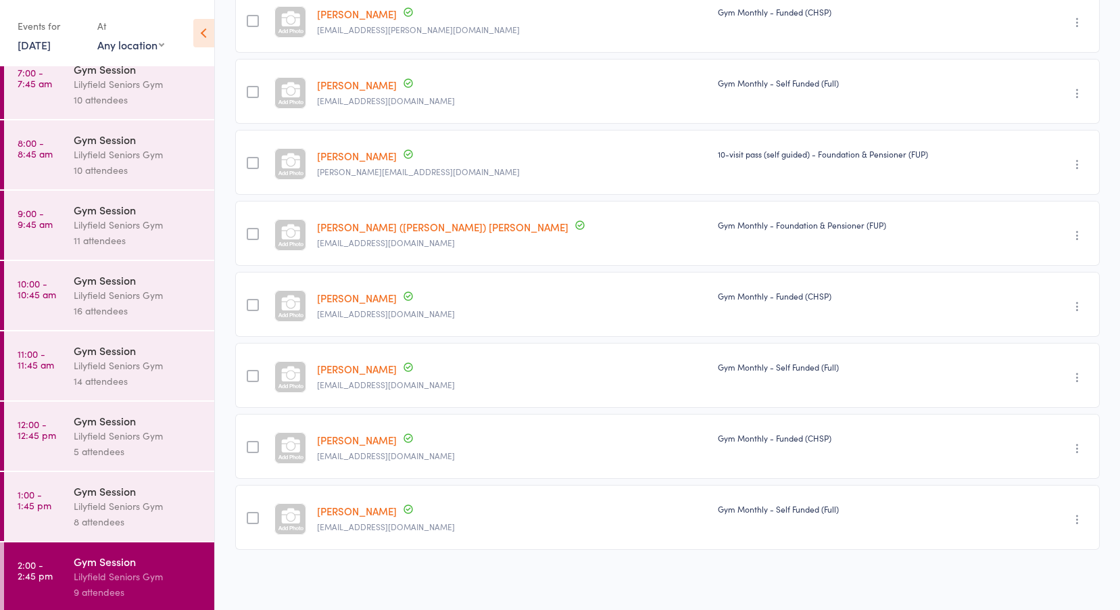
scroll to position [19, 0]
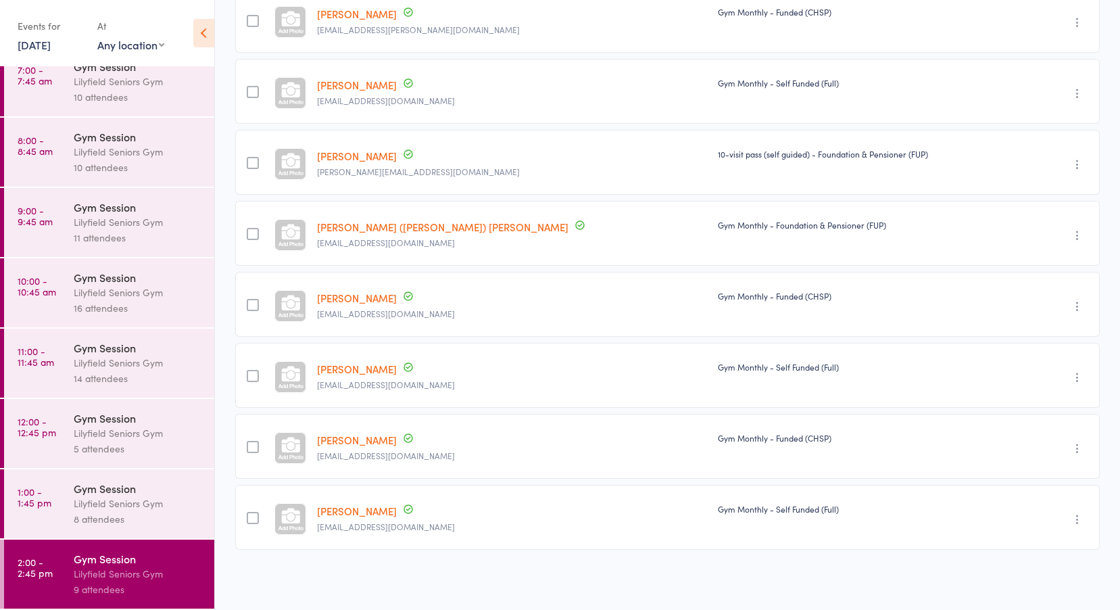
click at [51, 45] on link "[DATE]" at bounding box center [34, 44] width 33 height 15
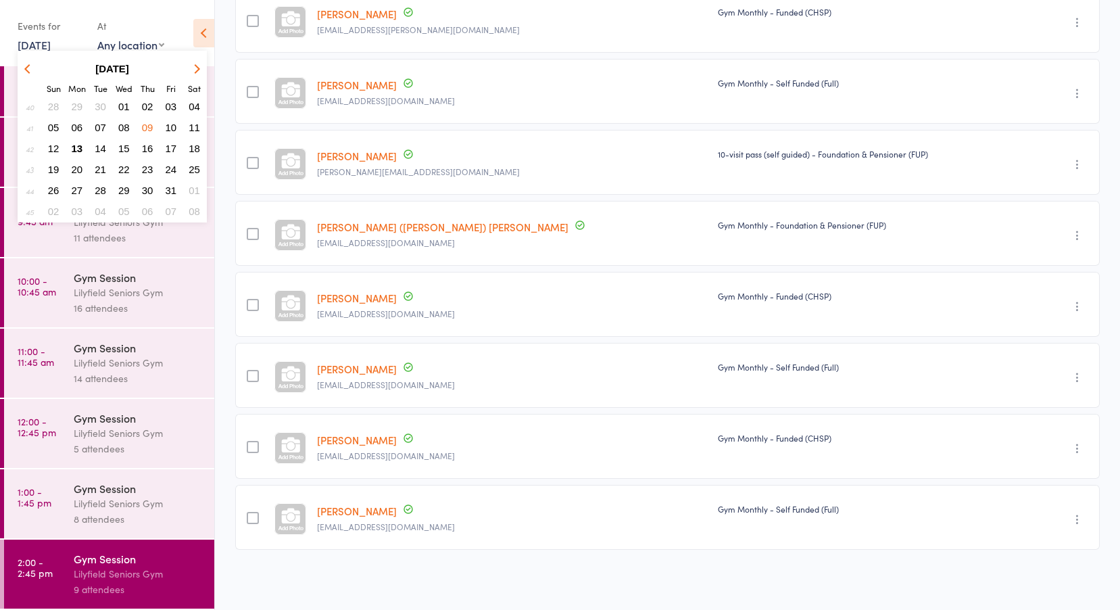
click at [174, 127] on span "10" at bounding box center [171, 127] width 11 height 11
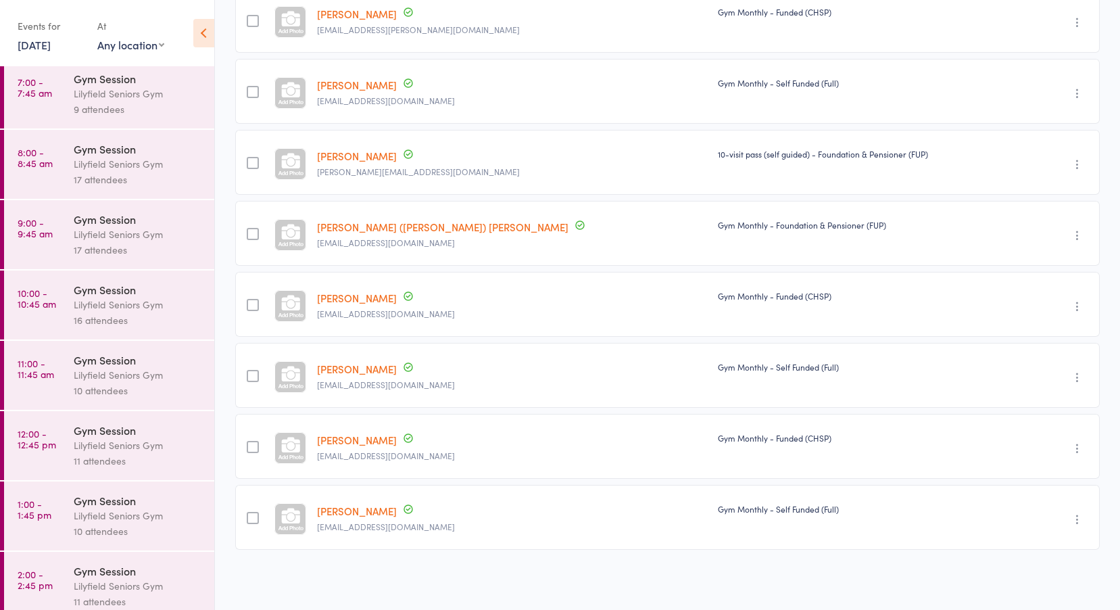
scroll to position [0, 0]
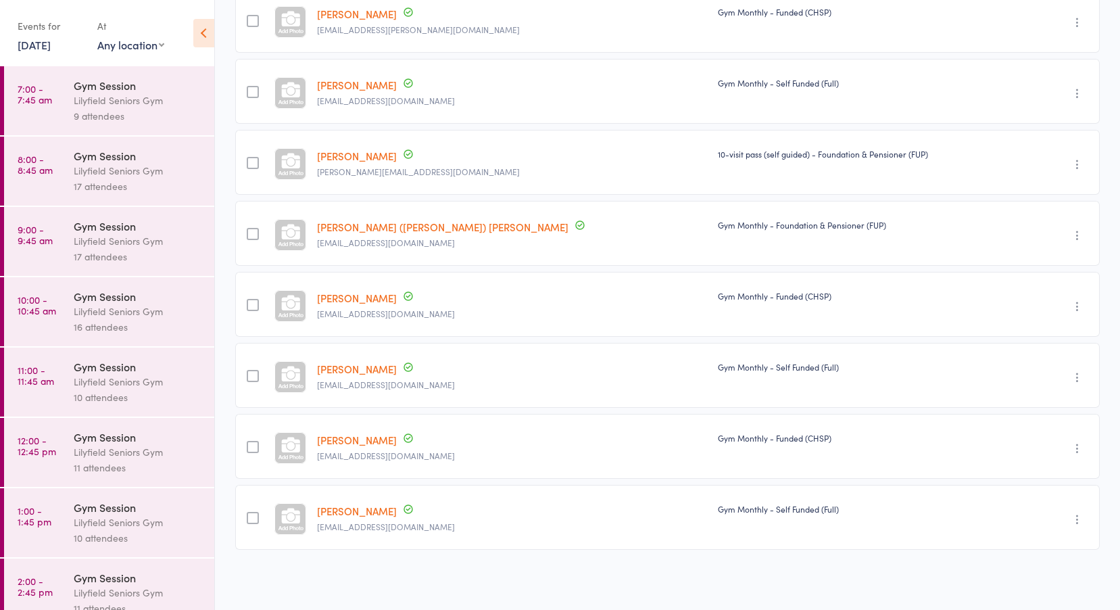
click at [95, 100] on div "Lilyfield Seniors Gym" at bounding box center [138, 101] width 129 height 16
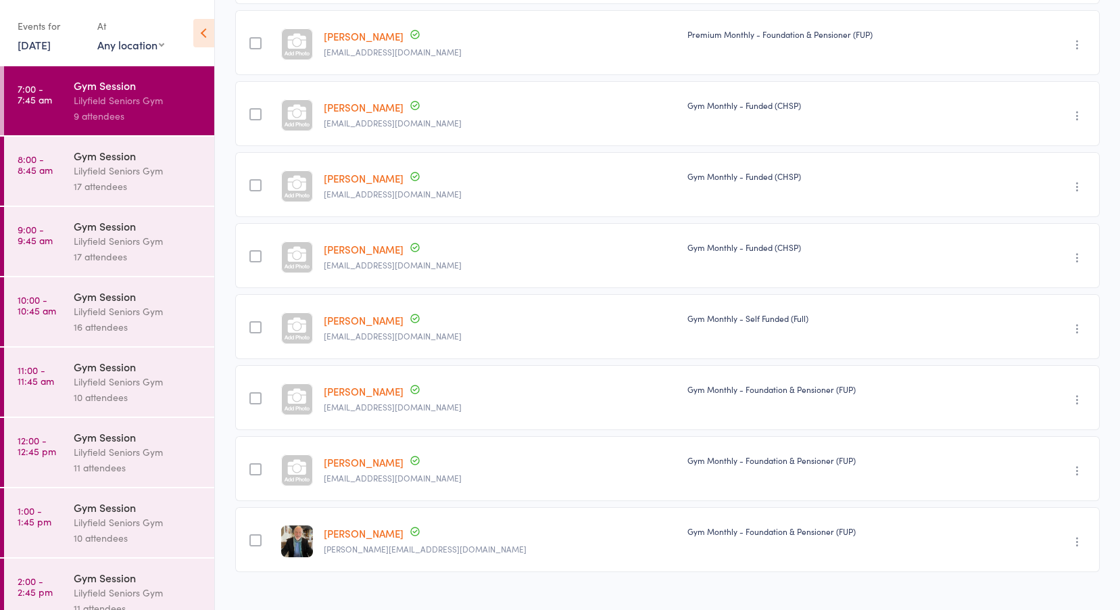
scroll to position [300, 0]
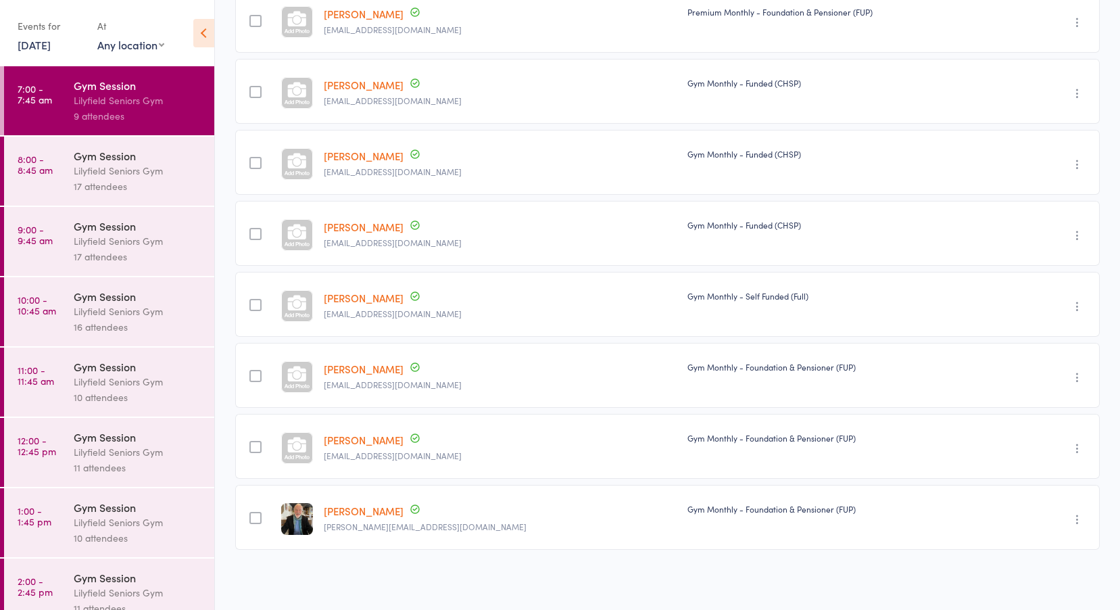
click at [81, 150] on div "Gym Session" at bounding box center [138, 155] width 129 height 15
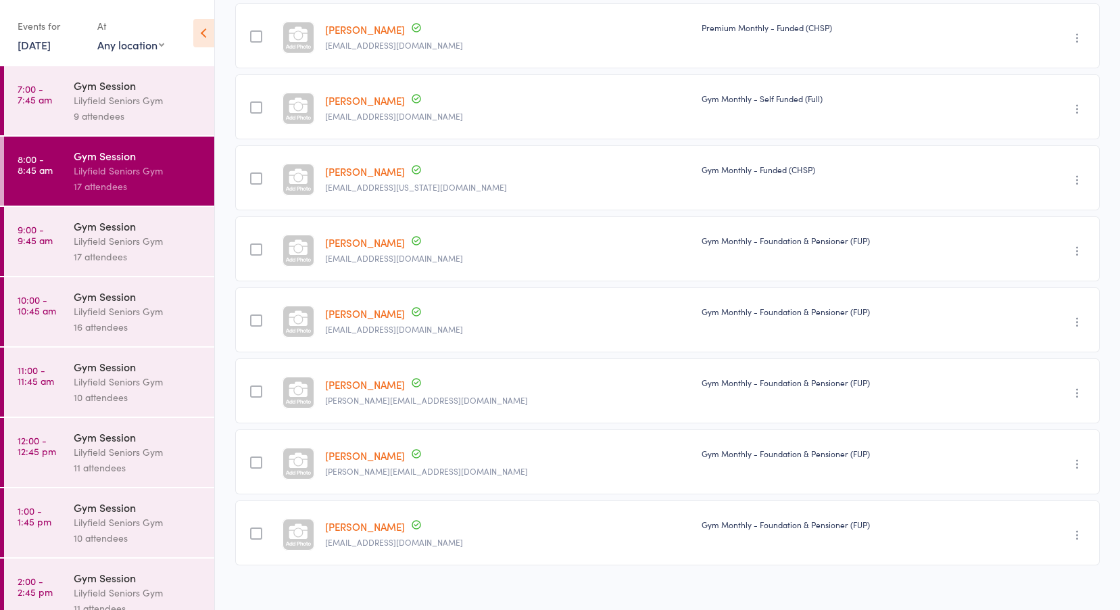
scroll to position [654, 0]
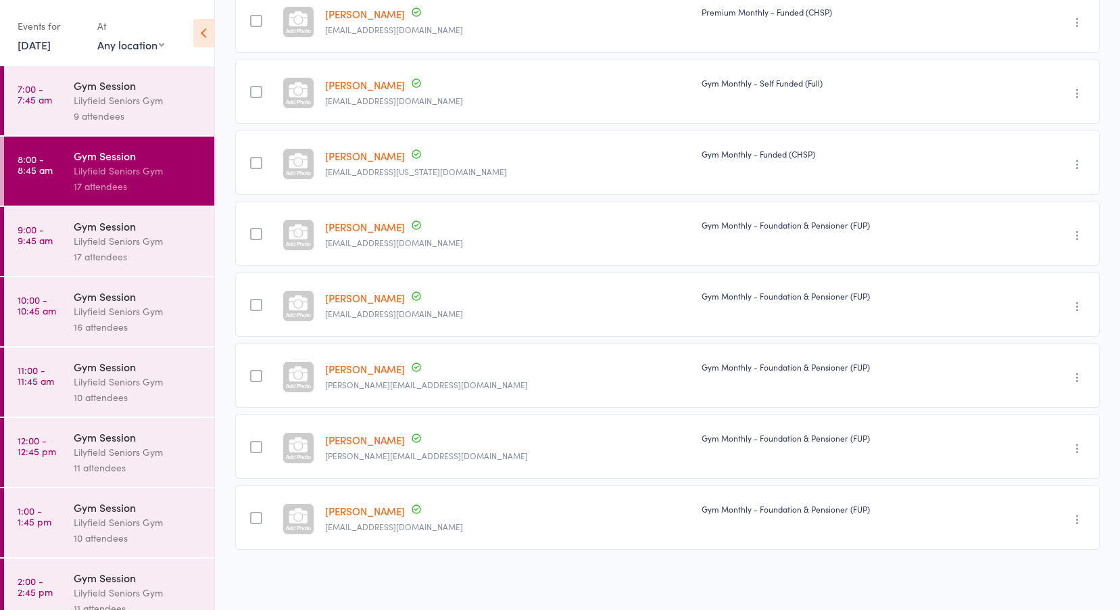
click at [82, 235] on div "Lilyfield Seniors Gym" at bounding box center [138, 241] width 129 height 16
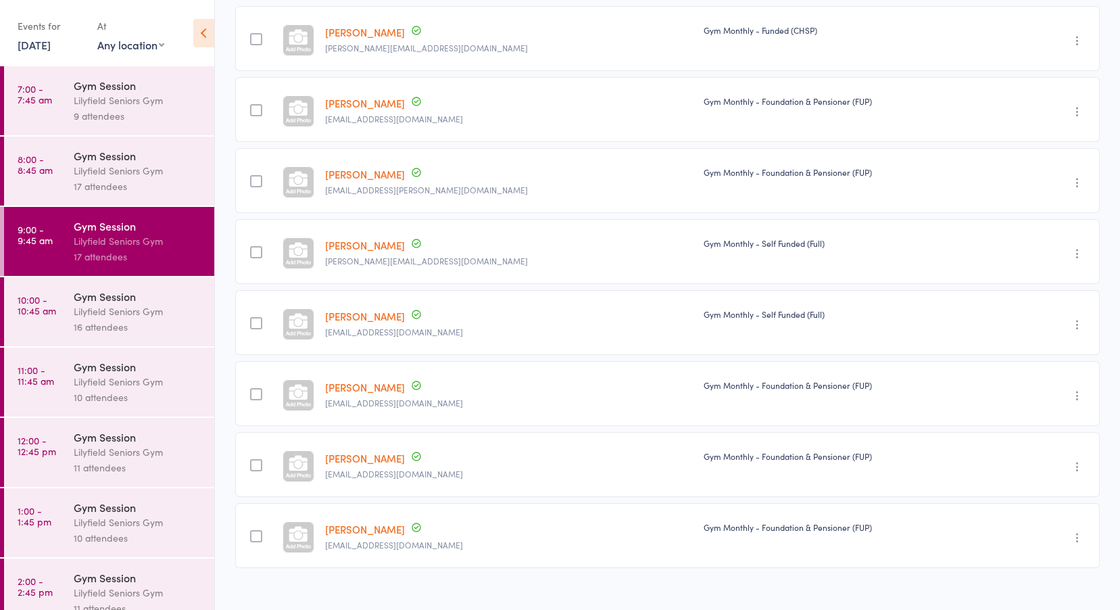
scroll to position [796, 0]
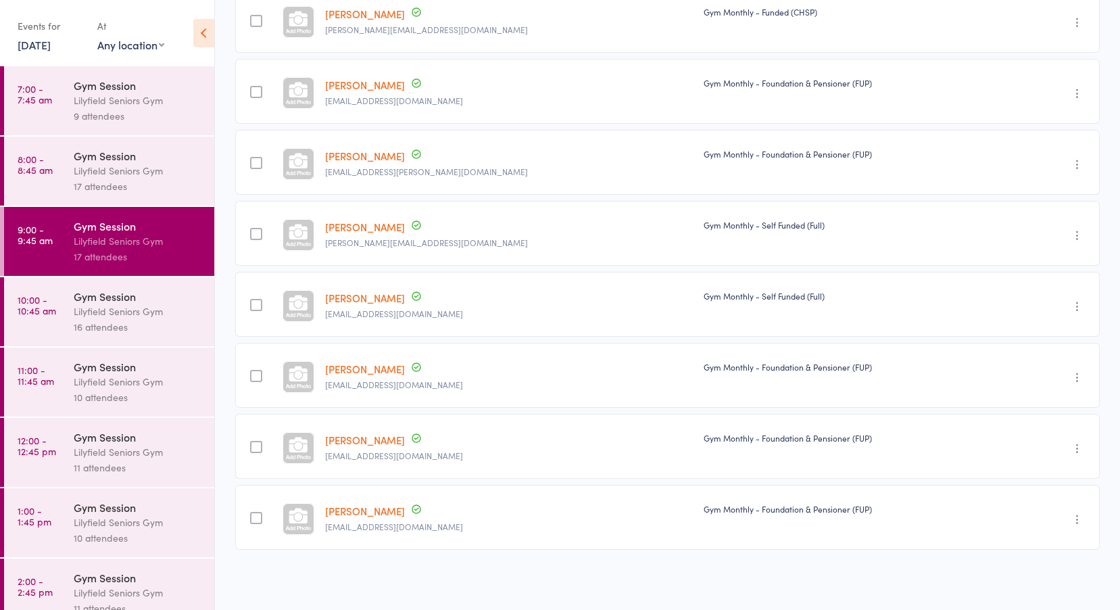
click at [66, 308] on link "10:00 - 10:45 am Gym Session Lilyfield Seniors Gym 16 attendees" at bounding box center [109, 311] width 210 height 69
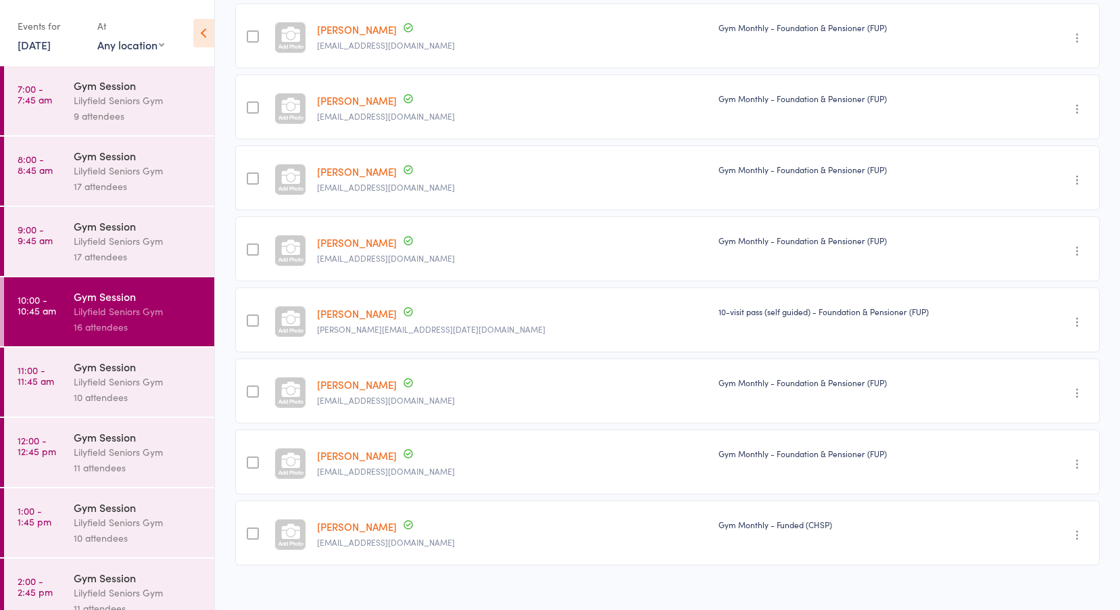
scroll to position [796, 0]
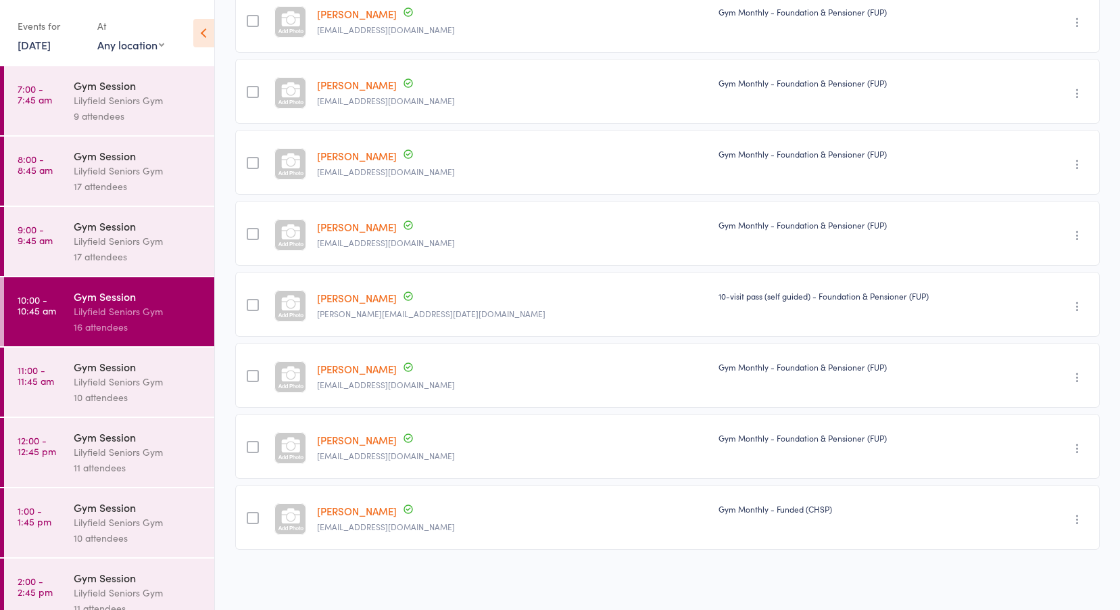
click at [104, 376] on div "Lilyfield Seniors Gym" at bounding box center [138, 382] width 129 height 16
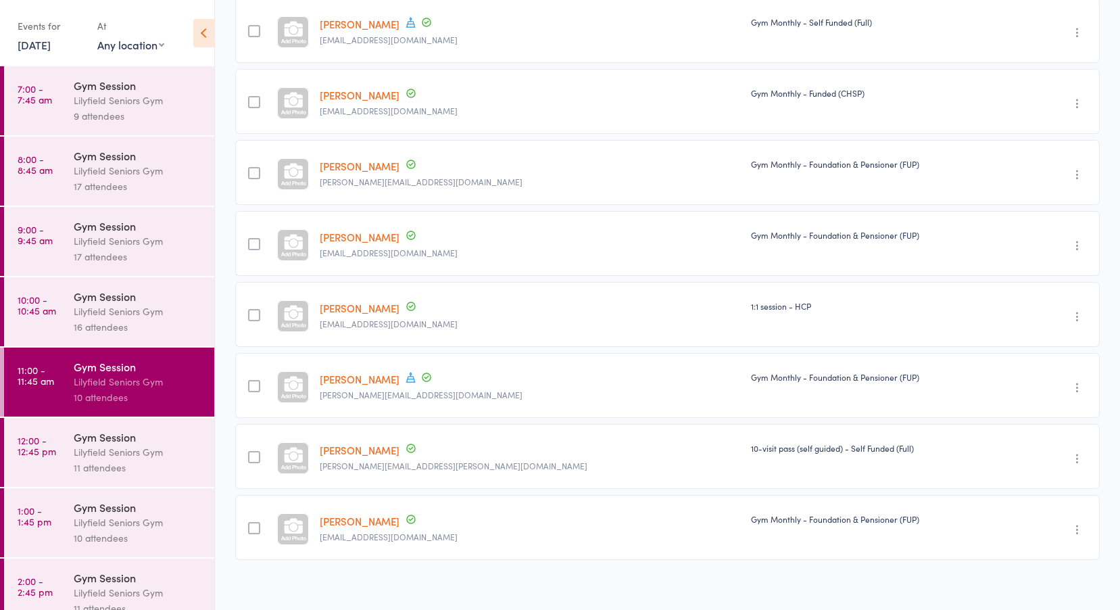
scroll to position [300, 0]
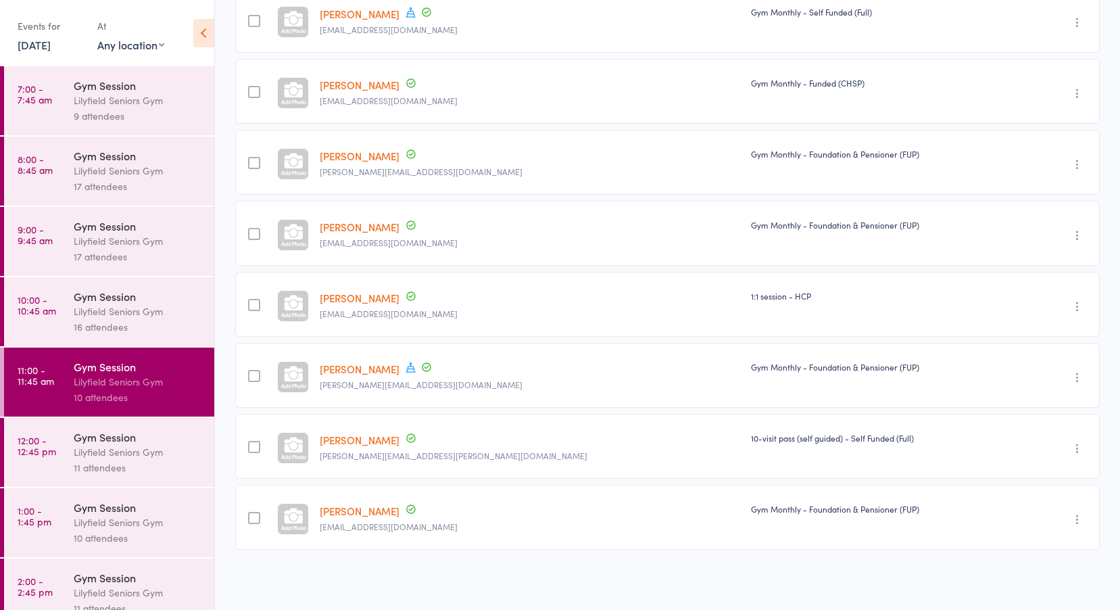
click at [95, 447] on div "Lilyfield Seniors Gym" at bounding box center [138, 452] width 129 height 16
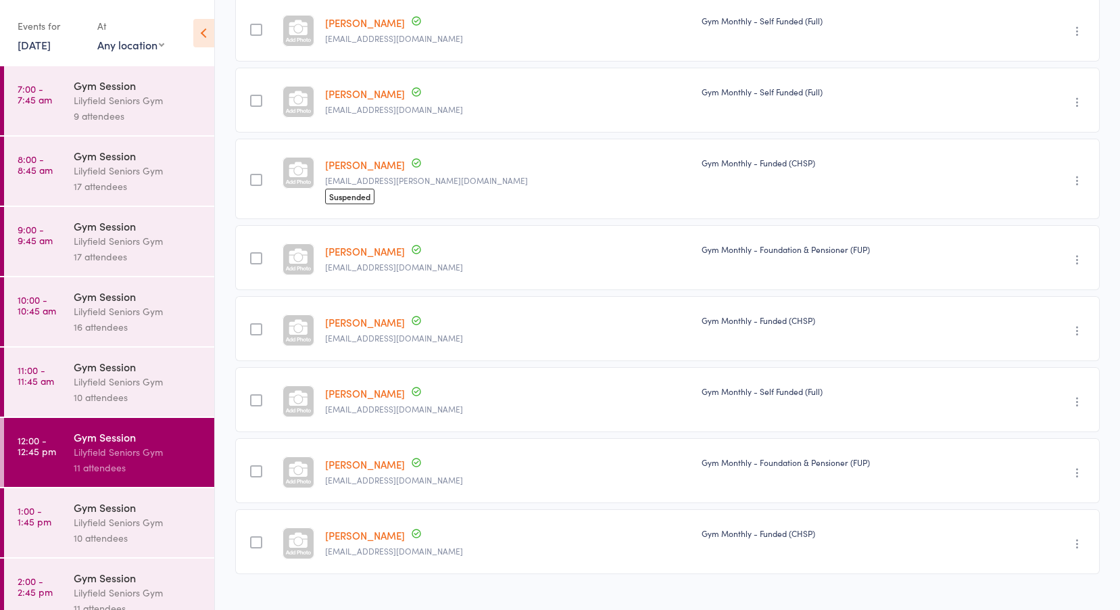
scroll to position [457, 0]
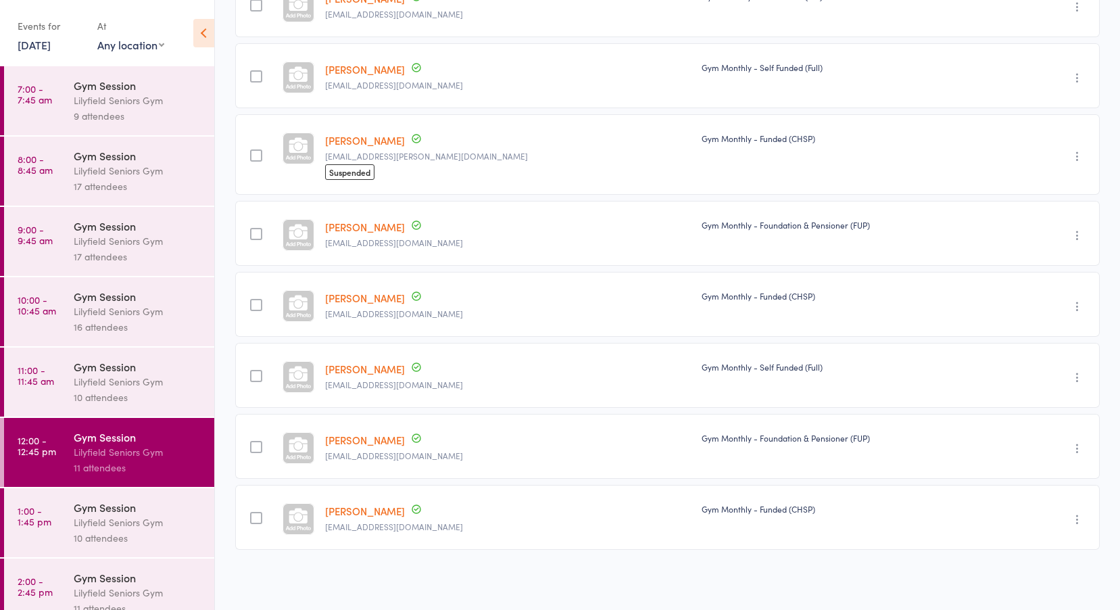
click at [74, 509] on div "Gym Session" at bounding box center [138, 507] width 129 height 15
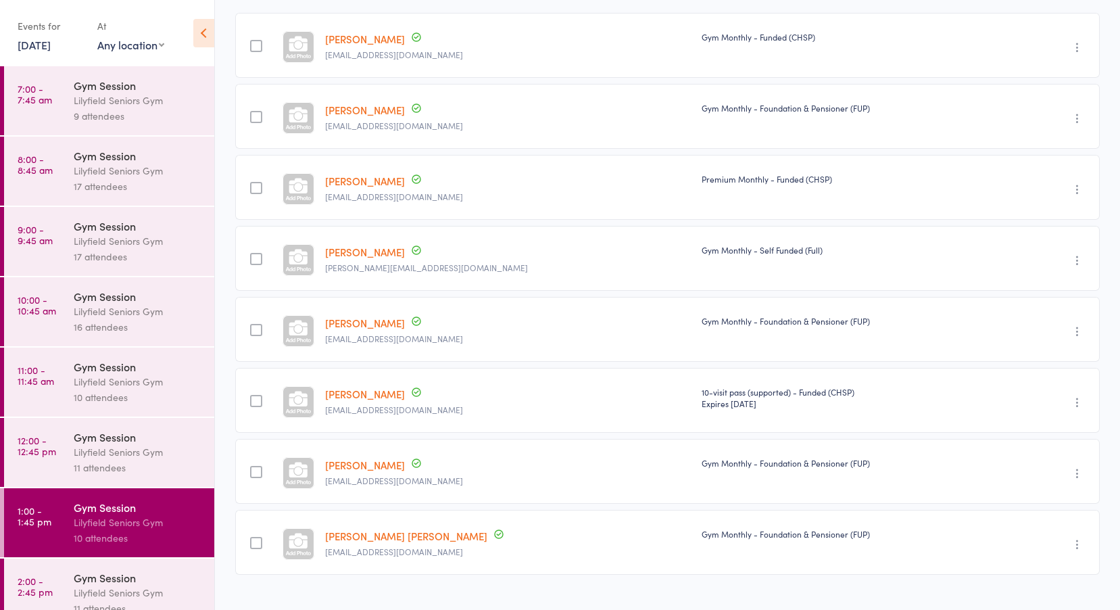
scroll to position [19, 0]
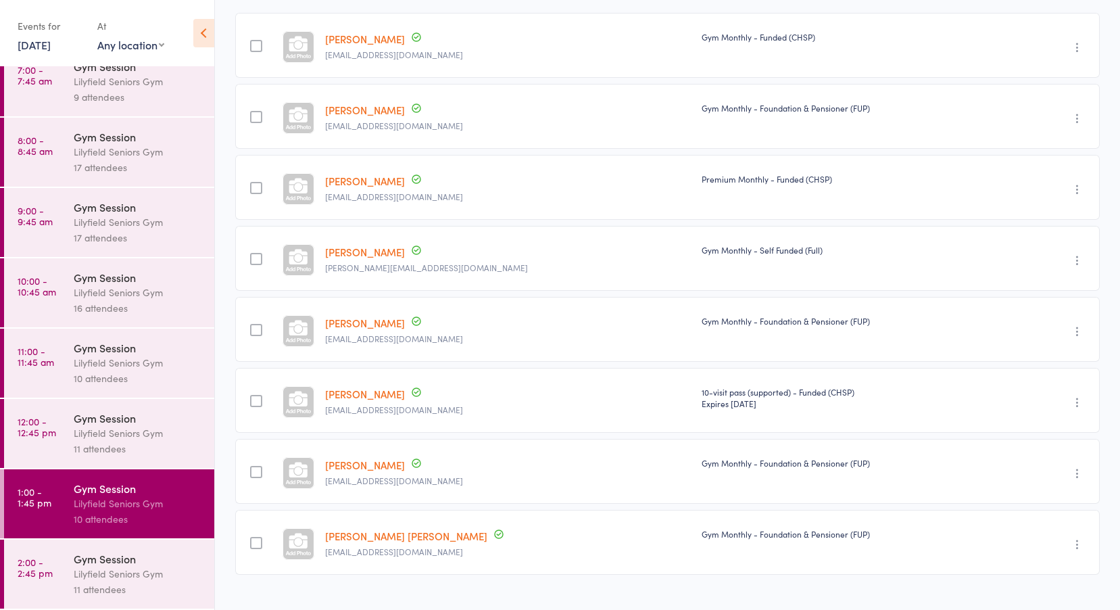
click at [102, 556] on div "Gym Session" at bounding box center [138, 558] width 129 height 15
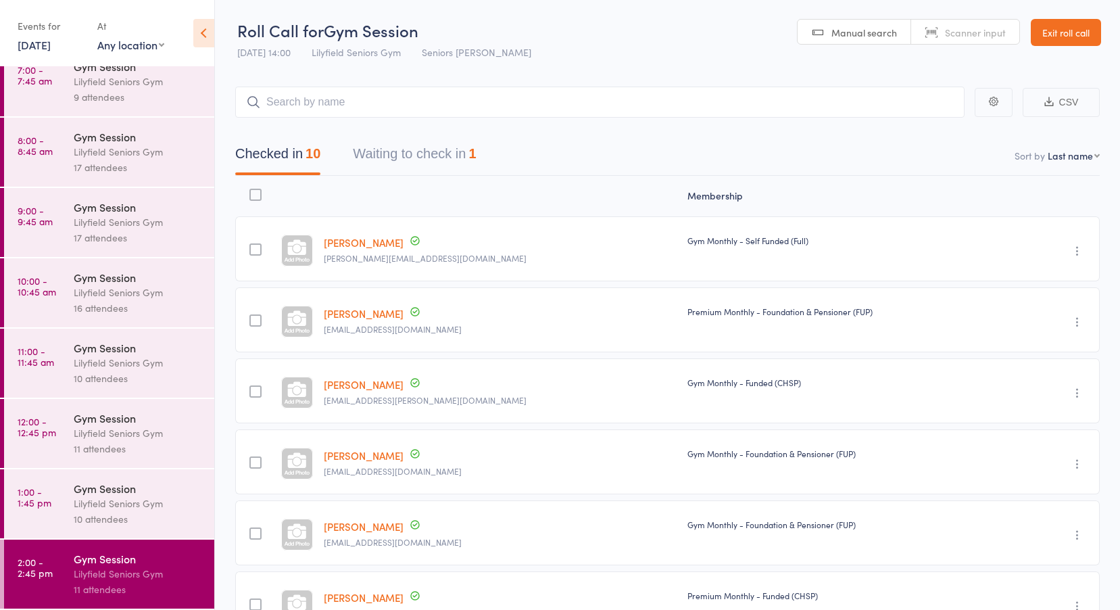
click at [1066, 29] on link "Exit roll call" at bounding box center [1066, 32] width 70 height 27
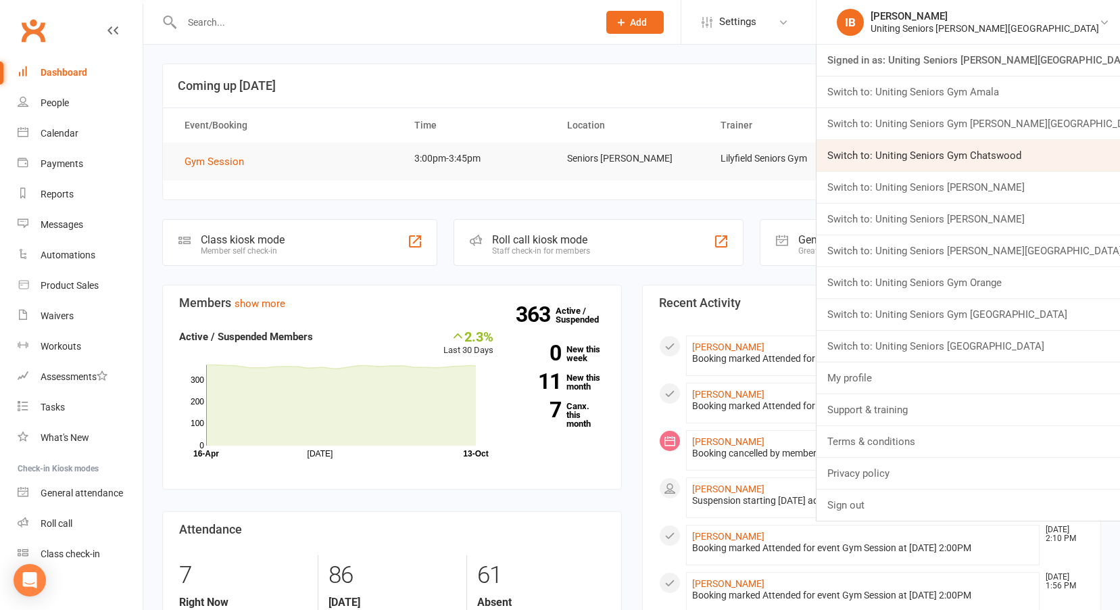
click at [1044, 154] on link "Switch to: Uniting Seniors Gym Chatswood" at bounding box center [969, 155] width 304 height 31
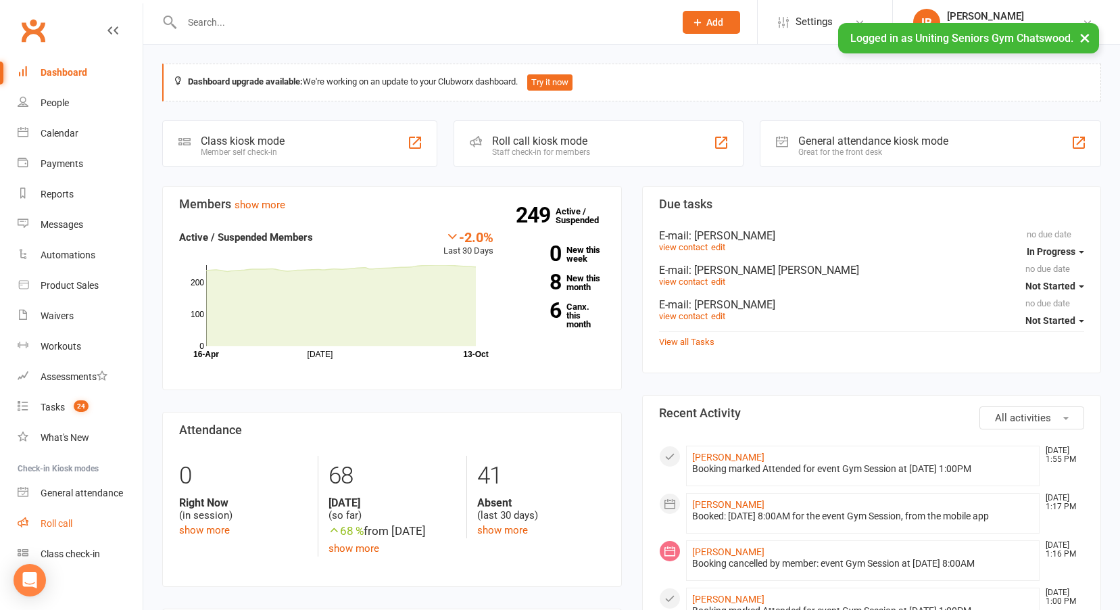
drag, startPoint x: 0, startPoint y: 0, endPoint x: 59, endPoint y: 521, distance: 524.0
click at [59, 521] on div "Roll call" at bounding box center [57, 523] width 32 height 11
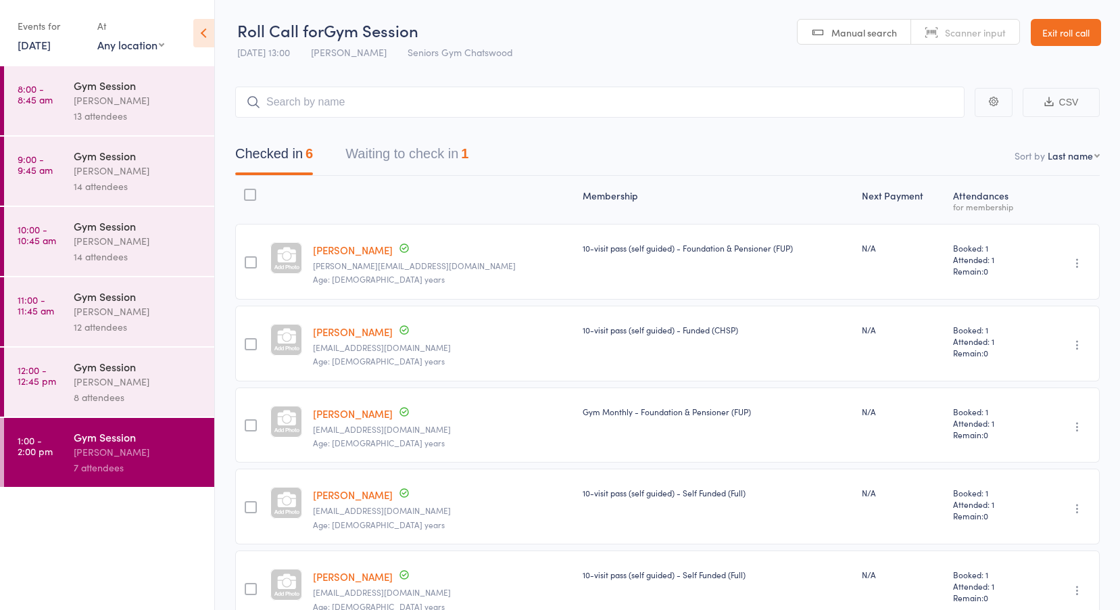
click at [51, 46] on link "[DATE]" at bounding box center [34, 44] width 33 height 15
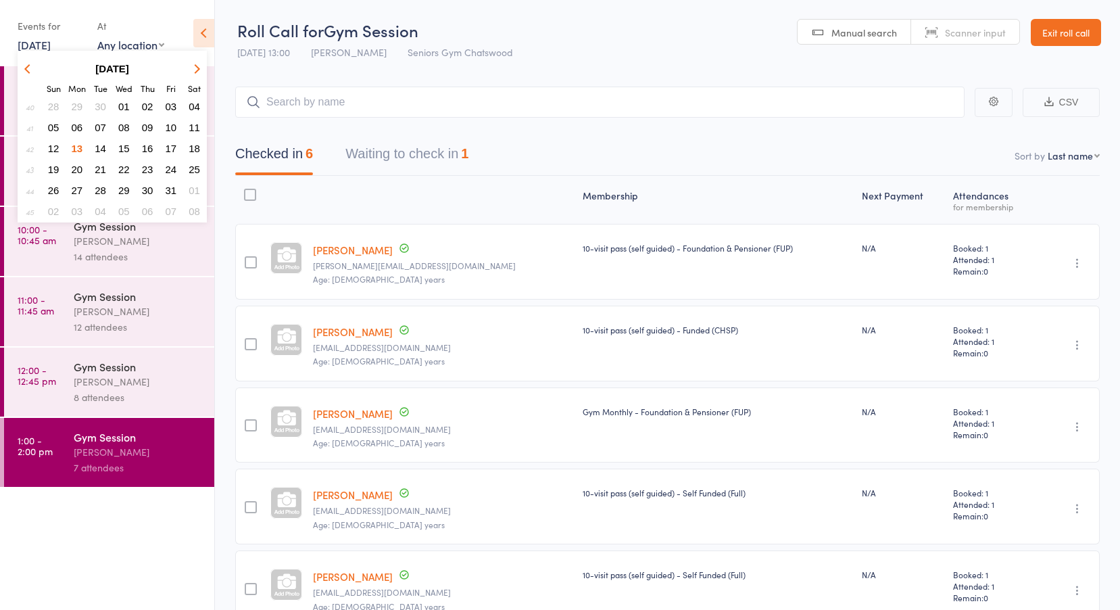
click at [145, 126] on span "09" at bounding box center [147, 127] width 11 height 11
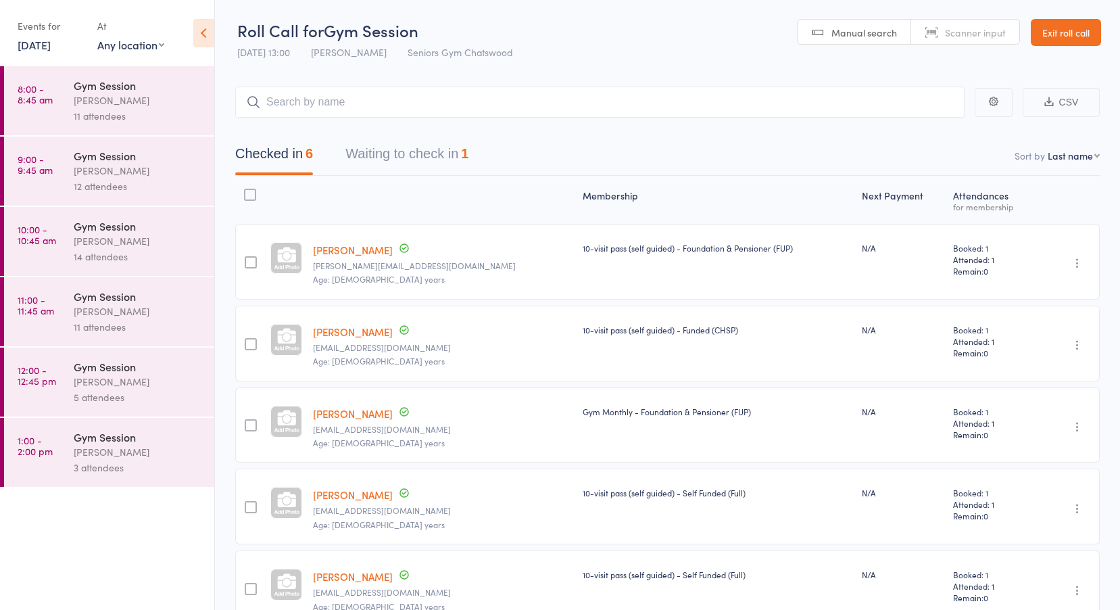
click at [93, 116] on div "11 attendees" at bounding box center [138, 116] width 129 height 16
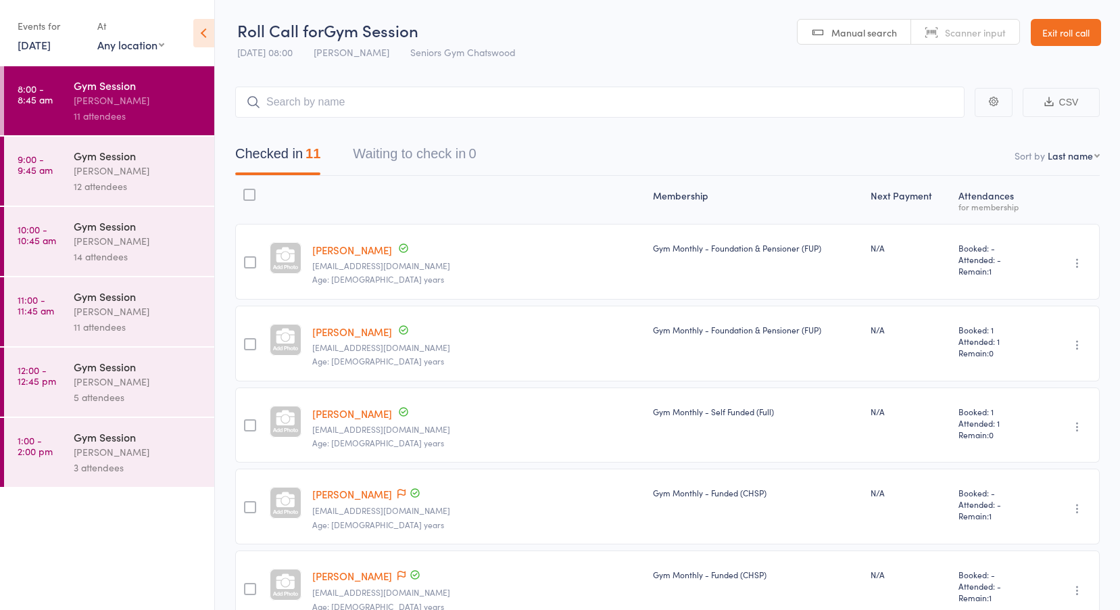
click at [47, 153] on link "9:00 - 9:45 am Gym Session [PERSON_NAME] 12 attendees" at bounding box center [109, 171] width 210 height 69
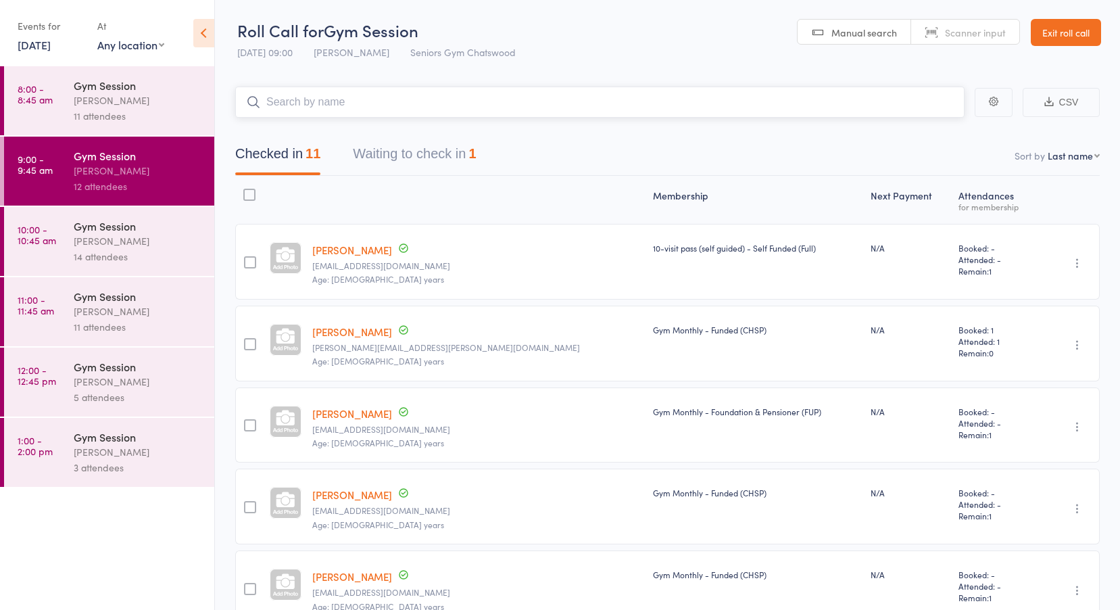
click at [439, 159] on button "Waiting to check in 1" at bounding box center [414, 157] width 123 height 36
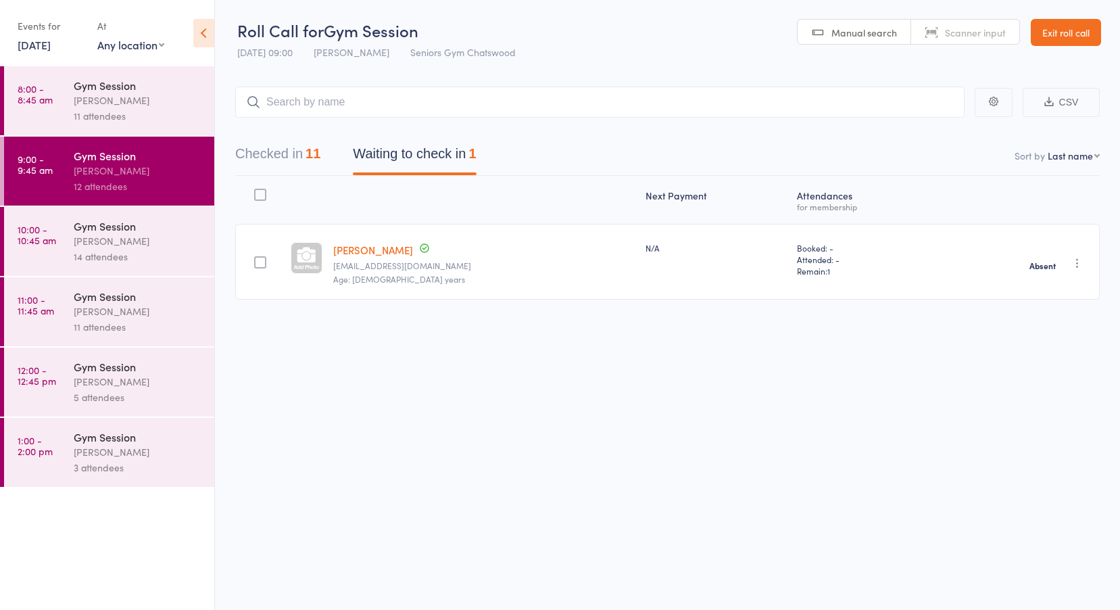
click at [53, 235] on time "10:00 - 10:45 am" at bounding box center [37, 235] width 39 height 22
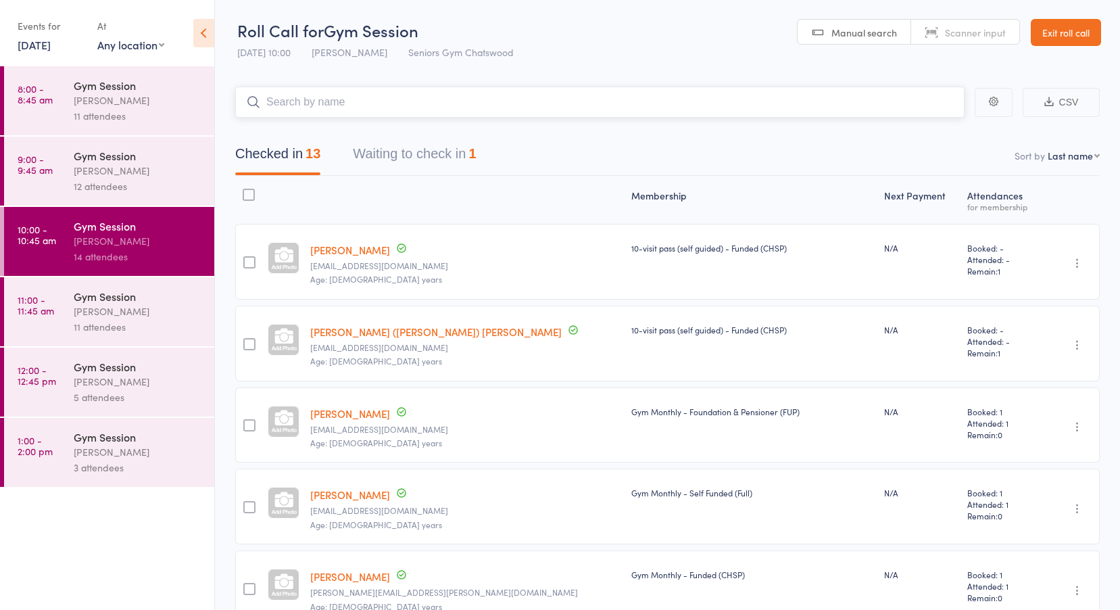
click at [394, 154] on button "Waiting to check in 1" at bounding box center [414, 157] width 123 height 36
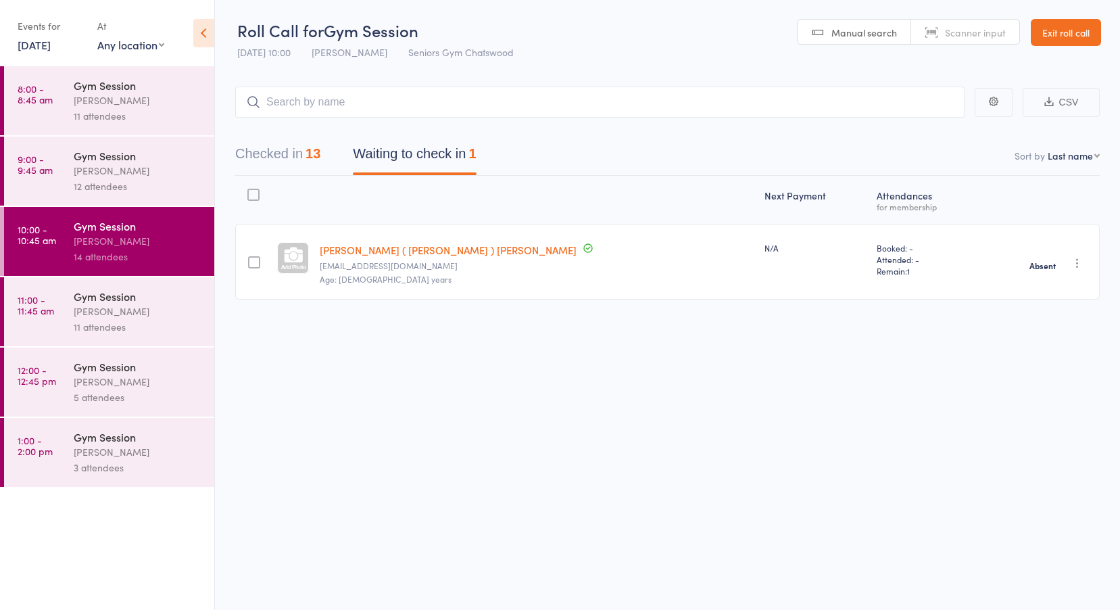
click at [45, 307] on time "11:00 - 11:45 am" at bounding box center [36, 305] width 37 height 22
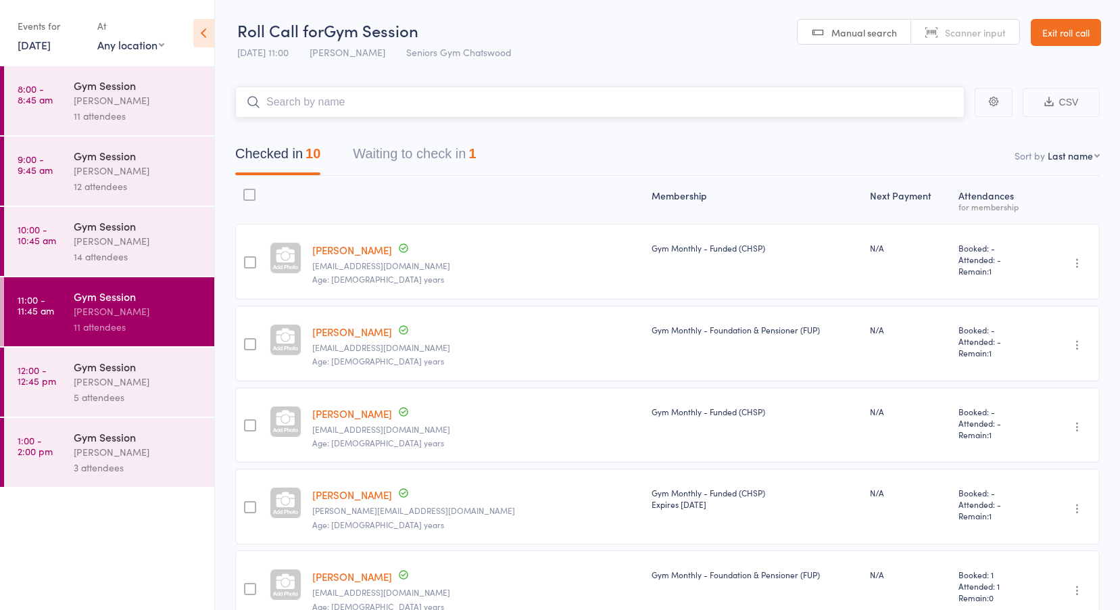
click at [405, 156] on button "Waiting to check in 1" at bounding box center [414, 157] width 123 height 36
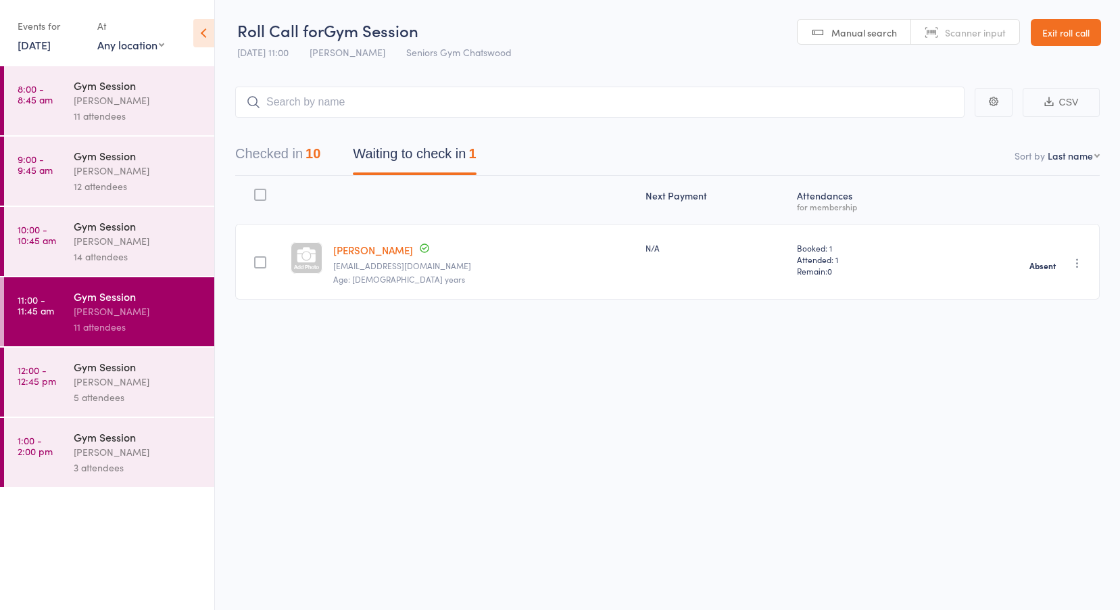
click at [52, 373] on time "12:00 - 12:45 pm" at bounding box center [37, 375] width 39 height 22
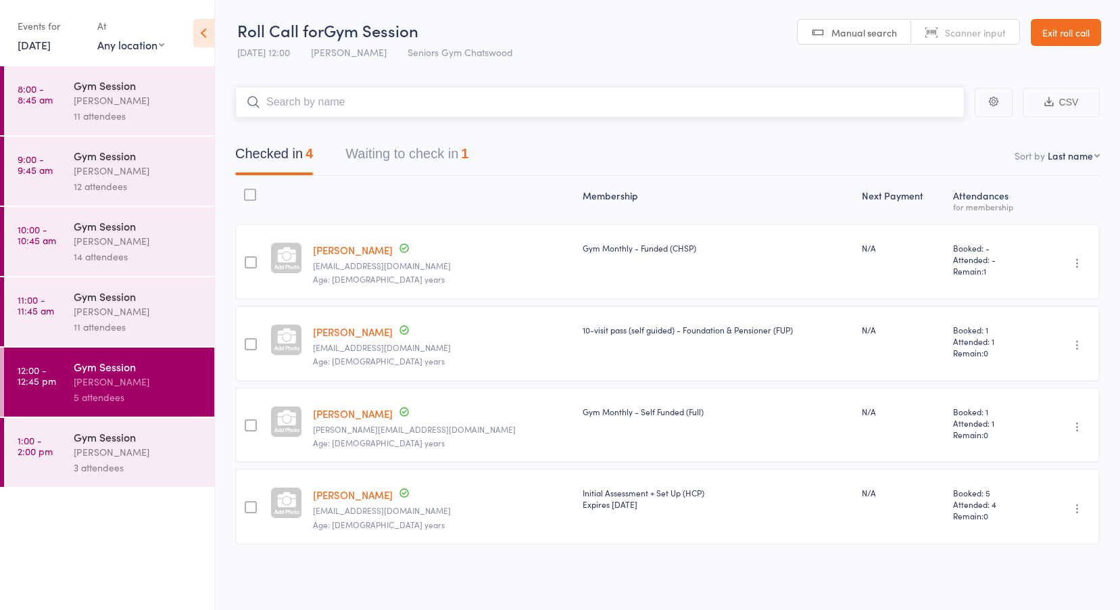
click at [434, 146] on button "Waiting to check in 1" at bounding box center [406, 157] width 123 height 36
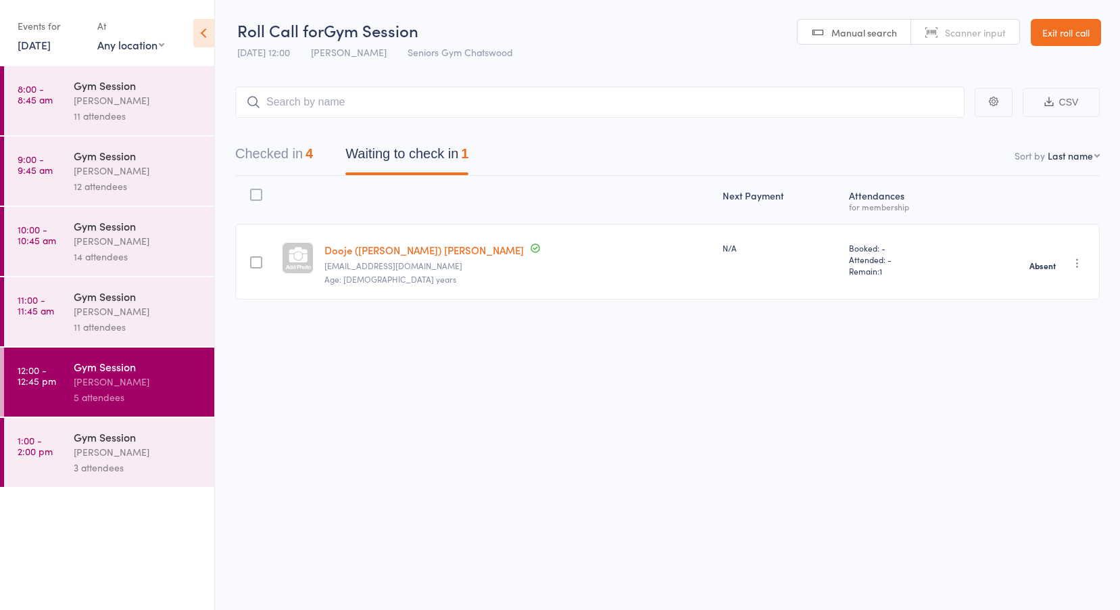
click at [32, 444] on time "1:00 - 2:00 pm" at bounding box center [35, 446] width 35 height 22
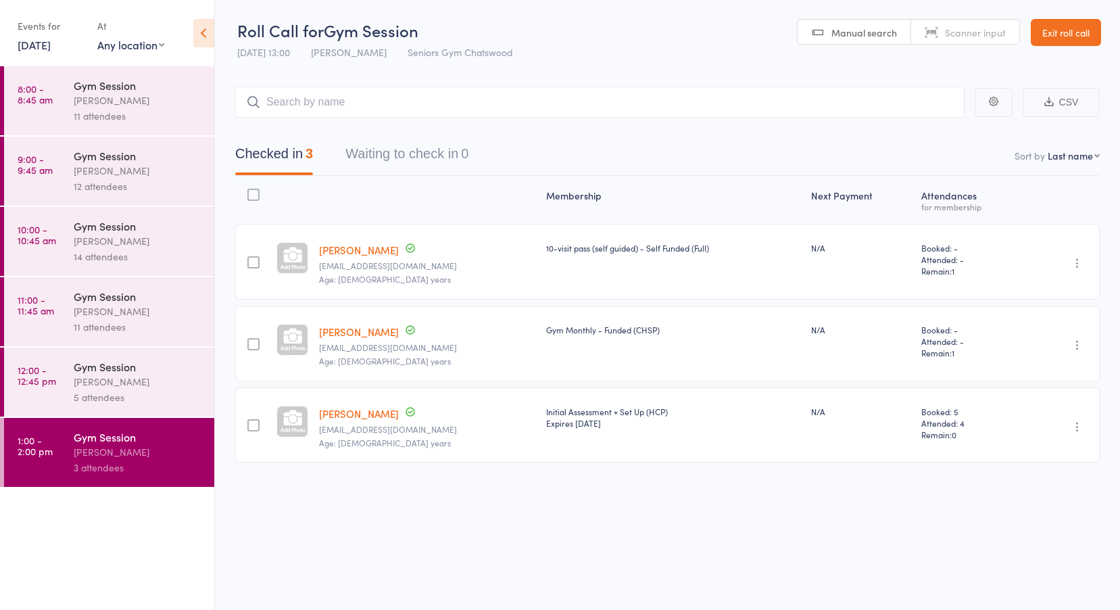
click at [49, 40] on link "[DATE]" at bounding box center [34, 44] width 33 height 15
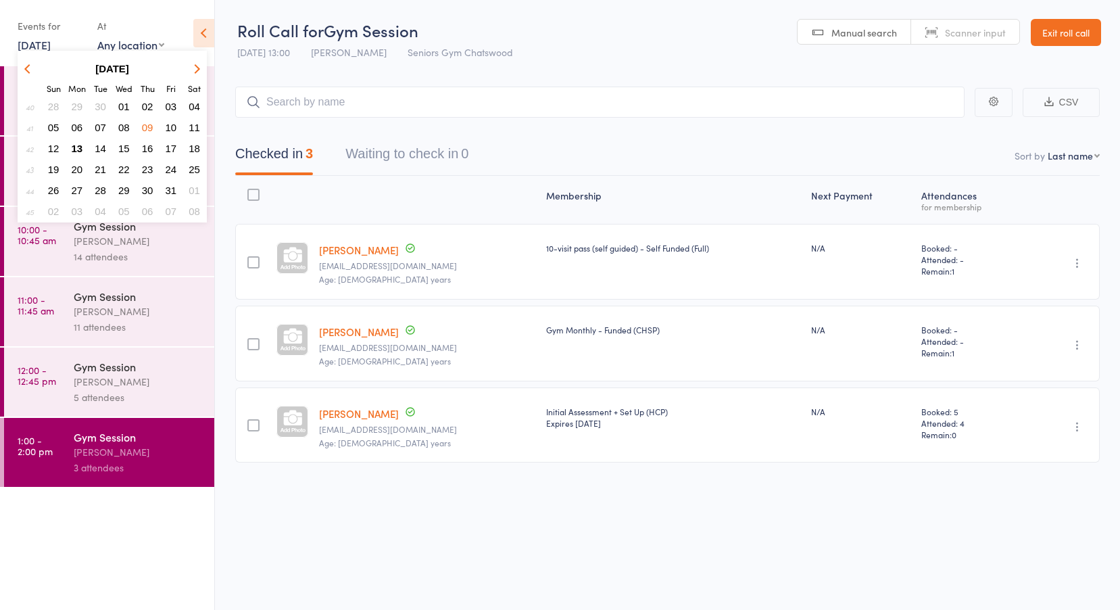
click at [174, 130] on span "10" at bounding box center [171, 127] width 11 height 11
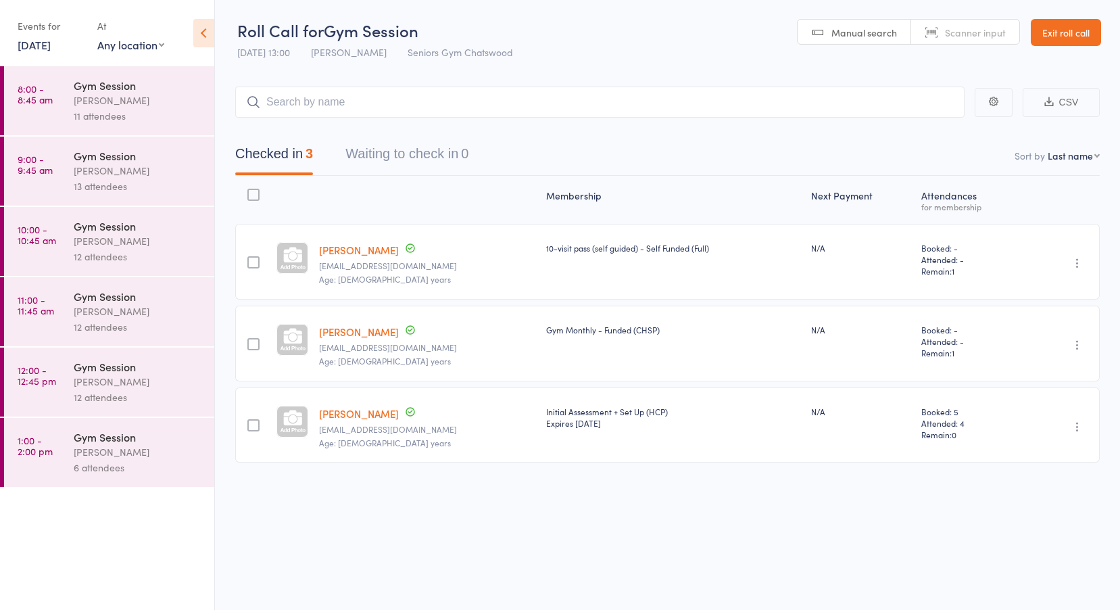
click at [53, 97] on link "8:00 - 8:45 am Gym Session [PERSON_NAME] 11 attendees" at bounding box center [109, 100] width 210 height 69
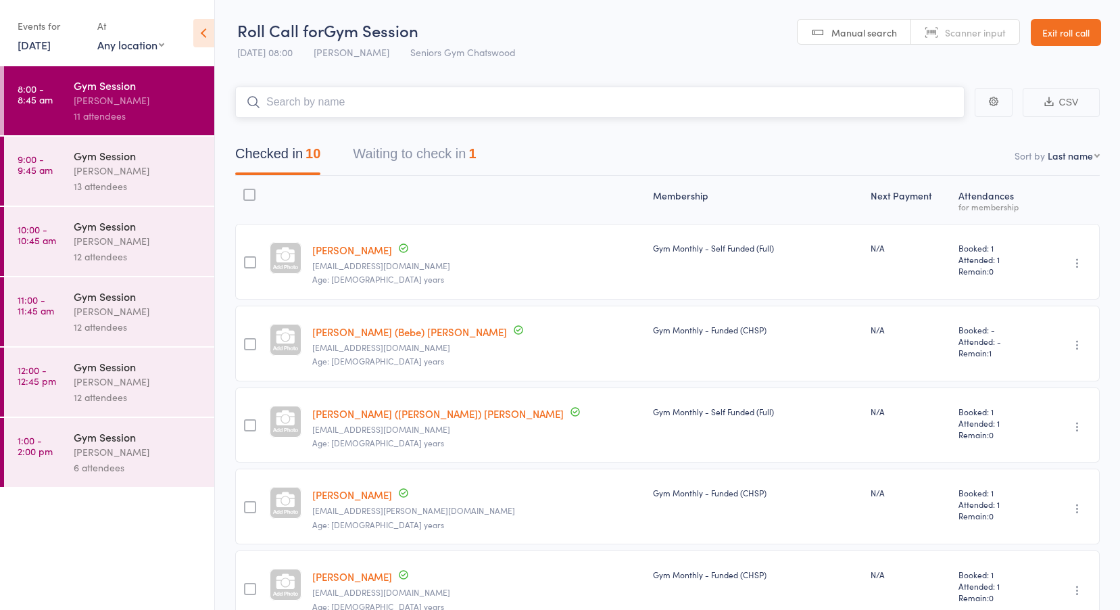
click at [423, 153] on button "Waiting to check in 1" at bounding box center [414, 157] width 123 height 36
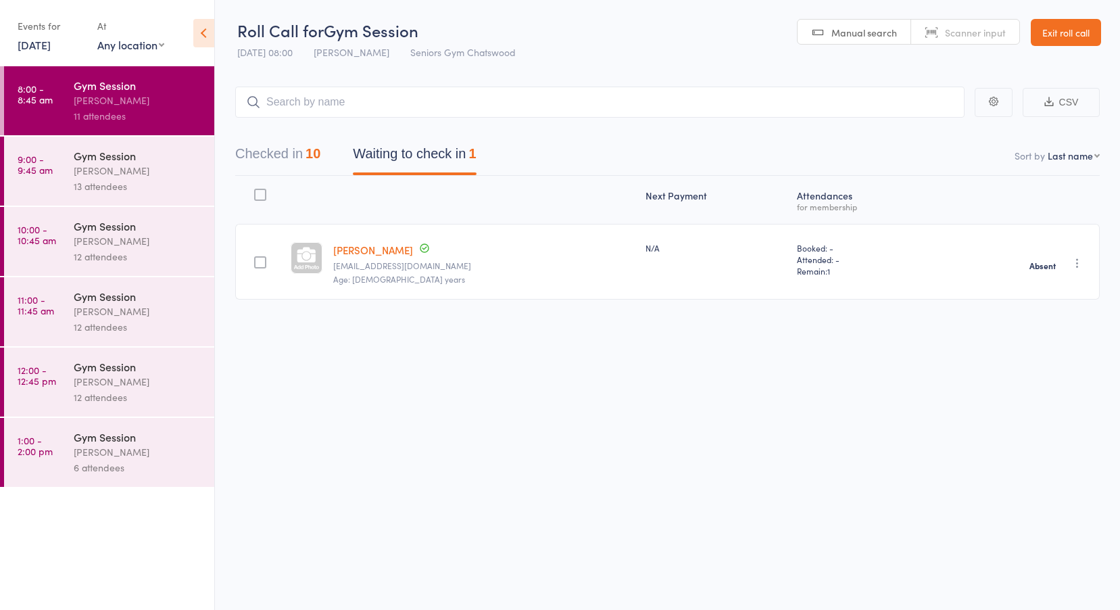
click at [66, 174] on link "9:00 - 9:45 am Gym Session [PERSON_NAME] 13 attendees" at bounding box center [109, 171] width 210 height 69
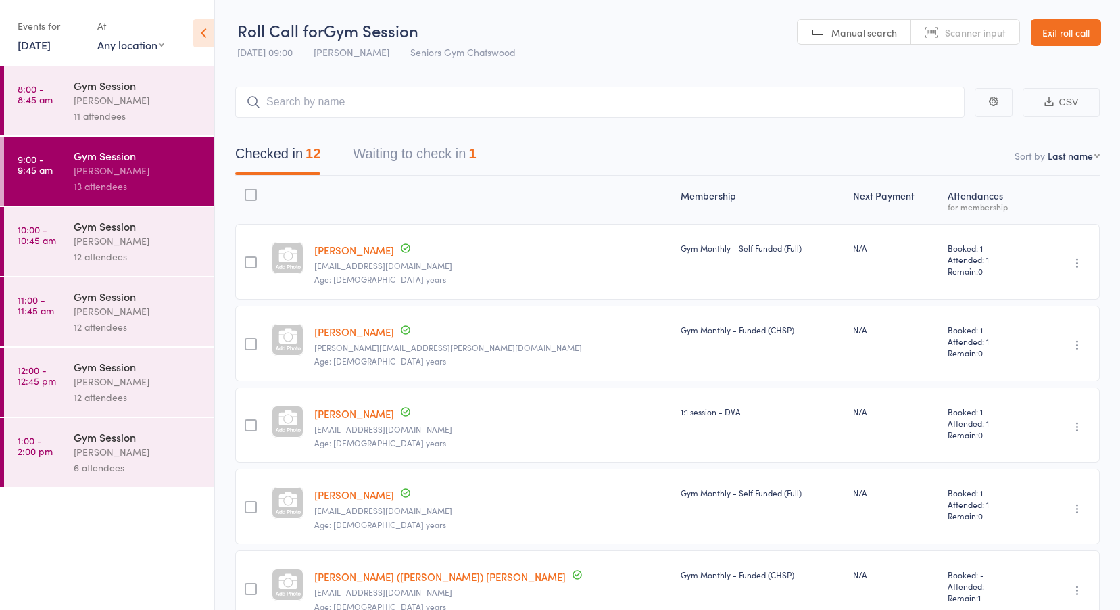
click at [390, 161] on button "Waiting to check in 1" at bounding box center [414, 157] width 123 height 36
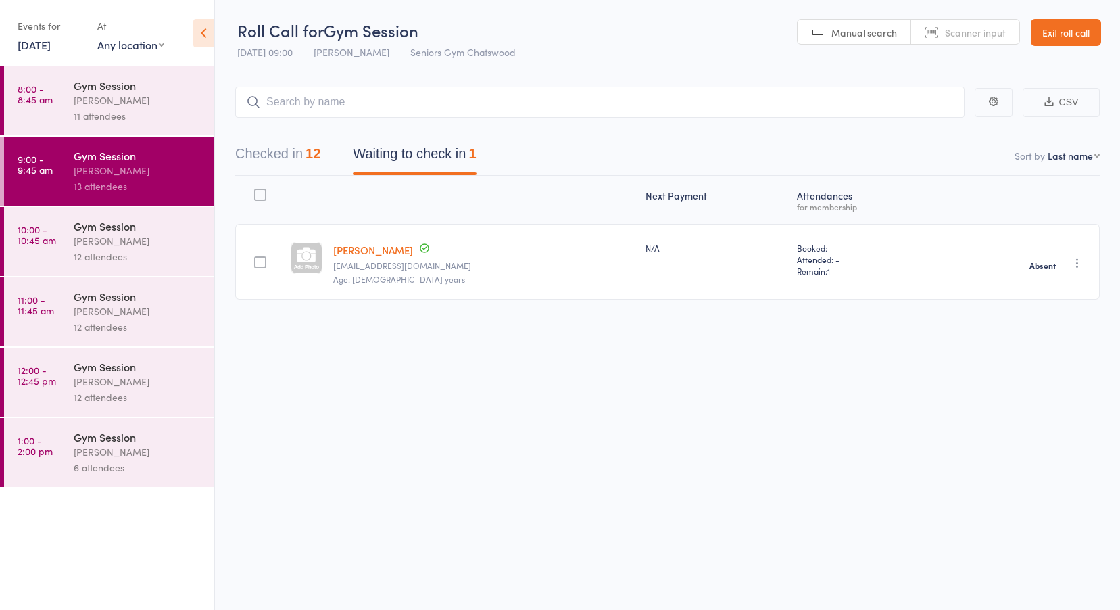
click at [75, 243] on div "[PERSON_NAME]" at bounding box center [138, 241] width 129 height 16
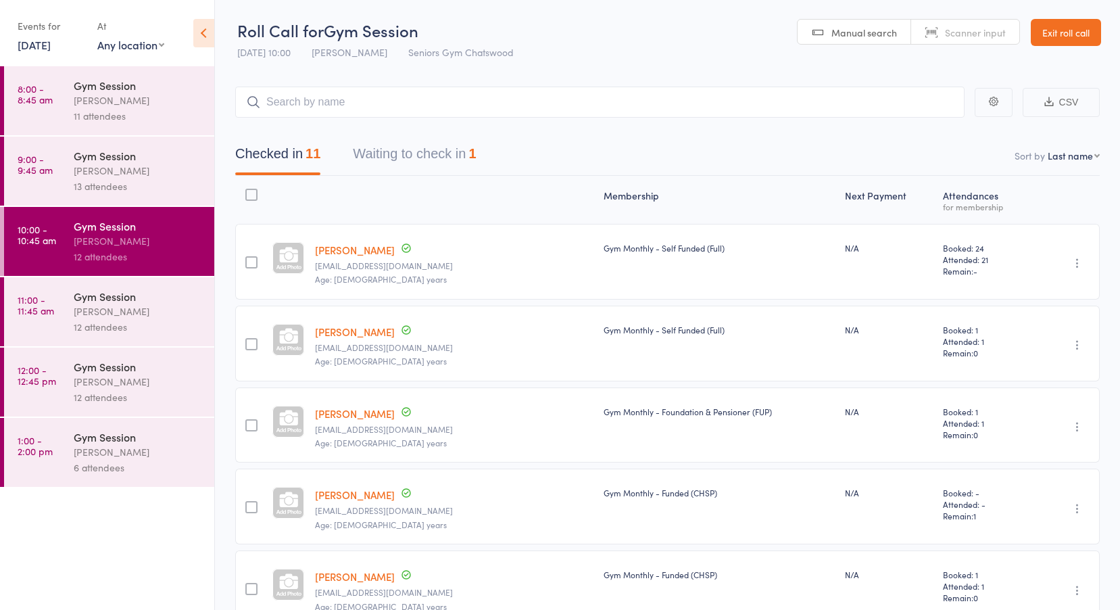
click at [394, 157] on button "Waiting to check in 1" at bounding box center [414, 157] width 123 height 36
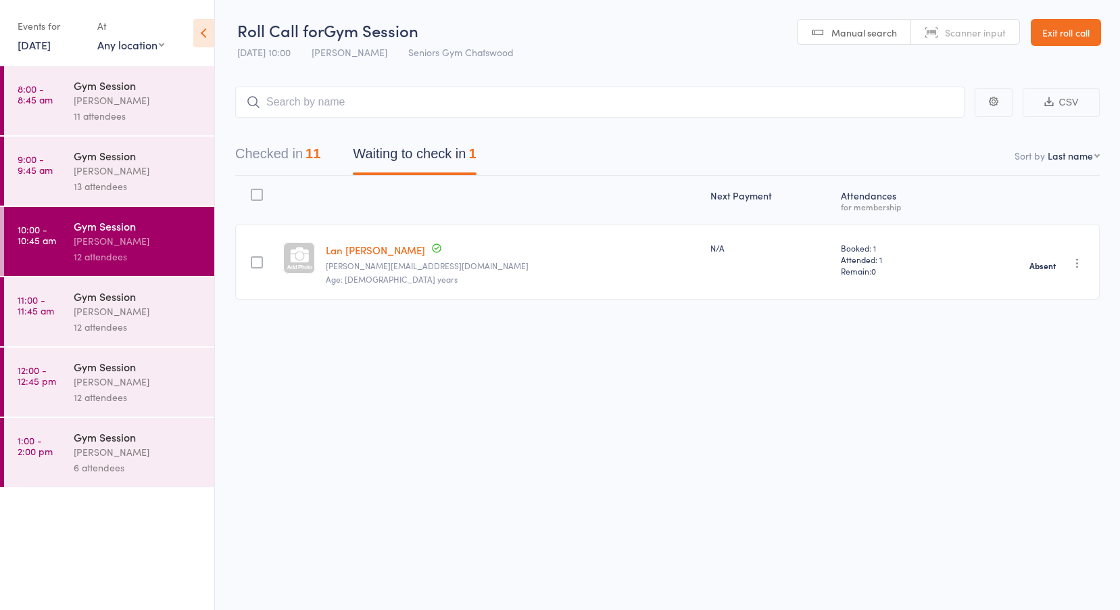
click at [22, 310] on time "11:00 - 11:45 am" at bounding box center [36, 305] width 37 height 22
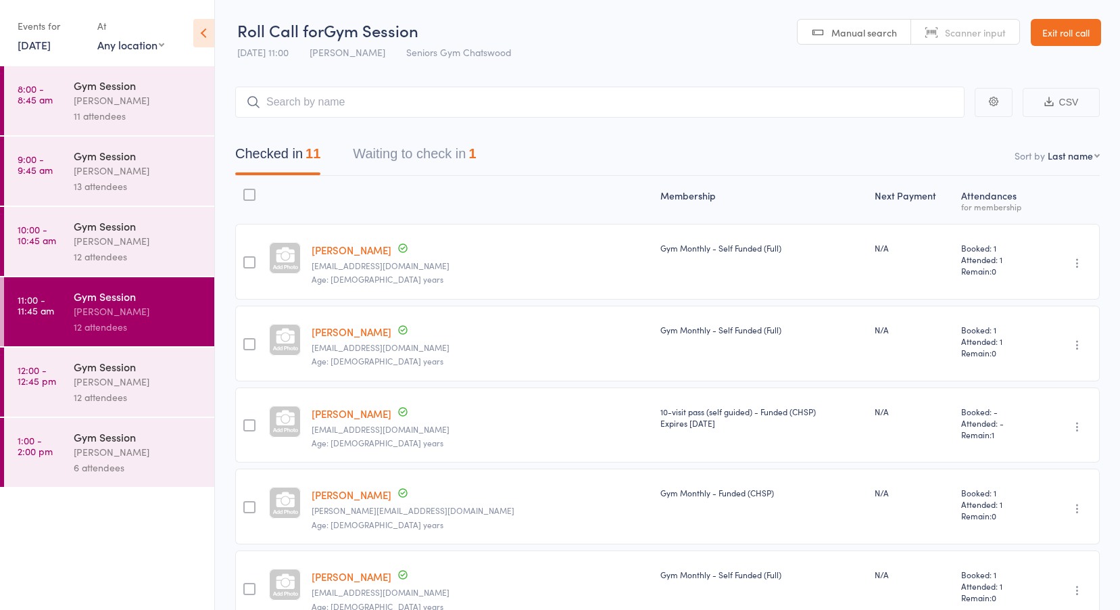
click at [44, 367] on time "12:00 - 12:45 pm" at bounding box center [37, 375] width 39 height 22
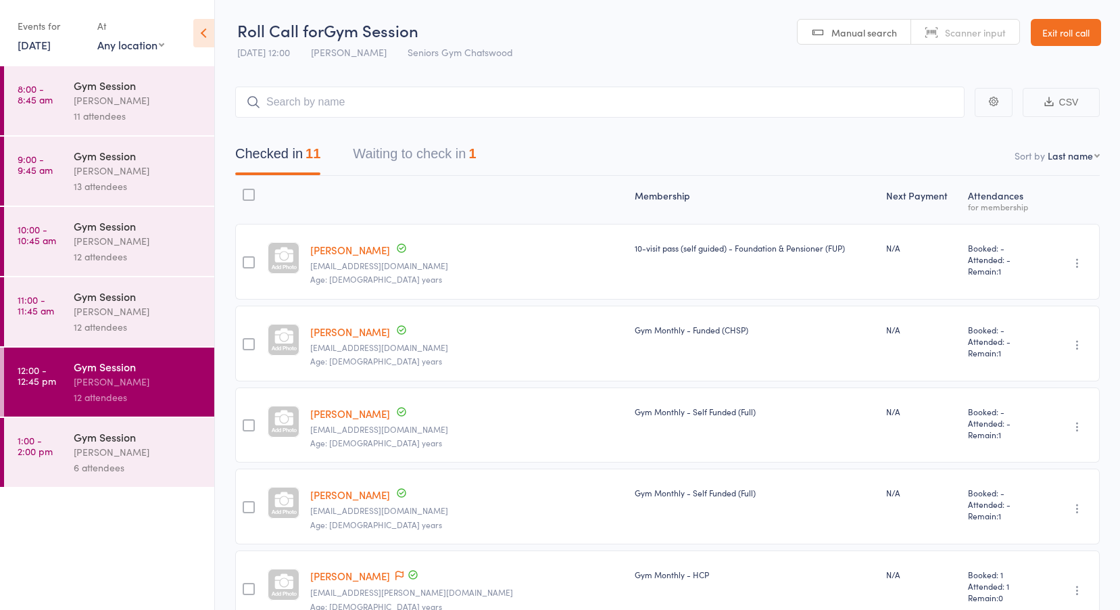
click at [408, 163] on button "Waiting to check in 1" at bounding box center [414, 157] width 123 height 36
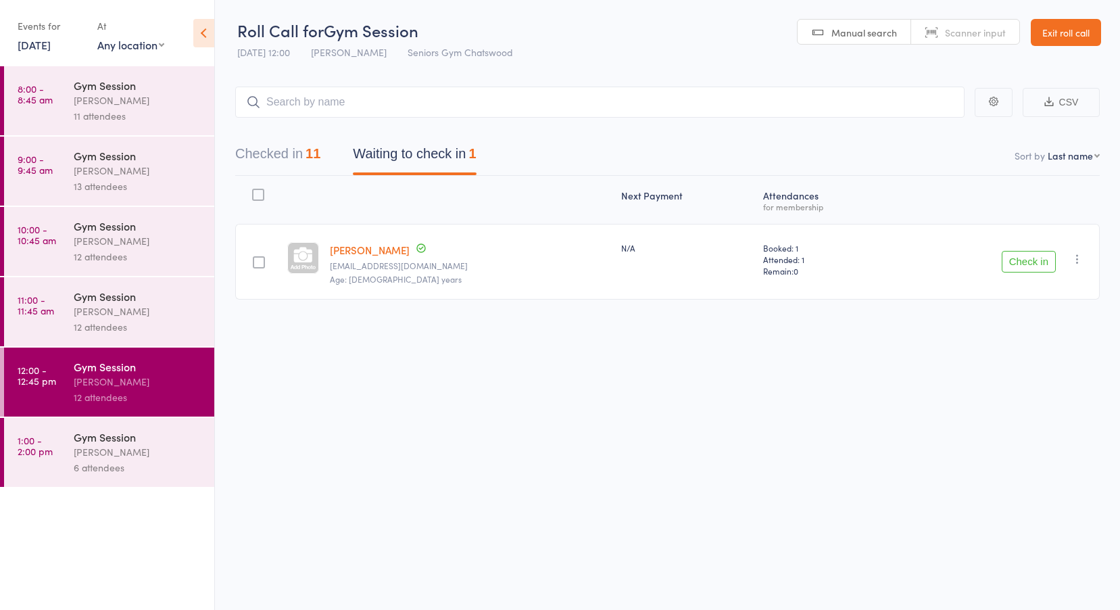
click at [389, 249] on link "[PERSON_NAME]" at bounding box center [370, 250] width 80 height 14
click at [96, 435] on div "Gym Session" at bounding box center [138, 436] width 129 height 15
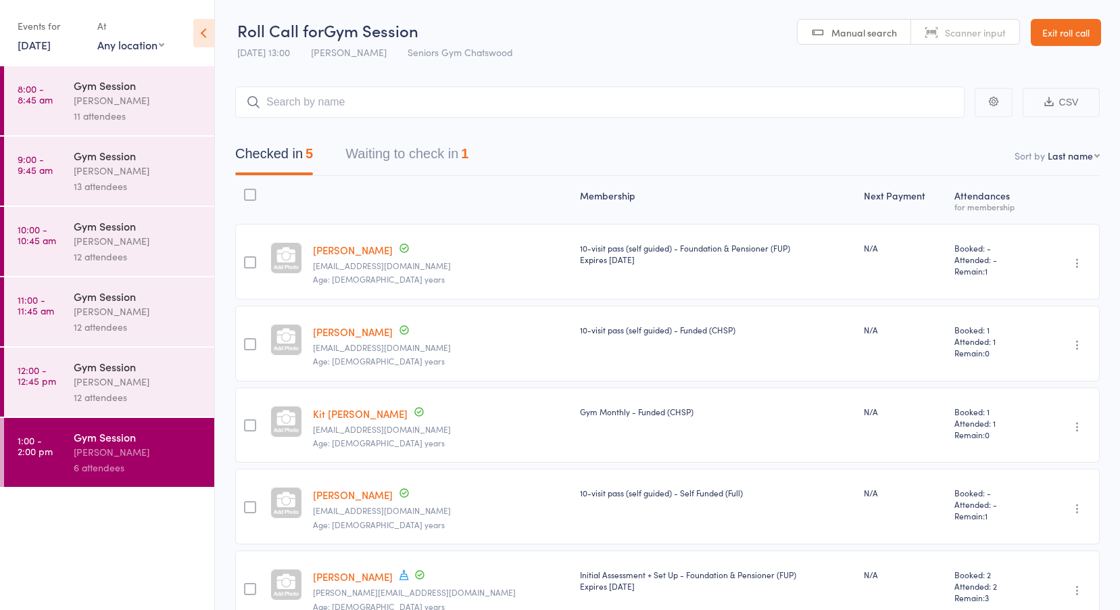
click at [424, 149] on button "Waiting to check in 1" at bounding box center [406, 157] width 123 height 36
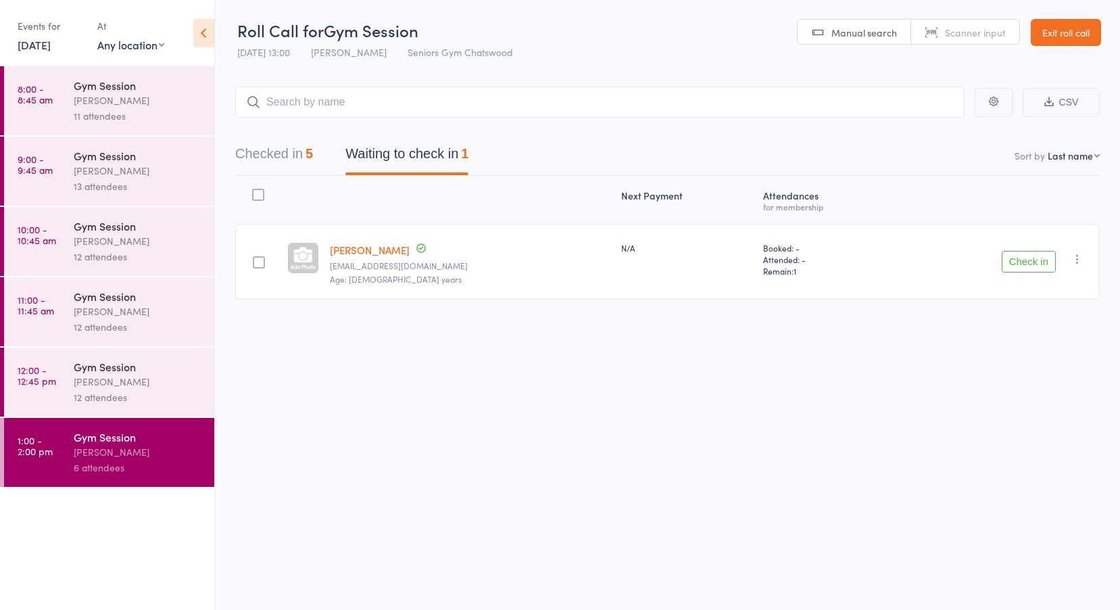
click at [398, 259] on div "Christopher Greene Up to date christophergreene321@gmail.com Age: 77 years" at bounding box center [470, 262] width 291 height 76
click at [400, 252] on link "Christopher Greene" at bounding box center [370, 250] width 80 height 14
click at [94, 377] on div "[PERSON_NAME]" at bounding box center [138, 382] width 129 height 16
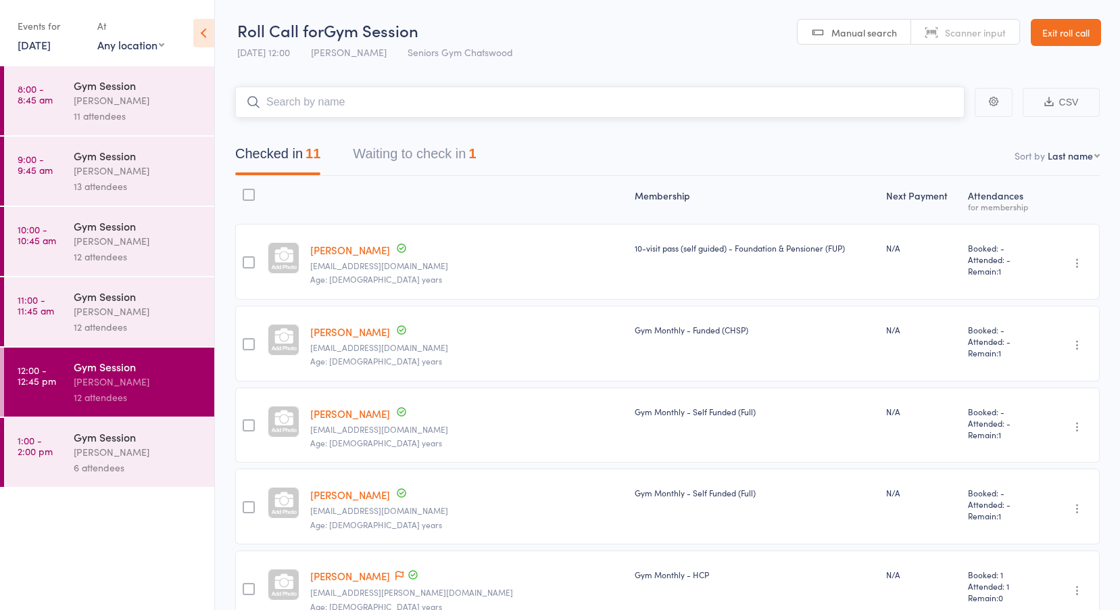
click at [360, 155] on button "Waiting to check in 1" at bounding box center [414, 157] width 123 height 36
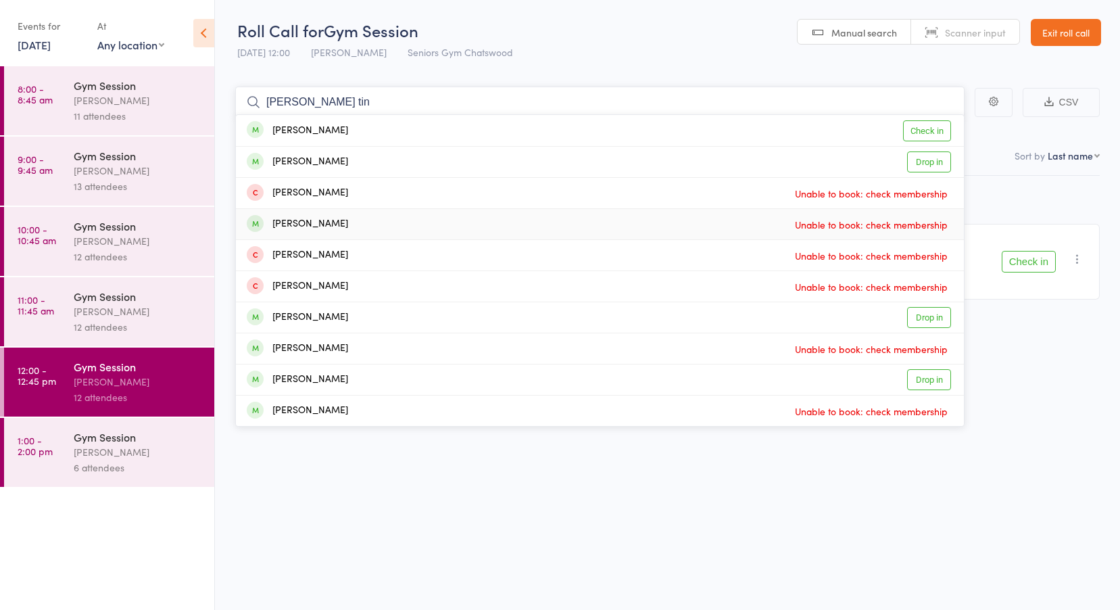
type input "Margaret Wright tin"
click at [530, 581] on div "Roll Call for Gym Session 10 Oct 12:00 Tiffany Yeong Seniors Gym Chatswood Manu…" at bounding box center [560, 305] width 1120 height 610
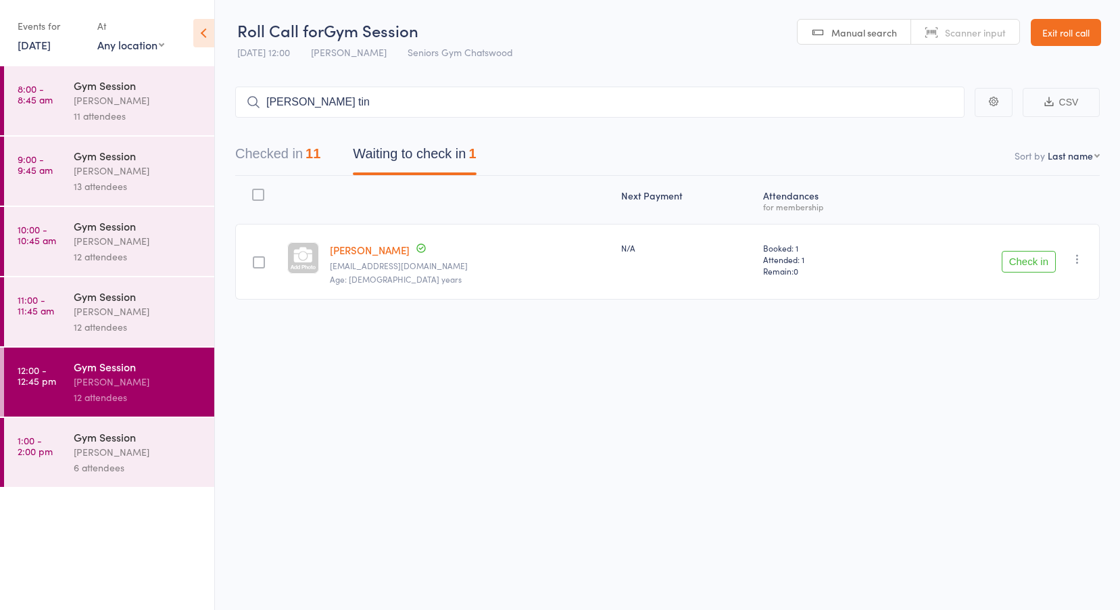
click at [53, 83] on link "8:00 - 8:45 am Gym Session Tiffany Yeong 11 attendees" at bounding box center [109, 100] width 210 height 69
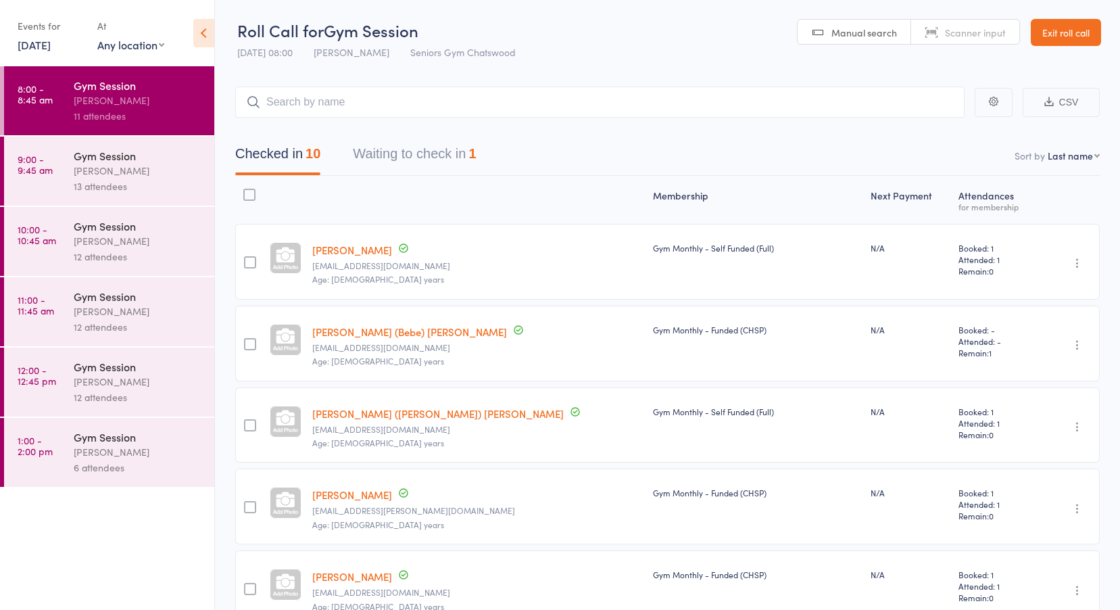
click at [51, 48] on link "10 Oct, 2025" at bounding box center [34, 44] width 33 height 15
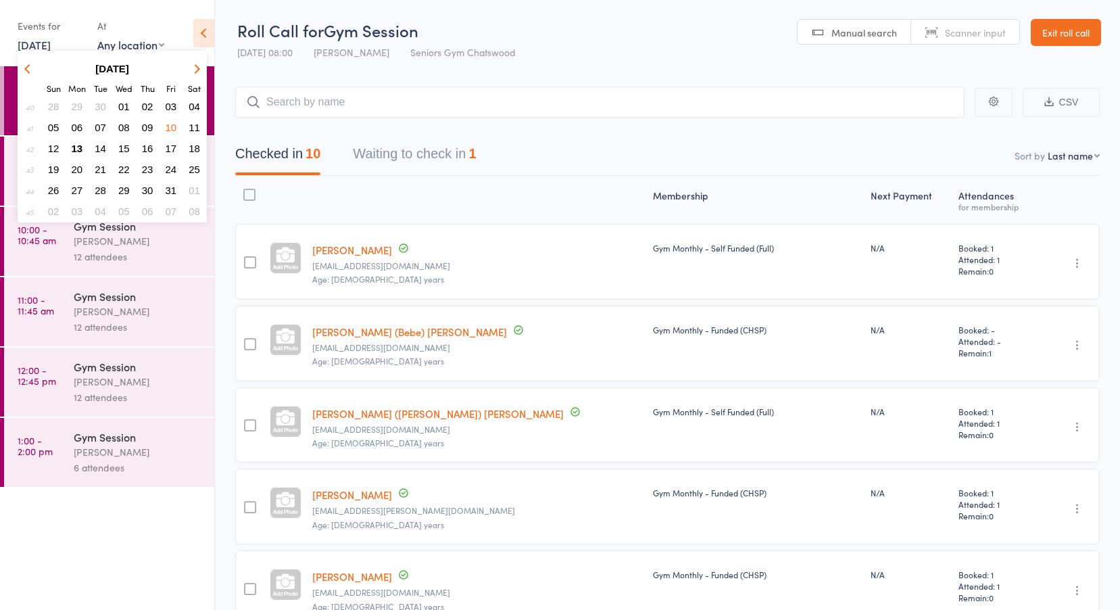
click at [151, 125] on span "09" at bounding box center [147, 127] width 11 height 11
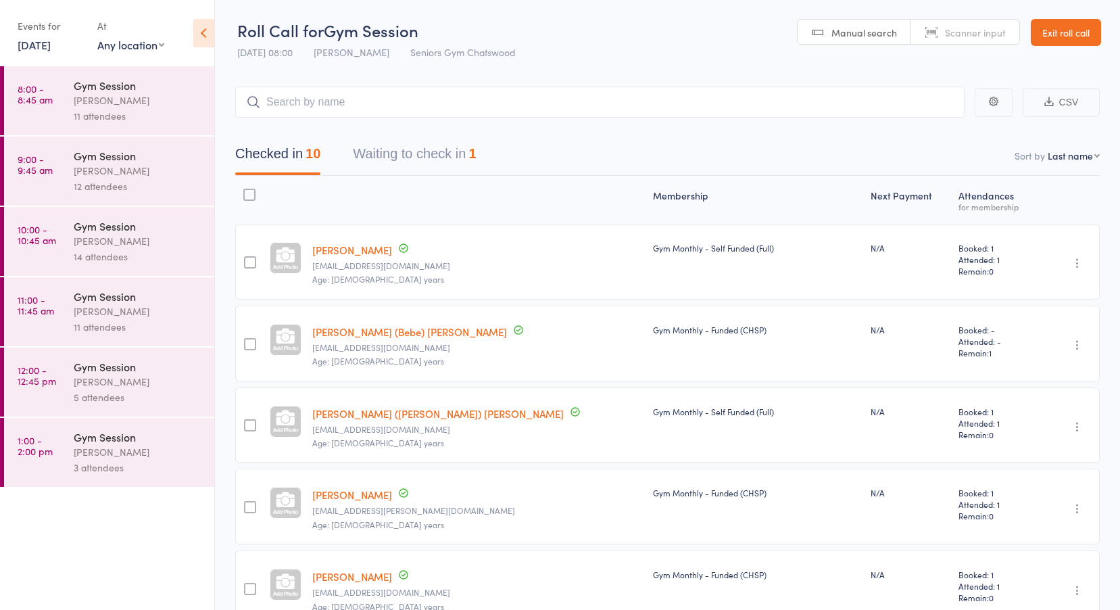
click at [52, 100] on time "8:00 - 8:45 am" at bounding box center [35, 94] width 35 height 22
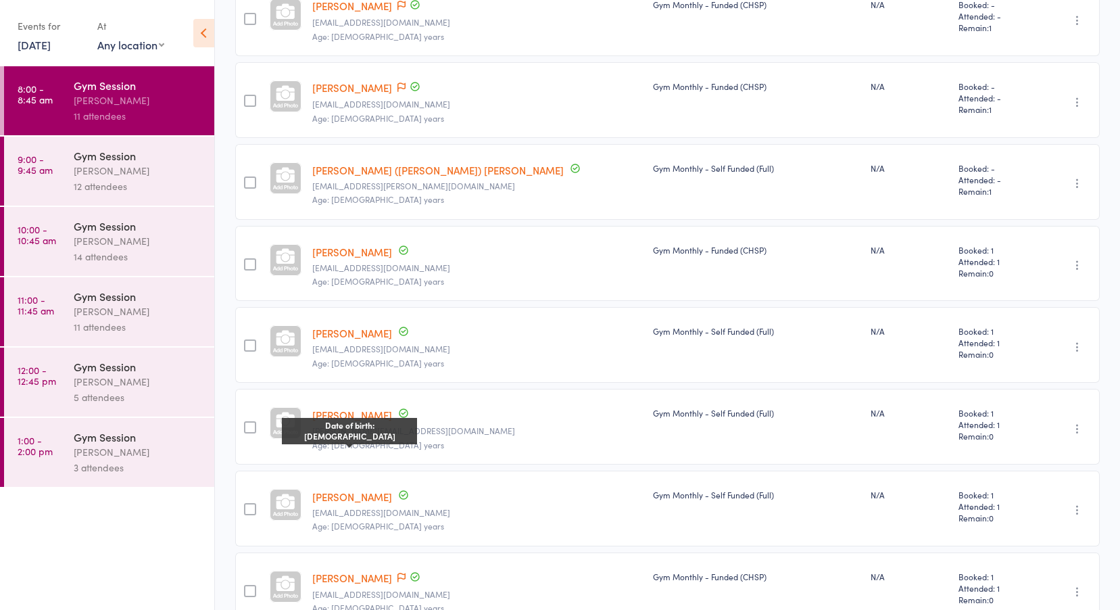
scroll to position [567, 0]
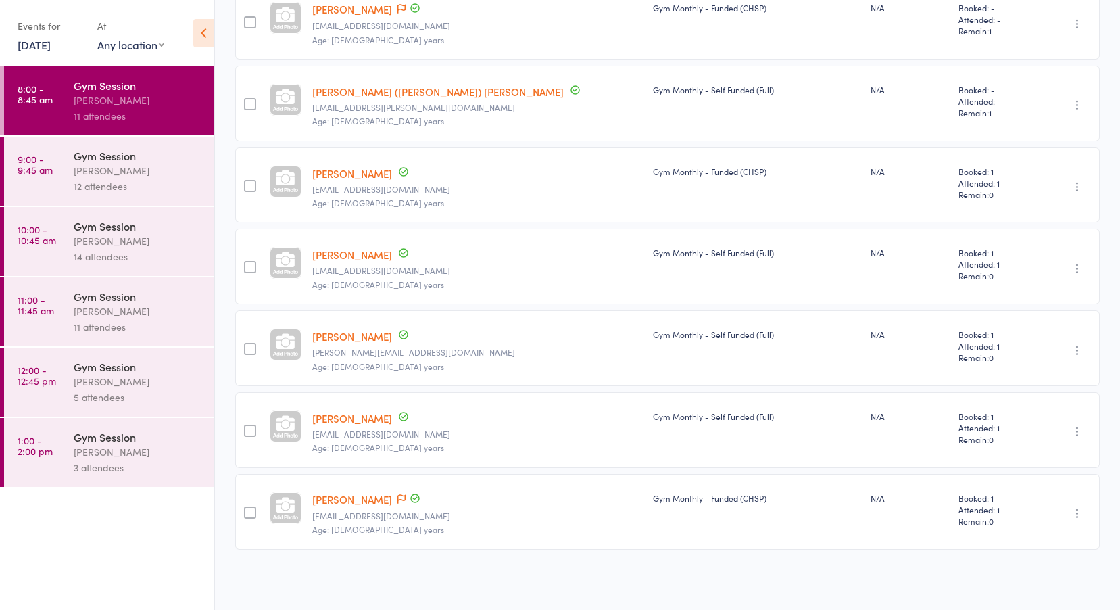
click at [87, 168] on div "Tiffany Yeong" at bounding box center [138, 171] width 129 height 16
click at [49, 166] on time "9:00 - 9:45 am" at bounding box center [35, 164] width 35 height 22
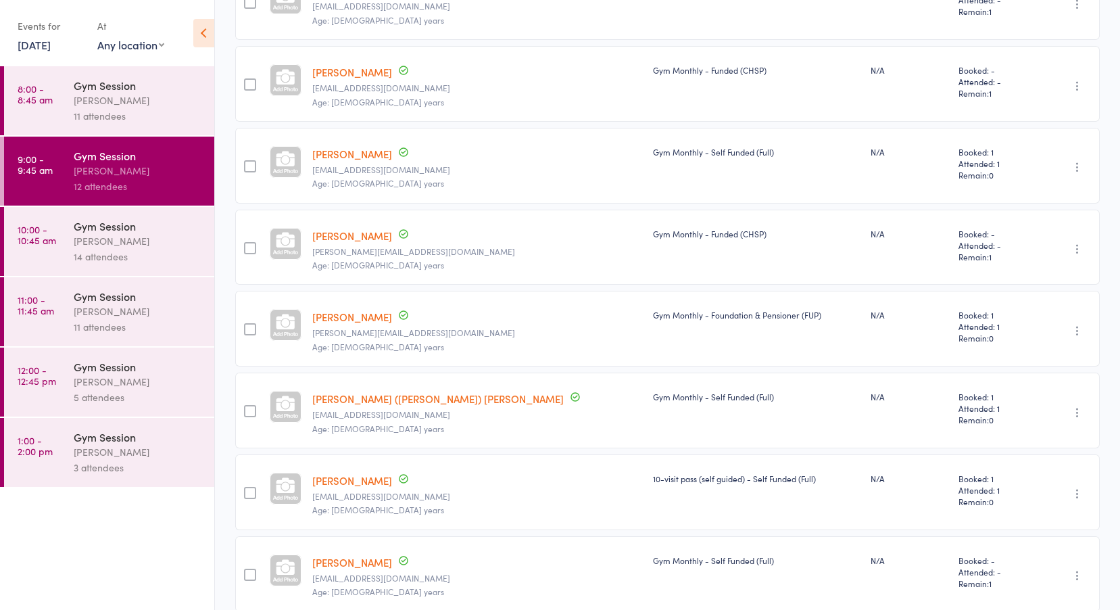
scroll to position [542, 0]
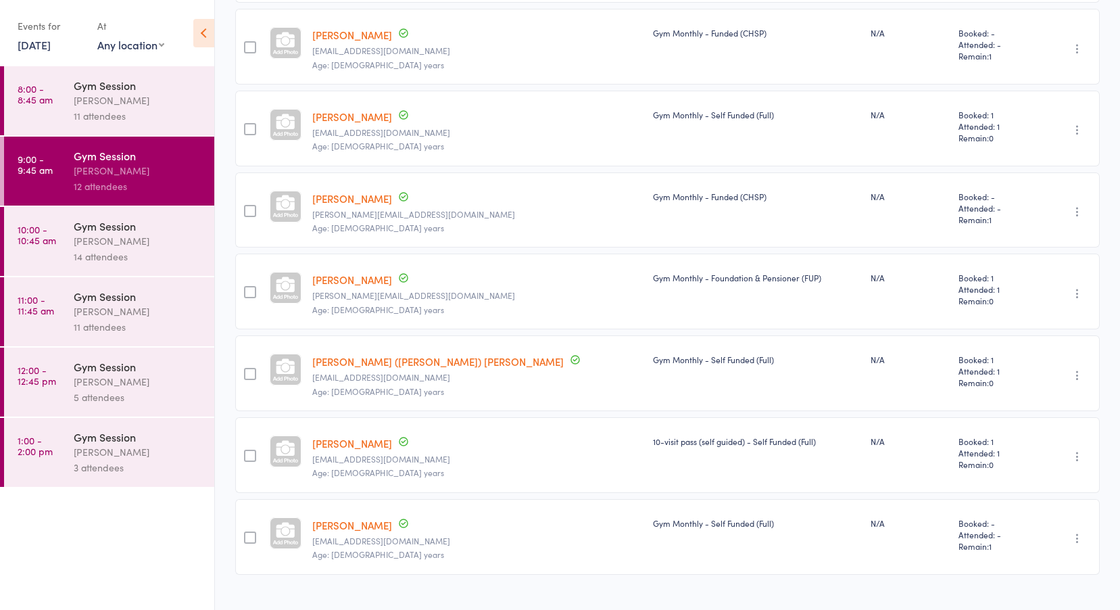
click at [130, 221] on div "Gym Session" at bounding box center [138, 225] width 129 height 15
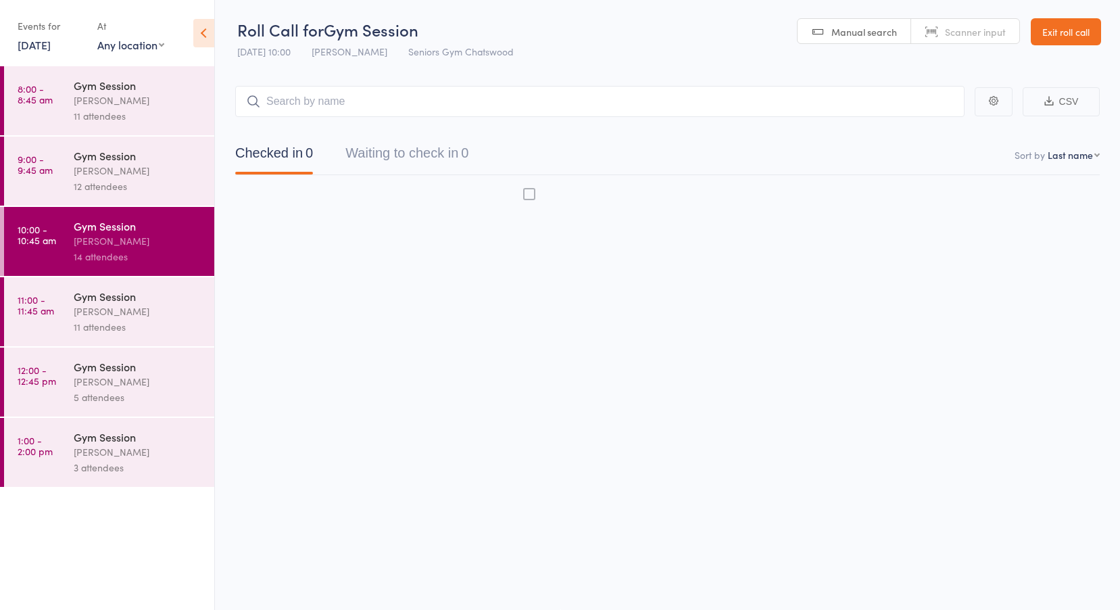
scroll to position [1, 0]
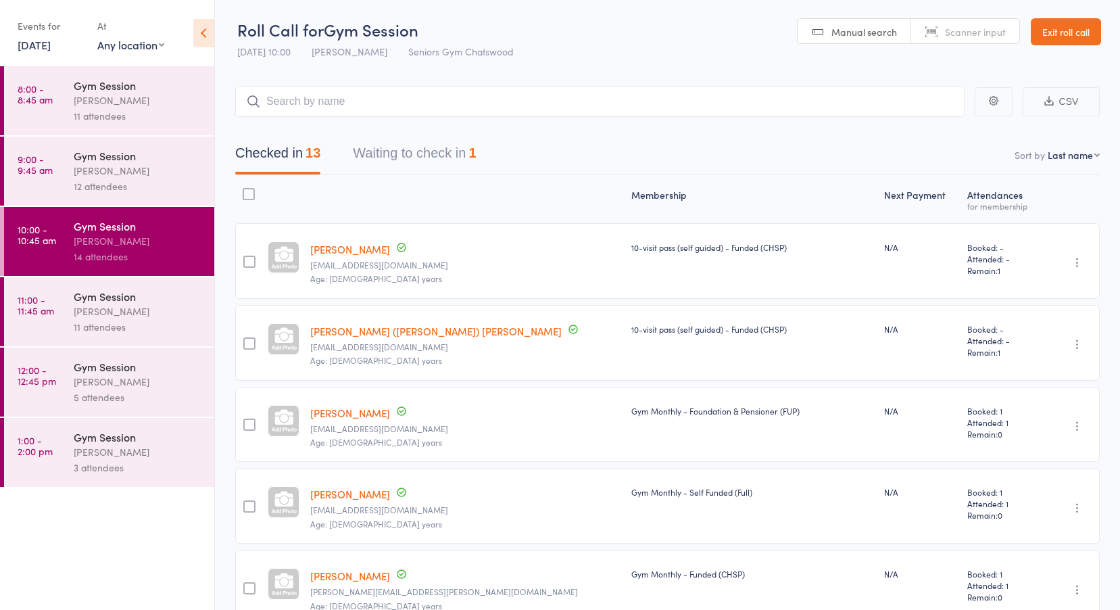
click at [137, 556] on ul "8:00 - 8:45 am Gym Session Tiffany Yeong 11 attendees 9:00 - 9:45 am Gym Sessio…" at bounding box center [107, 338] width 214 height 544
click at [46, 39] on link "[DATE]" at bounding box center [34, 44] width 33 height 15
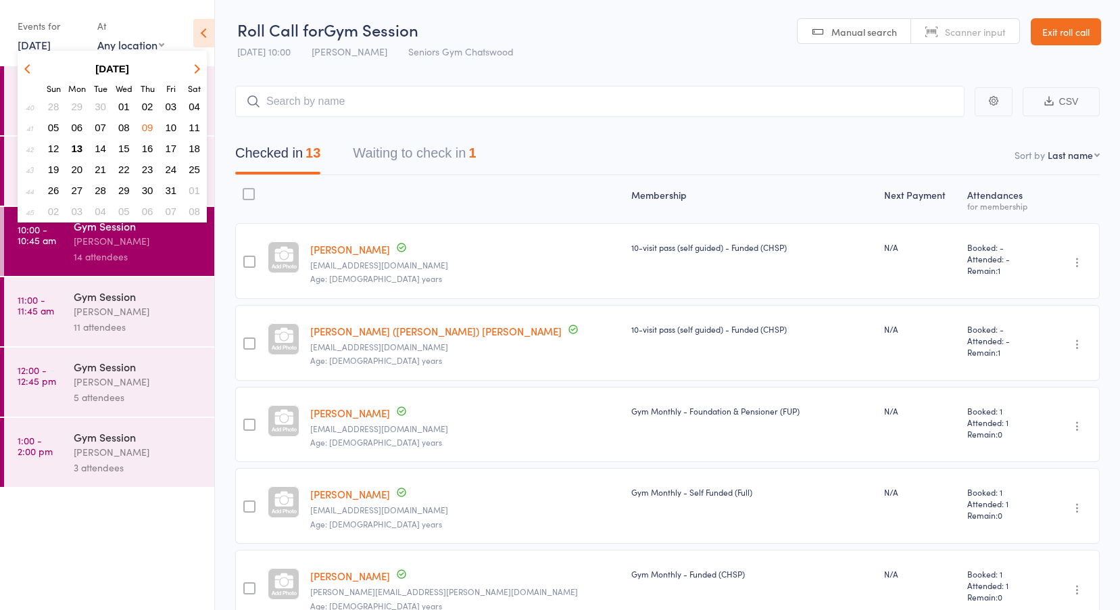
click at [170, 124] on span "10" at bounding box center [171, 127] width 11 height 11
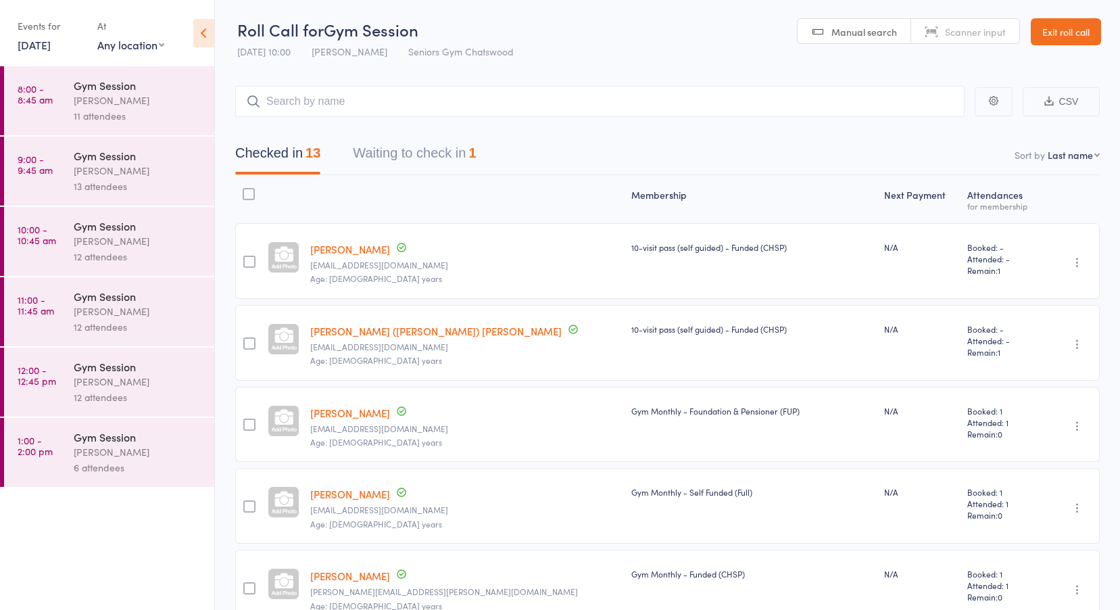
click at [393, 153] on button "Waiting to check in 1" at bounding box center [414, 157] width 123 height 36
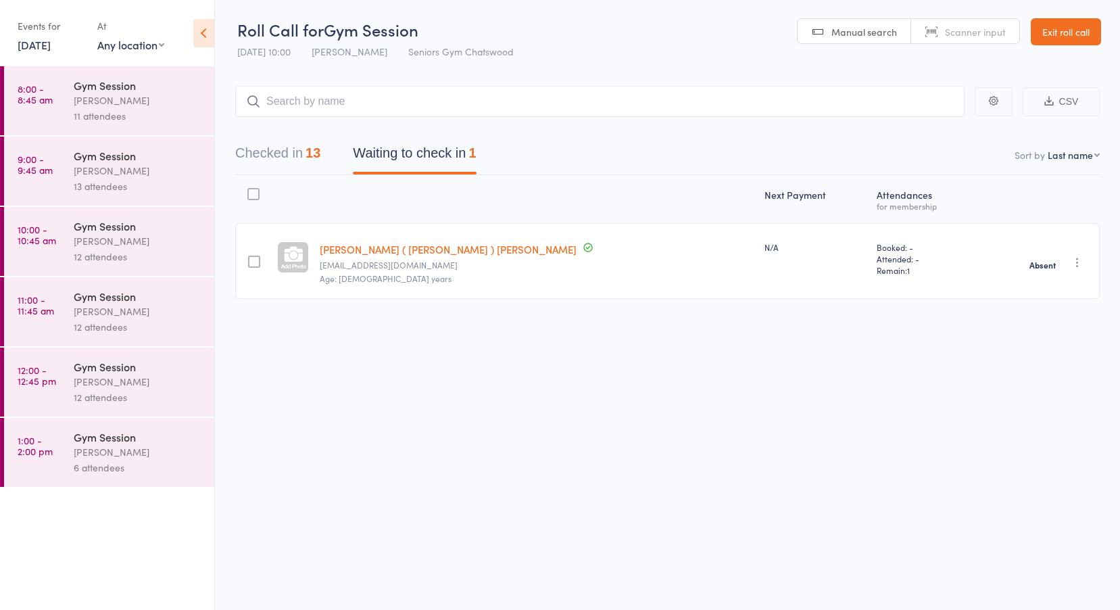
click at [268, 154] on button "Checked in 13" at bounding box center [277, 157] width 85 height 36
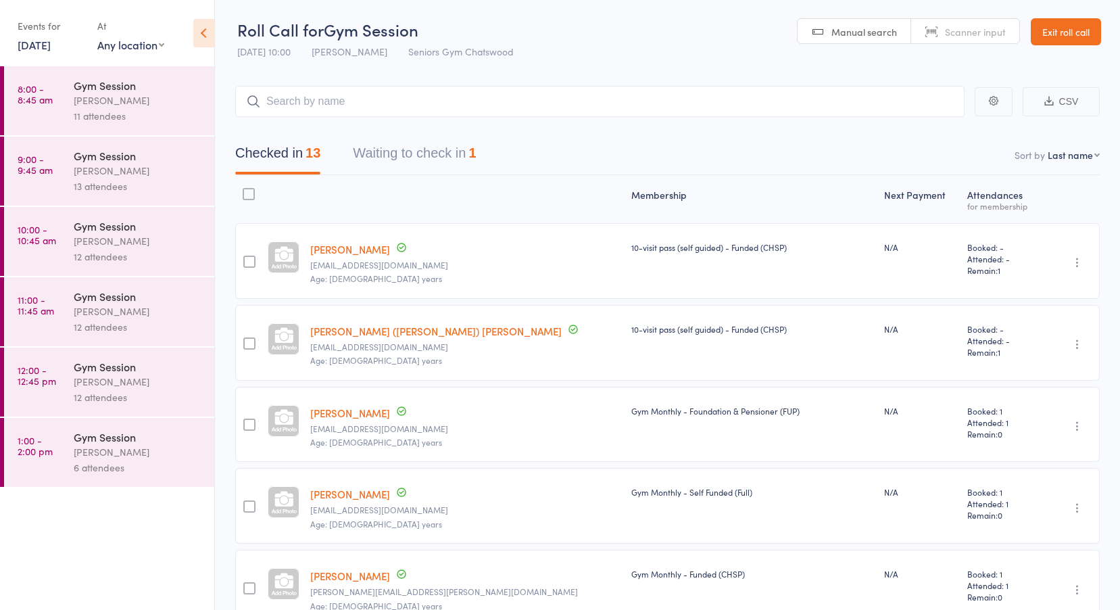
click at [67, 381] on link "12:00 - 12:45 pm Gym Session Tiffany Yeong 12 attendees" at bounding box center [109, 382] width 210 height 69
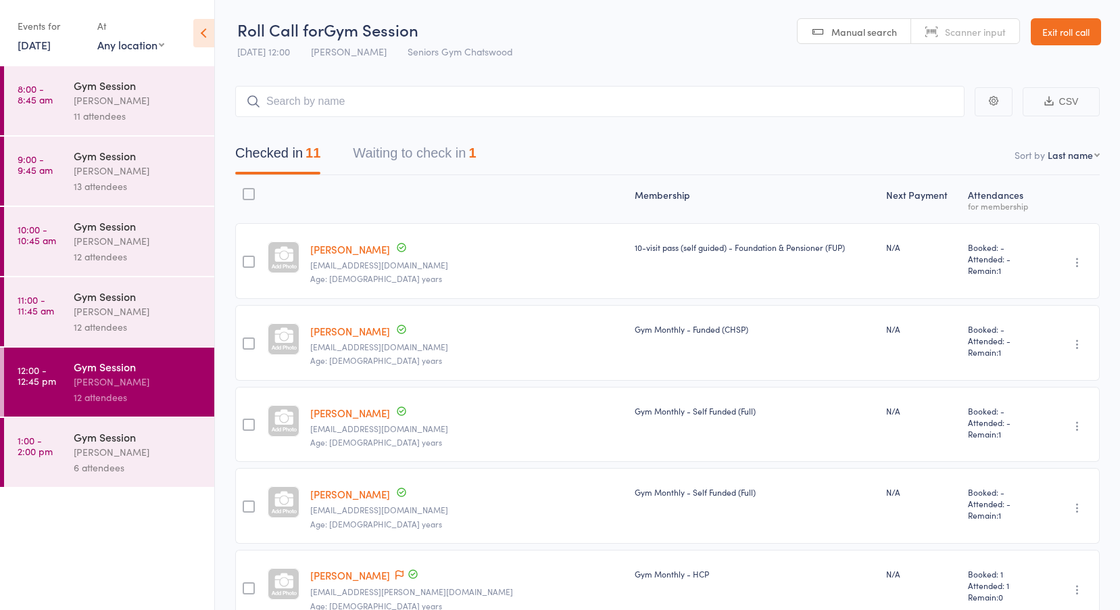
click at [399, 156] on button "Waiting to check in 1" at bounding box center [414, 157] width 123 height 36
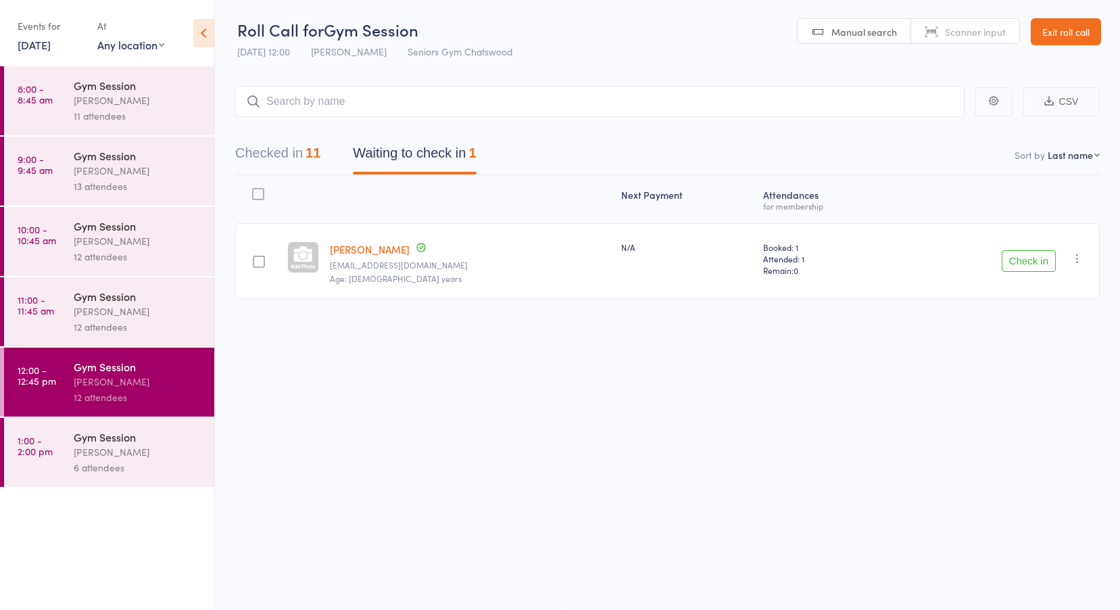
click at [1078, 257] on icon "button" at bounding box center [1078, 259] width 14 height 14
click at [1036, 396] on li "Mark absent" at bounding box center [1030, 394] width 112 height 18
click at [51, 47] on link "[DATE]" at bounding box center [34, 44] width 33 height 15
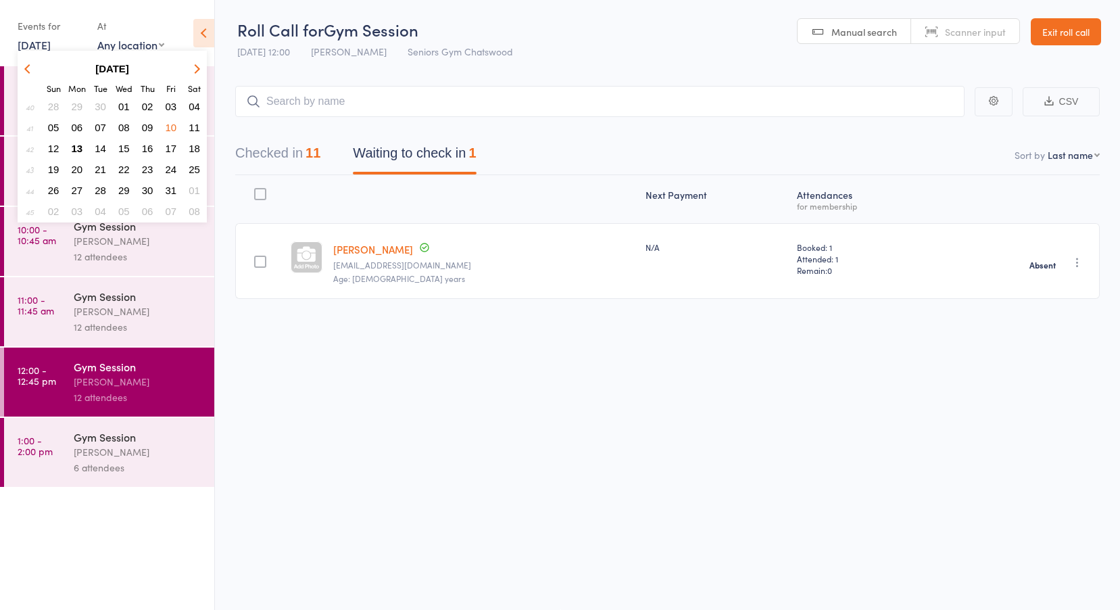
click at [147, 127] on span "09" at bounding box center [147, 127] width 11 height 11
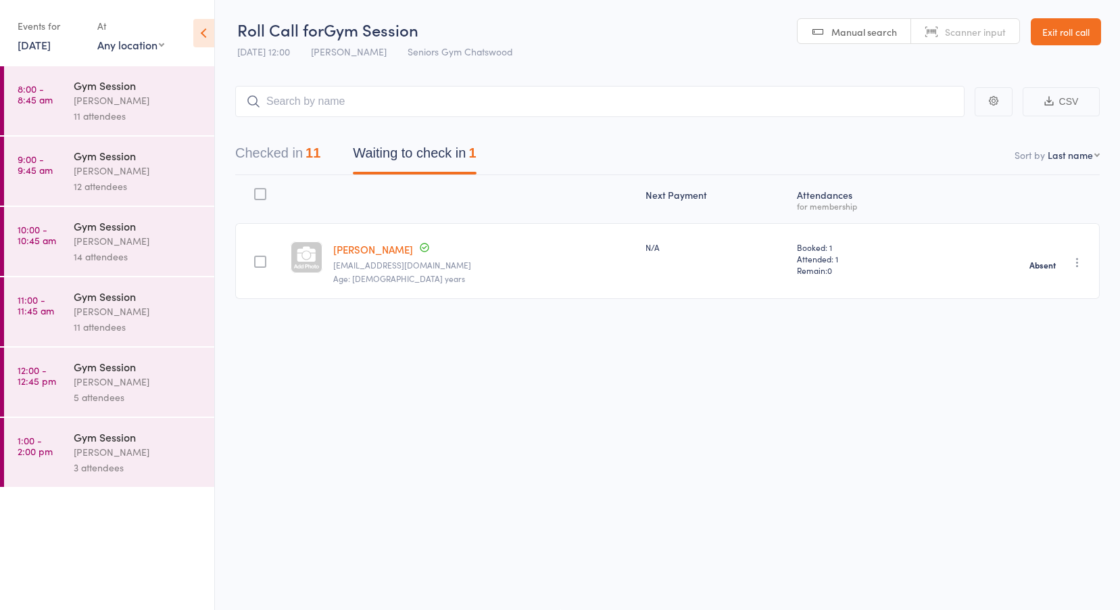
click at [74, 164] on div "Tiffany Yeong" at bounding box center [138, 171] width 129 height 16
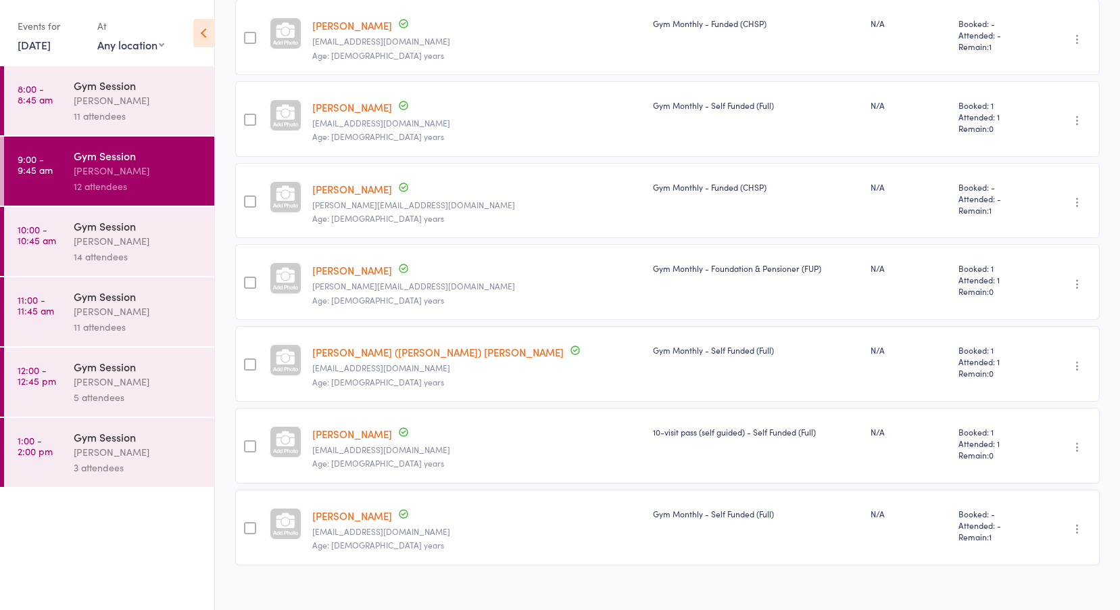
scroll to position [567, 0]
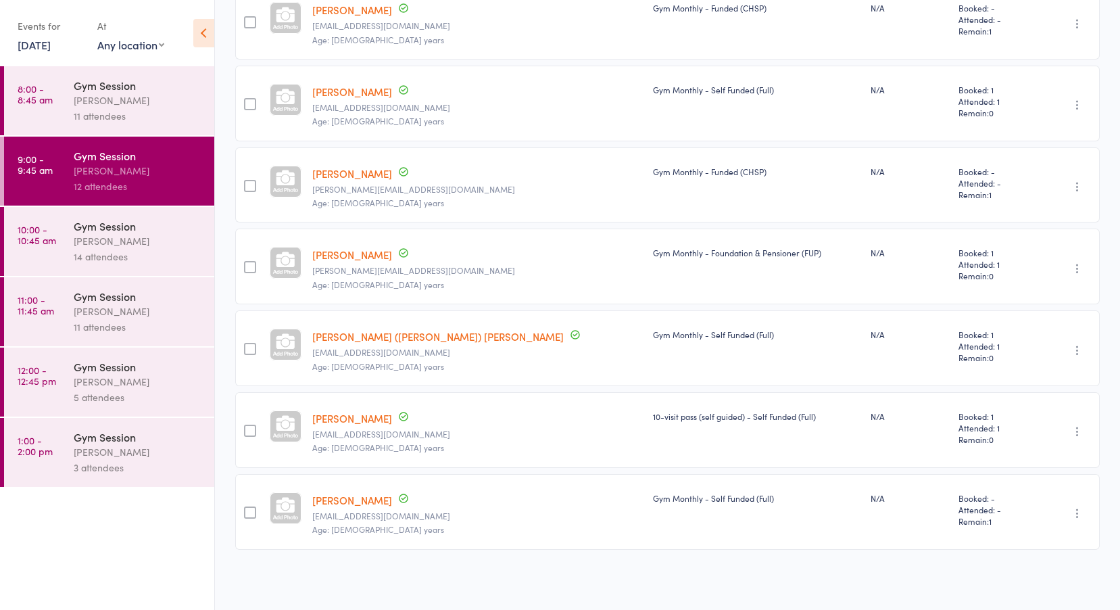
click at [118, 265] on div "Gym Session Tiffany Yeong 14 attendees" at bounding box center [144, 241] width 141 height 69
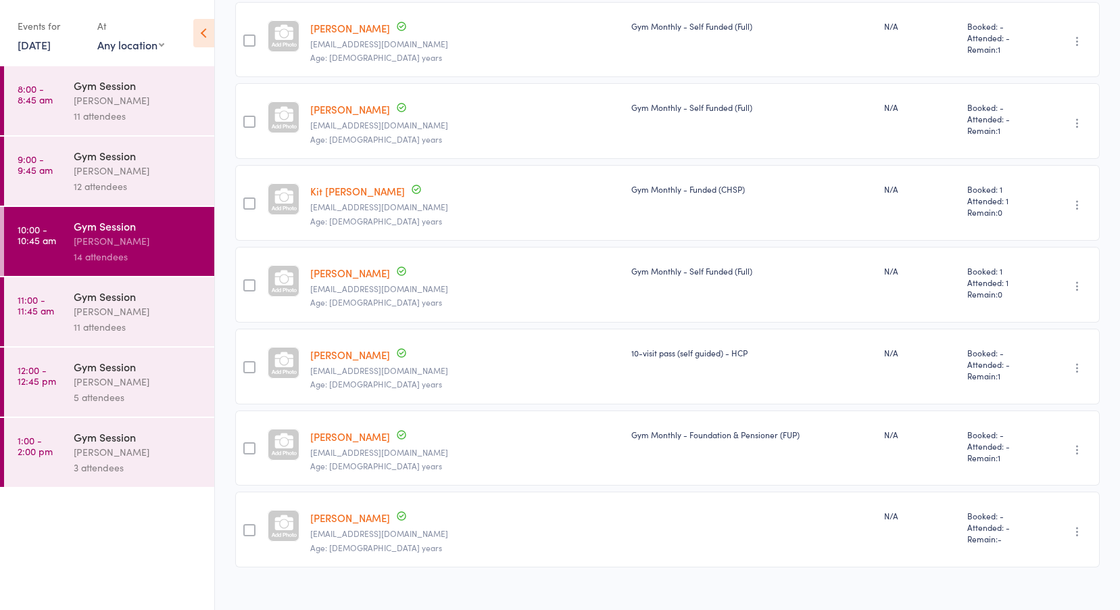
scroll to position [730, 0]
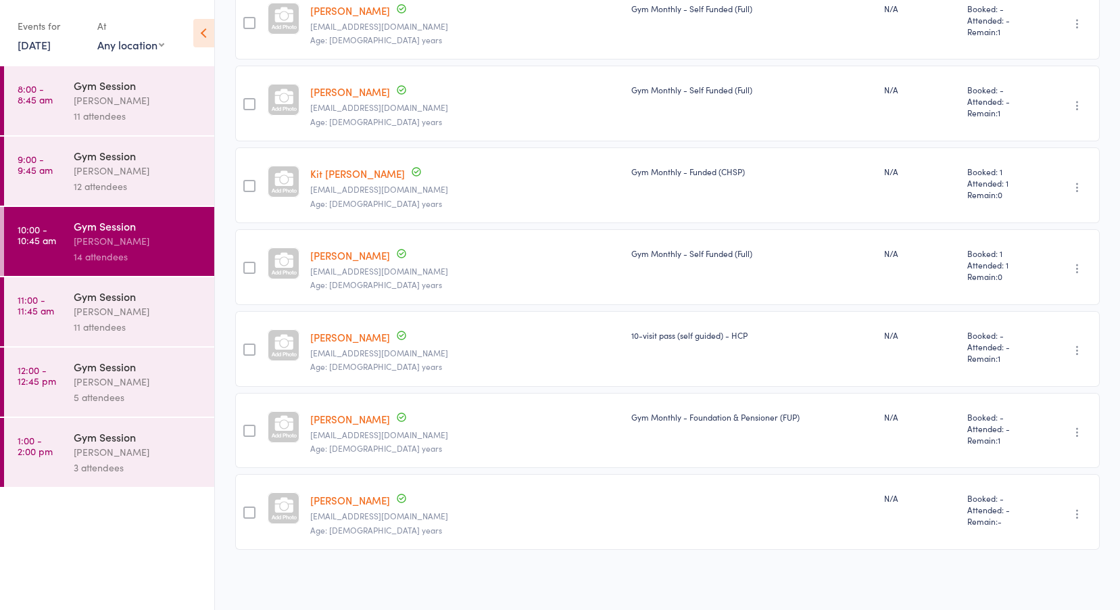
click at [354, 504] on link "Therese Younis" at bounding box center [350, 500] width 80 height 14
click at [71, 291] on link "11:00 - 11:45 am Gym Session Tiffany Yeong 11 attendees" at bounding box center [109, 311] width 210 height 69
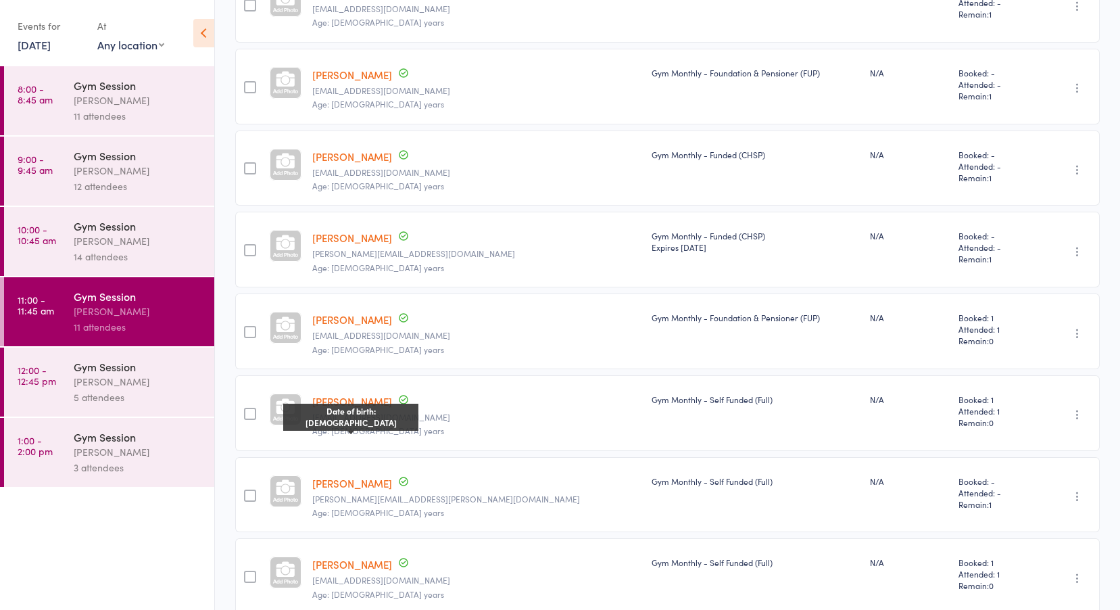
scroll to position [339, 0]
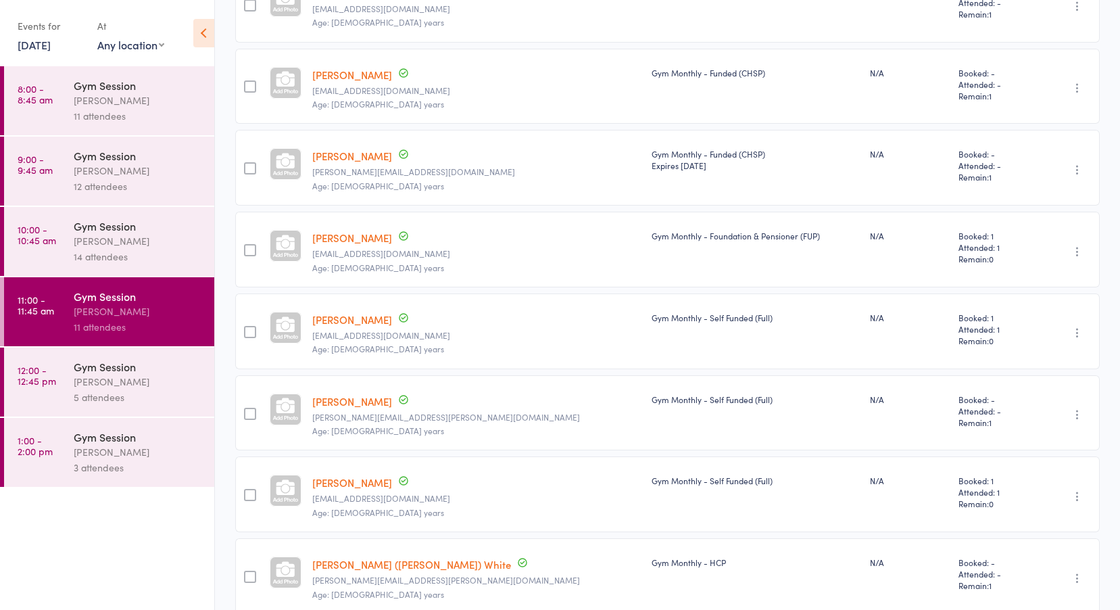
click at [353, 156] on link "David Greig" at bounding box center [352, 156] width 80 height 14
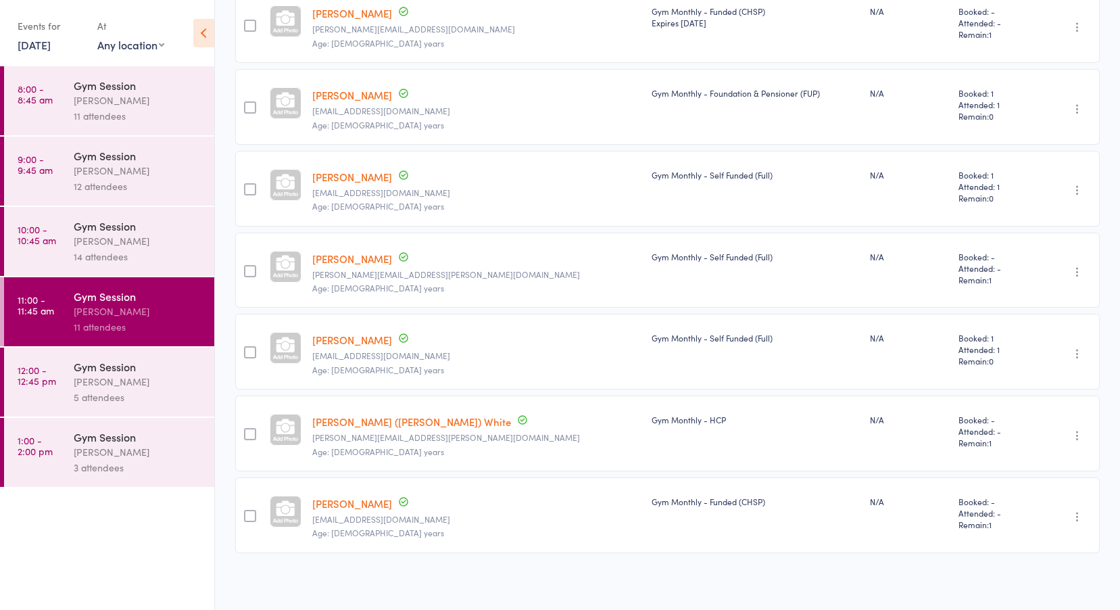
scroll to position [485, 0]
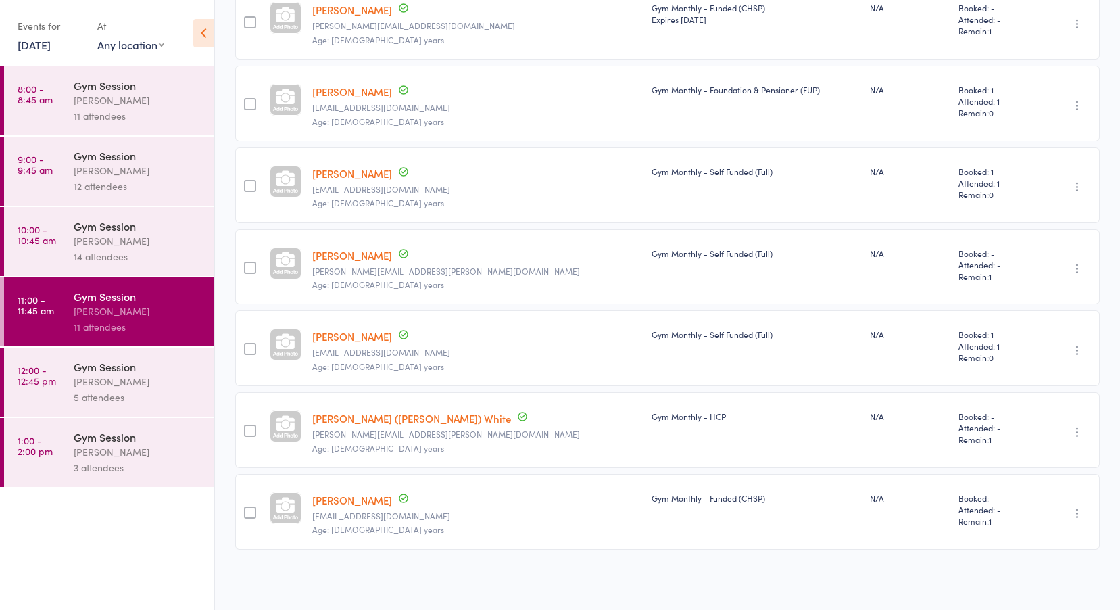
click at [78, 359] on div "Gym Session" at bounding box center [138, 366] width 129 height 15
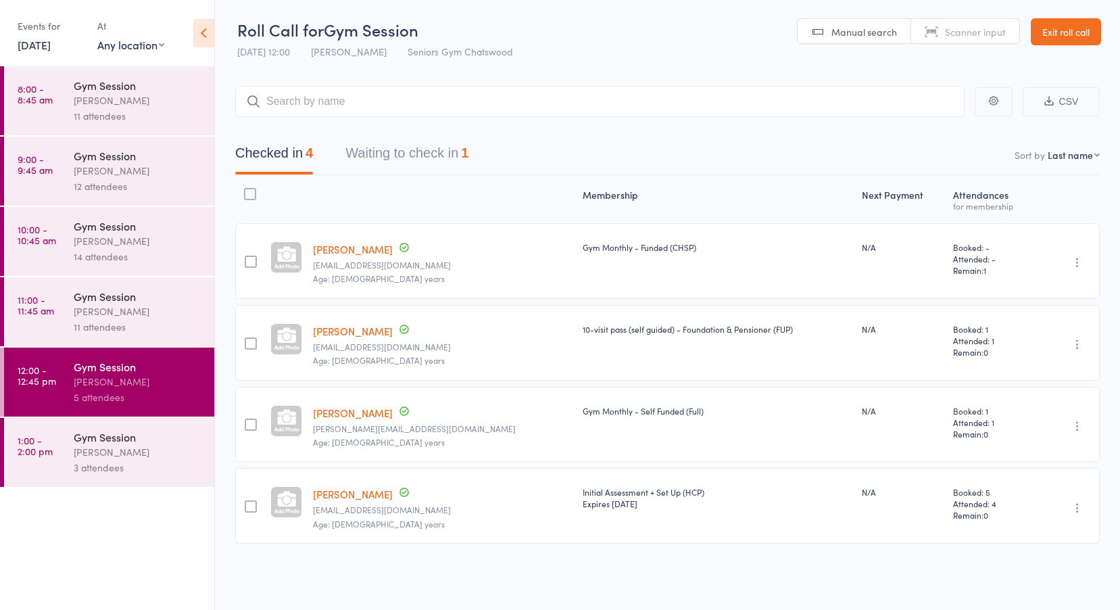
click at [44, 443] on time "1:00 - 2:00 pm" at bounding box center [35, 446] width 35 height 22
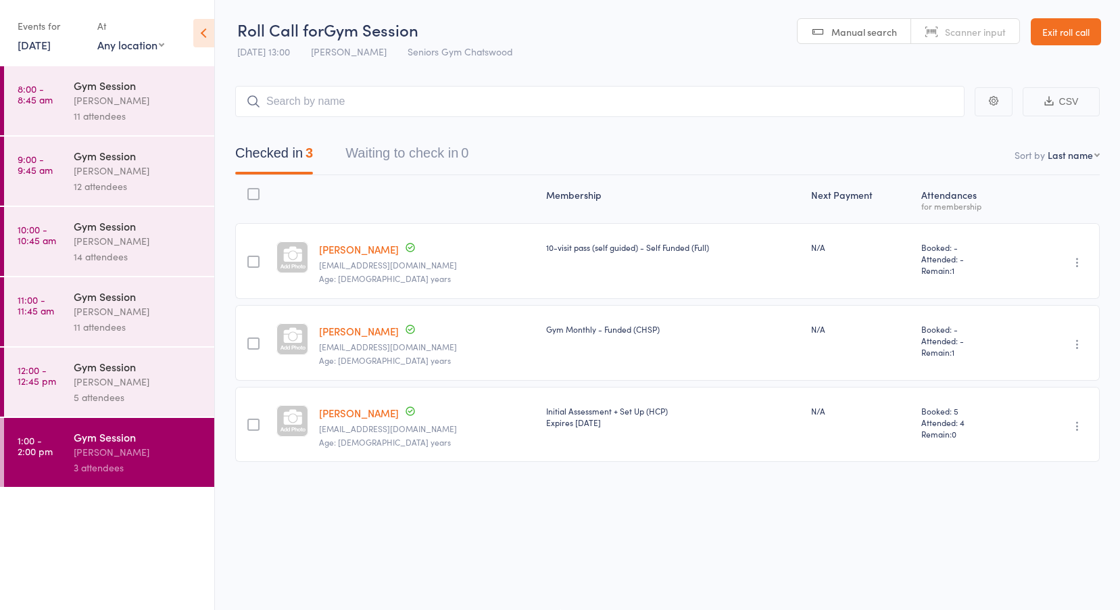
click at [51, 38] on link "[DATE]" at bounding box center [34, 44] width 33 height 15
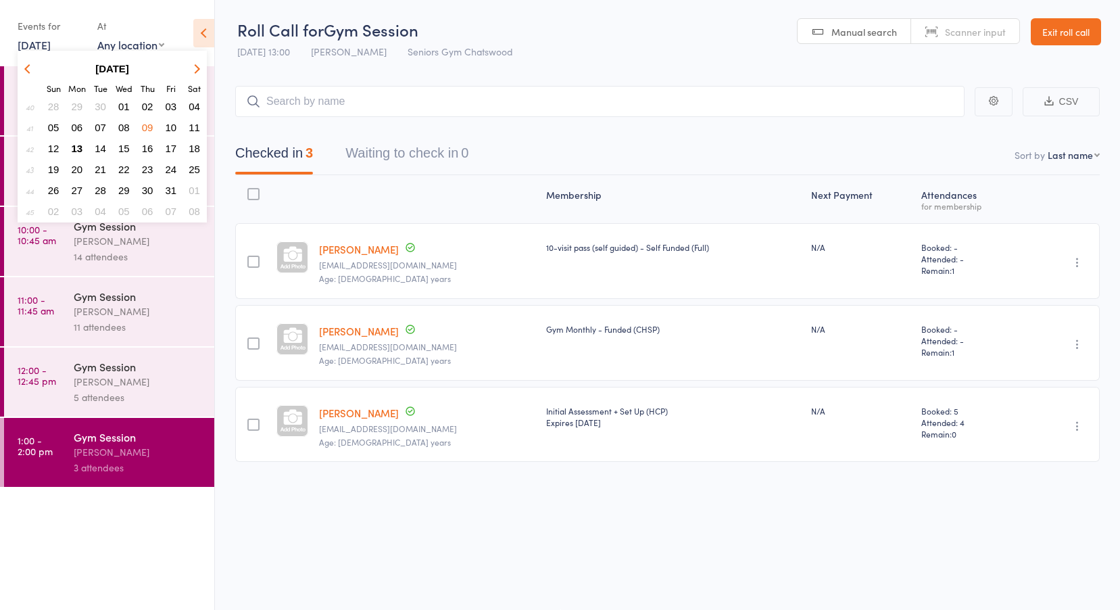
click at [170, 128] on span "10" at bounding box center [171, 127] width 11 height 11
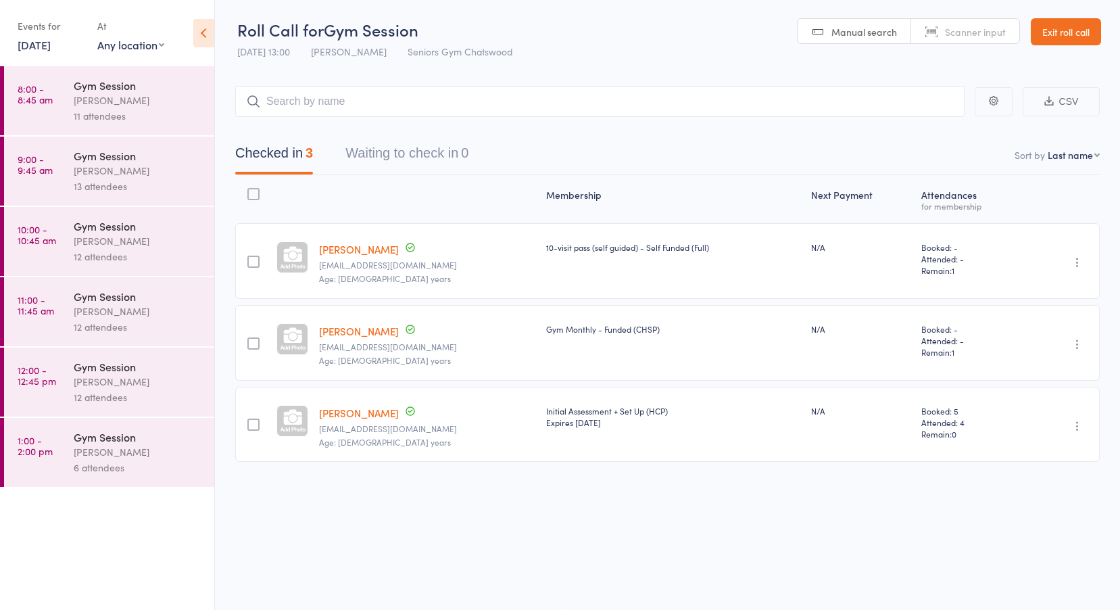
click at [86, 102] on div "Tiffany Yeong" at bounding box center [138, 101] width 129 height 16
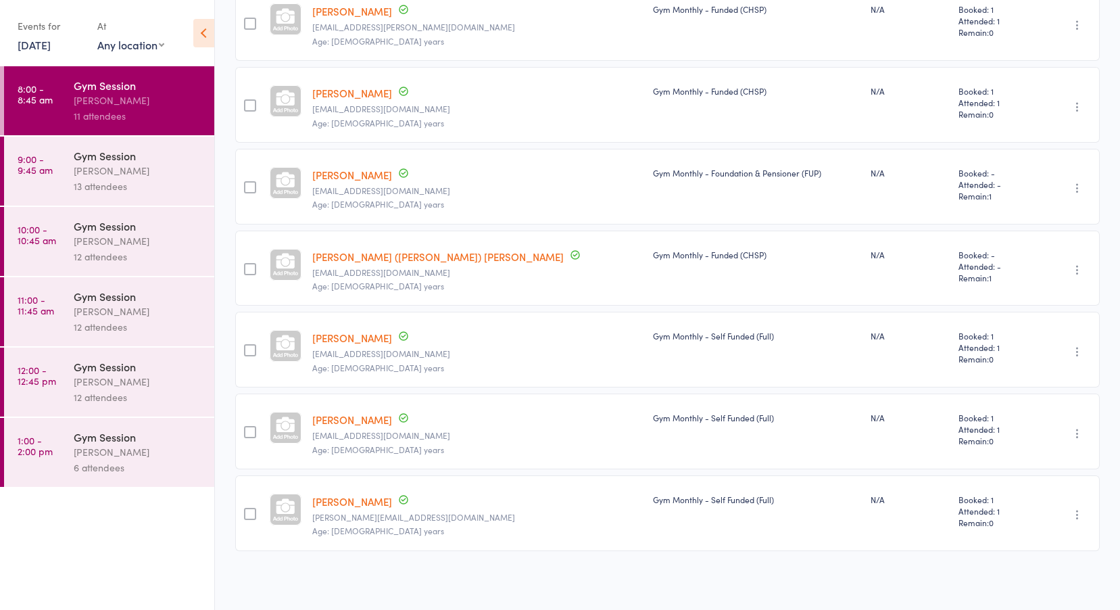
scroll to position [485, 0]
click at [102, 167] on div "Tiffany Yeong" at bounding box center [138, 171] width 129 height 16
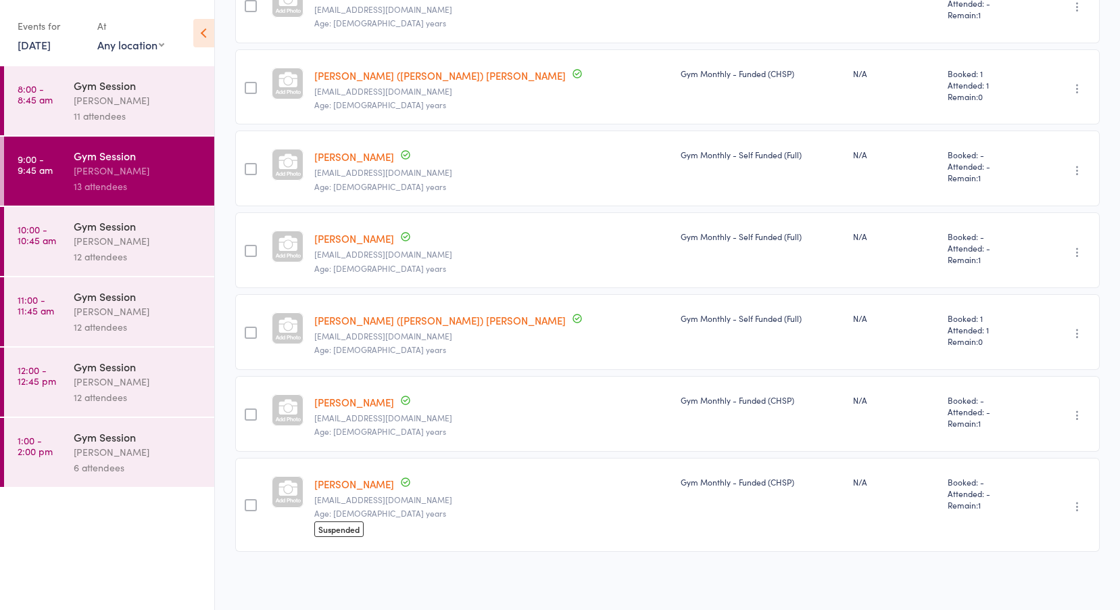
scroll to position [667, 0]
click at [78, 224] on div "Gym Session" at bounding box center [138, 225] width 129 height 15
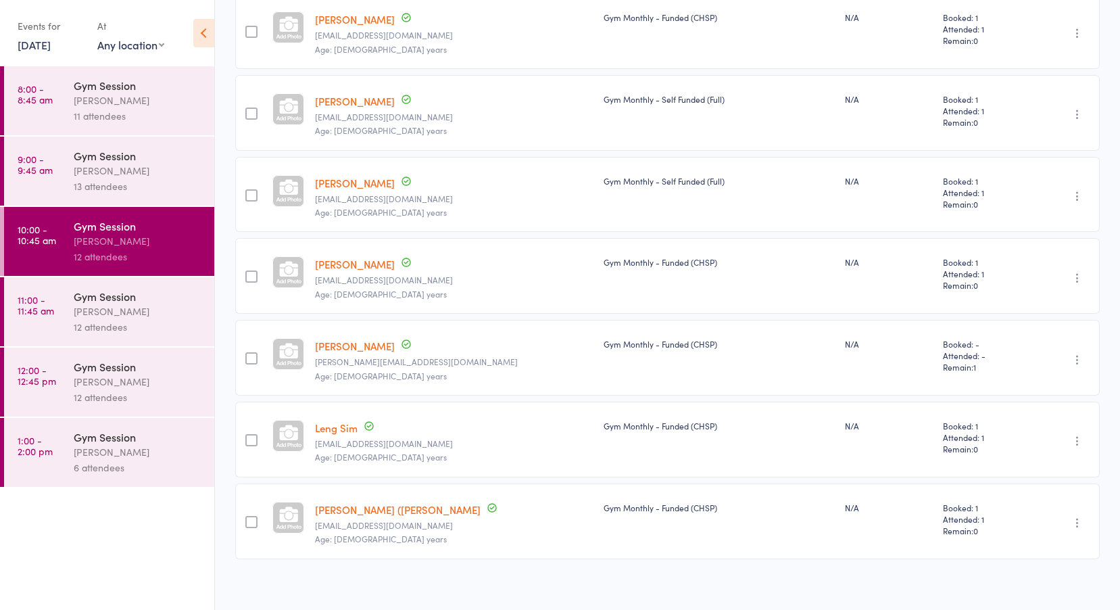
scroll to position [567, 0]
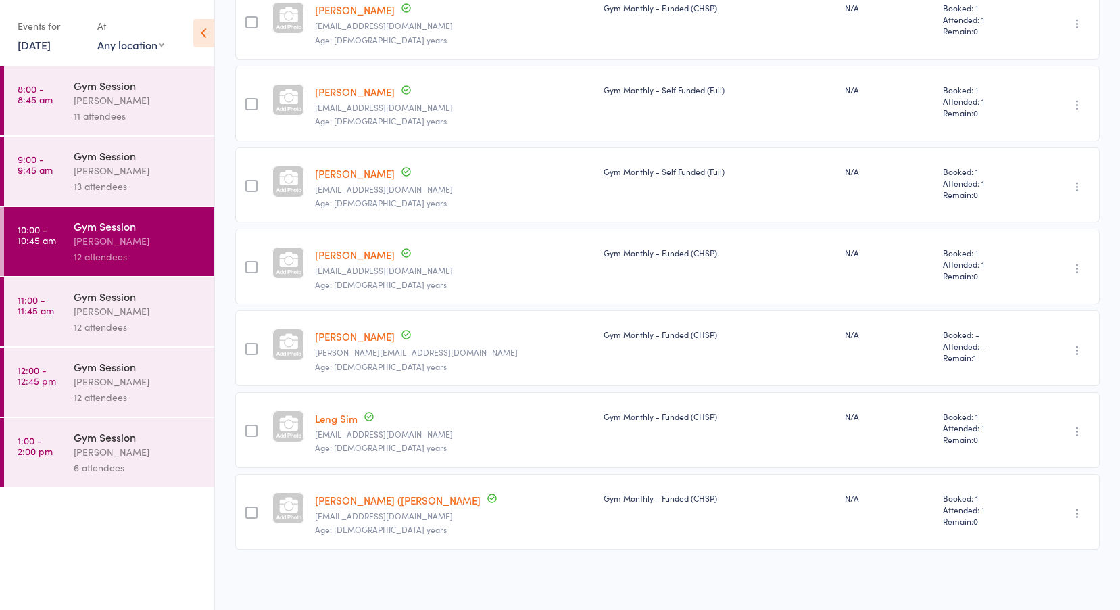
click at [132, 300] on div "Gym Session" at bounding box center [138, 296] width 129 height 15
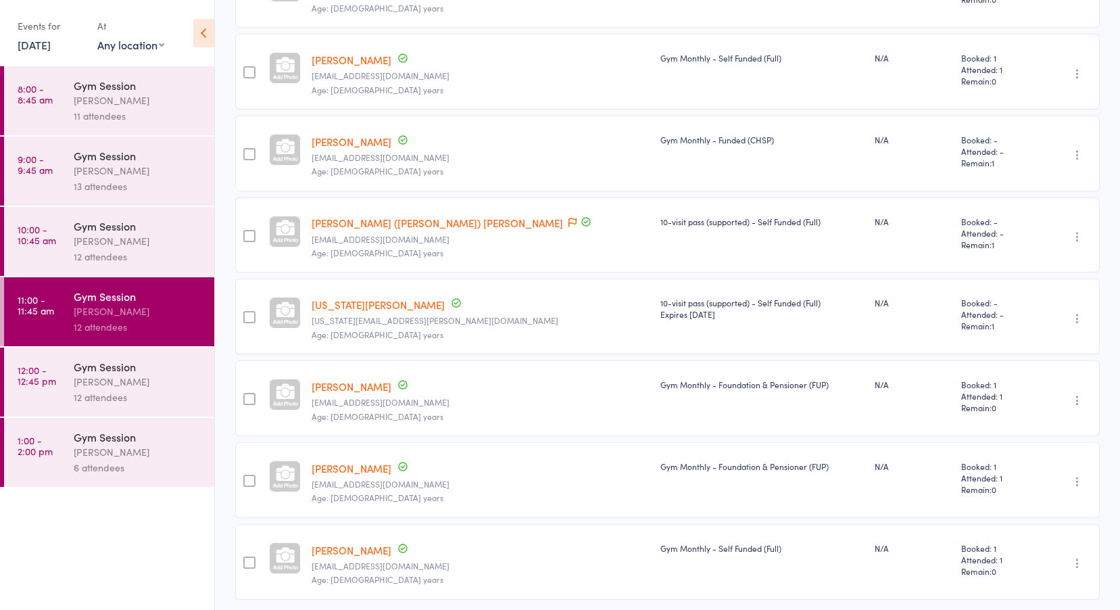
scroll to position [567, 0]
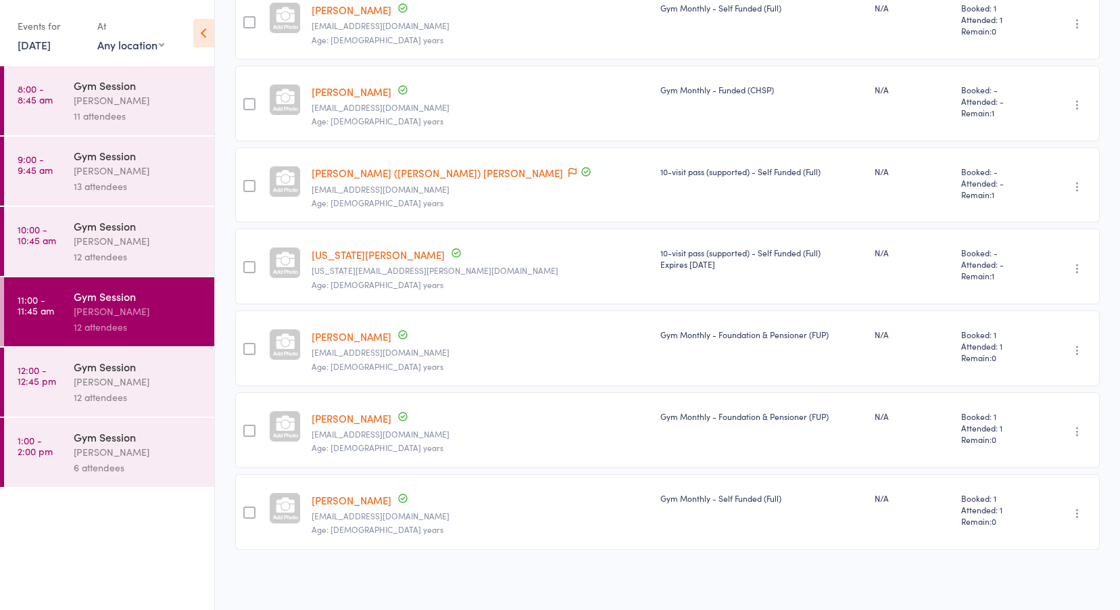
click at [115, 385] on div "Tiffany Yeong" at bounding box center [138, 382] width 129 height 16
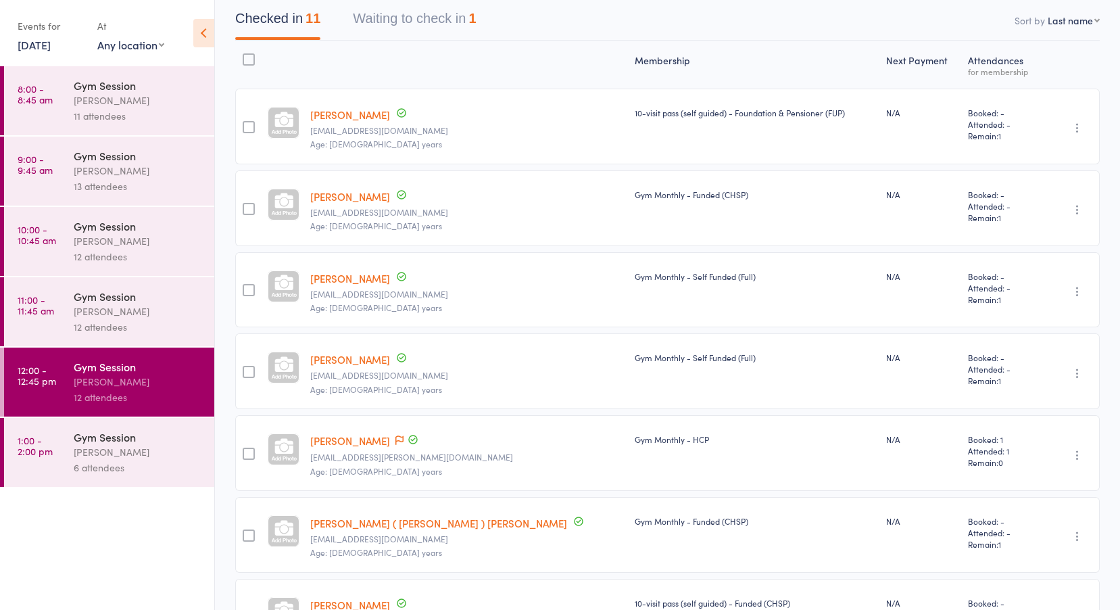
scroll to position [136, 0]
click at [31, 566] on ul "8:00 - 8:45 am Gym Session Tiffany Yeong 11 attendees 9:00 - 9:45 am Gym Sessio…" at bounding box center [107, 338] width 214 height 544
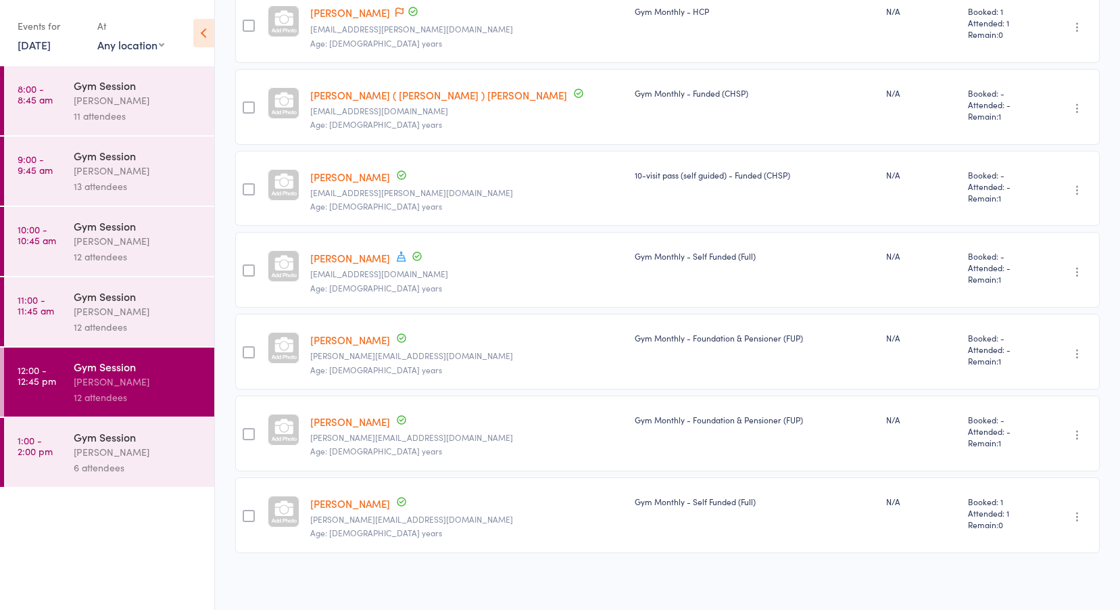
scroll to position [567, 0]
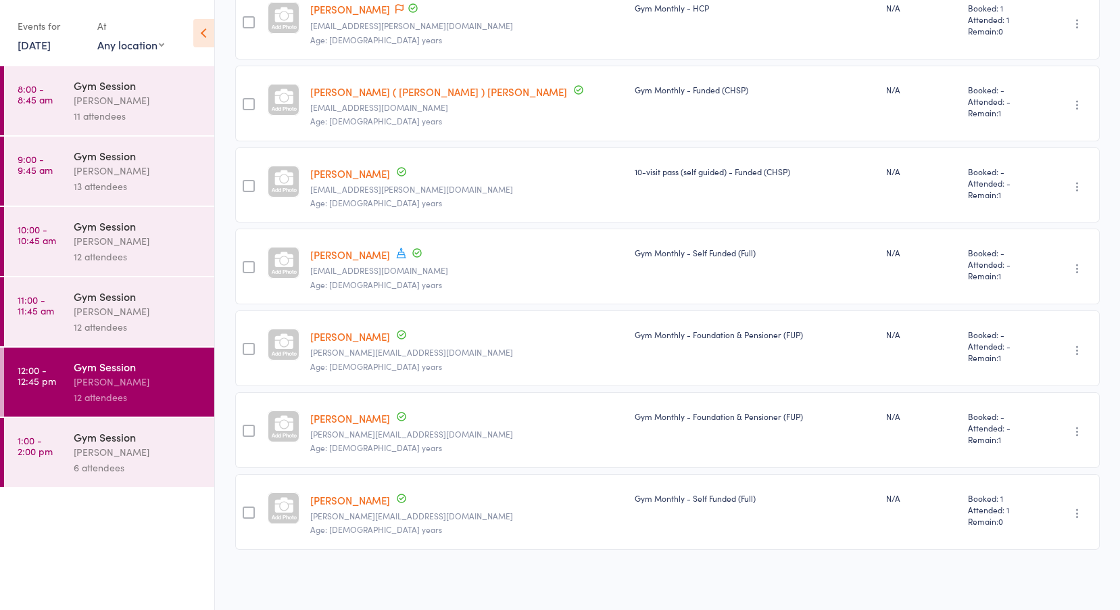
click at [128, 452] on div "Tiffany Yeong" at bounding box center [138, 452] width 129 height 16
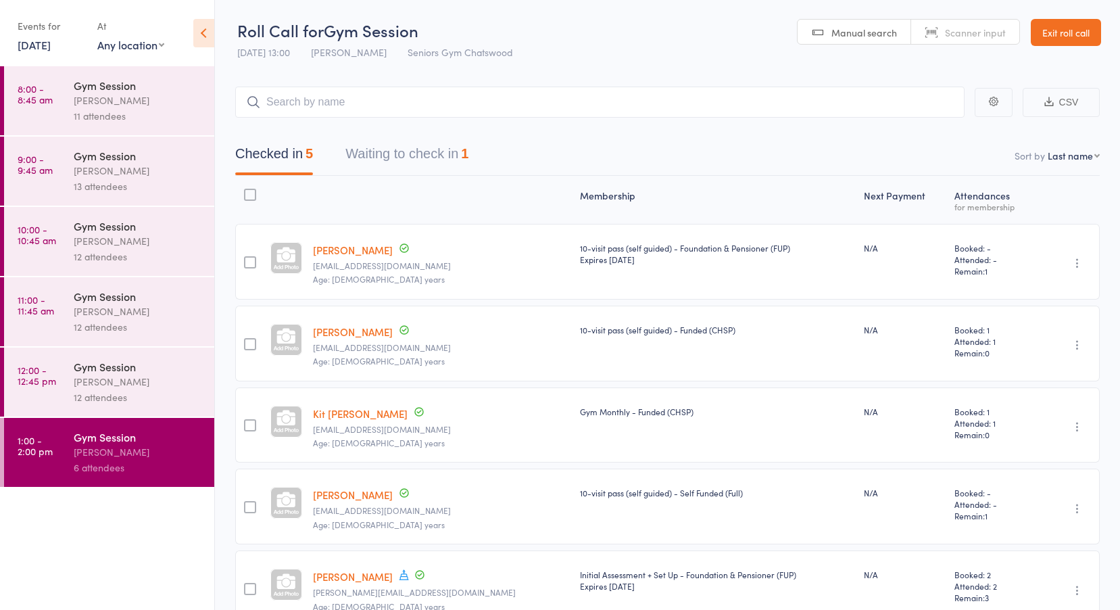
click at [1074, 24] on link "Exit roll call" at bounding box center [1066, 32] width 70 height 27
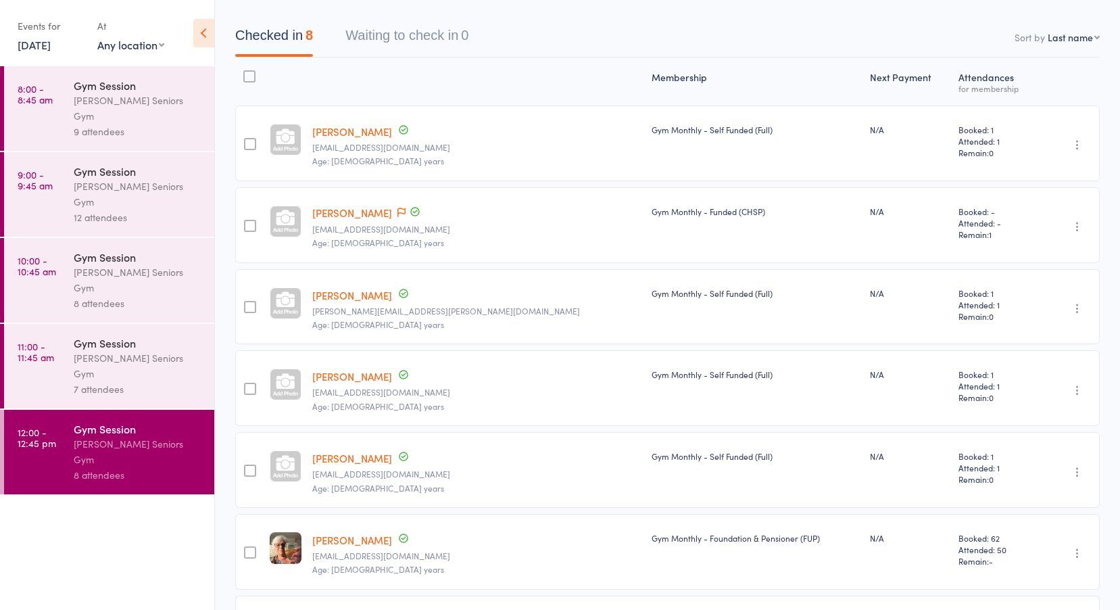
scroll to position [118, 0]
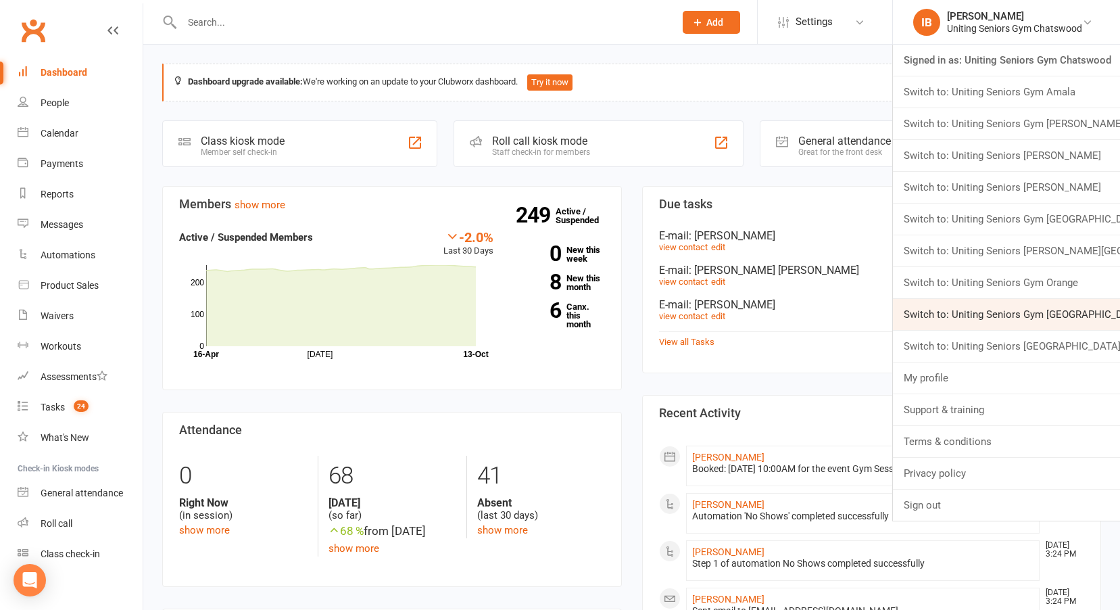
click at [1011, 316] on link "Switch to: Uniting Seniors Gym Waverley" at bounding box center [1006, 314] width 227 height 31
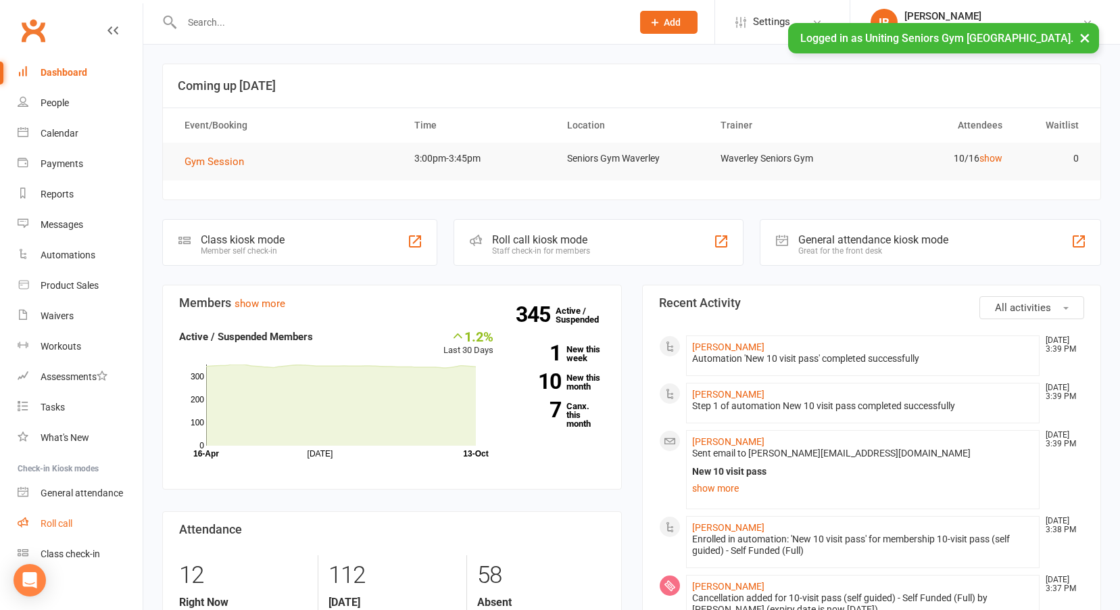
click at [59, 525] on div "Roll call" at bounding box center [57, 523] width 32 height 11
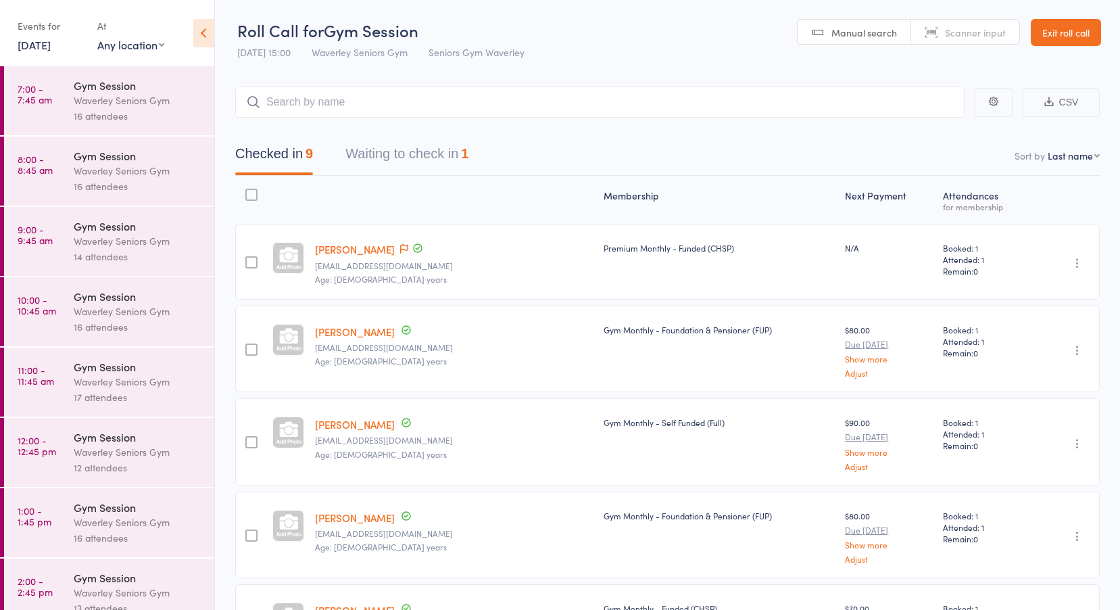
click at [50, 46] on link "[DATE]" at bounding box center [34, 44] width 33 height 15
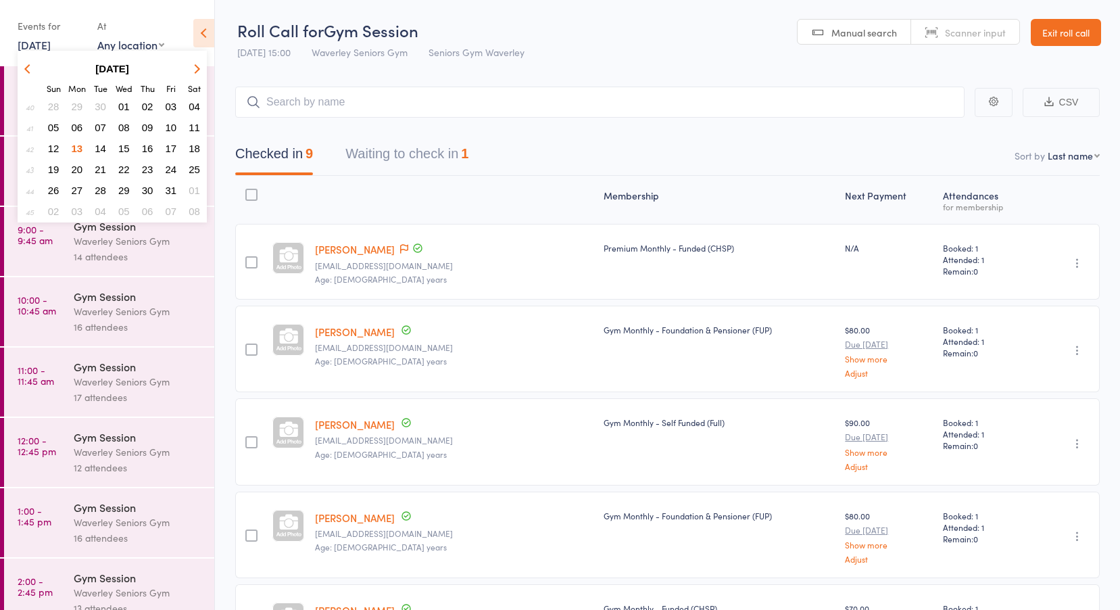
click at [149, 128] on span "09" at bounding box center [147, 127] width 11 height 11
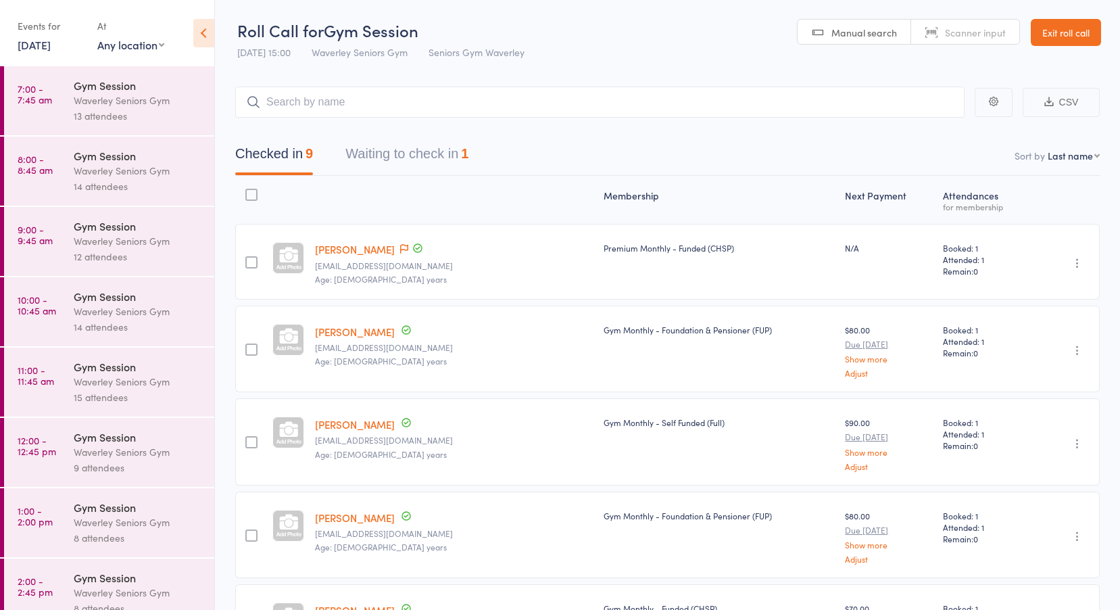
click at [41, 100] on time "7:00 - 7:45 am" at bounding box center [35, 94] width 34 height 22
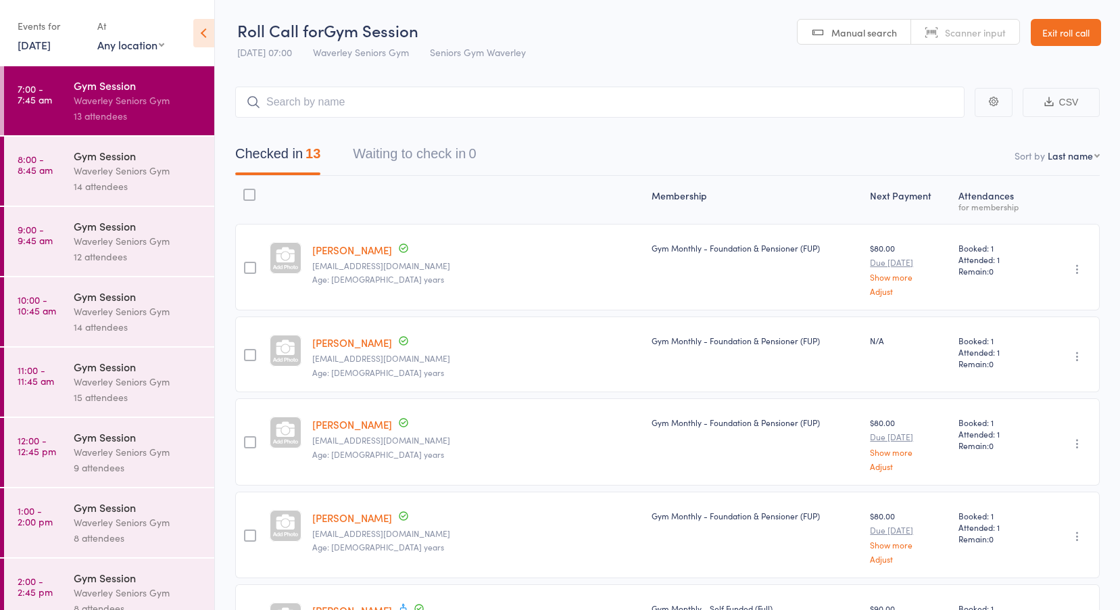
click at [49, 168] on time "8:00 - 8:45 am" at bounding box center [35, 164] width 35 height 22
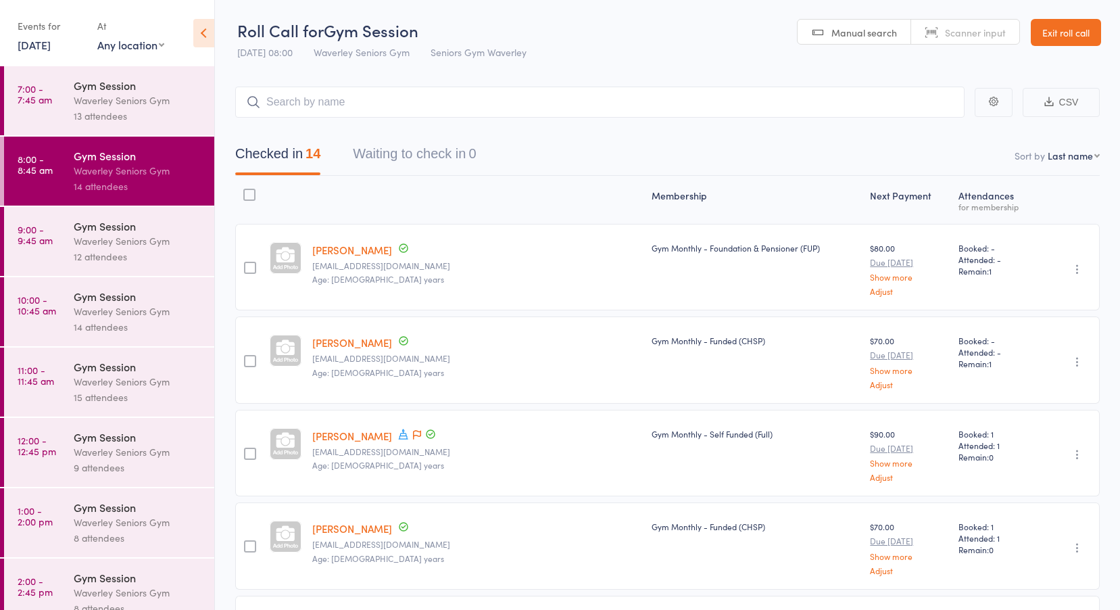
click at [41, 244] on time "9:00 - 9:45 am" at bounding box center [35, 235] width 35 height 22
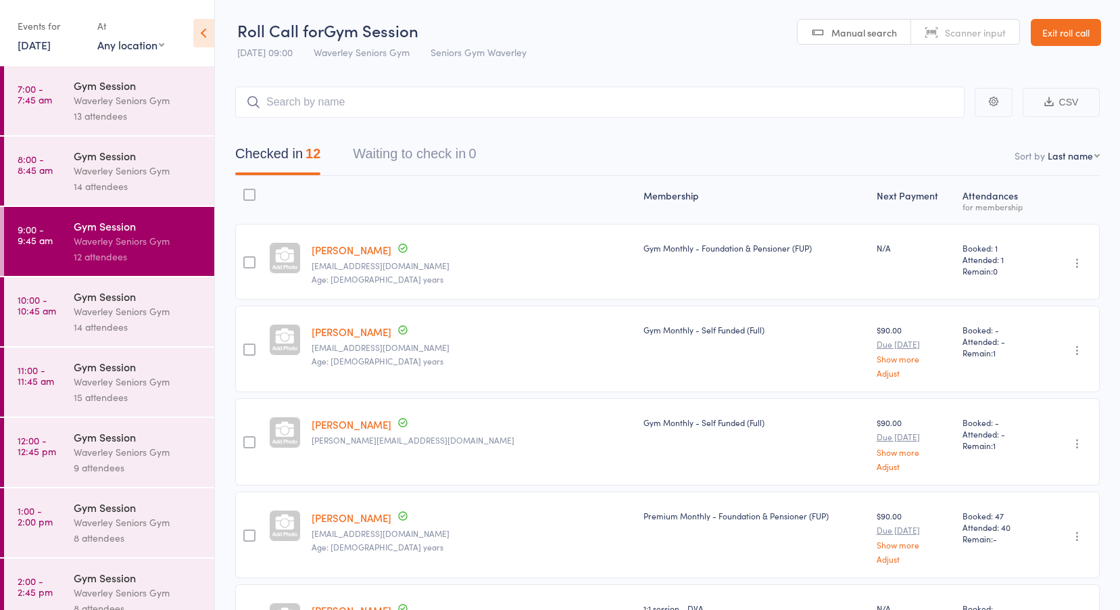
click at [36, 312] on time "10:00 - 10:45 am" at bounding box center [37, 305] width 39 height 22
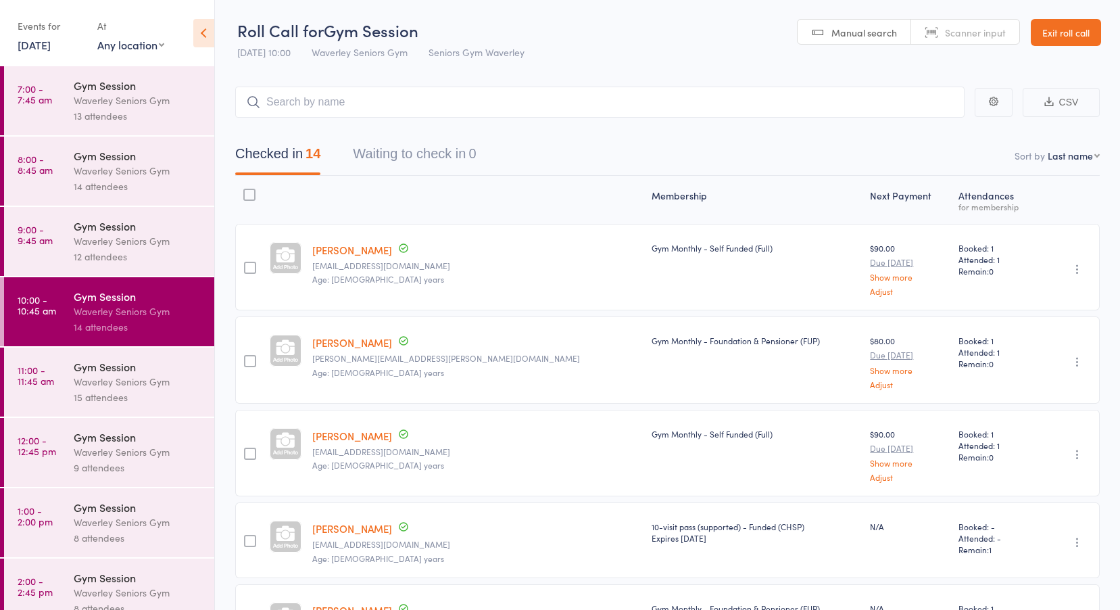
click at [43, 386] on time "11:00 - 11:45 am" at bounding box center [36, 375] width 37 height 22
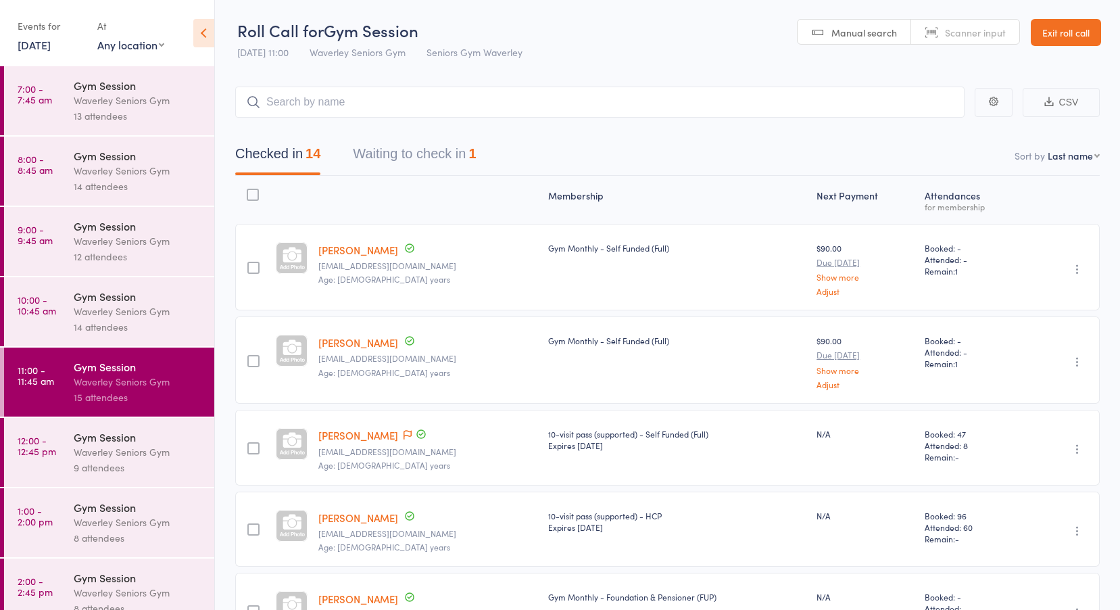
click at [414, 154] on button "Waiting to check in 1" at bounding box center [414, 157] width 123 height 36
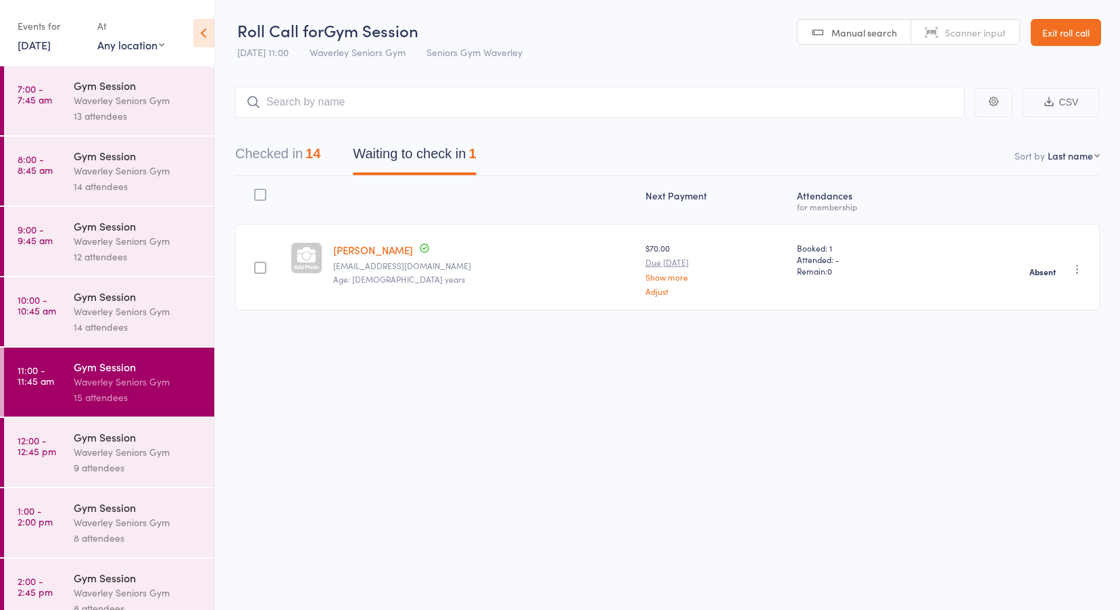
click at [51, 455] on time "12:00 - 12:45 pm" at bounding box center [37, 446] width 39 height 22
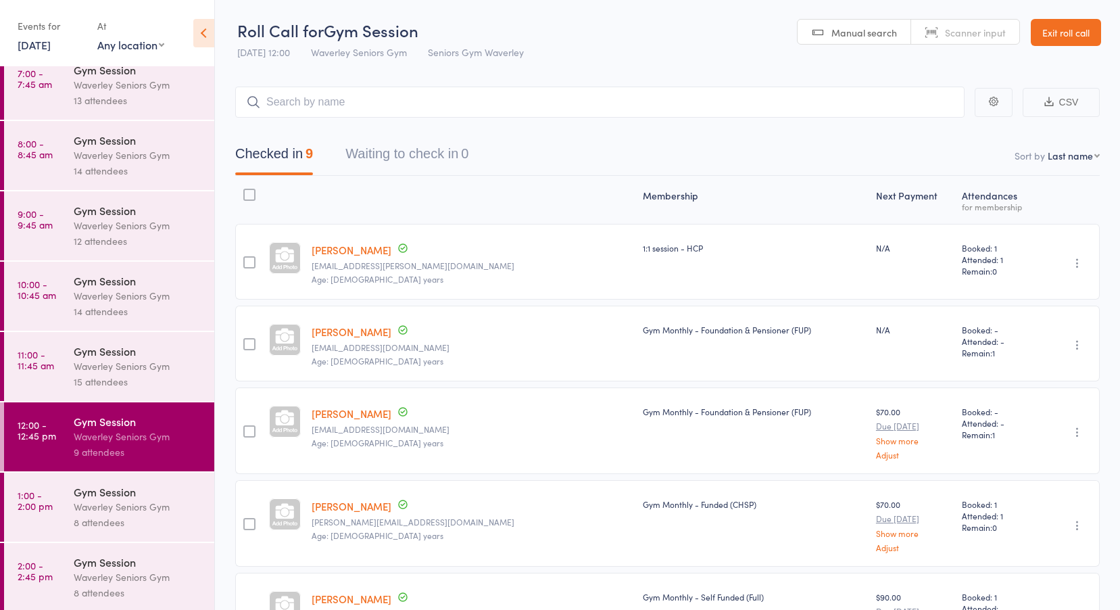
scroll to position [19, 0]
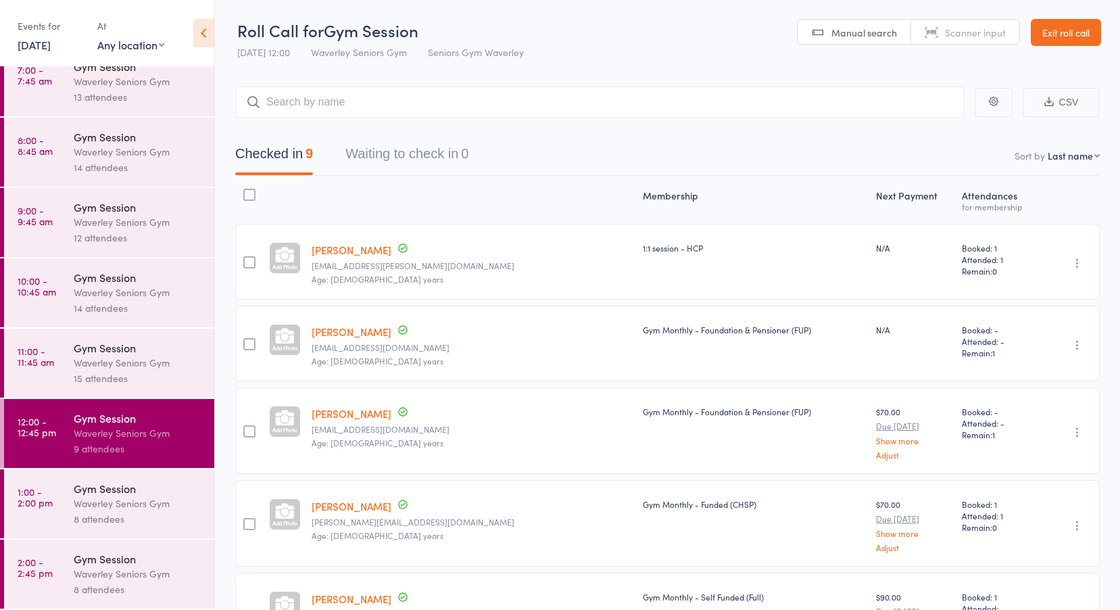
click at [43, 501] on time "1:00 - 2:00 pm" at bounding box center [35, 497] width 35 height 22
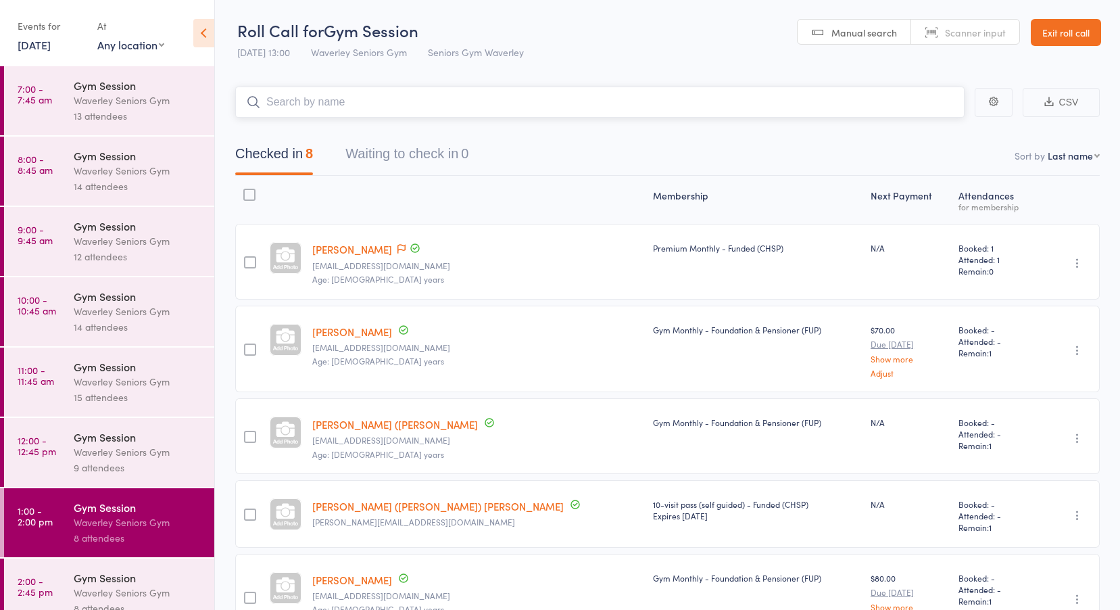
scroll to position [19, 0]
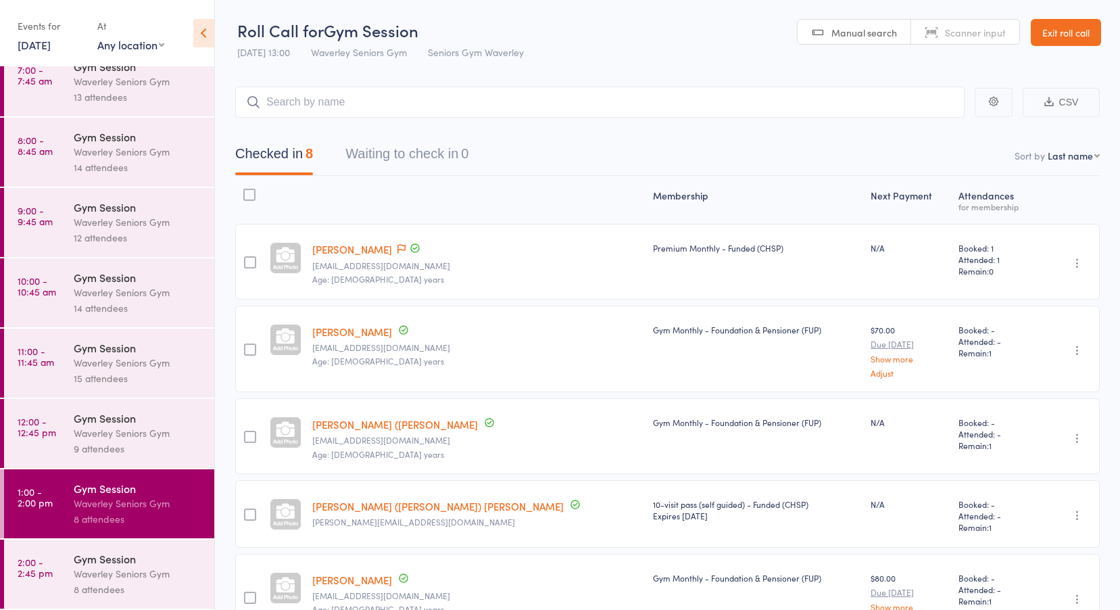
click at [59, 568] on link "2:00 - 2:45 pm Gym Session Waverley Seniors Gym 8 attendees" at bounding box center [109, 574] width 210 height 69
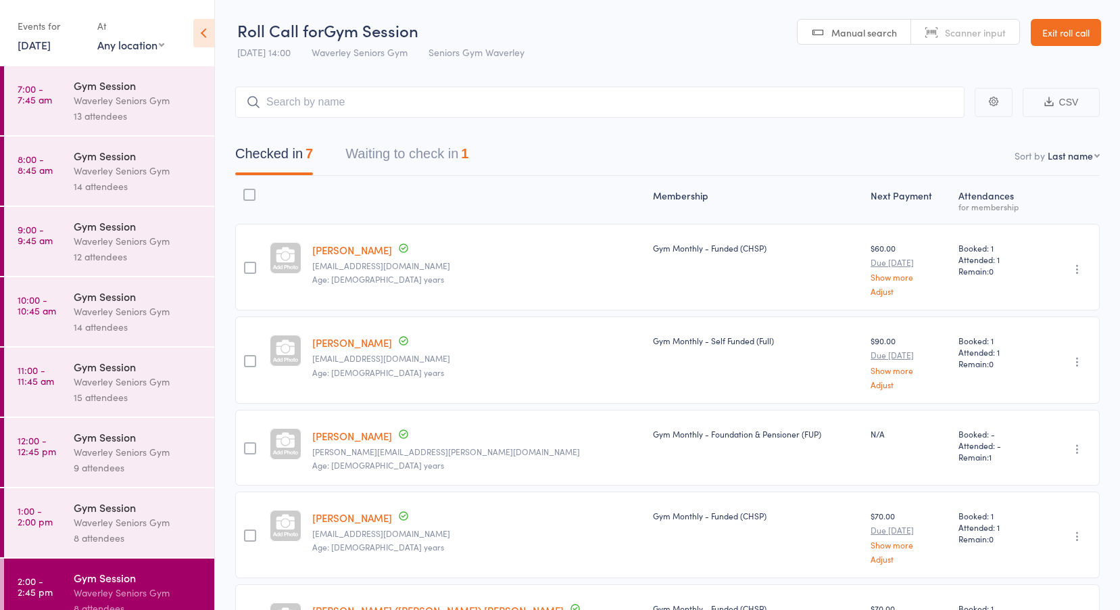
click at [389, 160] on button "Waiting to check in 1" at bounding box center [406, 157] width 123 height 36
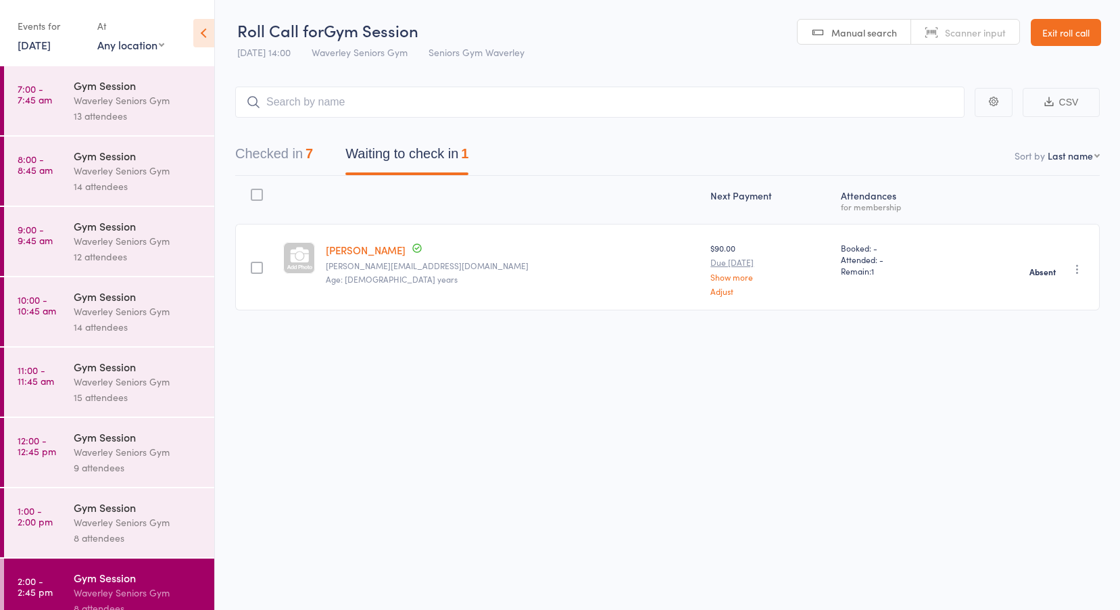
click at [51, 49] on link "[DATE]" at bounding box center [34, 44] width 33 height 15
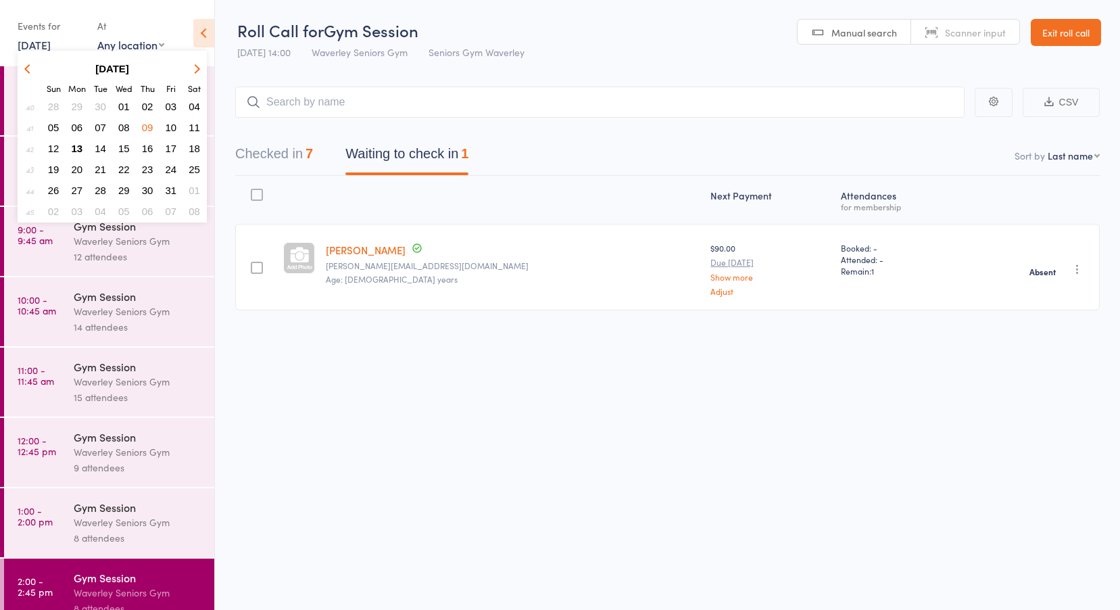
click at [175, 128] on span "10" at bounding box center [171, 127] width 11 height 11
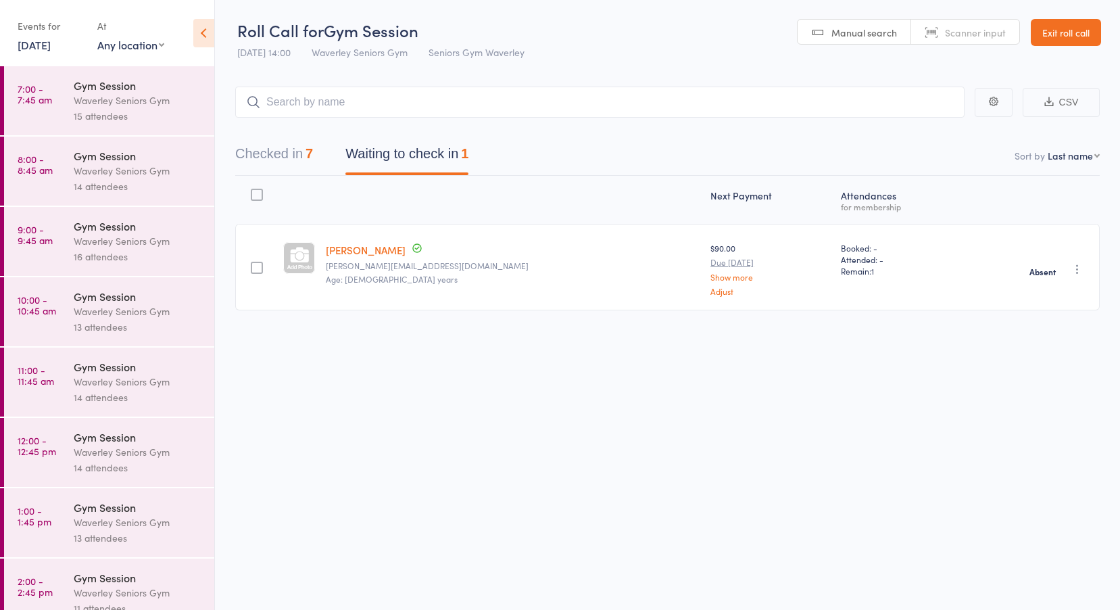
click at [62, 103] on link "7:00 - 7:45 am Gym Session Waverley Seniors Gym 15 attendees" at bounding box center [109, 100] width 210 height 69
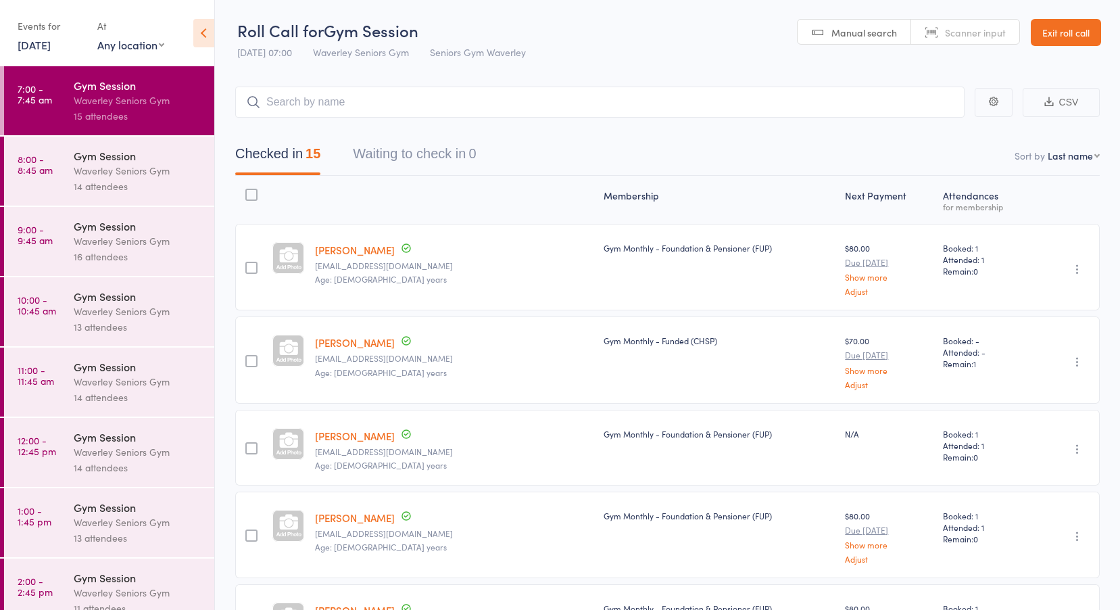
click at [45, 170] on time "8:00 - 8:45 am" at bounding box center [35, 164] width 35 height 22
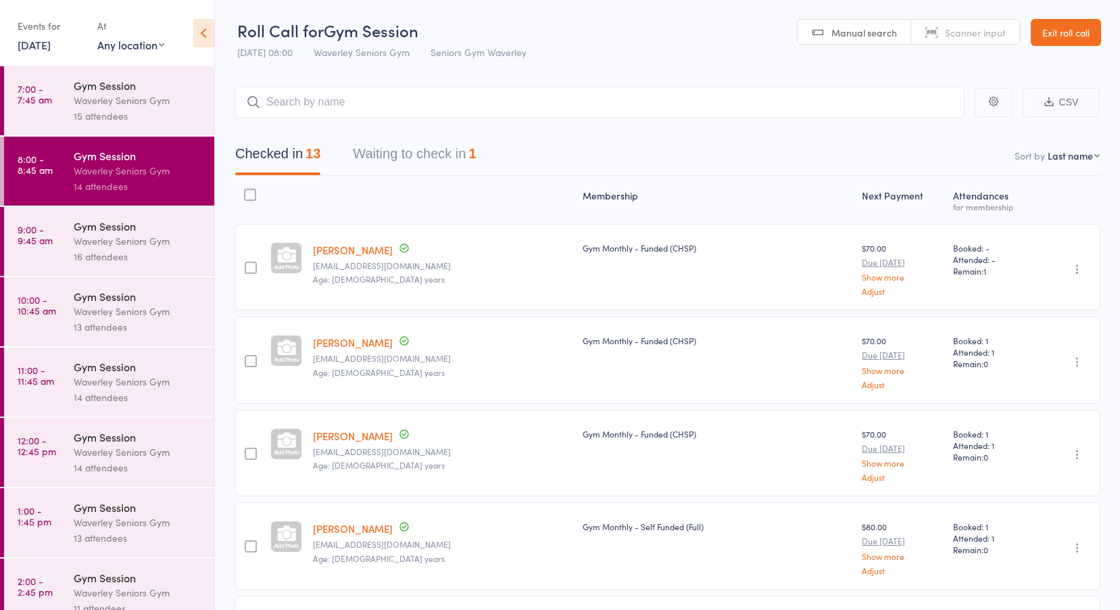
drag, startPoint x: 396, startPoint y: 156, endPoint x: 408, endPoint y: 158, distance: 12.5
click at [396, 156] on button "Waiting to check in 1" at bounding box center [414, 157] width 123 height 36
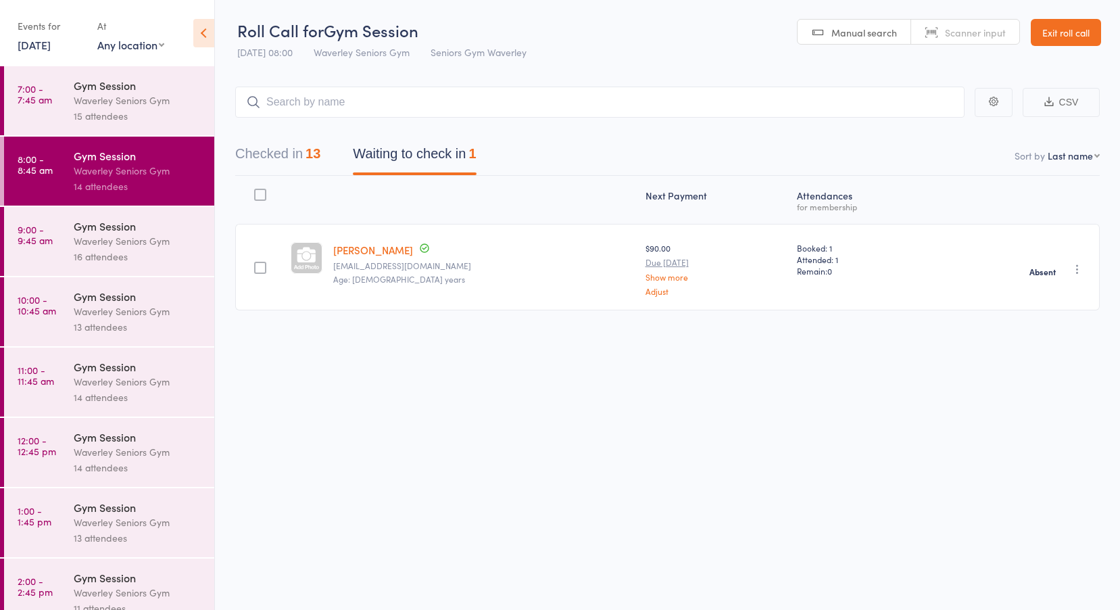
click at [47, 242] on time "9:00 - 9:45 am" at bounding box center [35, 235] width 35 height 22
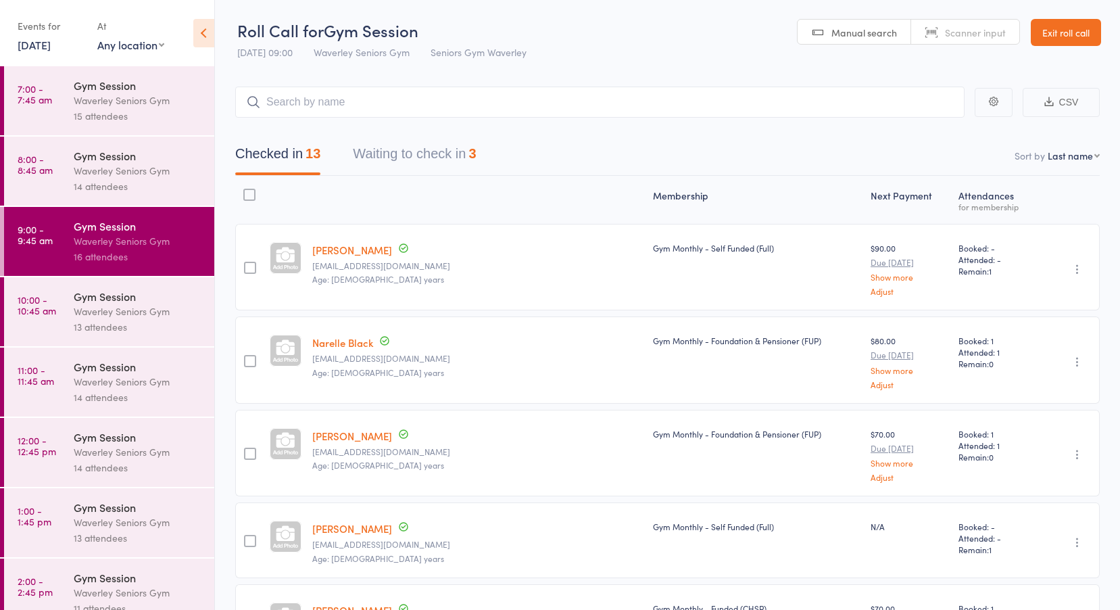
click at [412, 153] on button "Waiting to check in 3" at bounding box center [414, 157] width 123 height 36
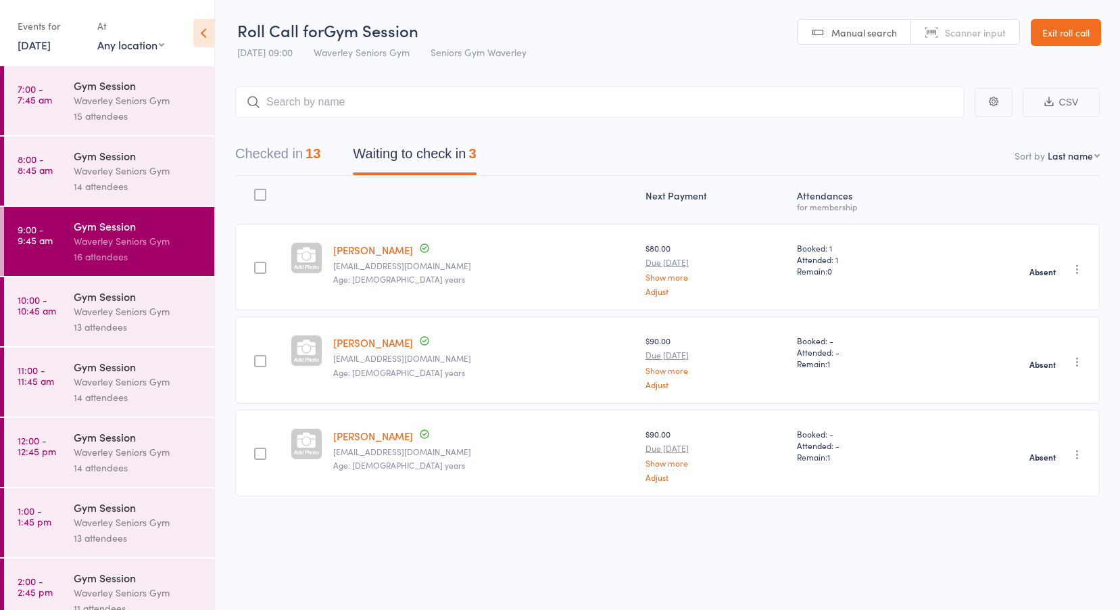
click at [25, 303] on time "10:00 - 10:45 am" at bounding box center [37, 305] width 39 height 22
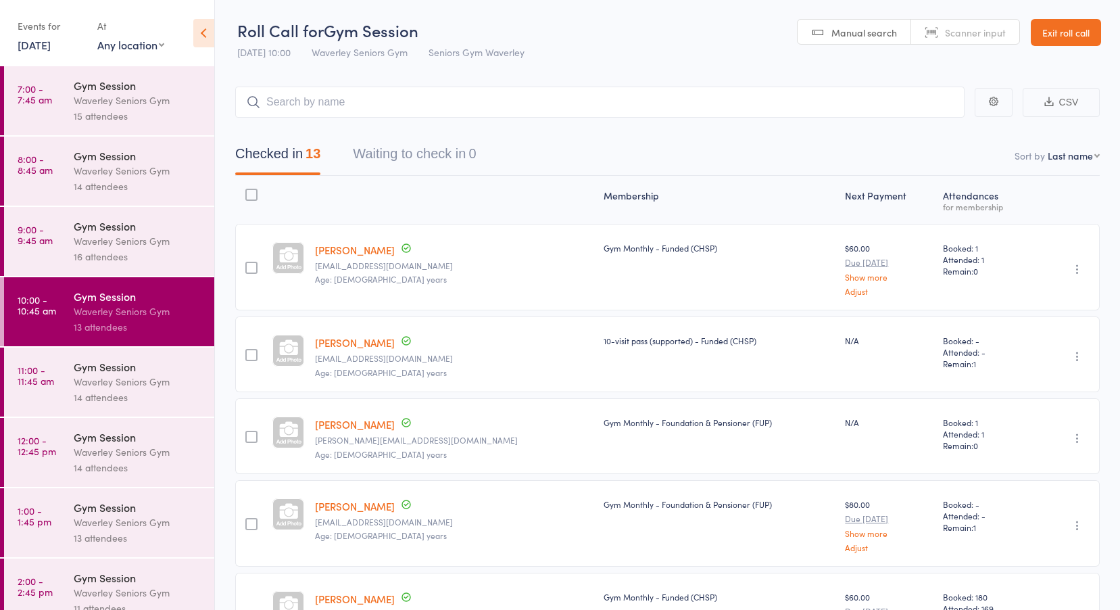
click at [43, 369] on time "11:00 - 11:45 am" at bounding box center [36, 375] width 37 height 22
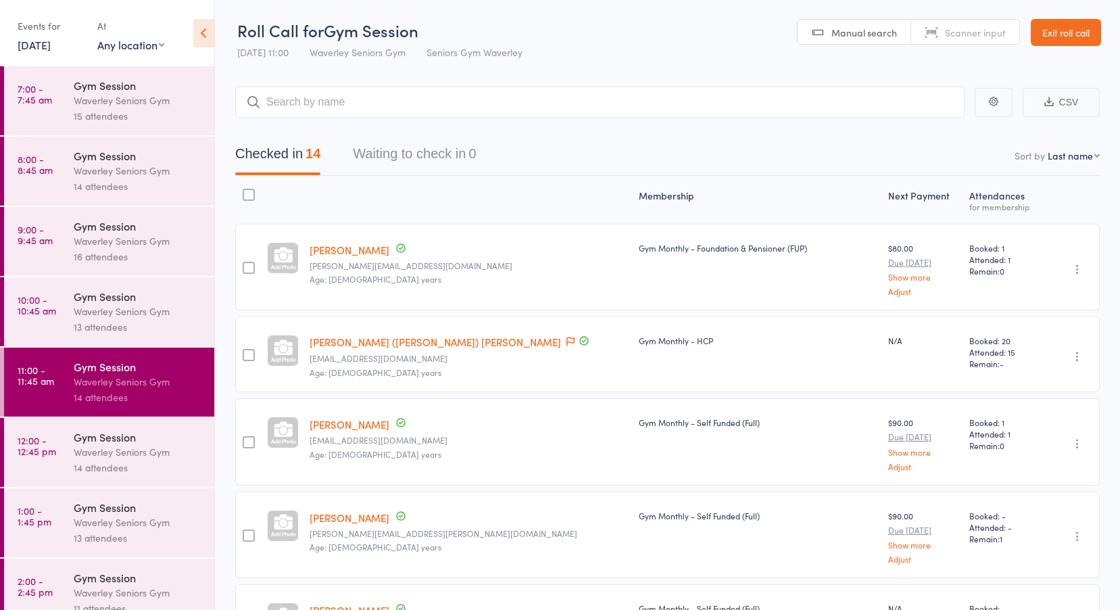
click at [46, 437] on time "12:00 - 12:45 pm" at bounding box center [37, 446] width 39 height 22
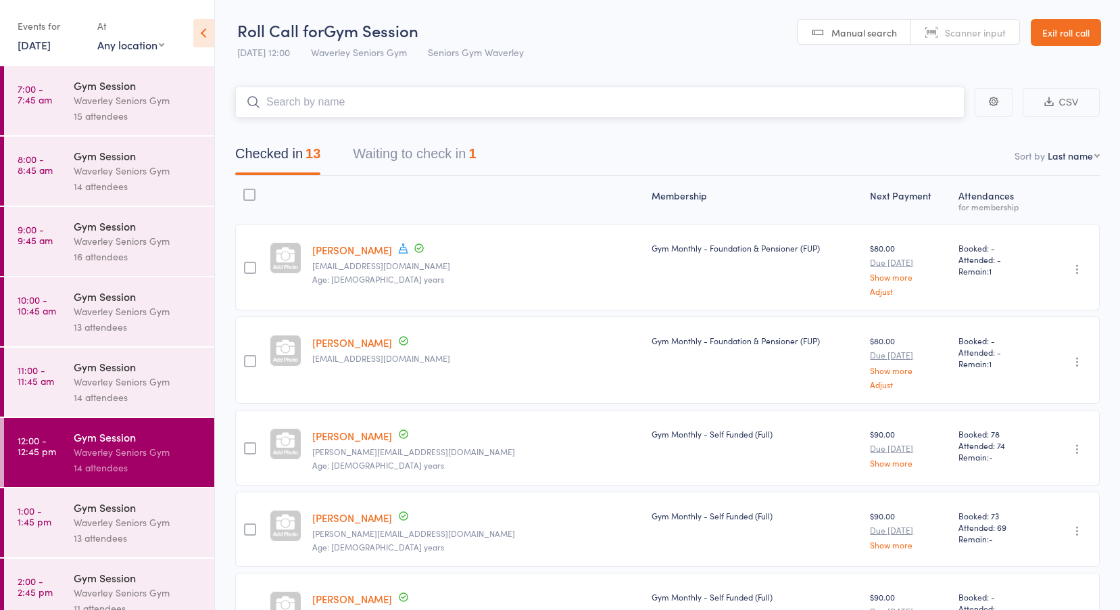
click at [387, 149] on button "Waiting to check in 1" at bounding box center [414, 157] width 123 height 36
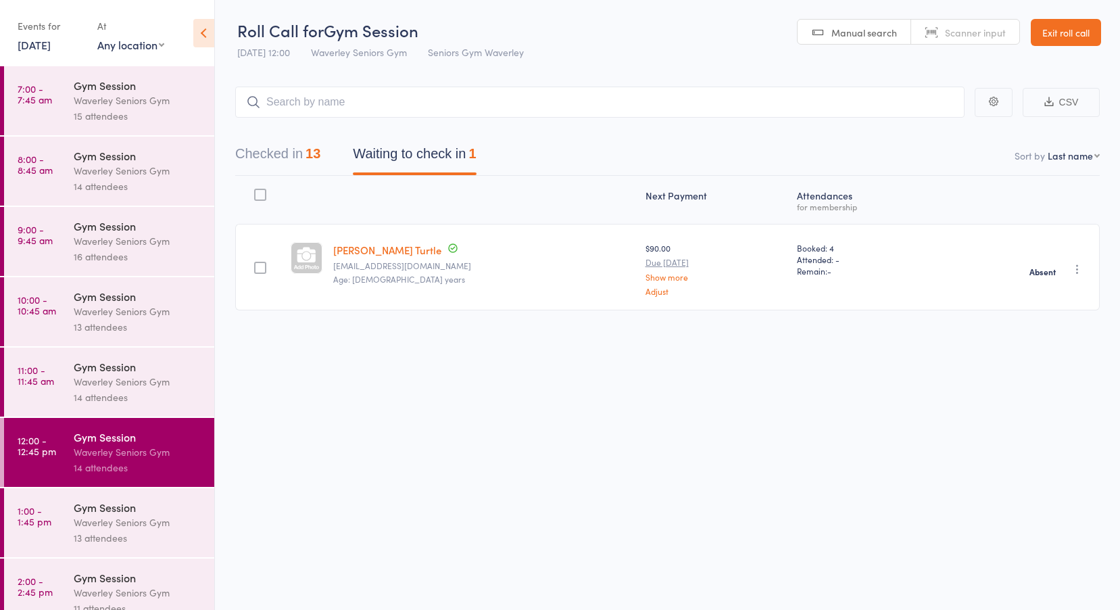
click at [32, 511] on time "1:00 - 1:45 pm" at bounding box center [35, 516] width 34 height 22
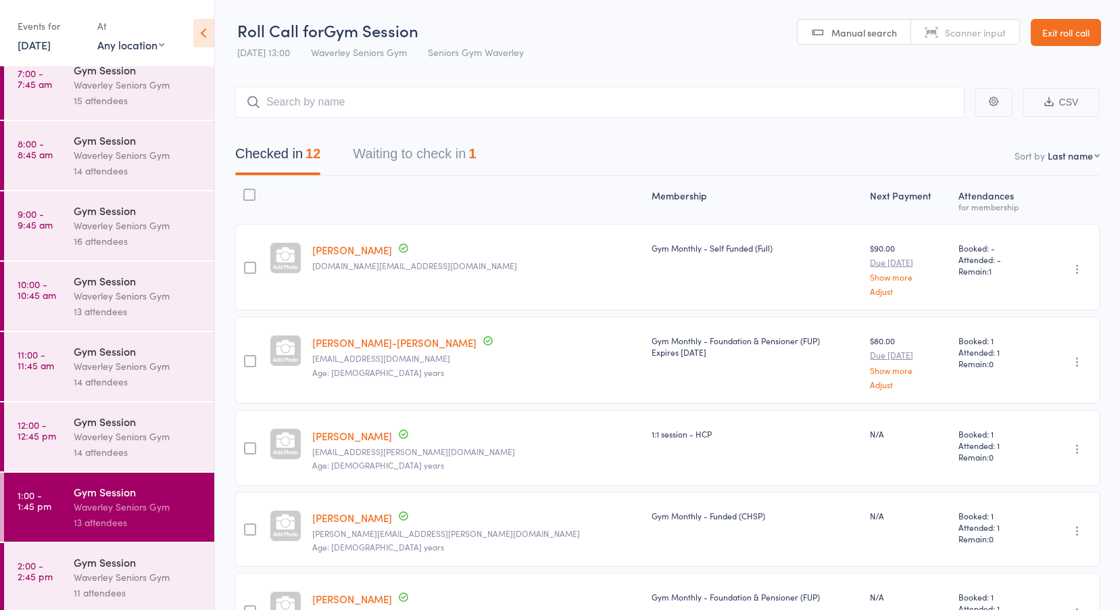
scroll to position [19, 0]
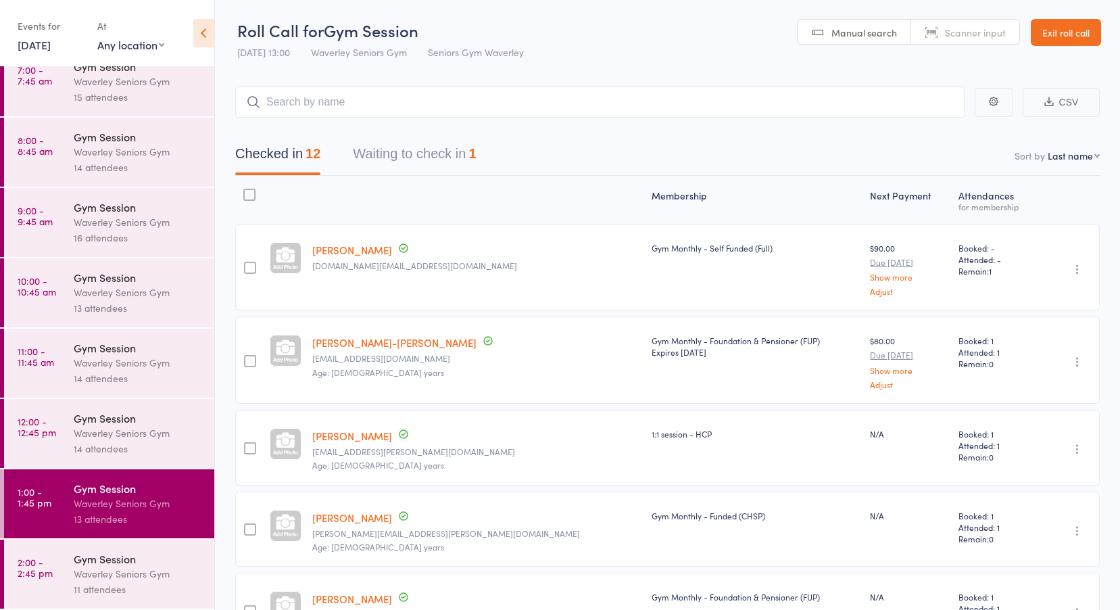
click at [407, 152] on button "Waiting to check in 1" at bounding box center [414, 157] width 123 height 36
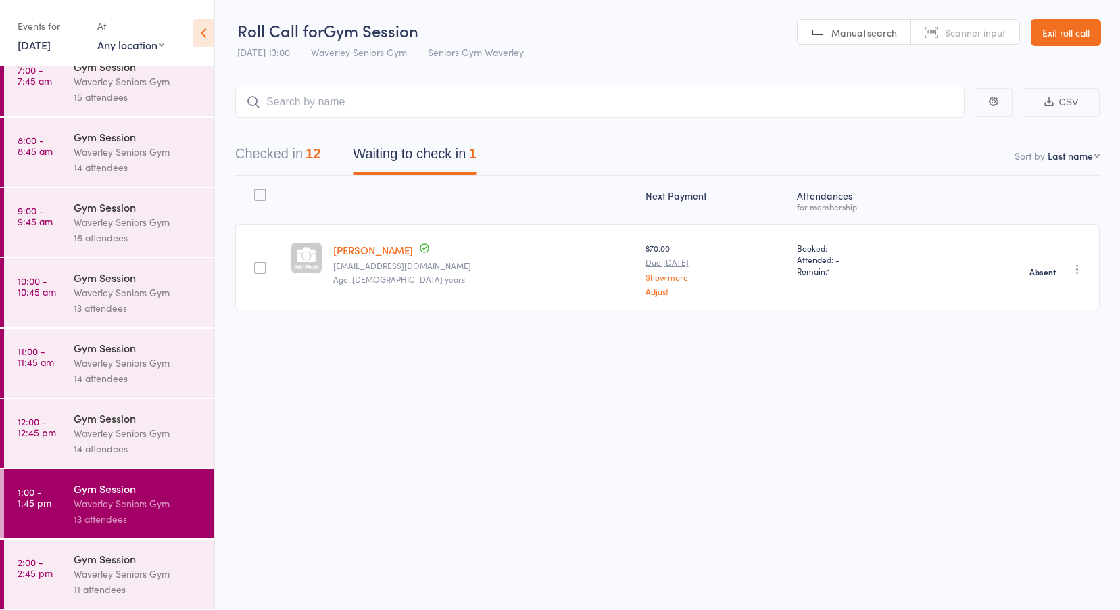
click at [28, 579] on link "2:00 - 2:45 pm Gym Session Waverley Seniors Gym 11 attendees" at bounding box center [109, 574] width 210 height 69
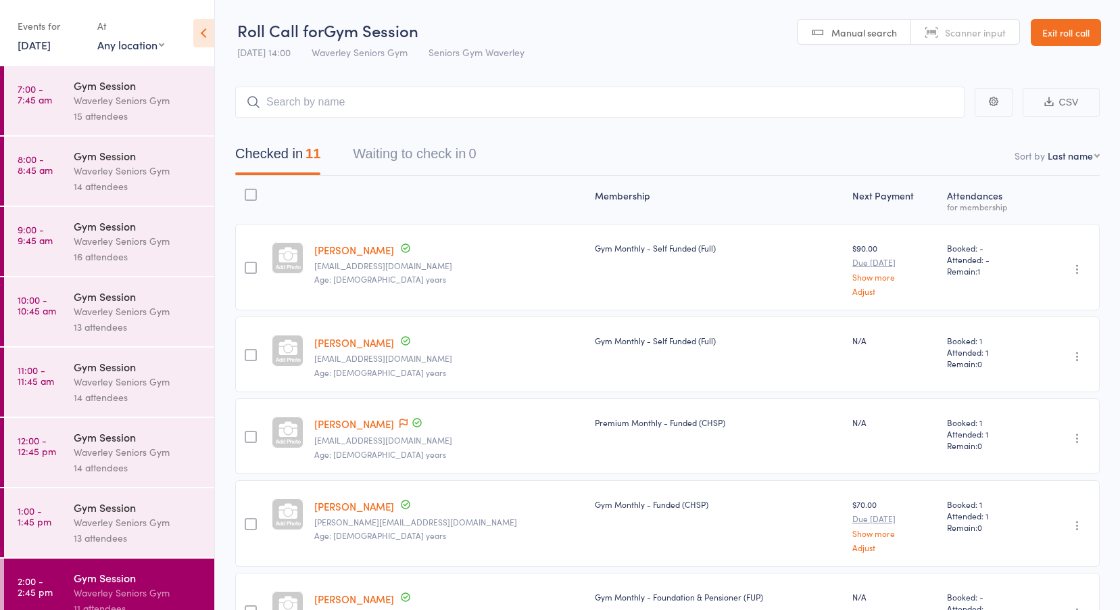
click at [46, 47] on link "[DATE]" at bounding box center [34, 44] width 33 height 15
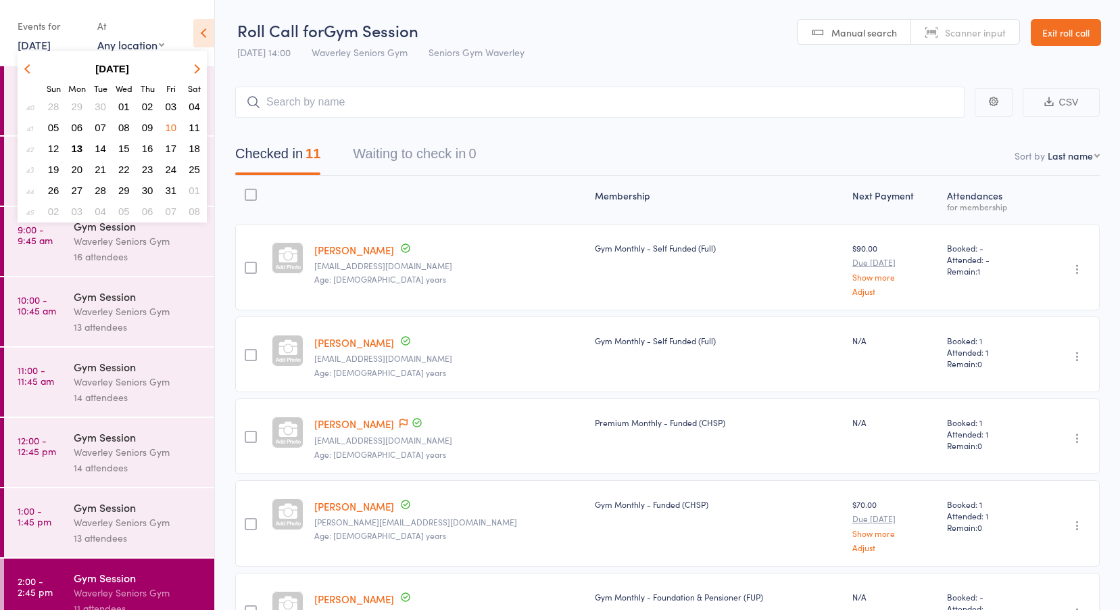
click at [143, 128] on span "09" at bounding box center [147, 127] width 11 height 11
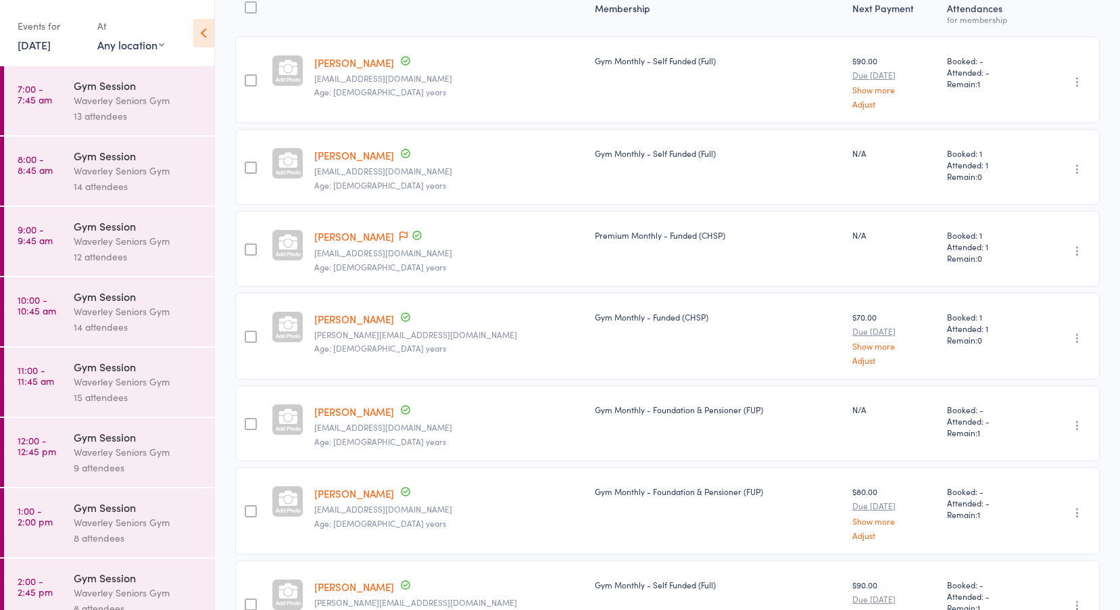
scroll to position [270, 0]
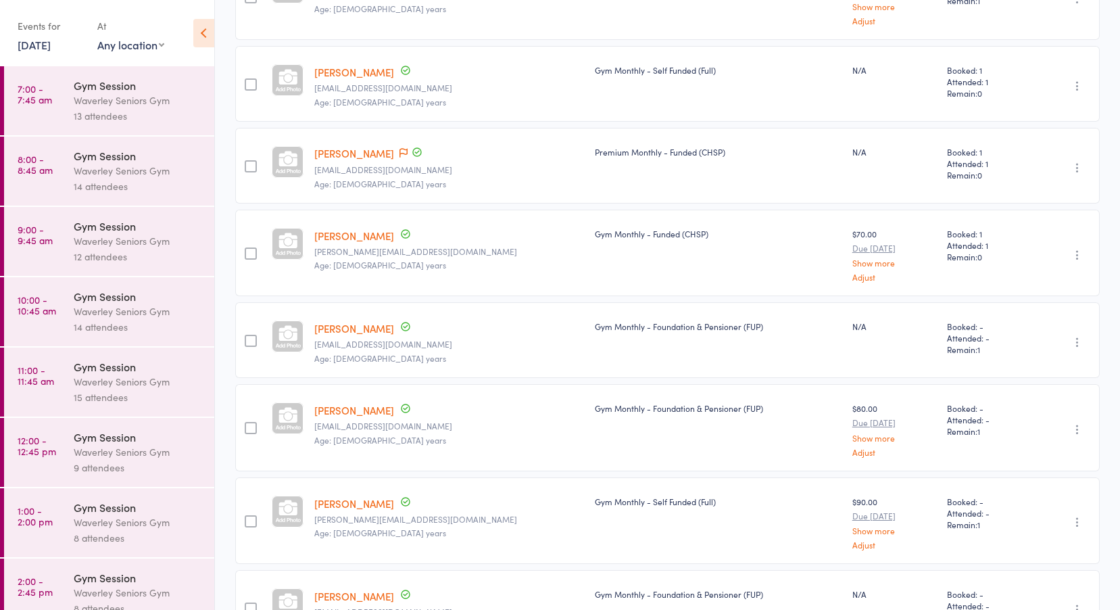
click at [76, 107] on div "Waverley Seniors Gym" at bounding box center [138, 101] width 129 height 16
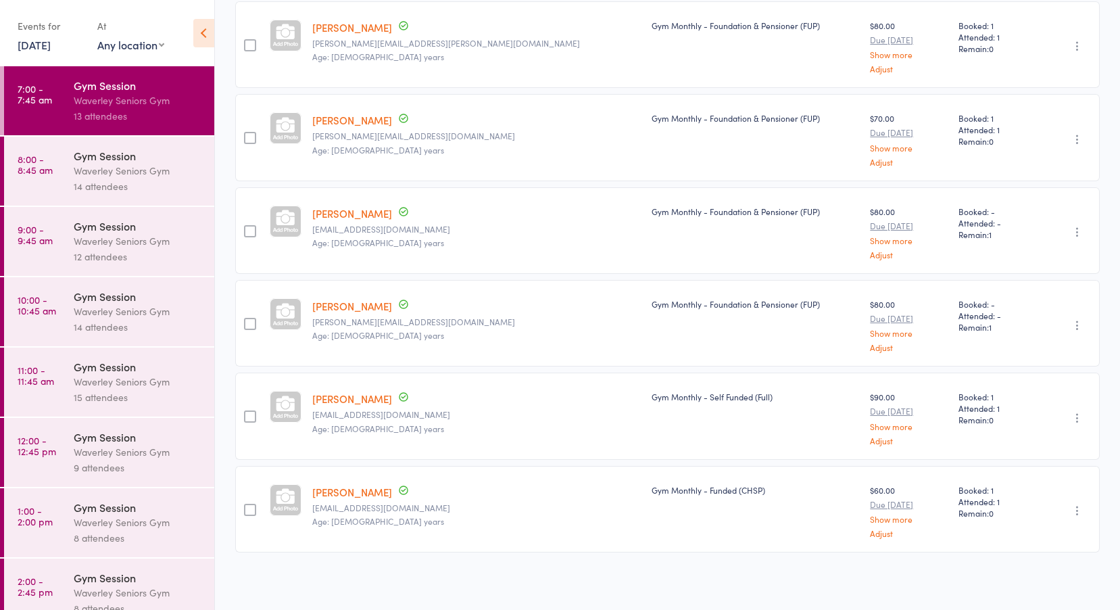
scroll to position [845, 0]
click at [64, 176] on link "8:00 - 8:45 am Gym Session Waverley Seniors Gym 14 attendees" at bounding box center [109, 171] width 210 height 69
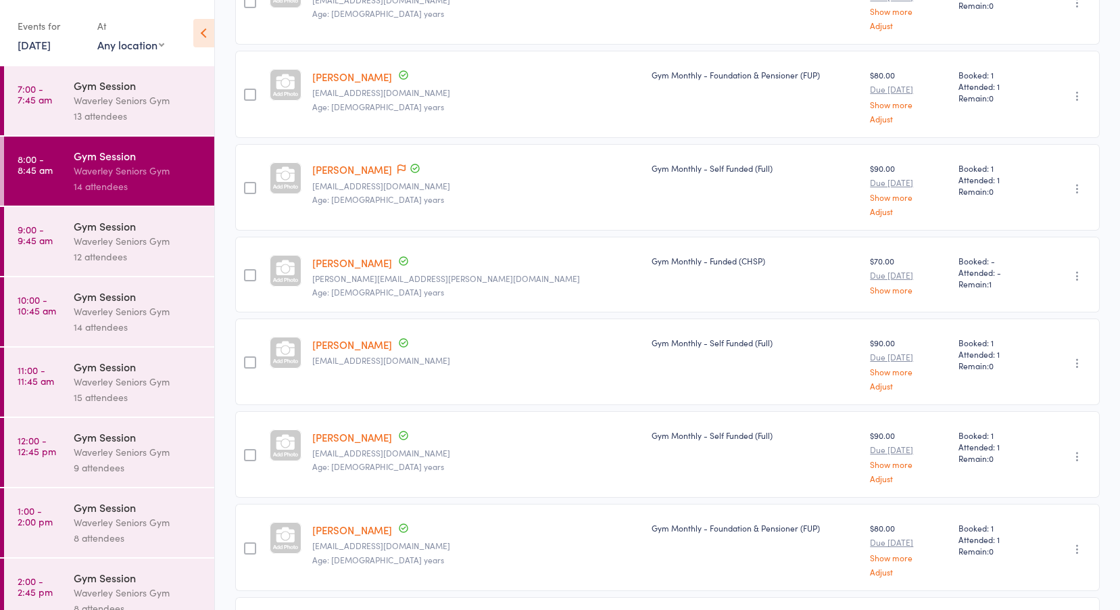
scroll to position [946, 0]
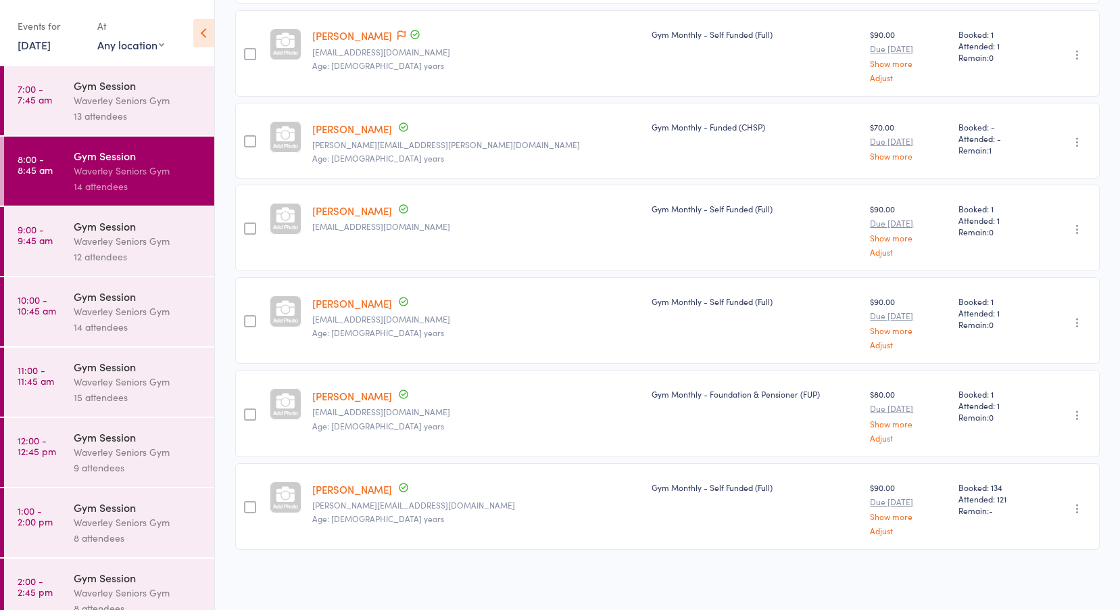
click at [69, 243] on link "9:00 - 9:45 am Gym Session Waverley Seniors Gym 12 attendees" at bounding box center [109, 241] width 210 height 69
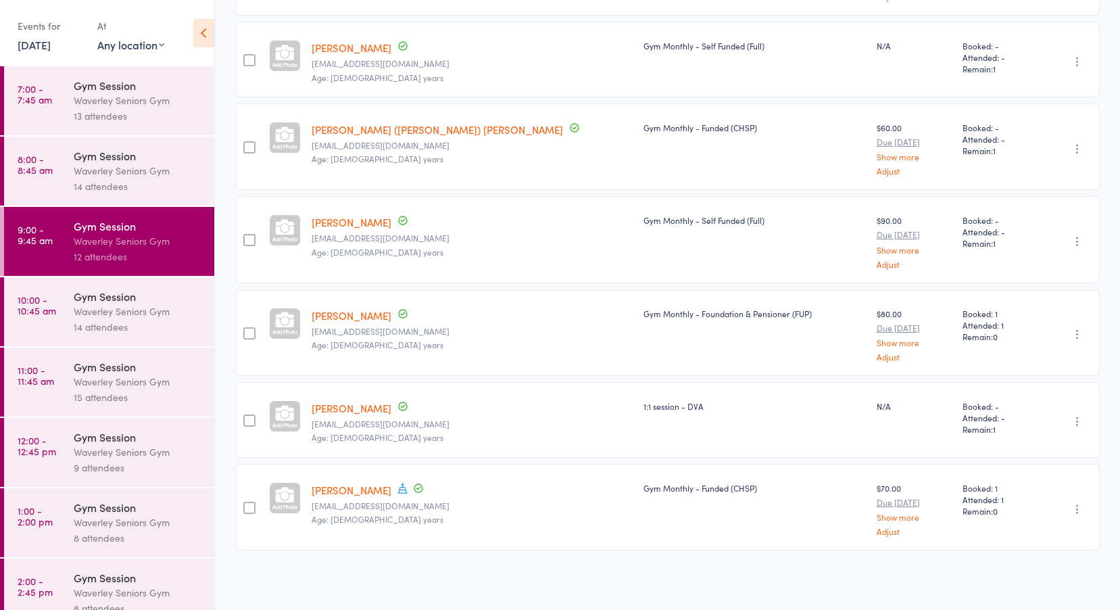
scroll to position [738, 0]
click at [127, 297] on div "Gym Session" at bounding box center [138, 296] width 129 height 15
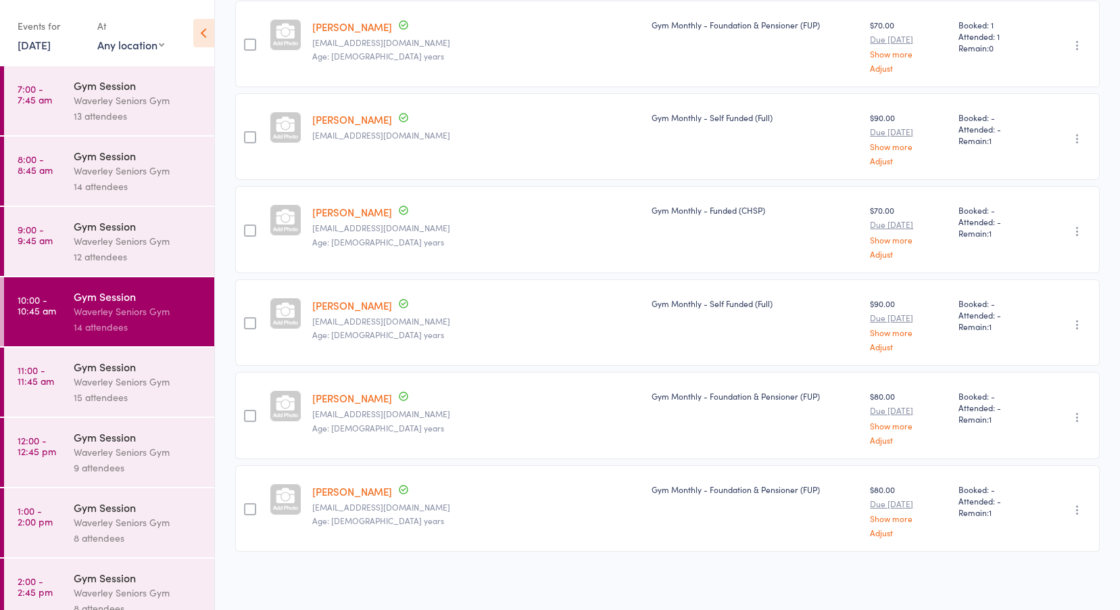
scroll to position [924, 0]
click at [108, 379] on div "Waverley Seniors Gym" at bounding box center [138, 382] width 129 height 16
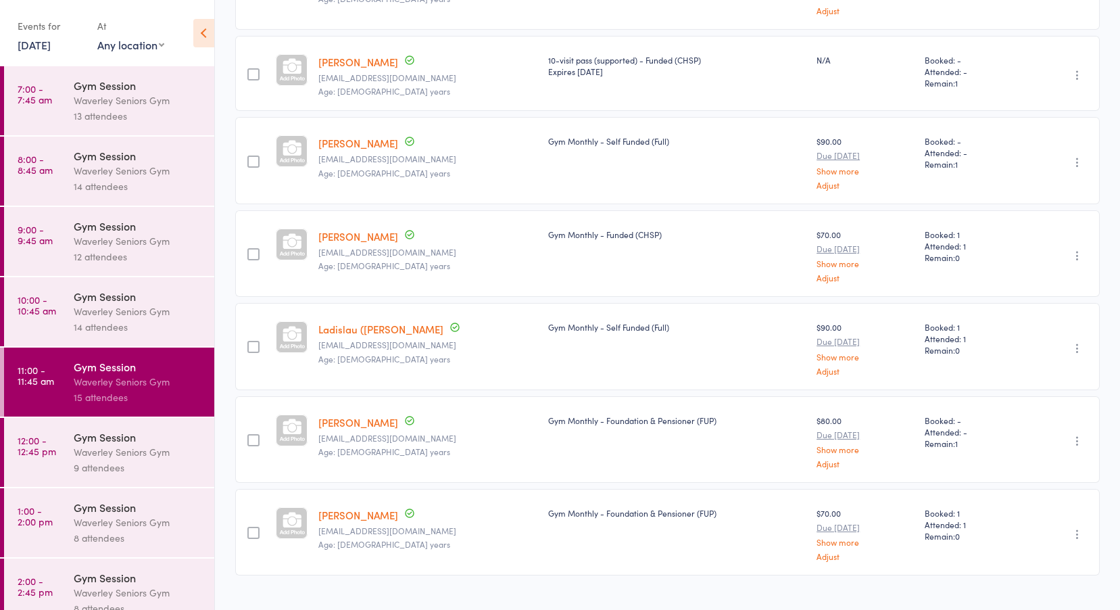
scroll to position [912, 0]
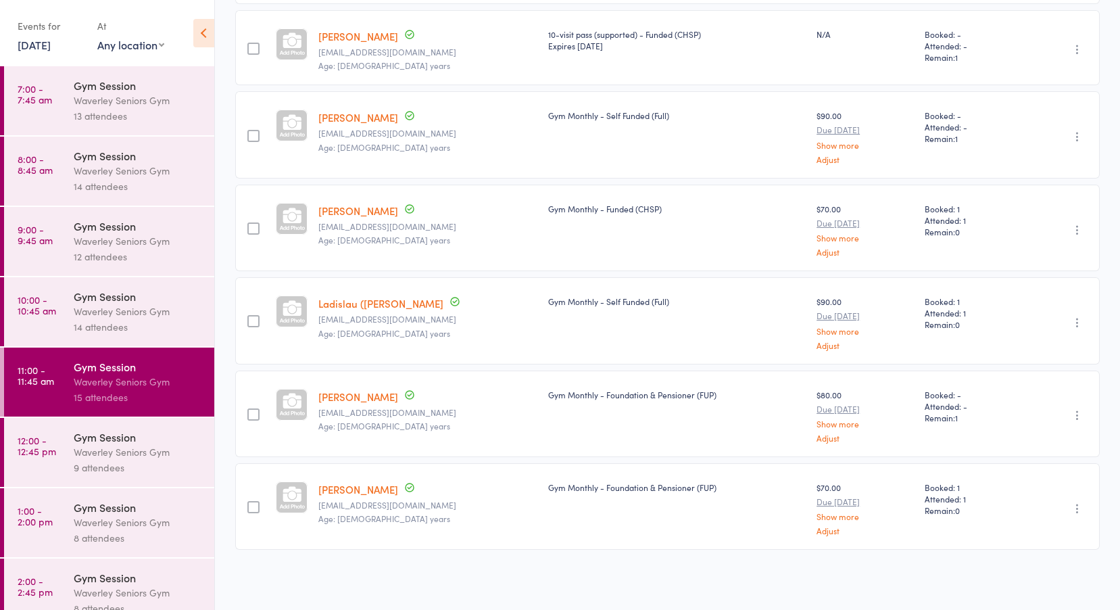
click at [123, 453] on div "Waverley Seniors Gym" at bounding box center [138, 452] width 129 height 16
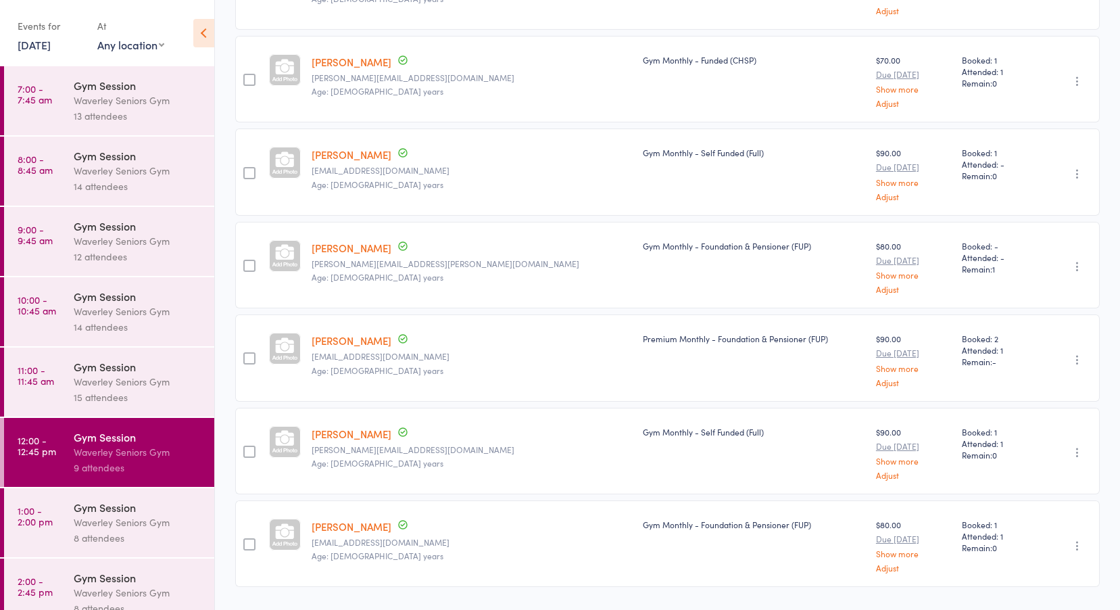
scroll to position [481, 0]
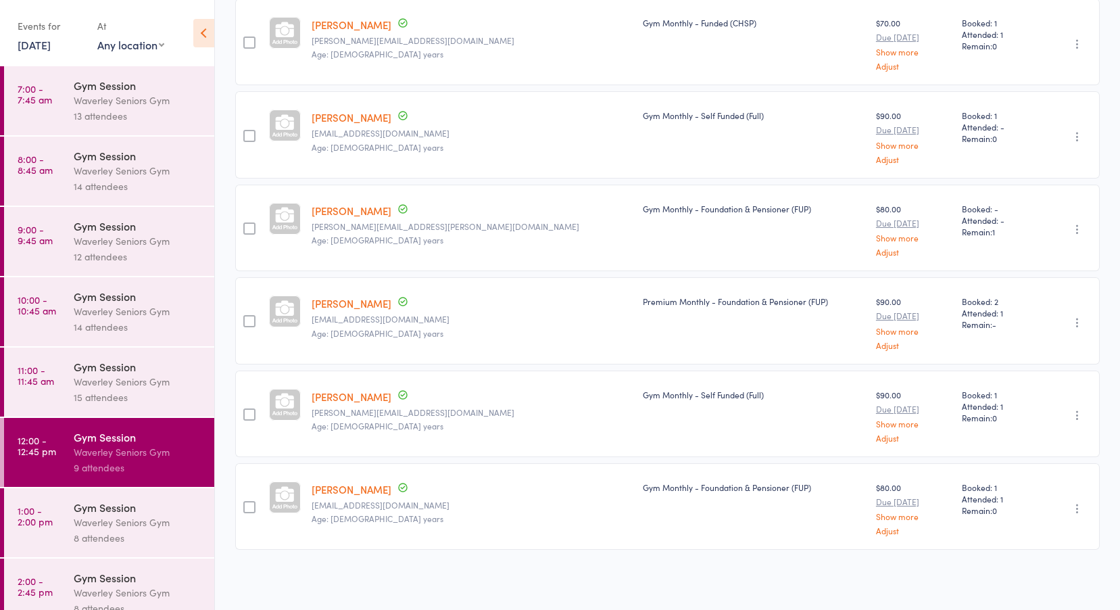
click at [88, 534] on div "8 attendees" at bounding box center [138, 538] width 129 height 16
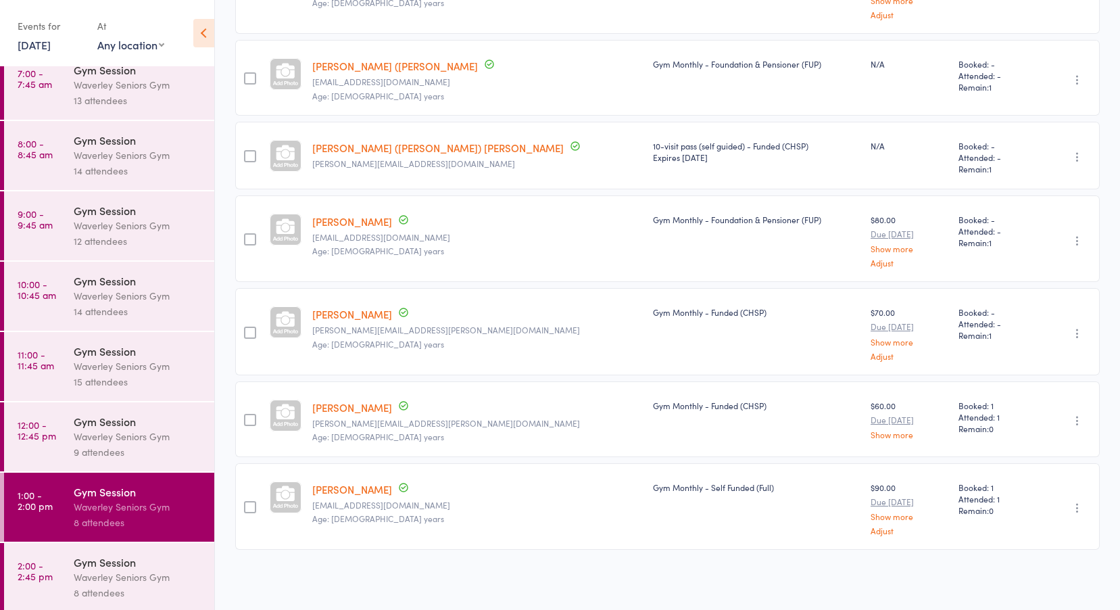
scroll to position [19, 0]
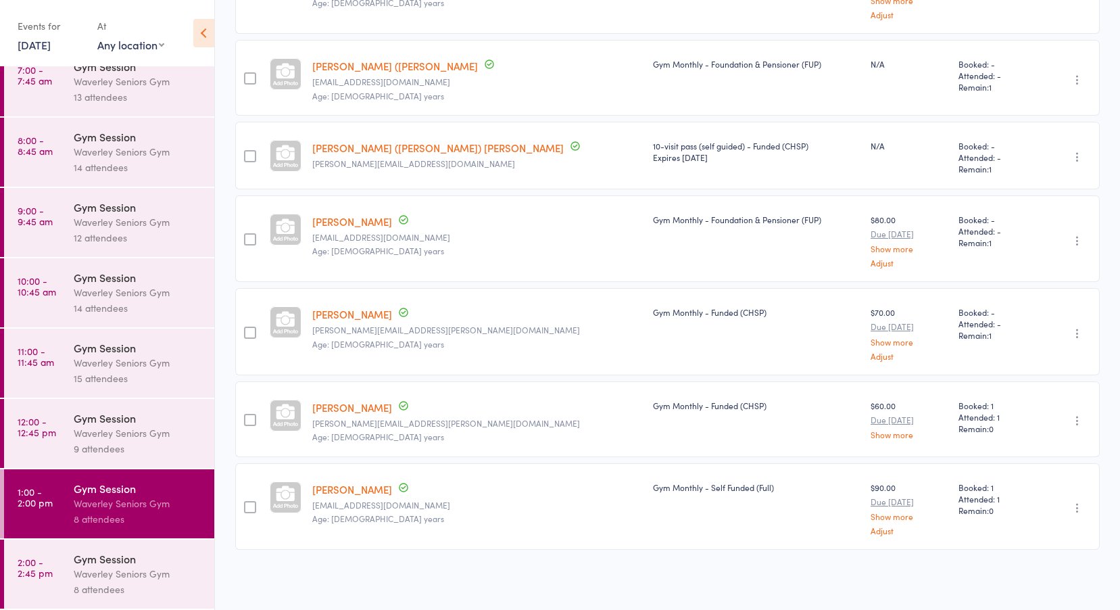
click at [151, 571] on div "Waverley Seniors Gym" at bounding box center [138, 574] width 129 height 16
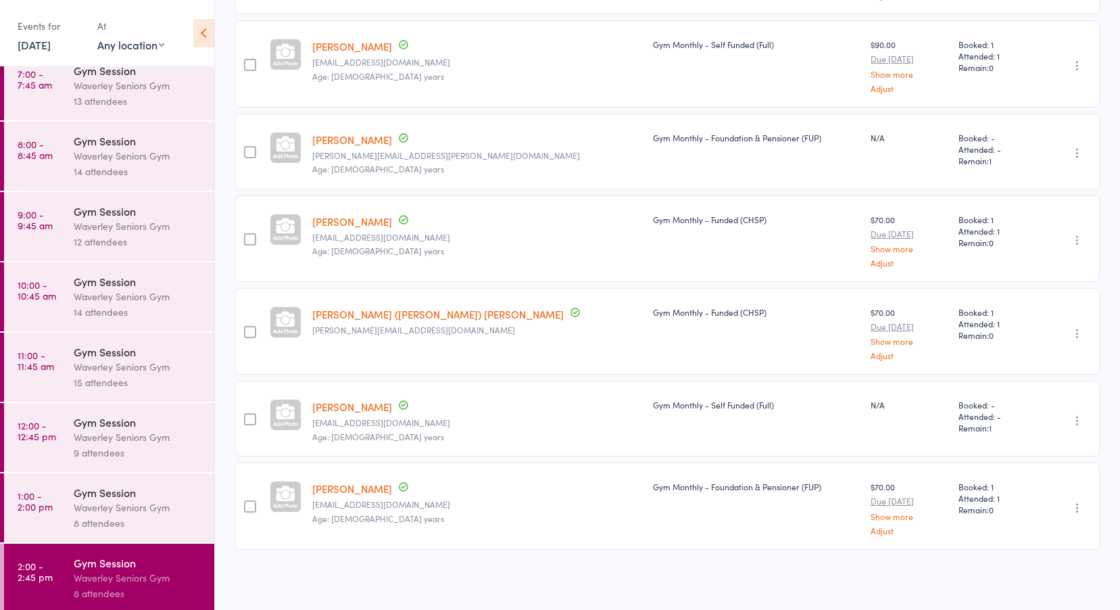
scroll to position [19, 0]
